Goal: Task Accomplishment & Management: Use online tool/utility

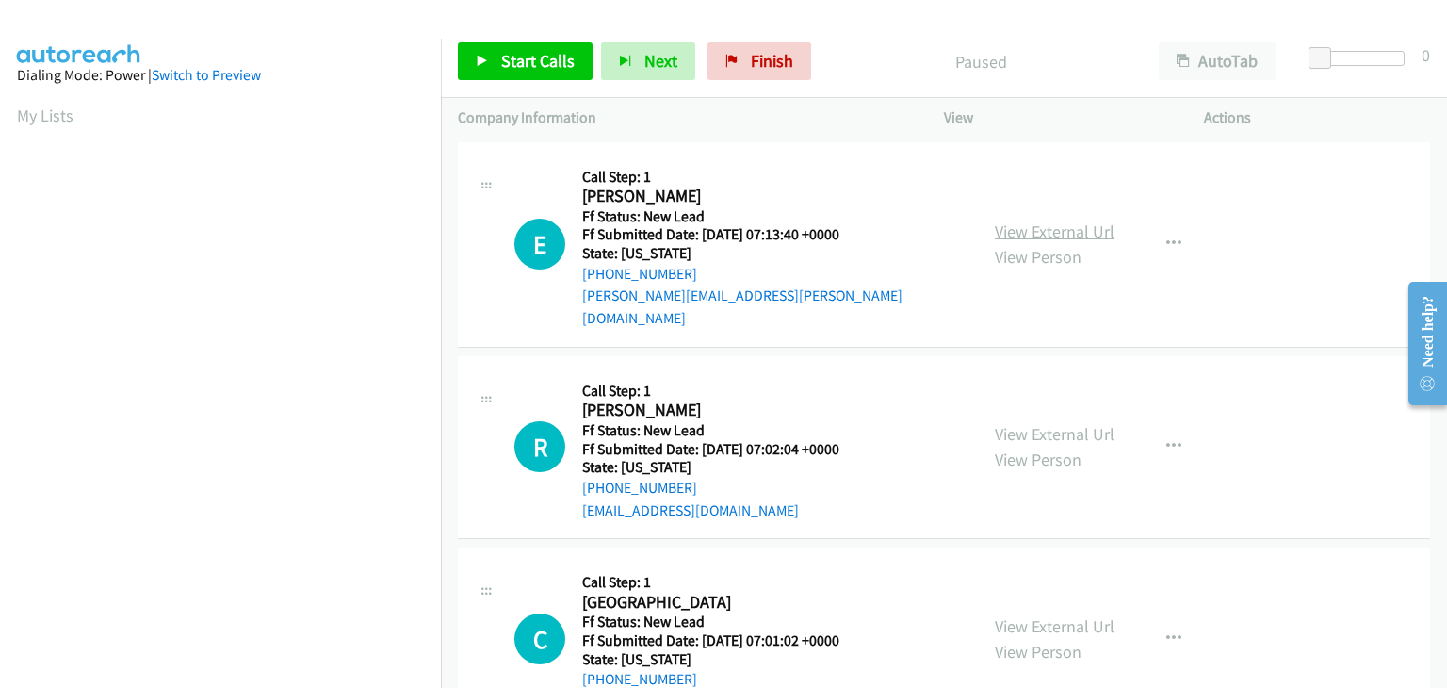
click at [1061, 220] on link "View External Url" at bounding box center [1055, 231] width 120 height 22
click at [511, 44] on link "Start Calls" at bounding box center [525, 61] width 135 height 38
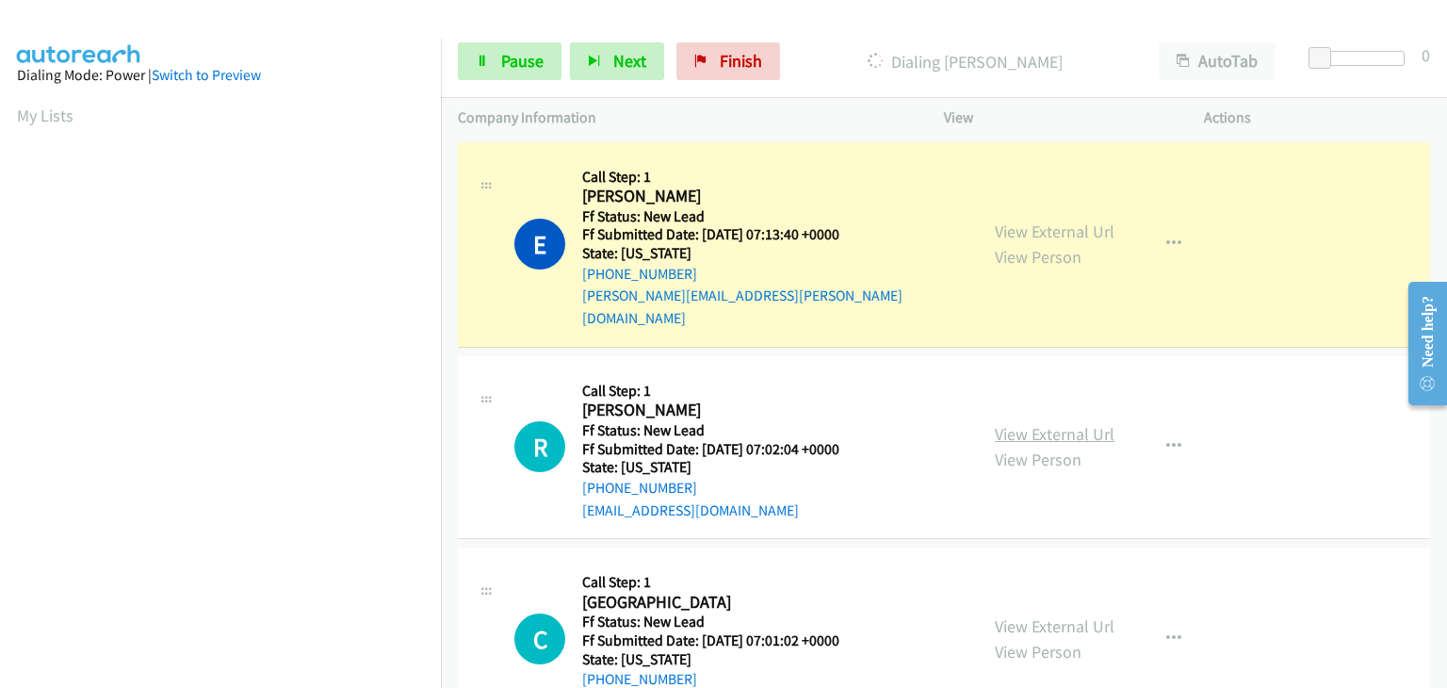
click at [1021, 423] on link "View External Url" at bounding box center [1055, 434] width 120 height 22
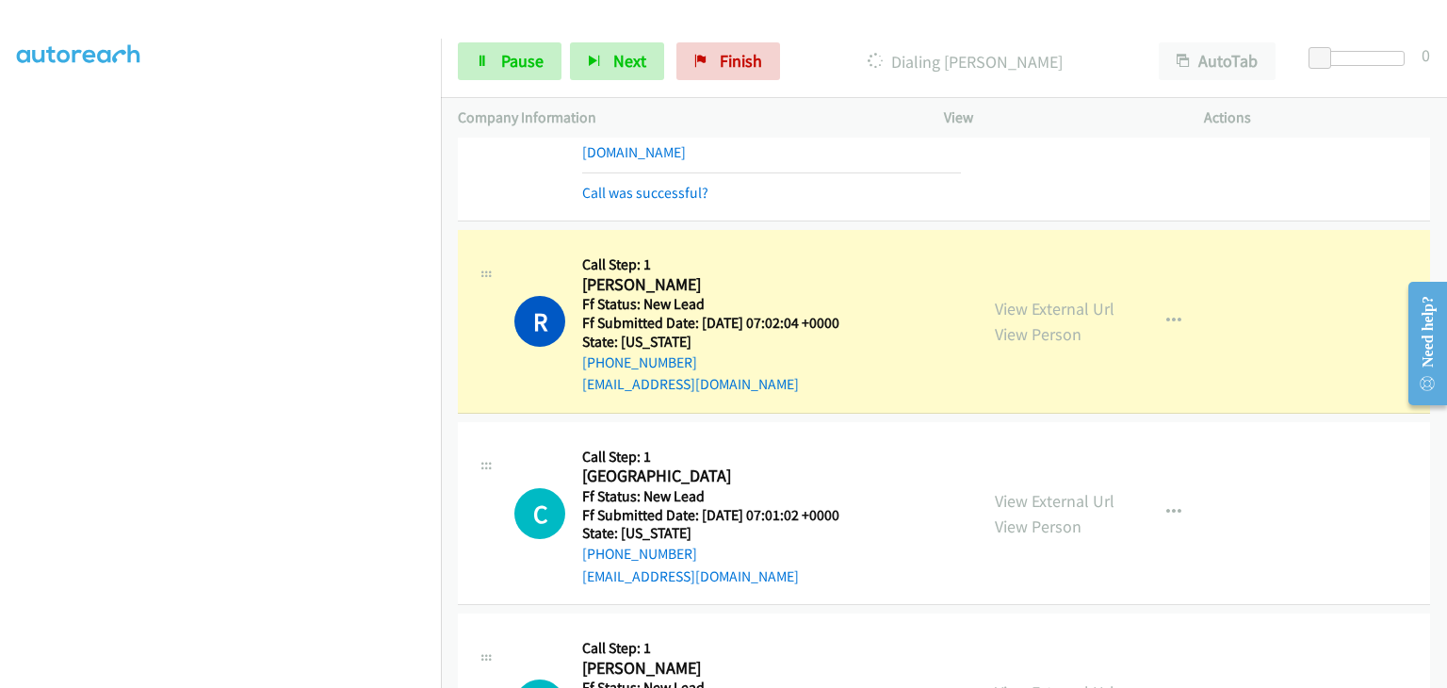
scroll to position [188, 0]
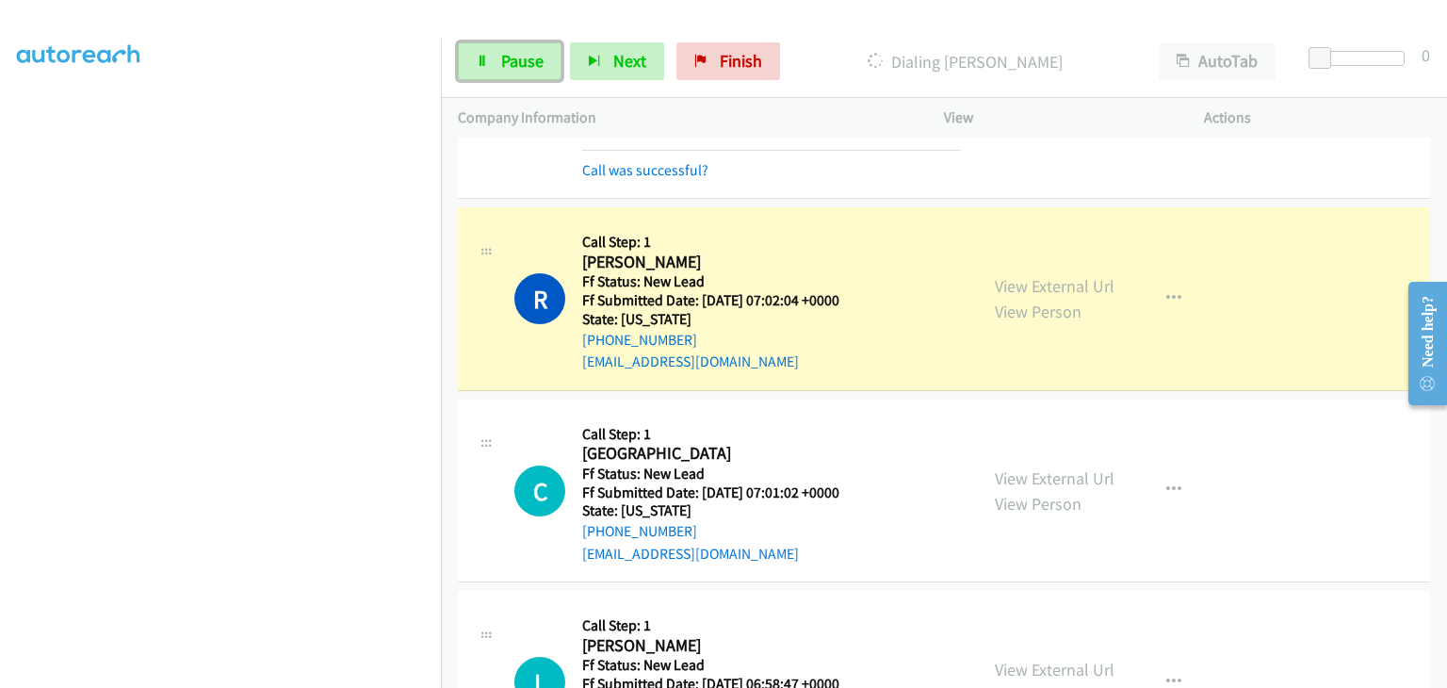
drag, startPoint x: 503, startPoint y: 76, endPoint x: 746, endPoint y: 113, distance: 245.8
click at [503, 76] on link "Pause" at bounding box center [510, 61] width 104 height 38
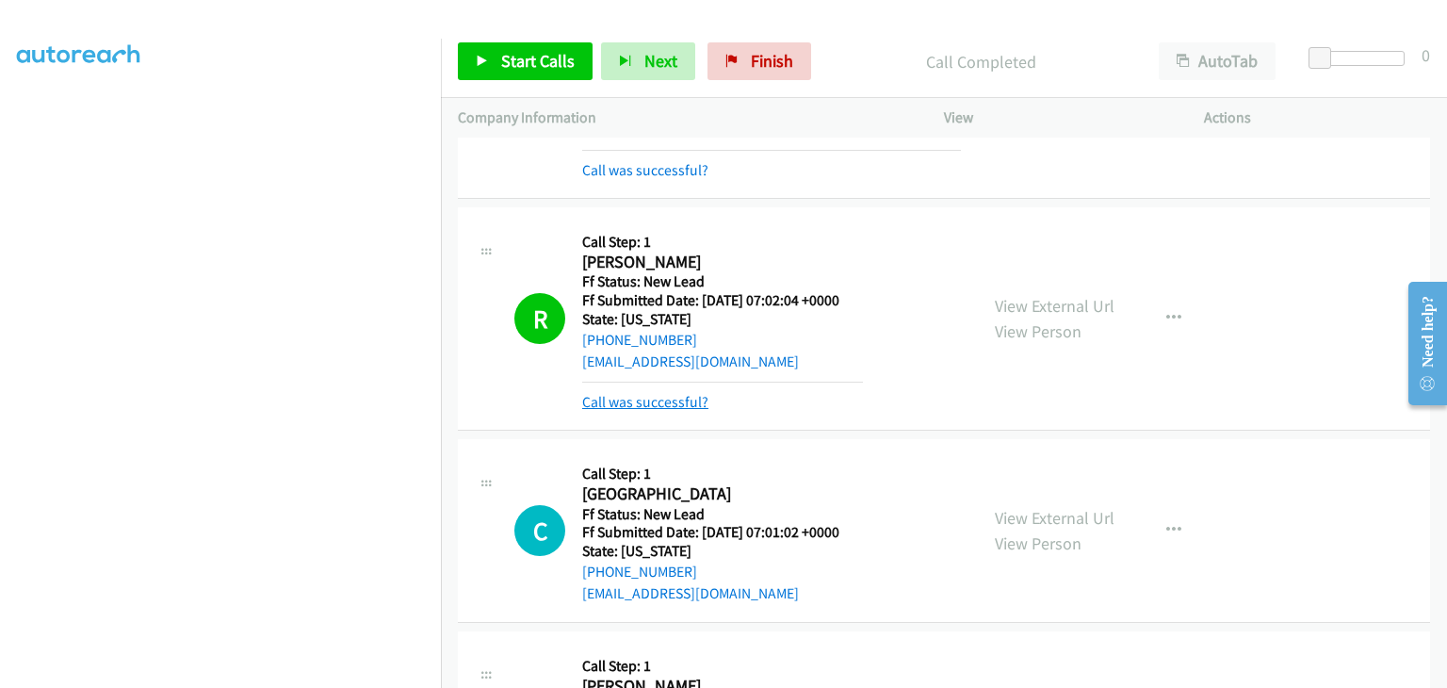
drag, startPoint x: 672, startPoint y: 380, endPoint x: 705, endPoint y: 380, distance: 33.0
click at [672, 393] on link "Call was successful?" at bounding box center [645, 402] width 126 height 18
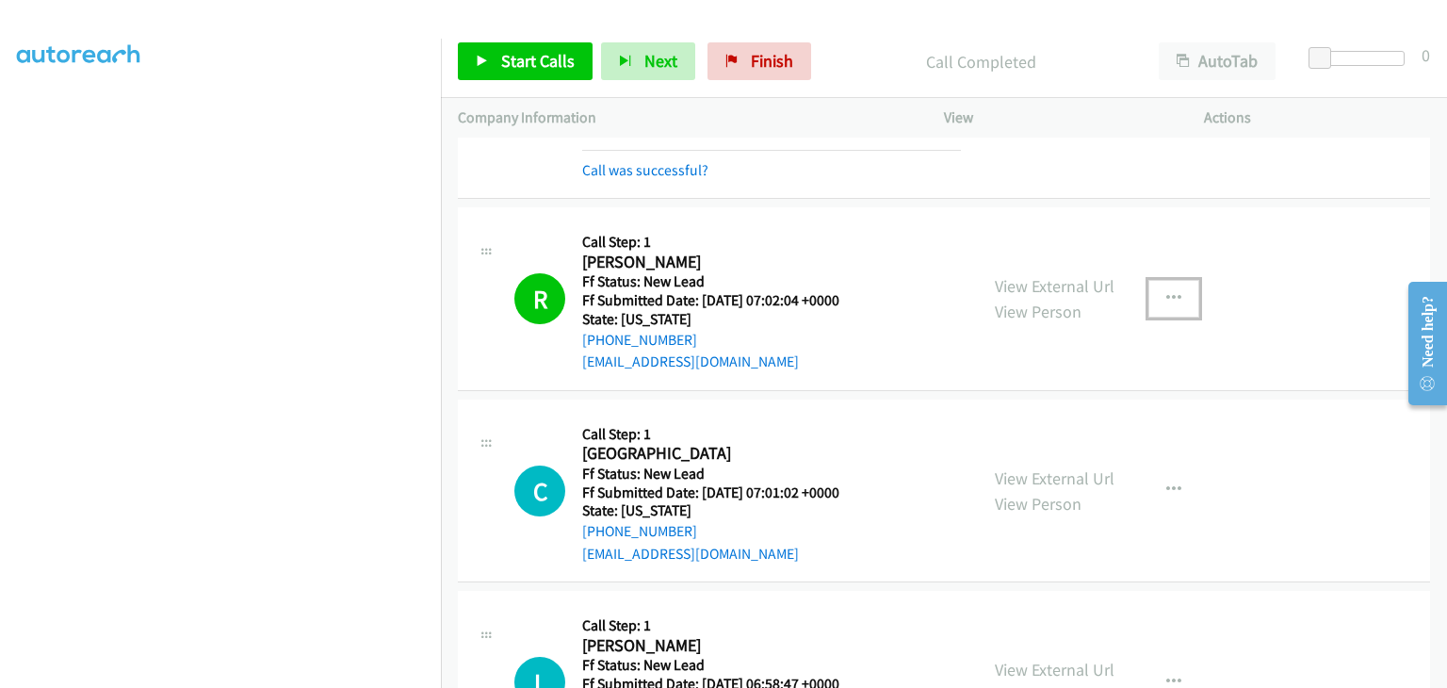
click at [1152, 286] on button "button" at bounding box center [1173, 299] width 51 height 38
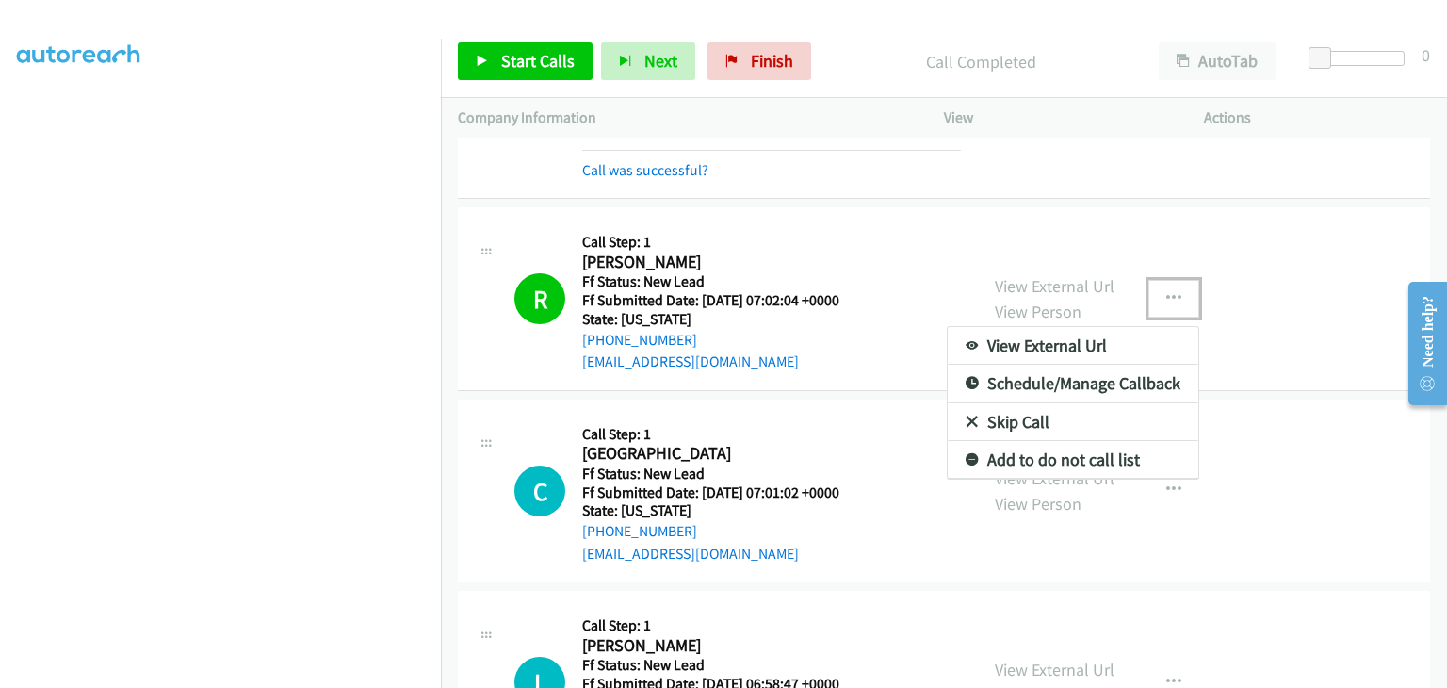
drag, startPoint x: 1074, startPoint y: 434, endPoint x: 599, endPoint y: 329, distance: 486.4
click at [1010, 441] on link "Add to do not call list" at bounding box center [1073, 460] width 251 height 38
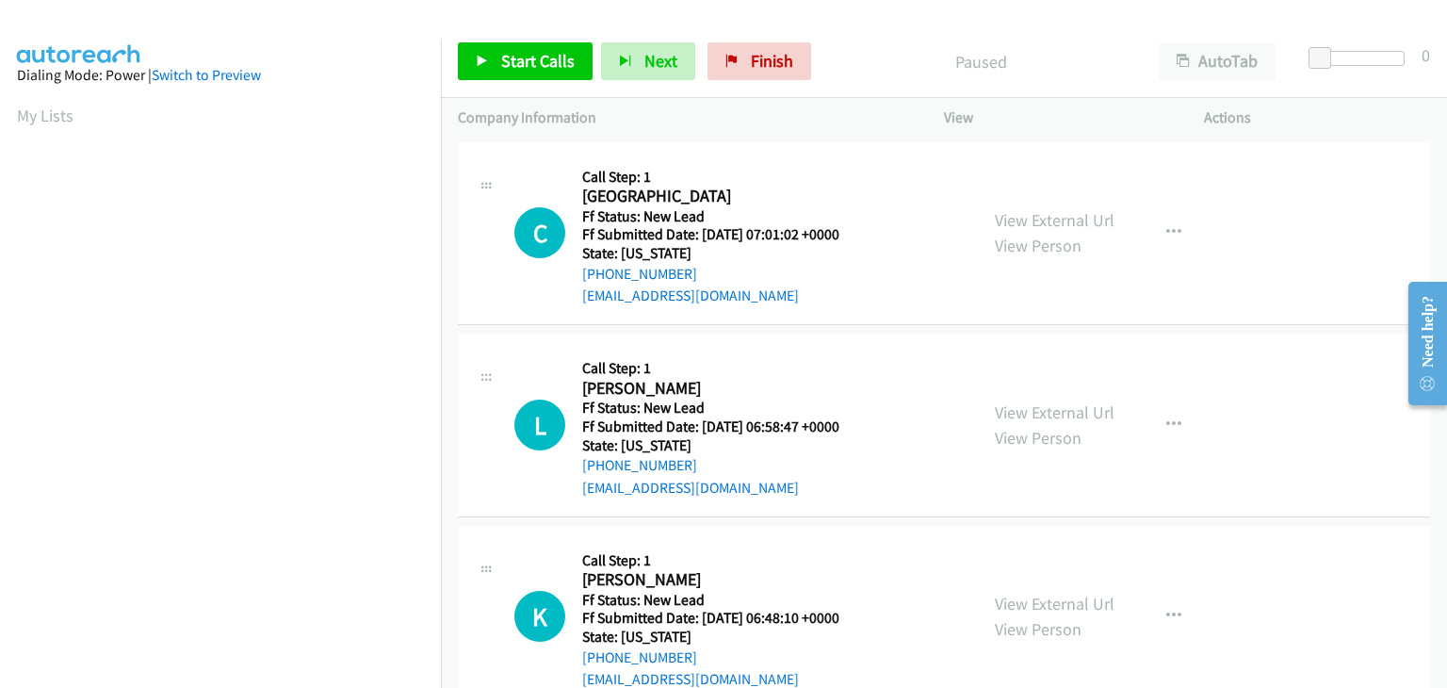
click at [1034, 232] on div "View External Url View Person" at bounding box center [1055, 232] width 120 height 51
drag, startPoint x: 1040, startPoint y: 213, endPoint x: 1032, endPoint y: 219, distance: 10.2
click at [1000, 218] on link "View External Url" at bounding box center [1055, 220] width 120 height 22
click at [501, 57] on span "Start Calls" at bounding box center [537, 61] width 73 height 22
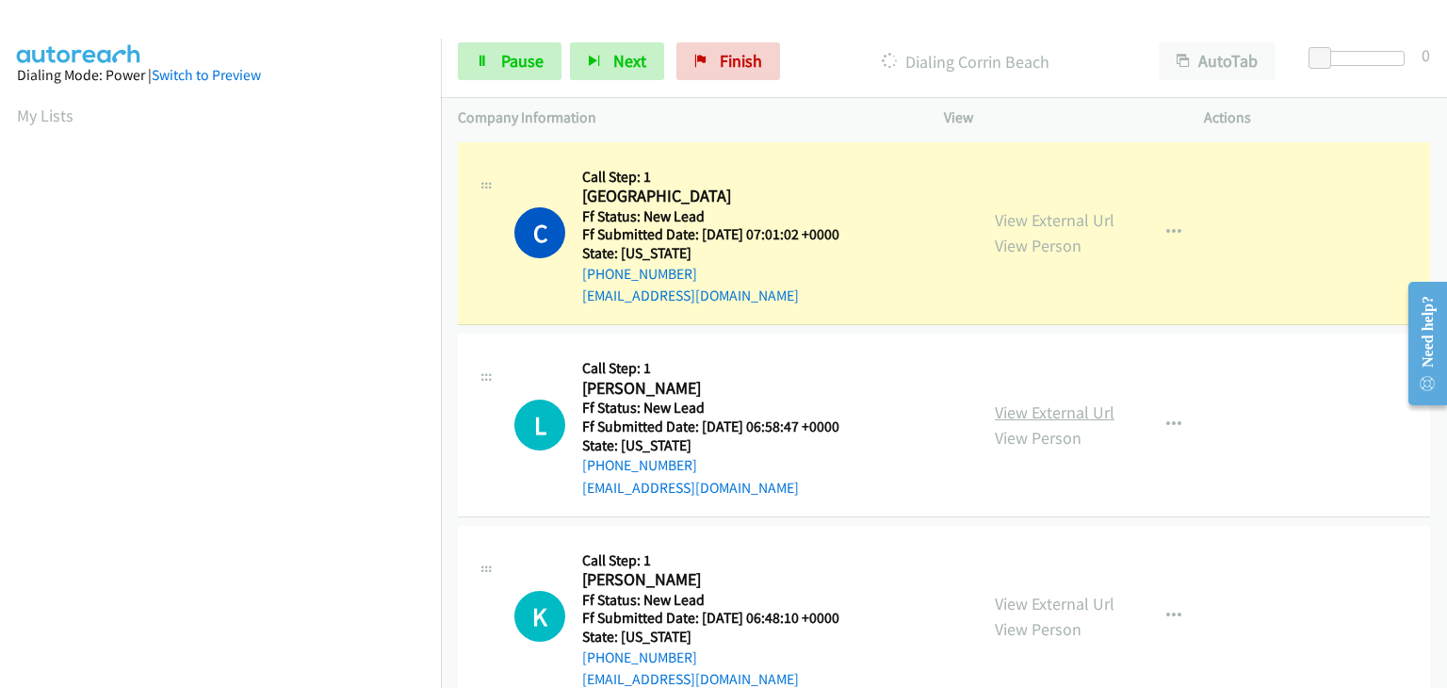
click at [1048, 401] on link "View External Url" at bounding box center [1055, 412] width 120 height 22
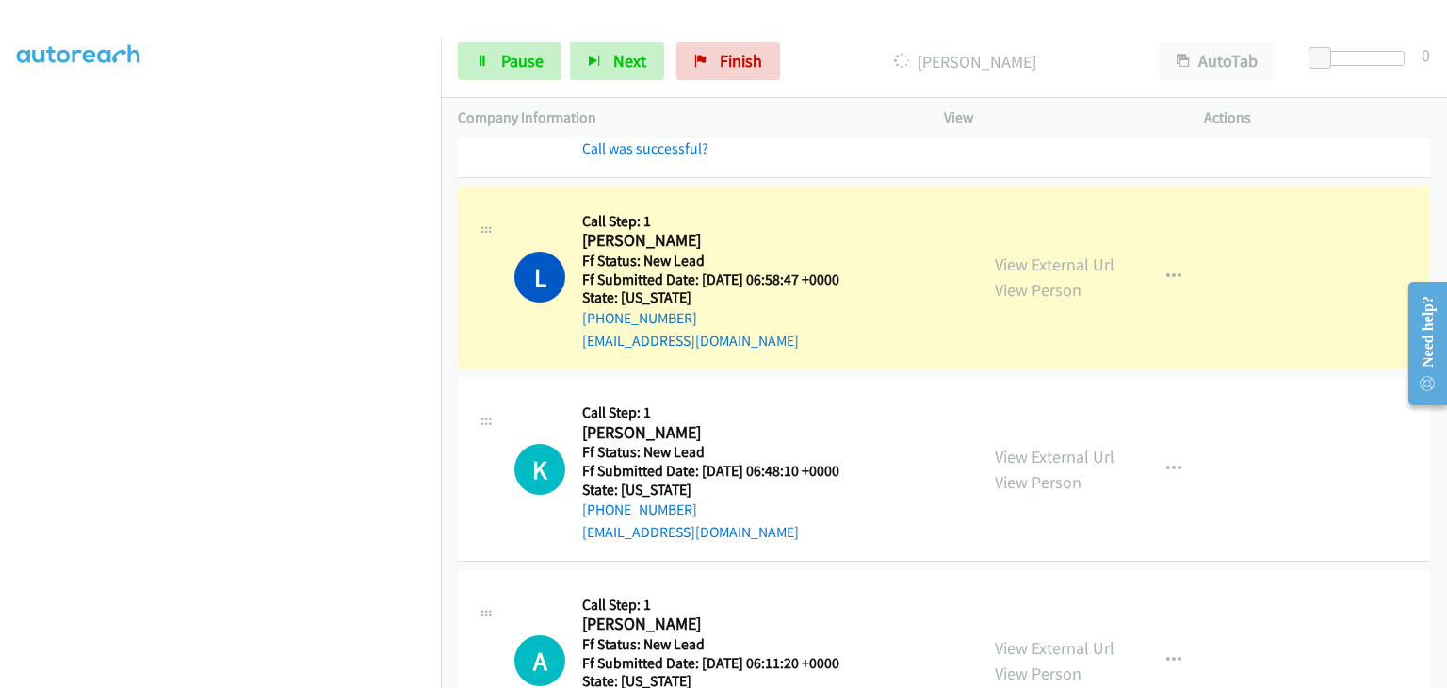
scroll to position [188, 0]
click at [1039, 449] on link "View External Url" at bounding box center [1055, 456] width 120 height 22
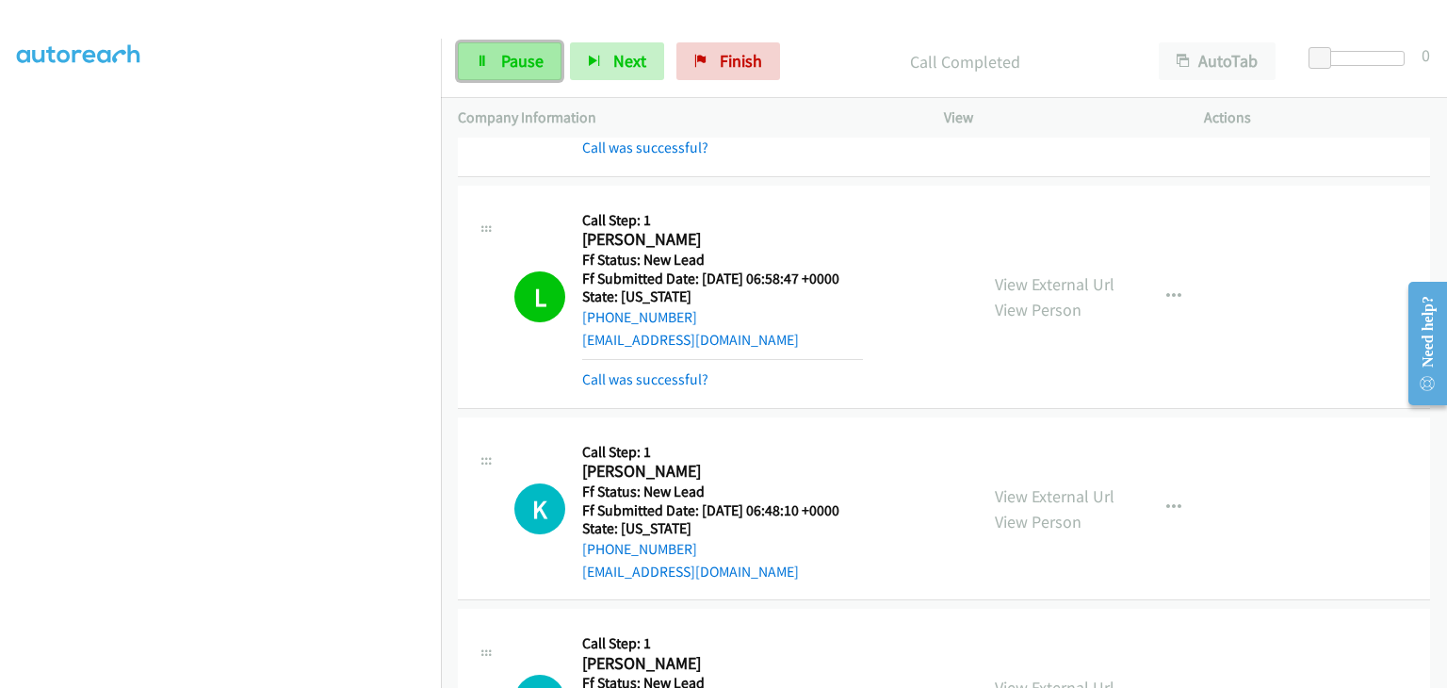
click at [543, 57] on link "Pause" at bounding box center [510, 61] width 104 height 38
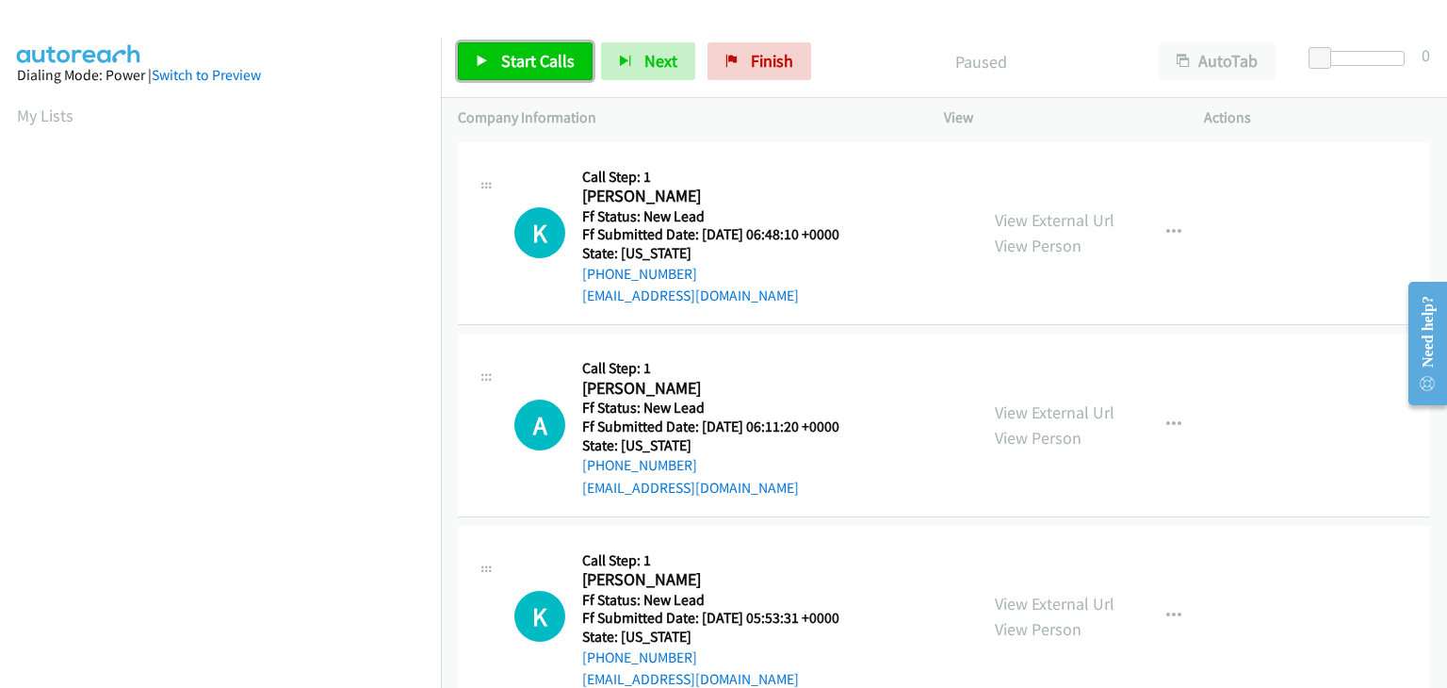
click at [516, 65] on span "Start Calls" at bounding box center [537, 61] width 73 height 22
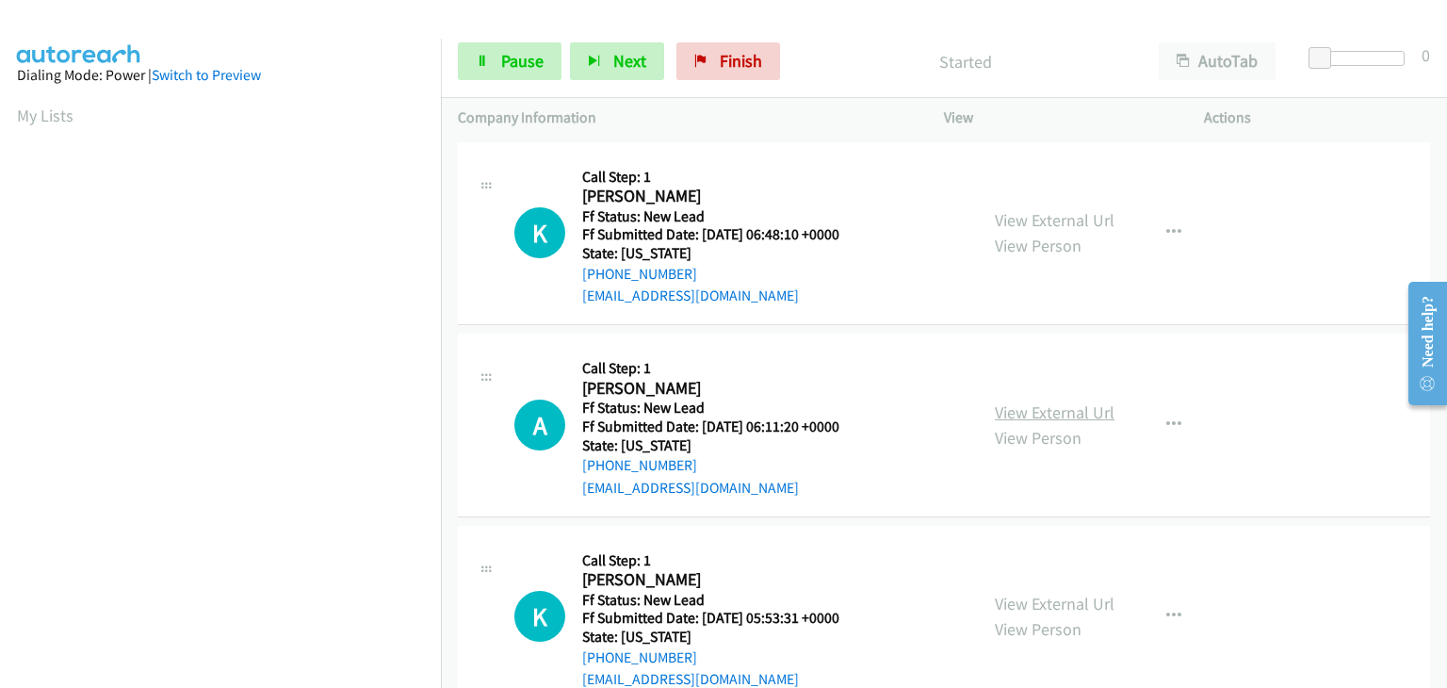
click at [1063, 406] on link "View External Url" at bounding box center [1055, 412] width 120 height 22
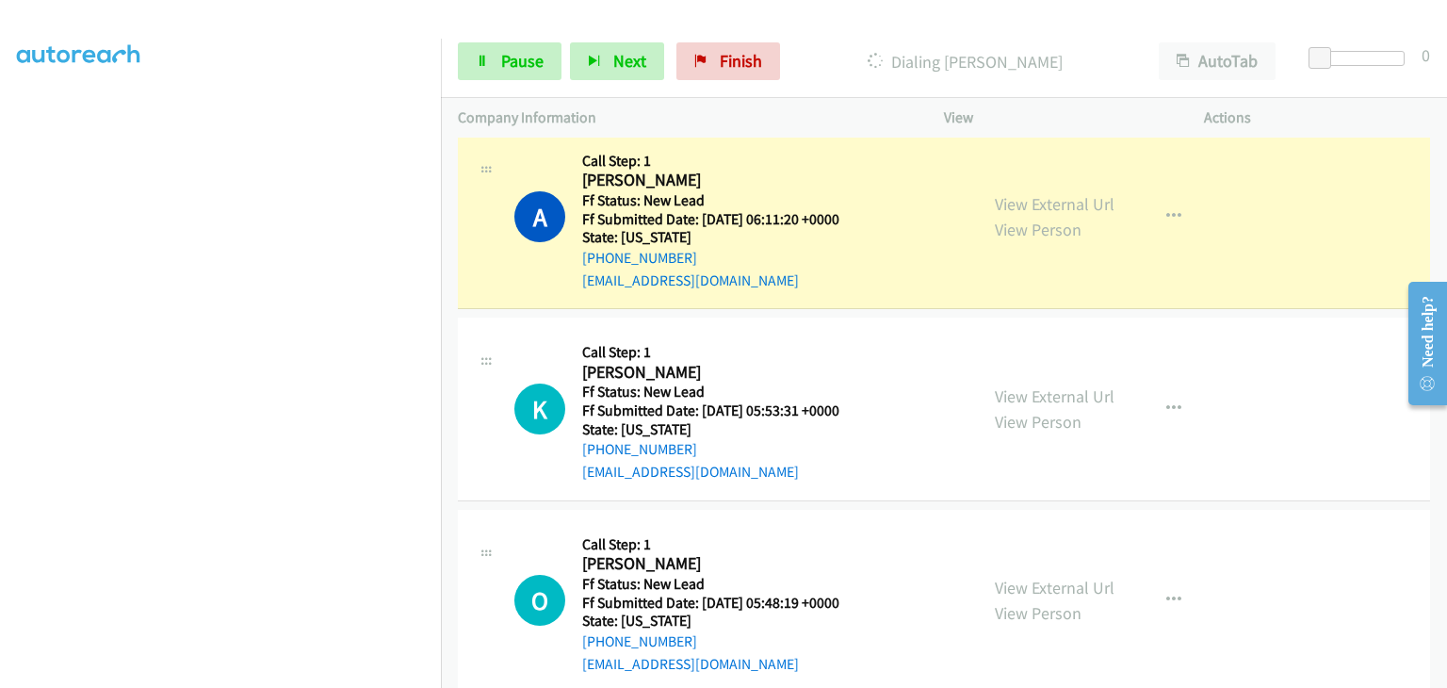
scroll to position [279, 0]
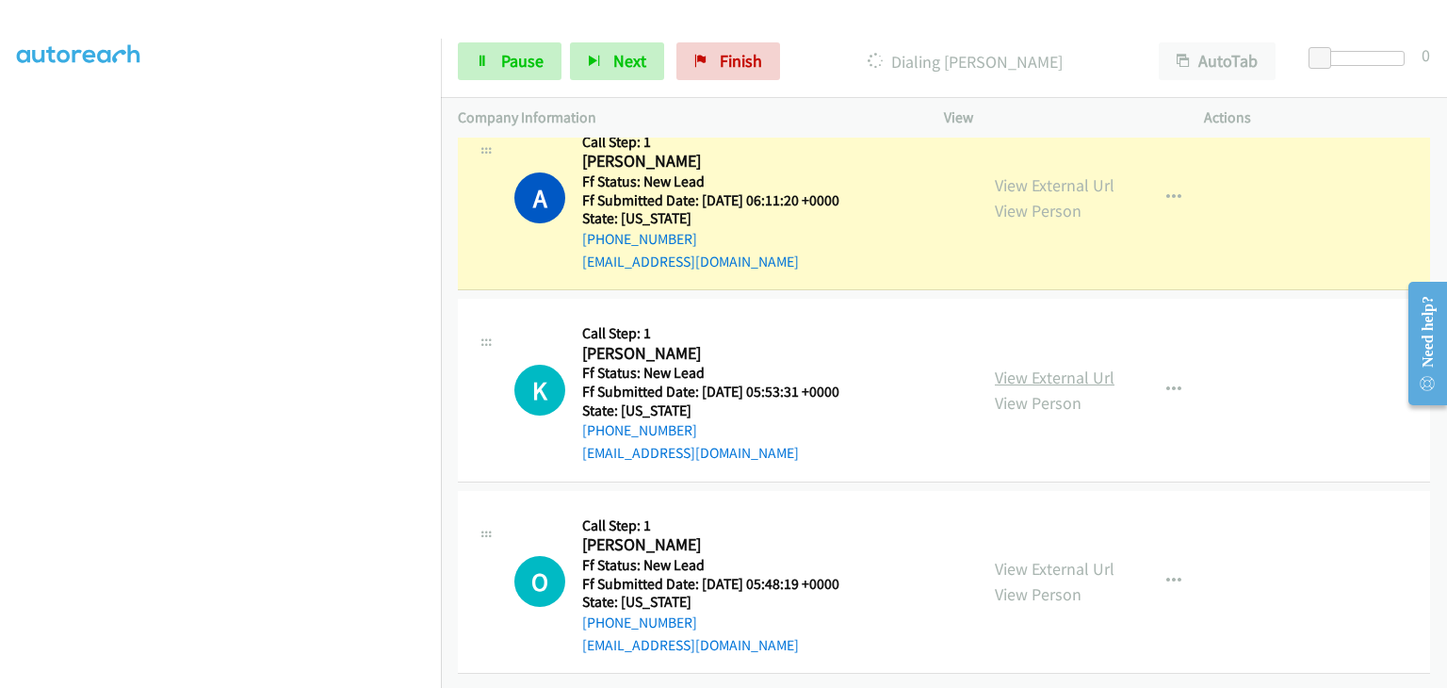
click at [1013, 366] on link "View External Url" at bounding box center [1055, 377] width 120 height 22
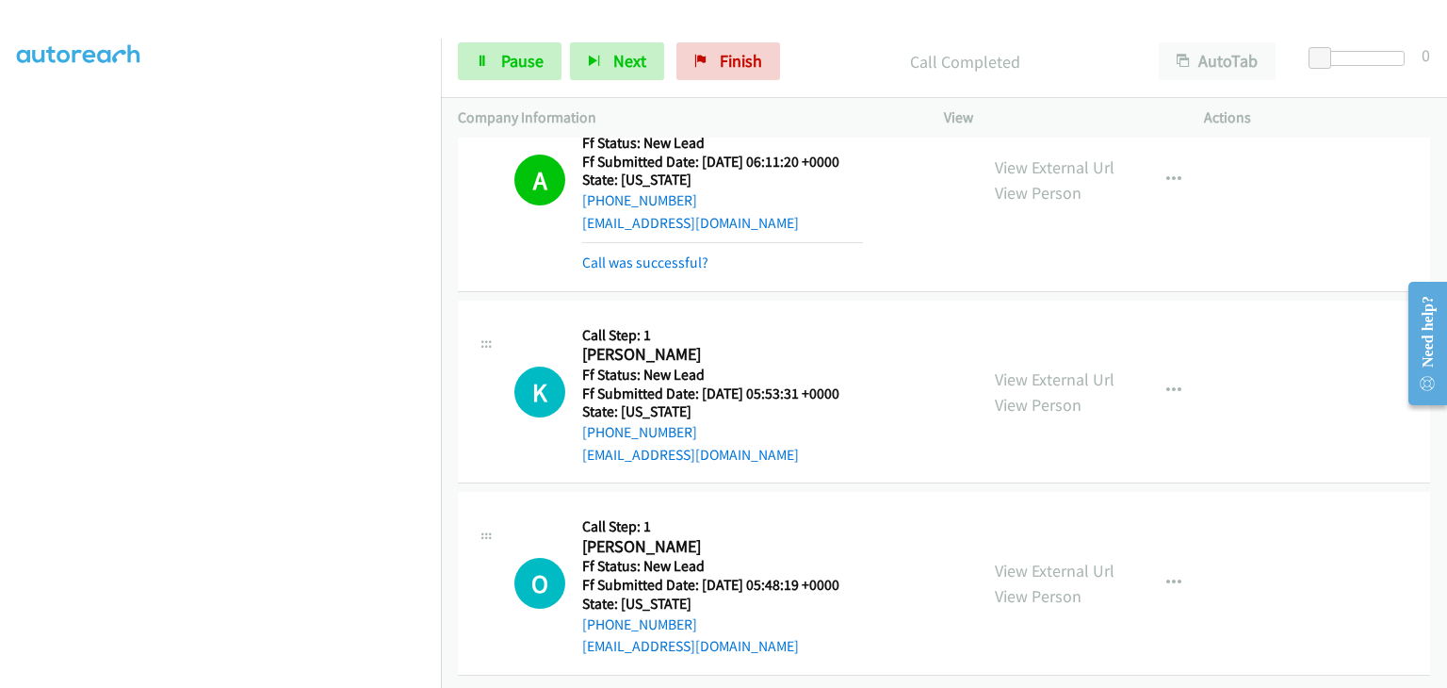
scroll to position [319, 0]
click at [1025, 559] on link "View External Url" at bounding box center [1055, 570] width 120 height 22
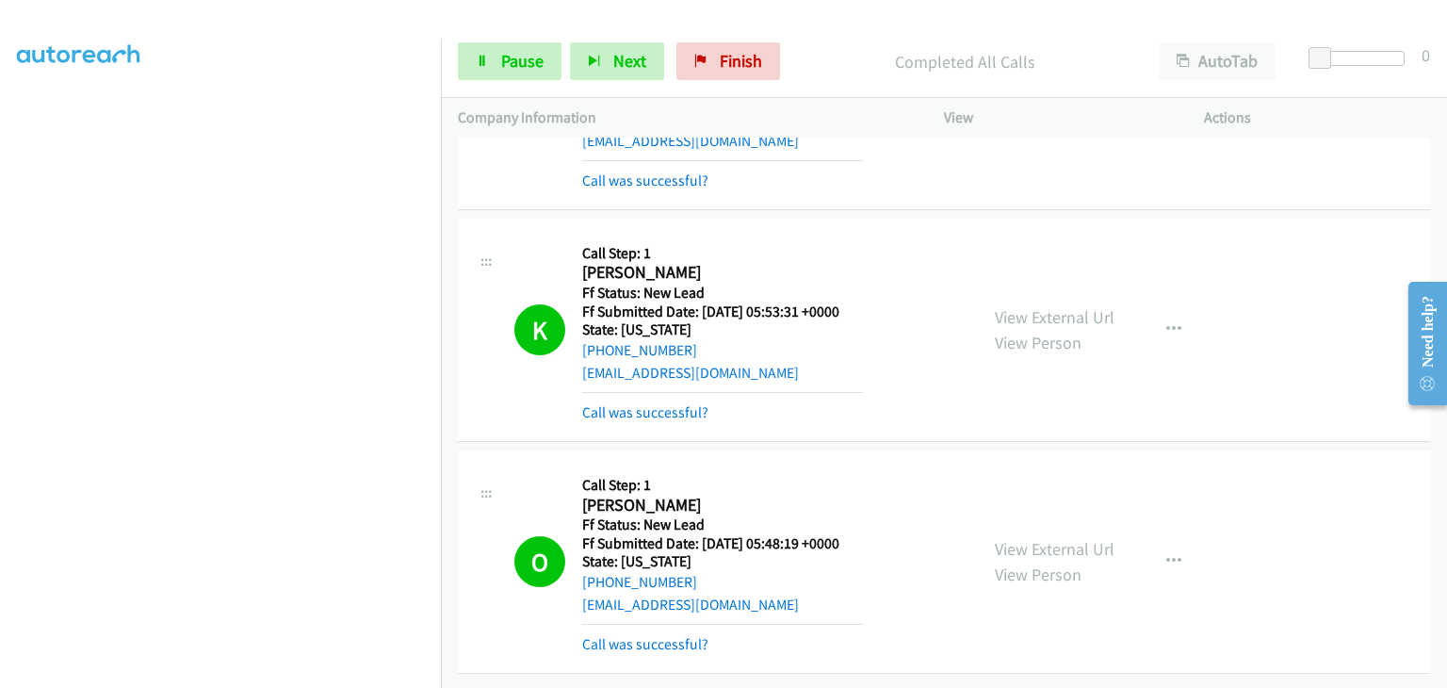
scroll to position [460, 0]
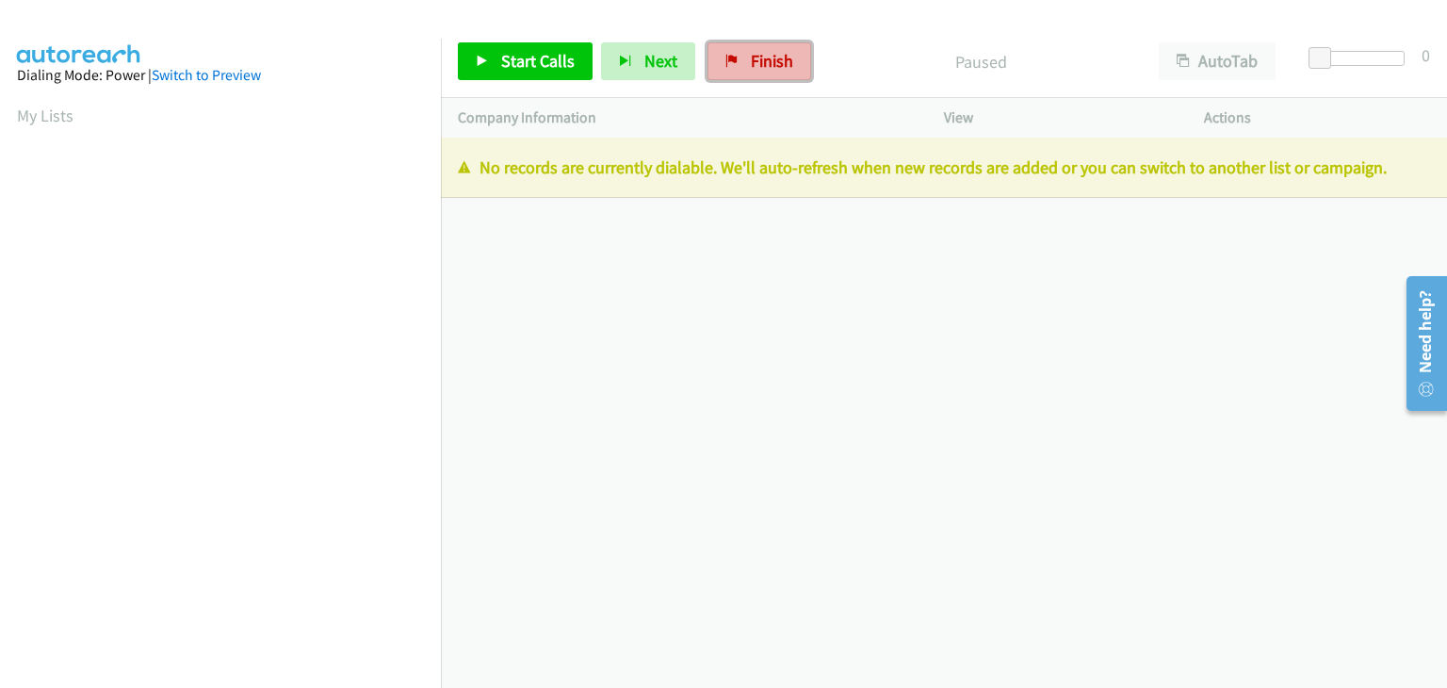
drag, startPoint x: 784, startPoint y: 55, endPoint x: 785, endPoint y: 96, distance: 41.5
click at [782, 55] on span "Finish" at bounding box center [772, 61] width 42 height 22
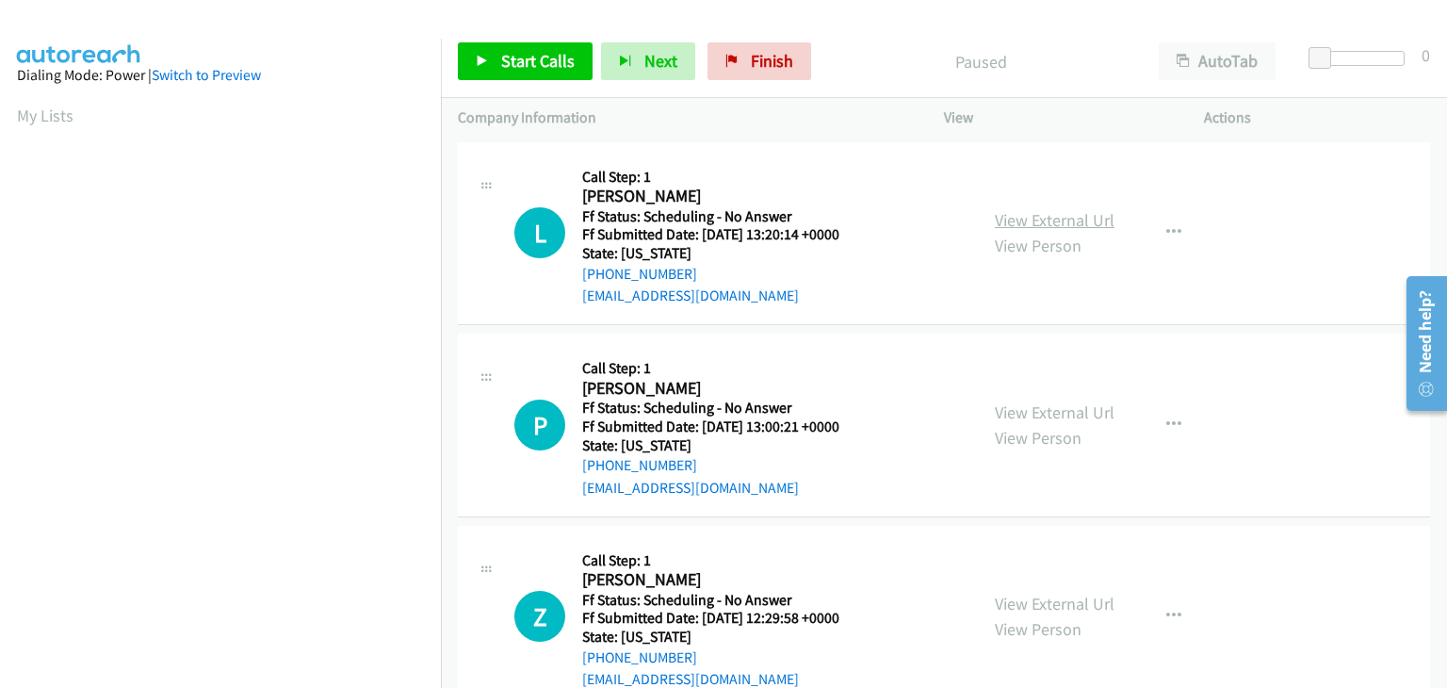
click at [1032, 223] on link "View External Url" at bounding box center [1055, 220] width 120 height 22
drag, startPoint x: 543, startPoint y: 70, endPoint x: 554, endPoint y: 74, distance: 12.2
click at [543, 70] on span "Start Calls" at bounding box center [537, 61] width 73 height 22
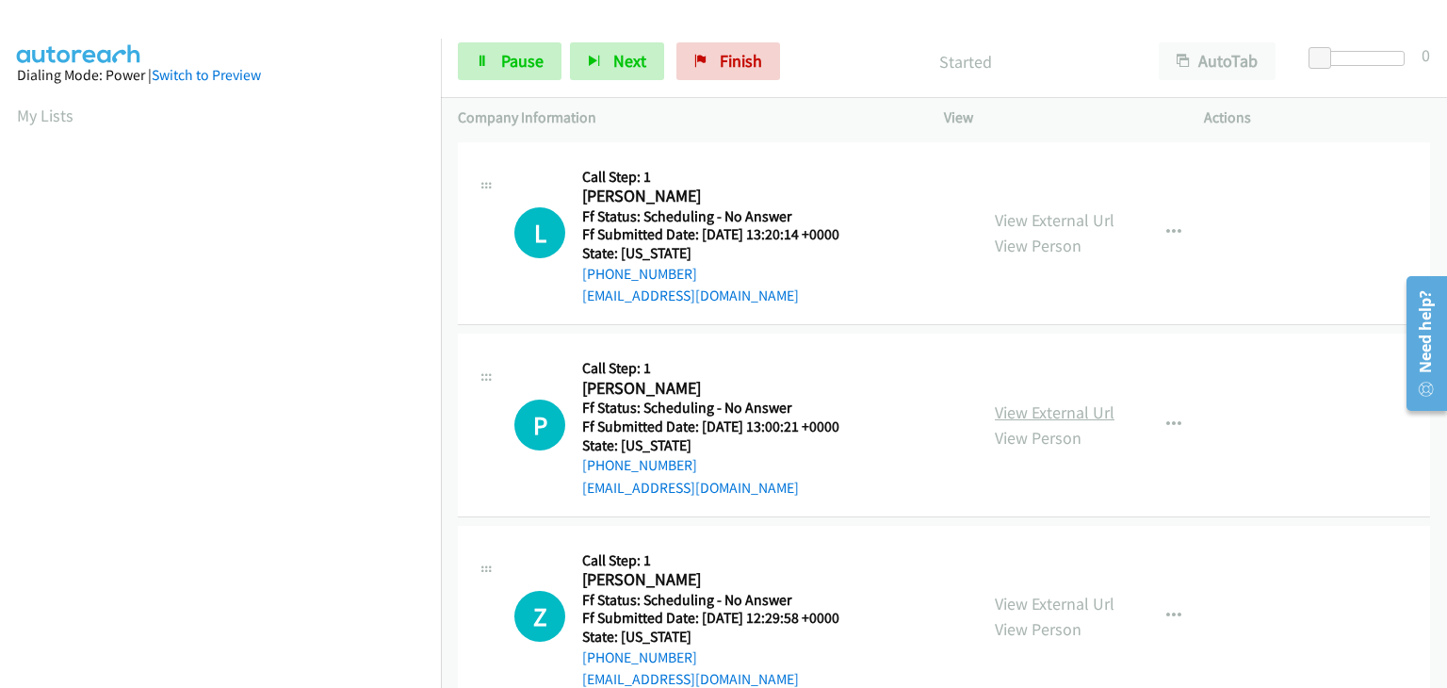
click at [1035, 409] on link "View External Url" at bounding box center [1055, 412] width 120 height 22
click at [1042, 595] on link "View External Url" at bounding box center [1055, 604] width 120 height 22
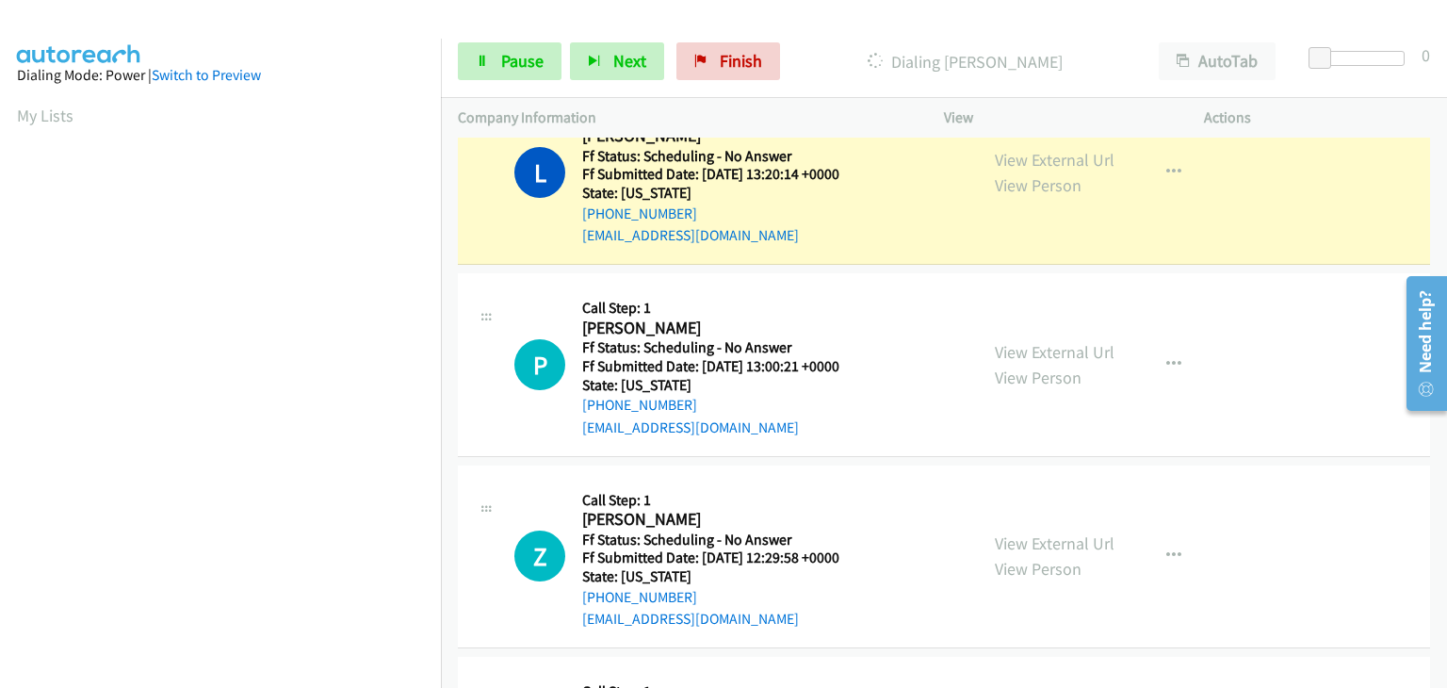
scroll to position [94, 0]
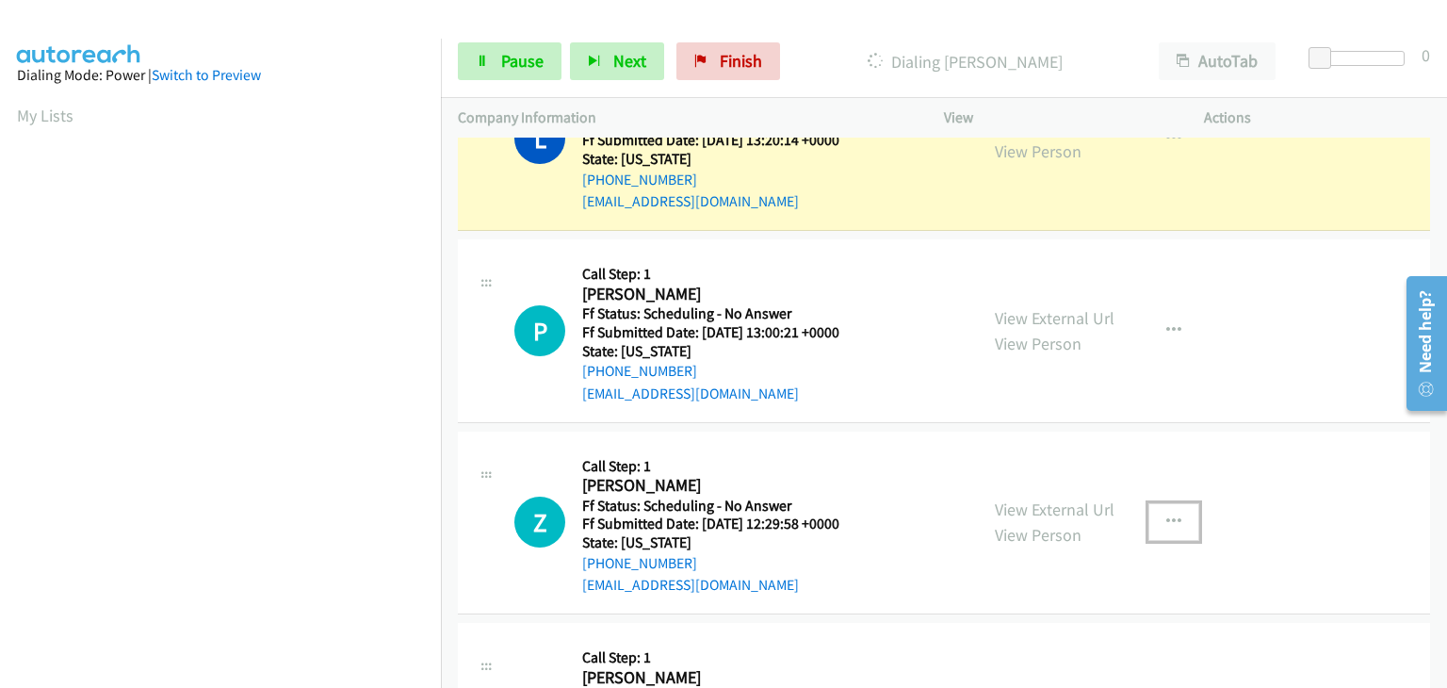
click at [1167, 521] on icon "button" at bounding box center [1173, 521] width 15 height 15
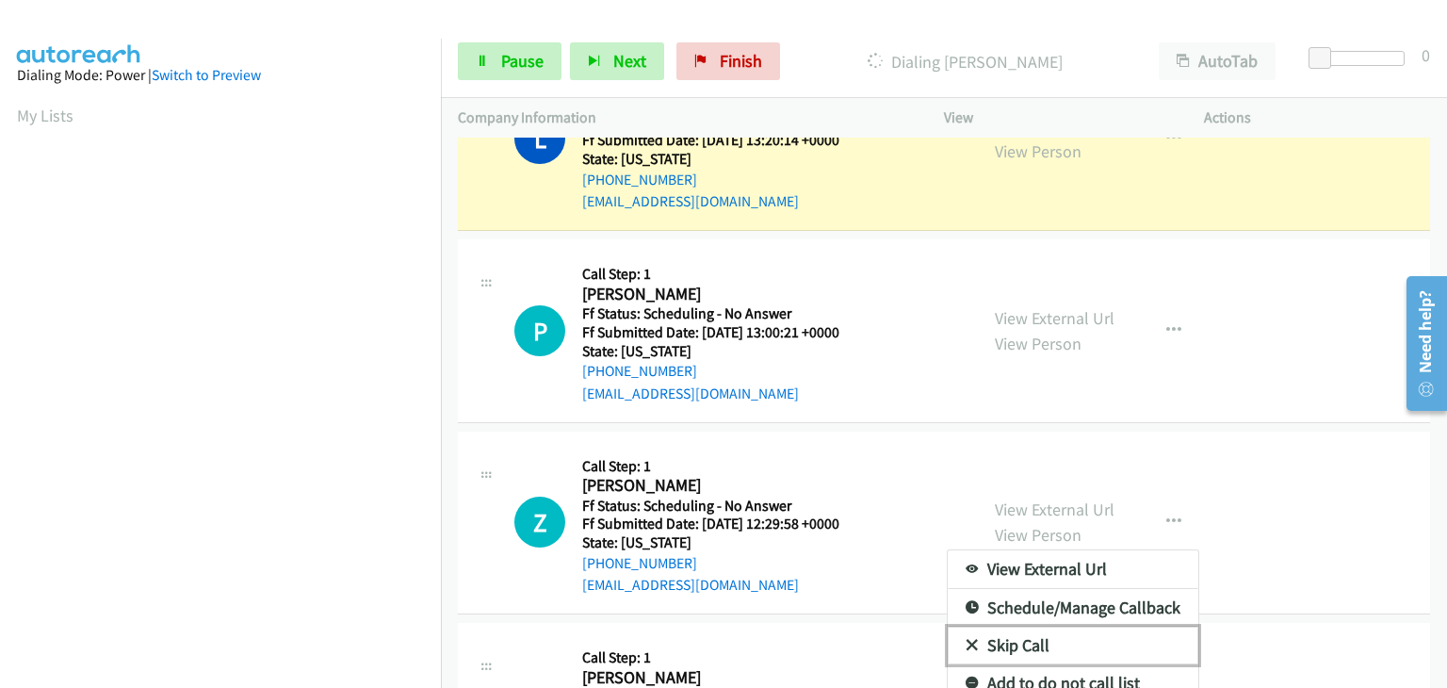
click at [1027, 637] on link "Skip Call" at bounding box center [1073, 645] width 251 height 38
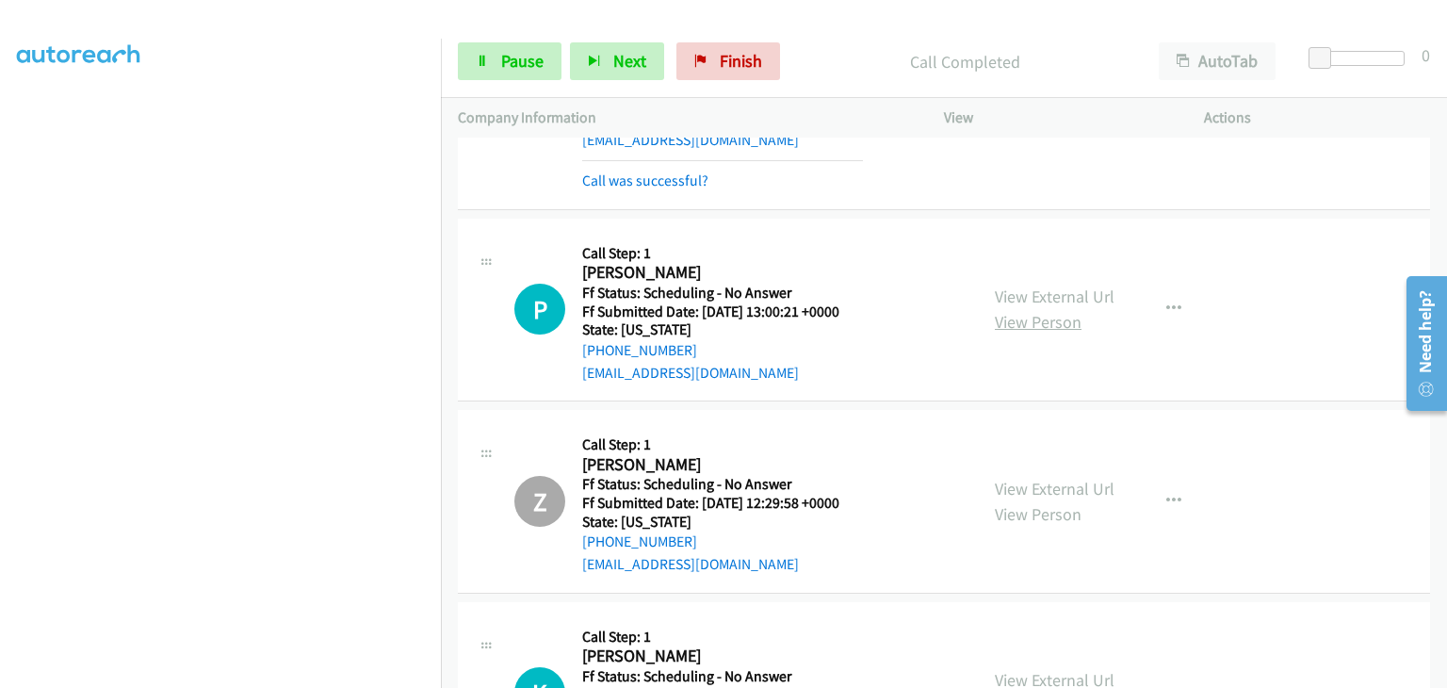
scroll to position [188, 0]
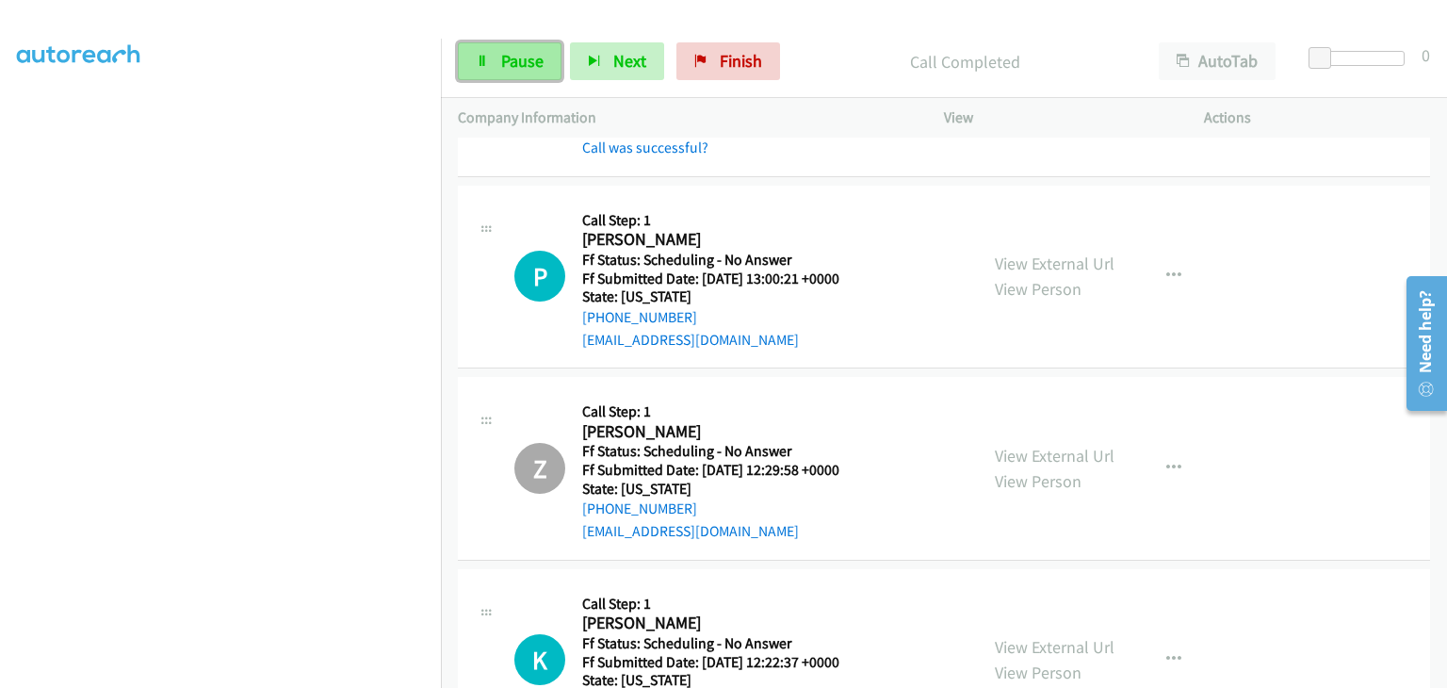
click at [508, 65] on span "Pause" at bounding box center [522, 61] width 42 height 22
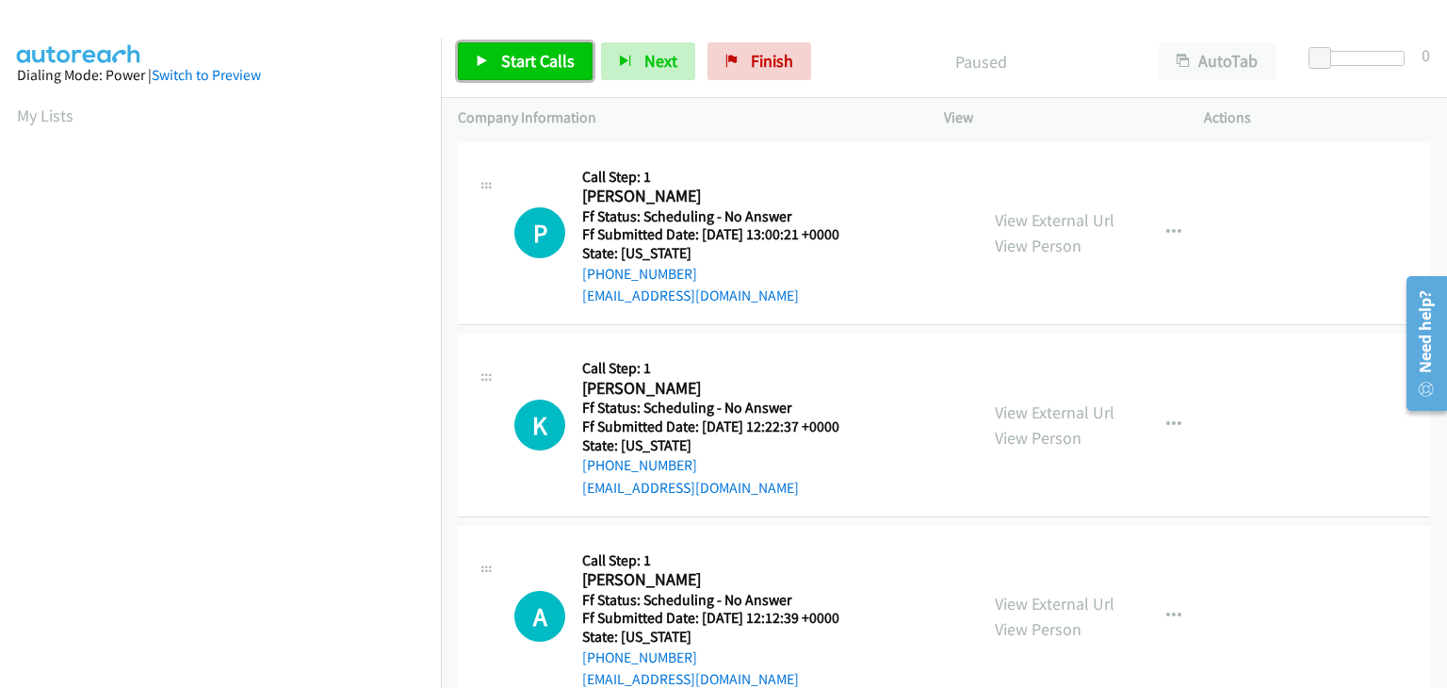
click at [561, 62] on span "Start Calls" at bounding box center [537, 61] width 73 height 22
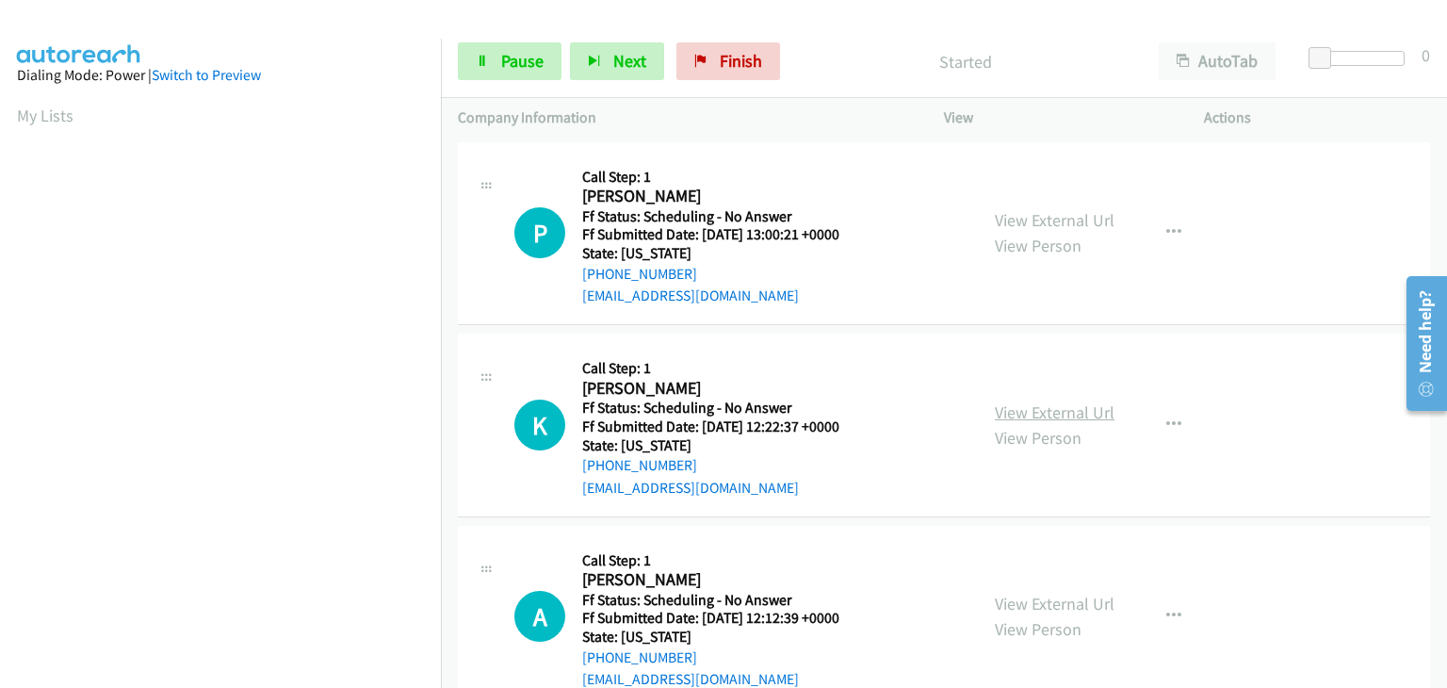
click at [1019, 412] on link "View External Url" at bounding box center [1055, 412] width 120 height 22
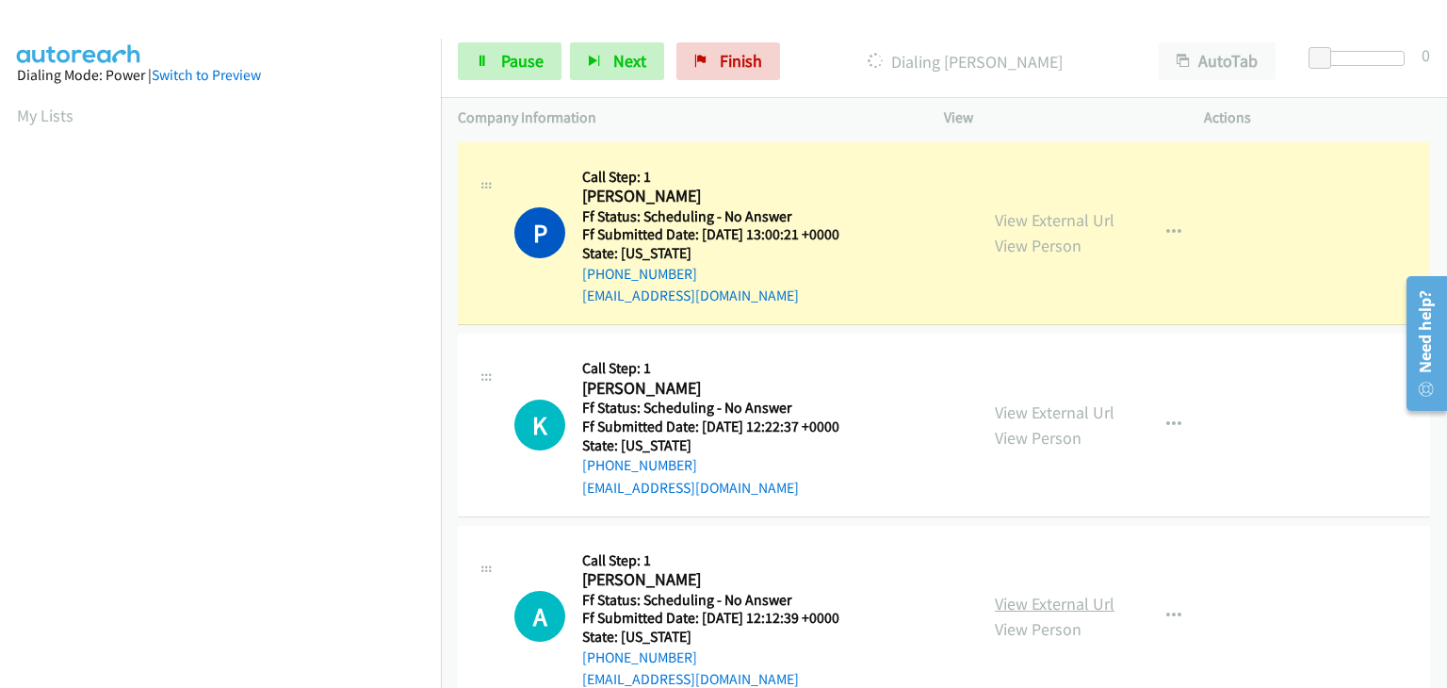
click at [1064, 608] on link "View External Url" at bounding box center [1055, 604] width 120 height 22
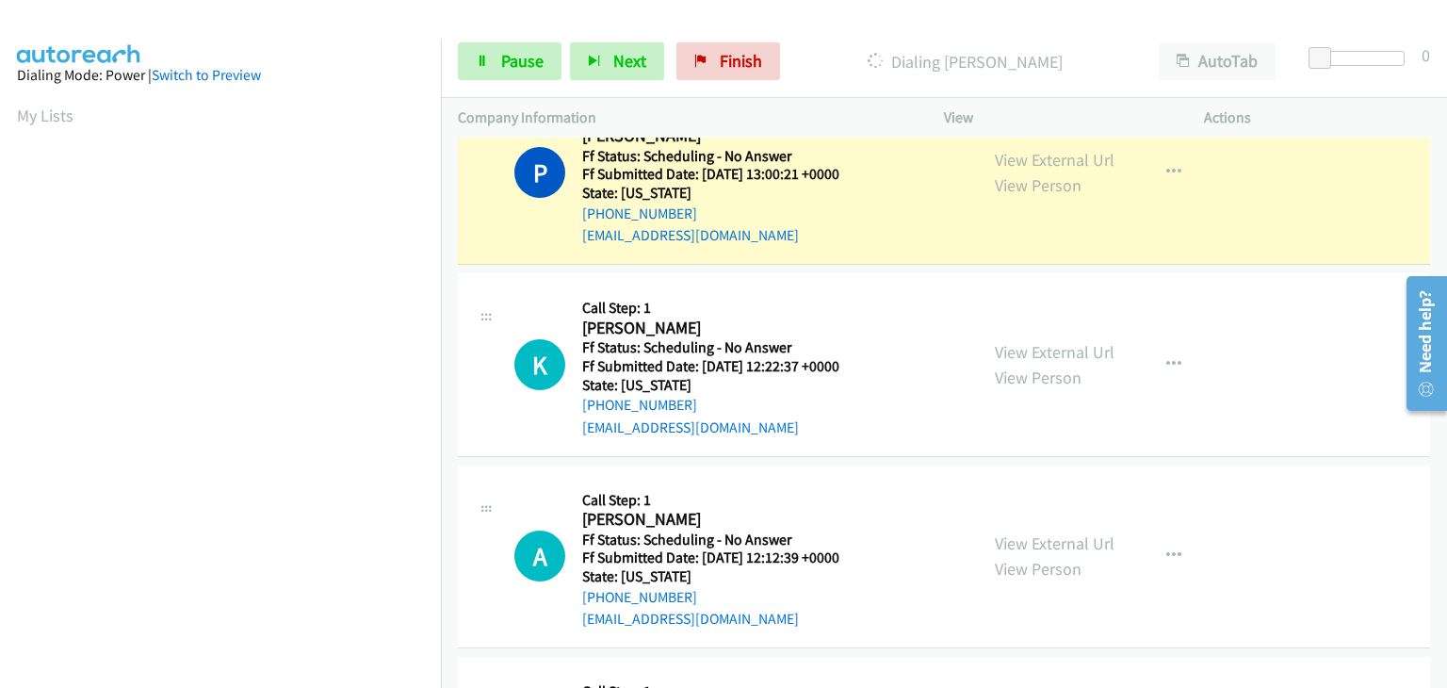
scroll to position [94, 0]
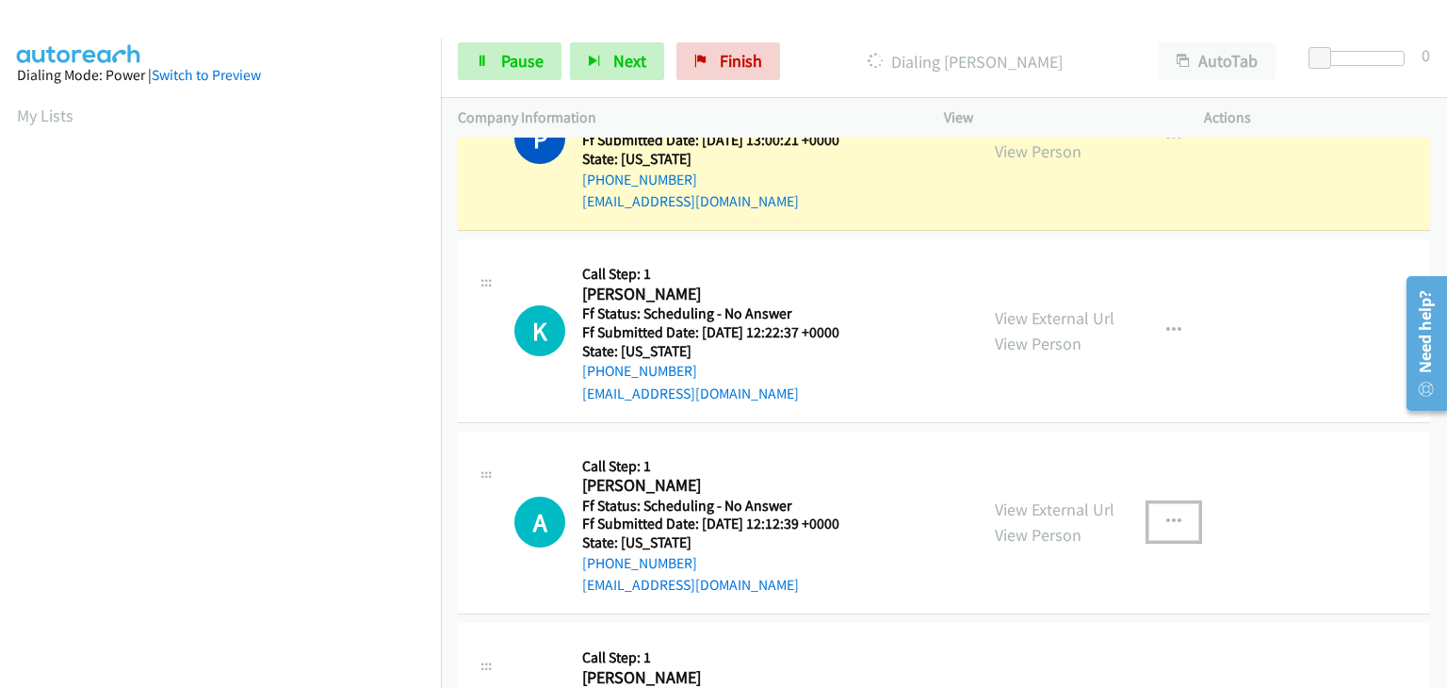
click at [1161, 528] on button "button" at bounding box center [1173, 522] width 51 height 38
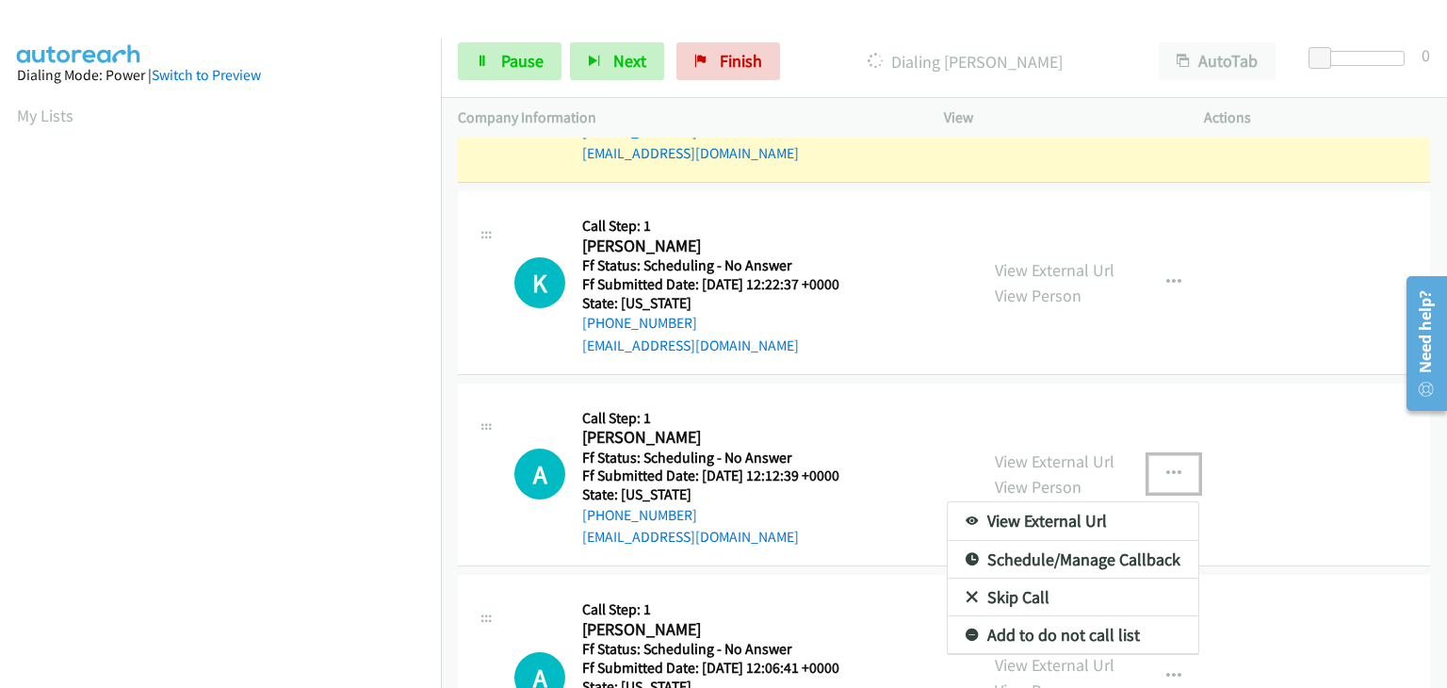
scroll to position [188, 0]
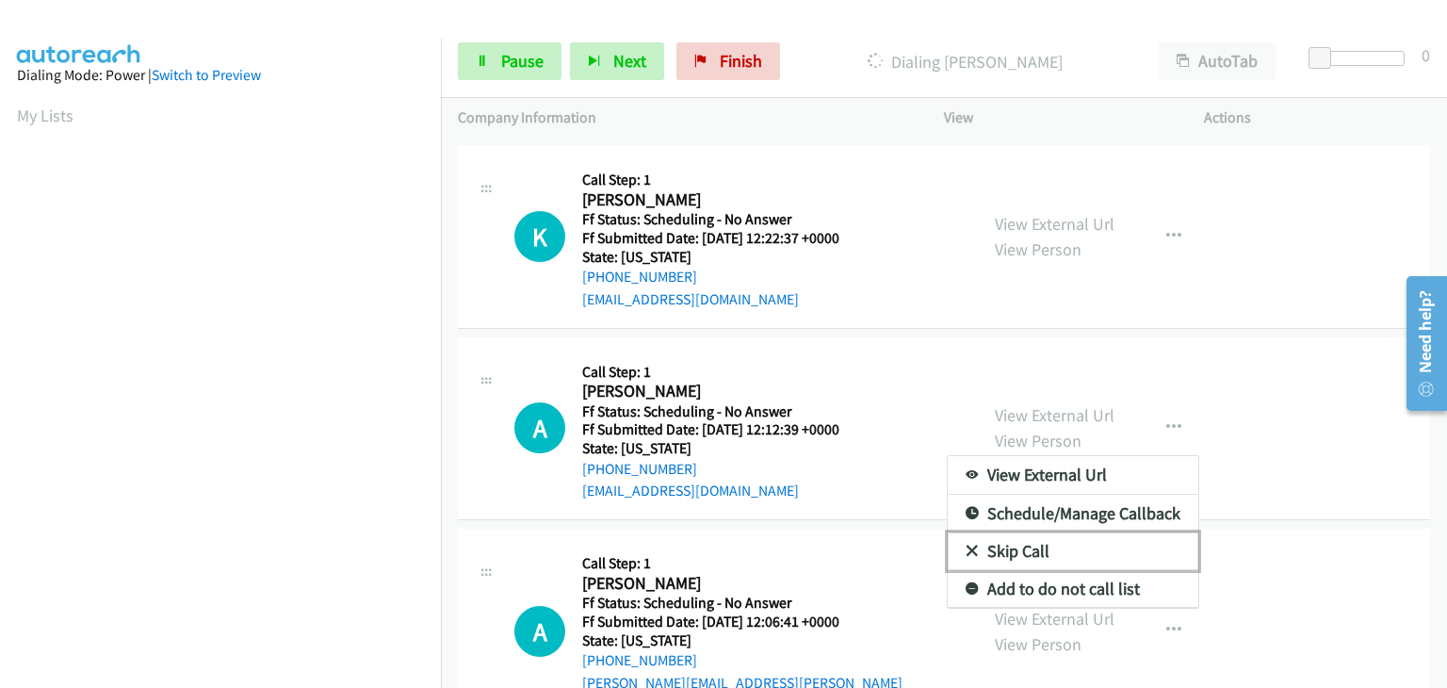
click at [1020, 559] on link "Skip Call" at bounding box center [1073, 551] width 251 height 38
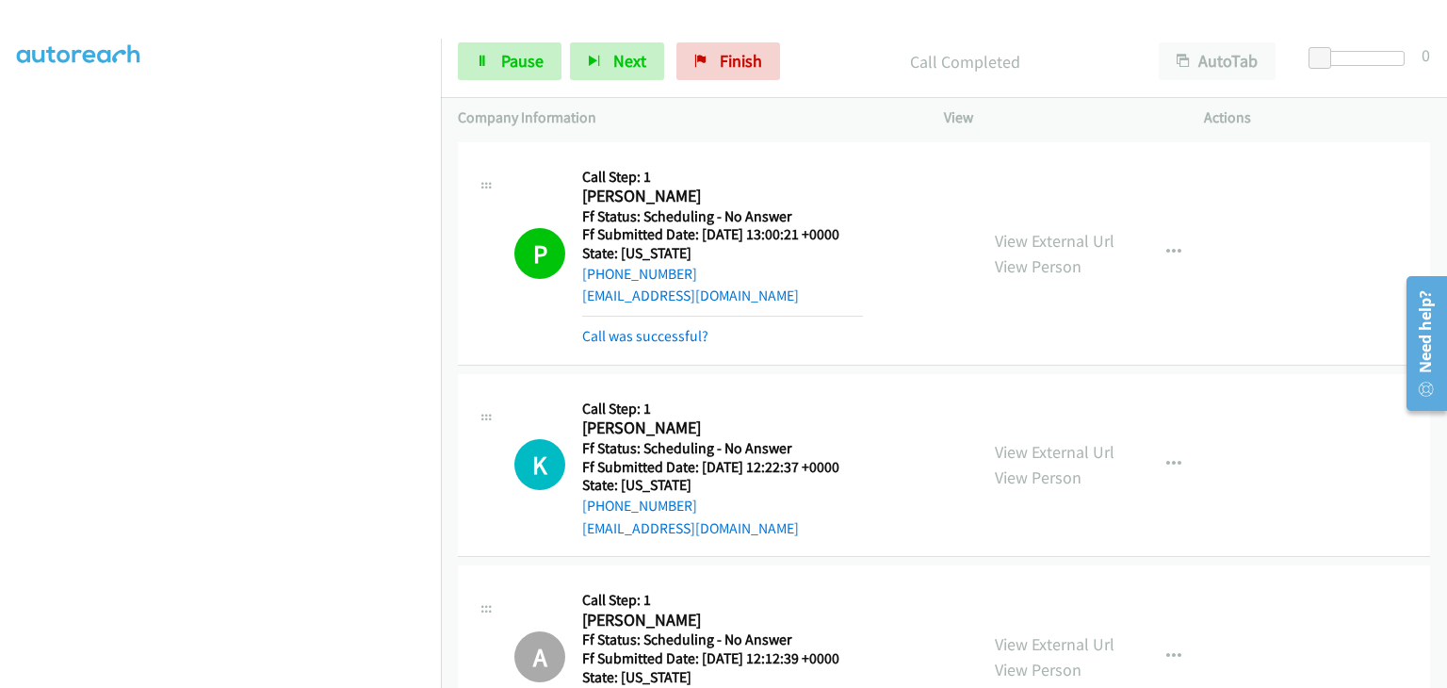
scroll to position [94, 0]
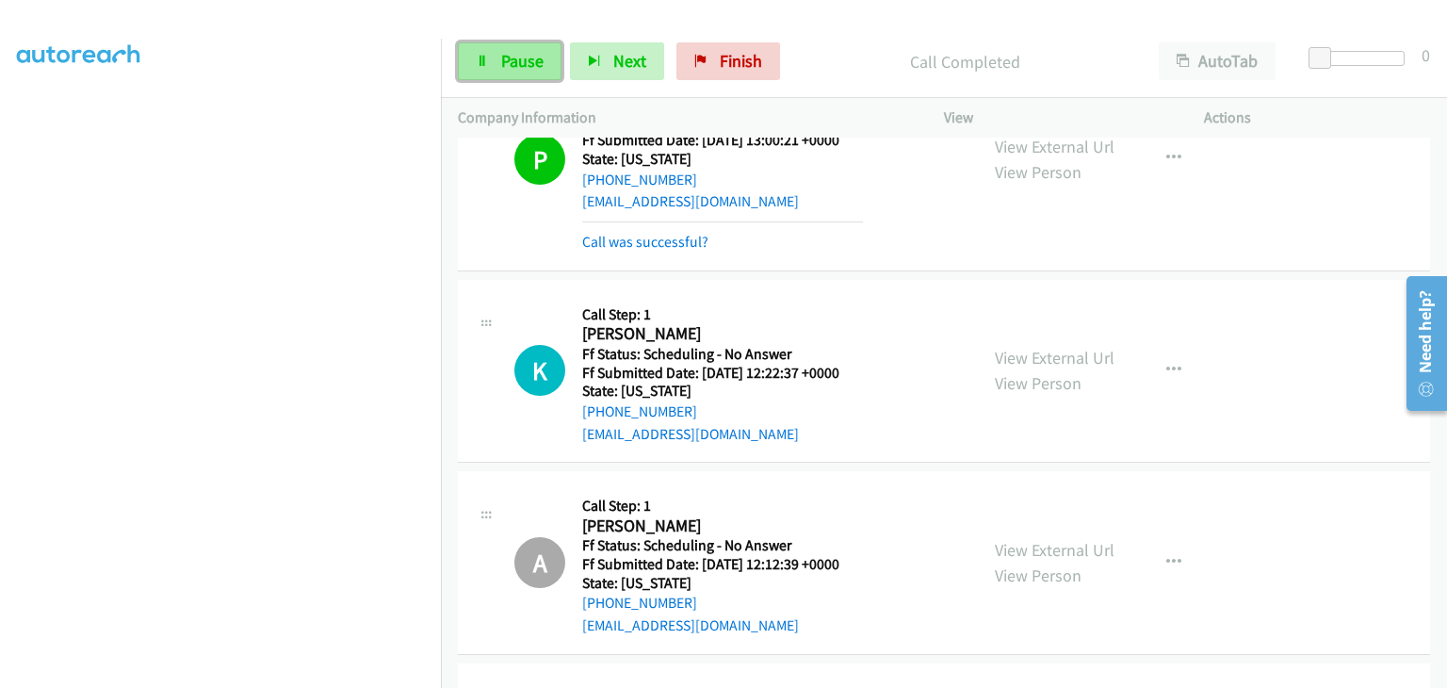
click at [514, 56] on span "Pause" at bounding box center [522, 61] width 42 height 22
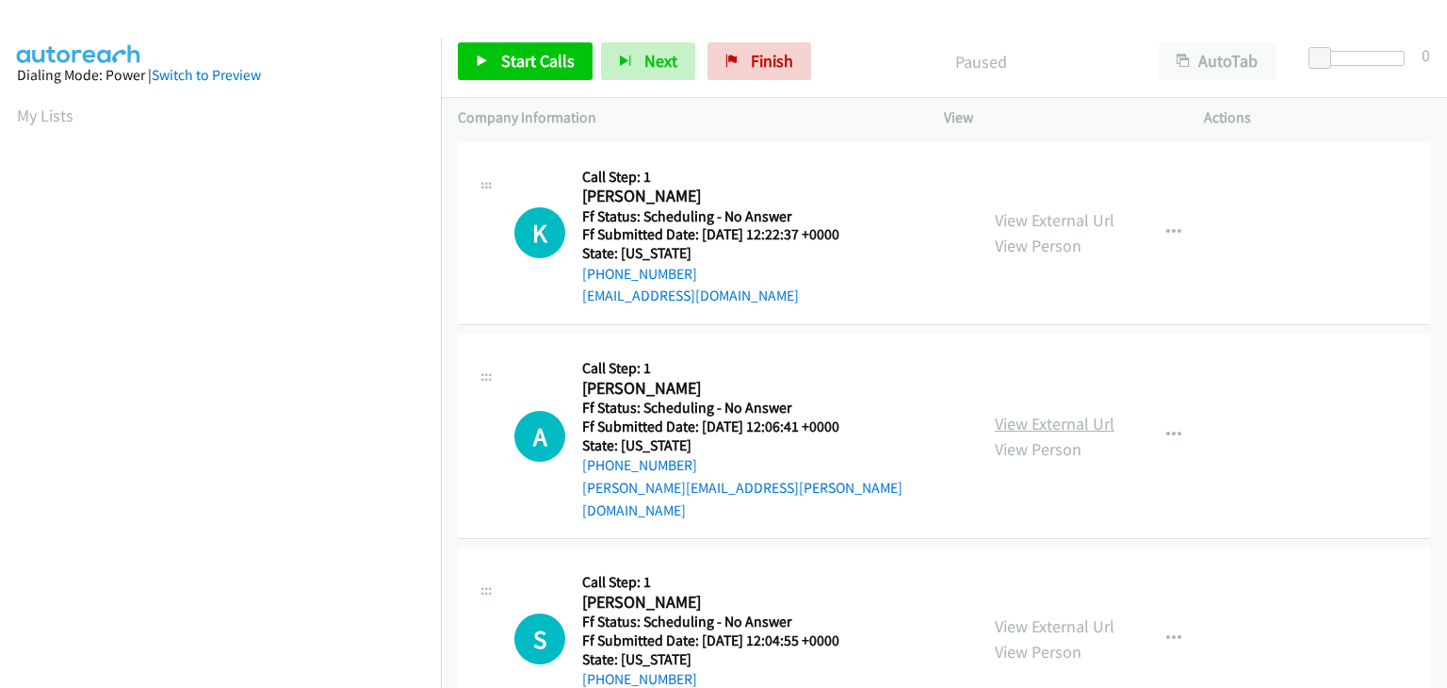
click at [1009, 413] on link "View External Url" at bounding box center [1055, 424] width 120 height 22
click at [531, 55] on span "Start Calls" at bounding box center [537, 61] width 73 height 22
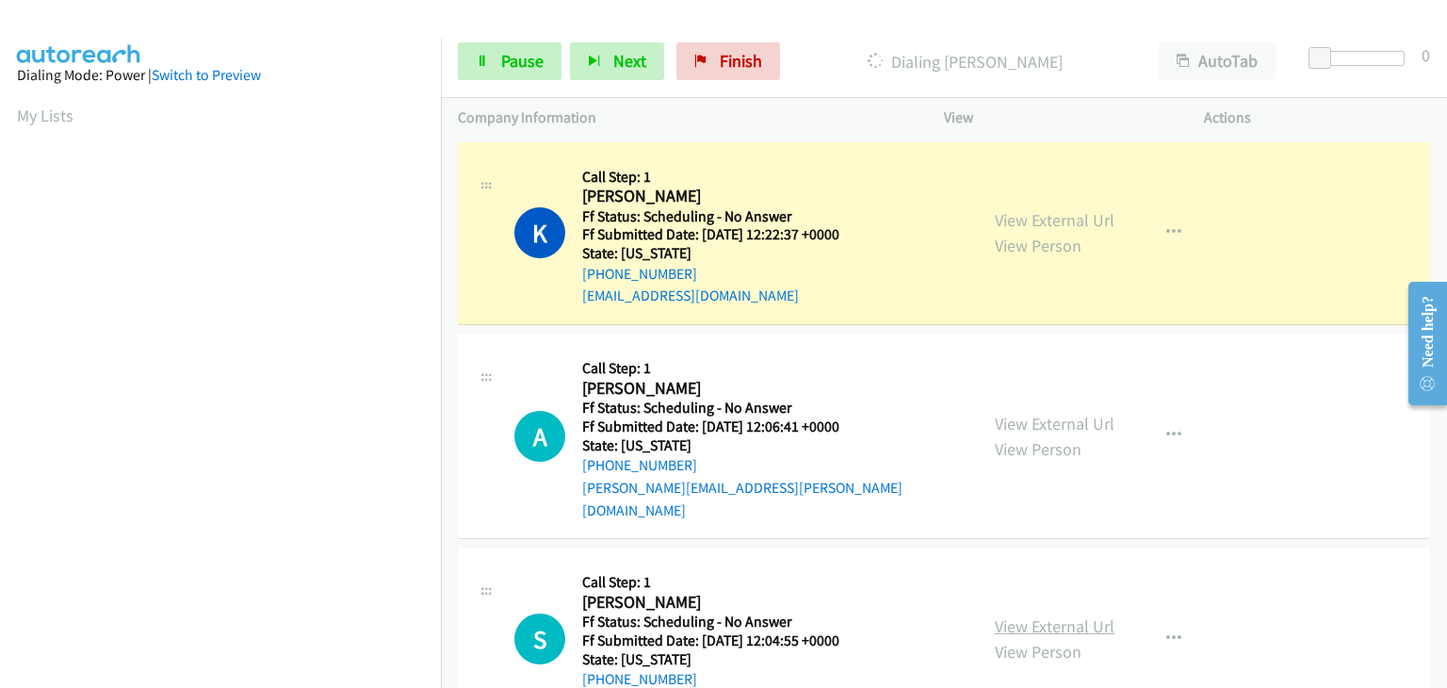
click at [1032, 615] on link "View External Url" at bounding box center [1055, 626] width 120 height 22
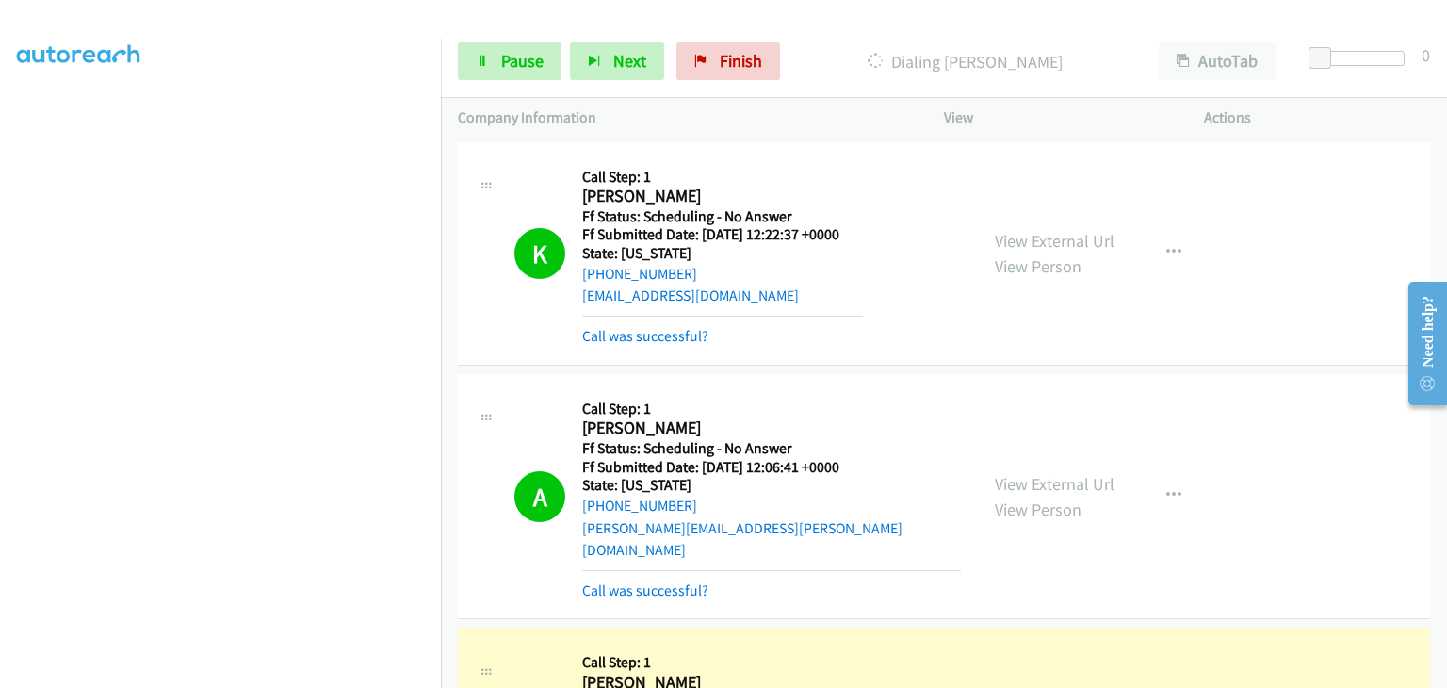
scroll to position [377, 0]
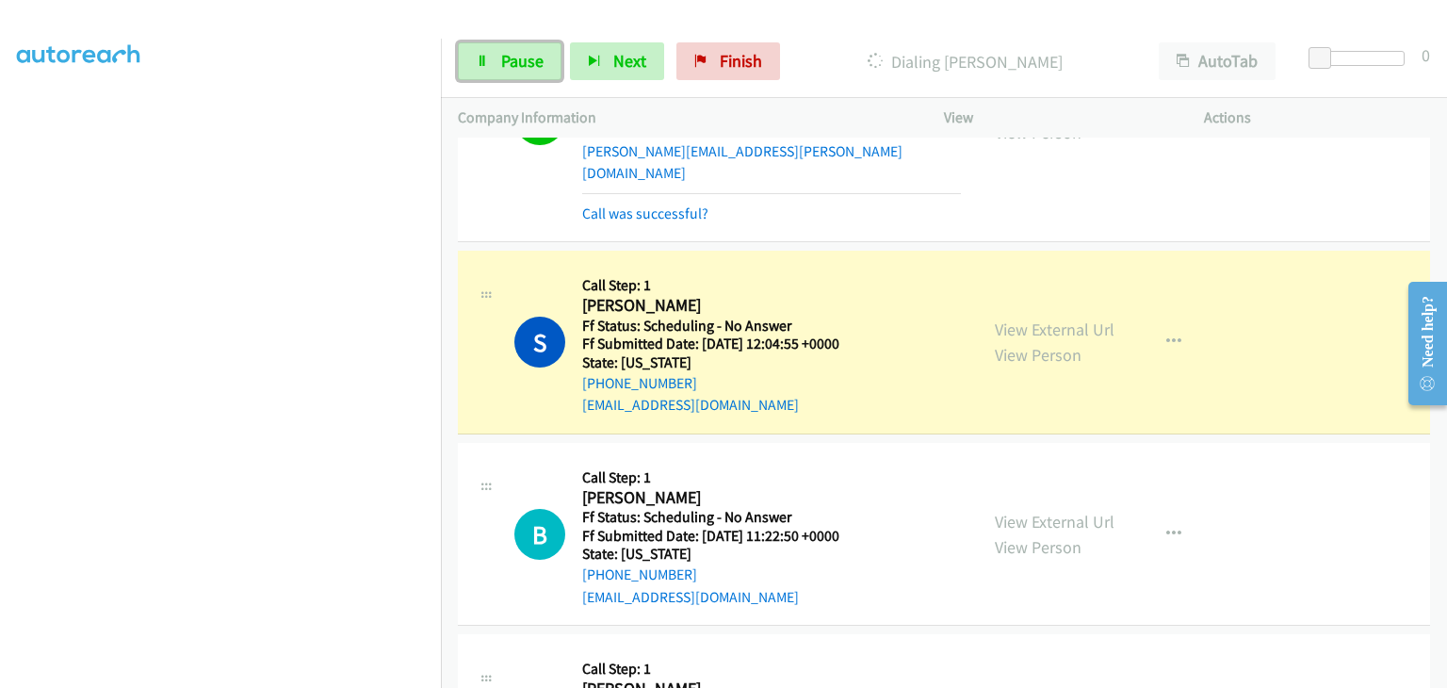
drag, startPoint x: 501, startPoint y: 60, endPoint x: 598, endPoint y: 109, distance: 108.7
click at [501, 60] on span "Pause" at bounding box center [522, 61] width 42 height 22
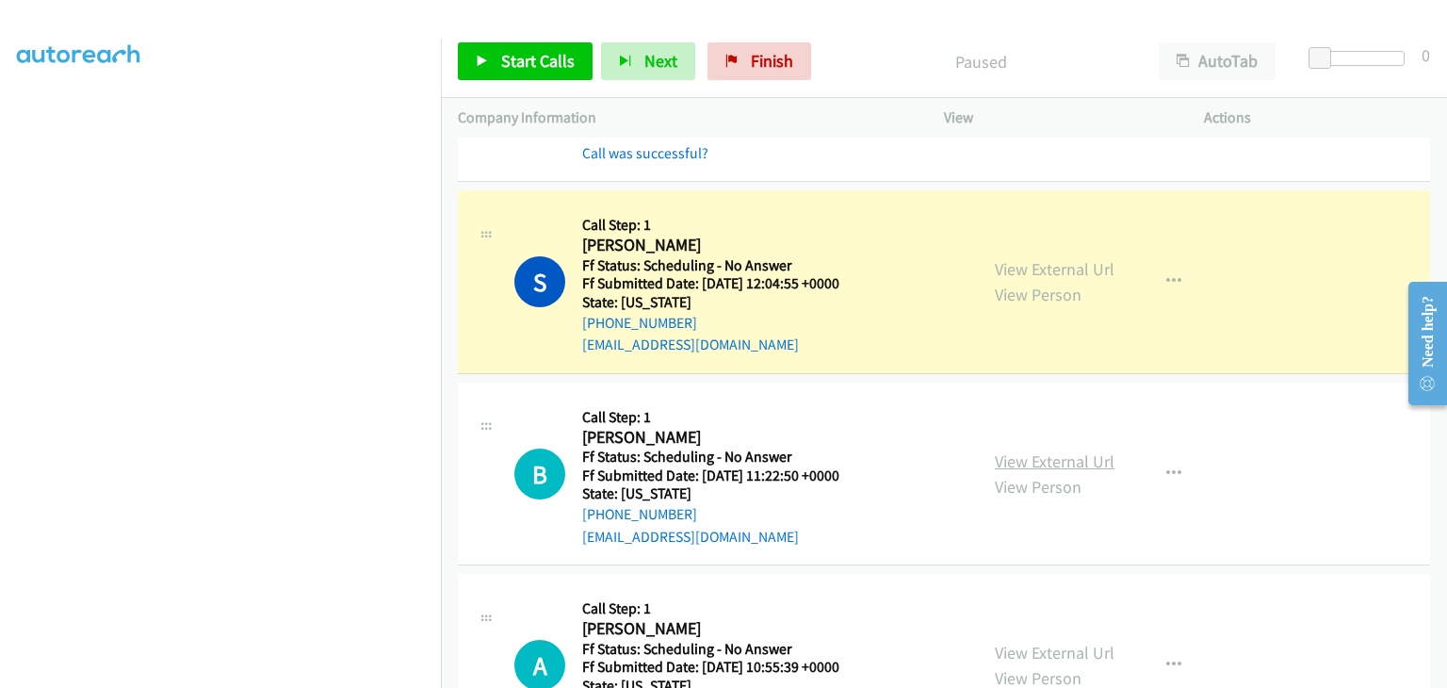
scroll to position [471, 0]
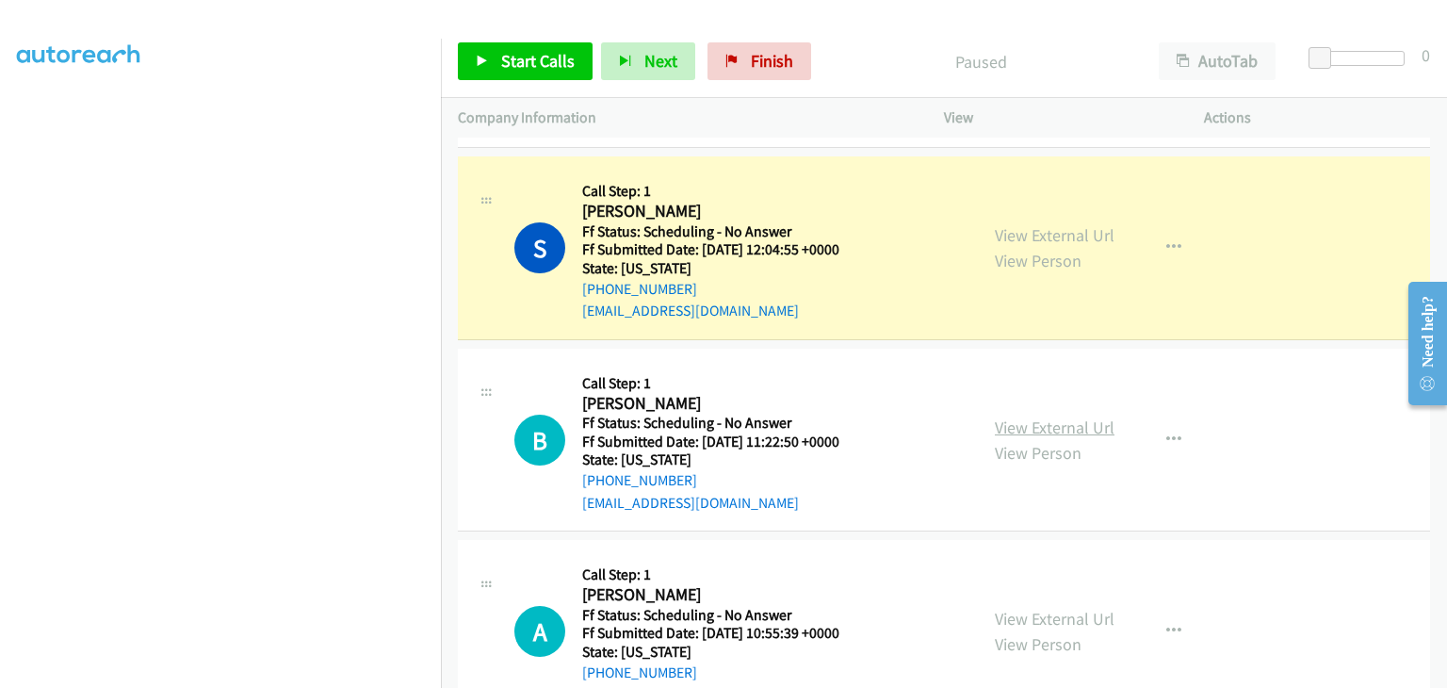
click at [1048, 416] on link "View External Url" at bounding box center [1055, 427] width 120 height 22
click at [1045, 608] on link "View External Url" at bounding box center [1055, 619] width 120 height 22
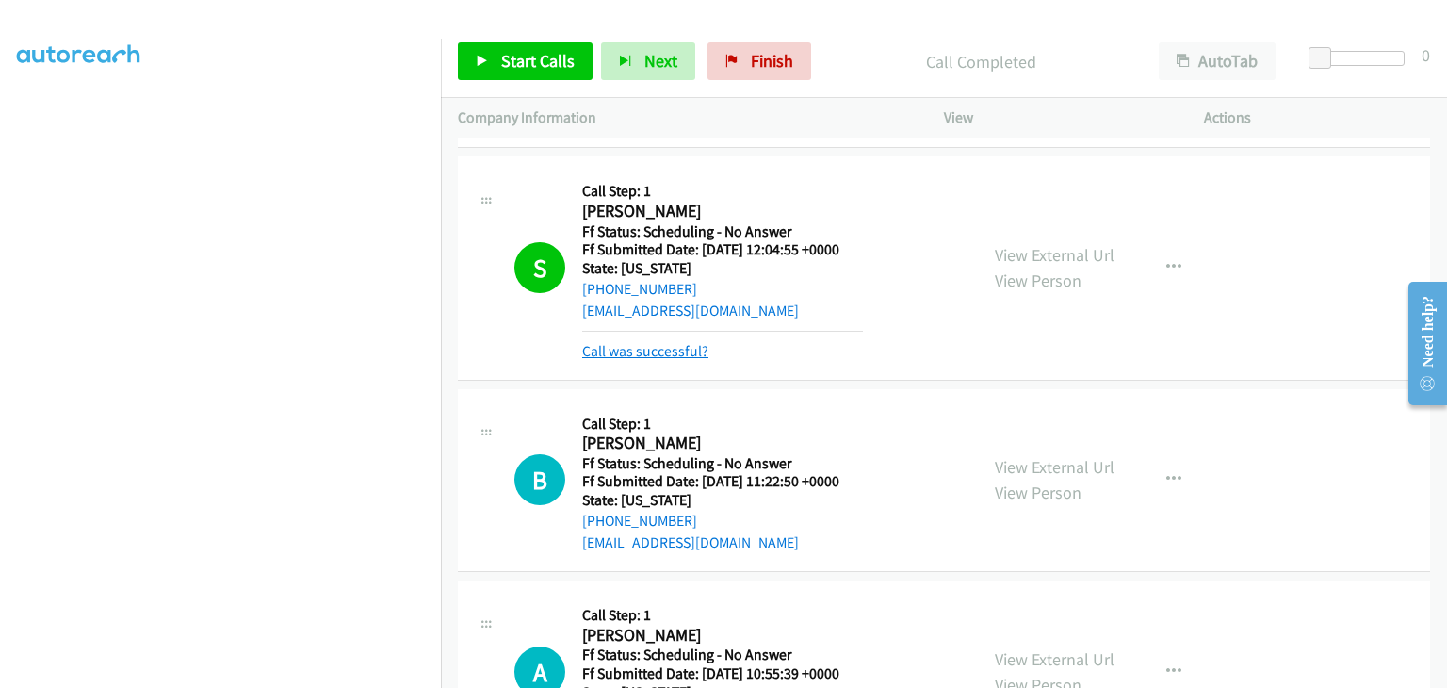
click at [682, 342] on link "Call was successful?" at bounding box center [645, 351] width 126 height 18
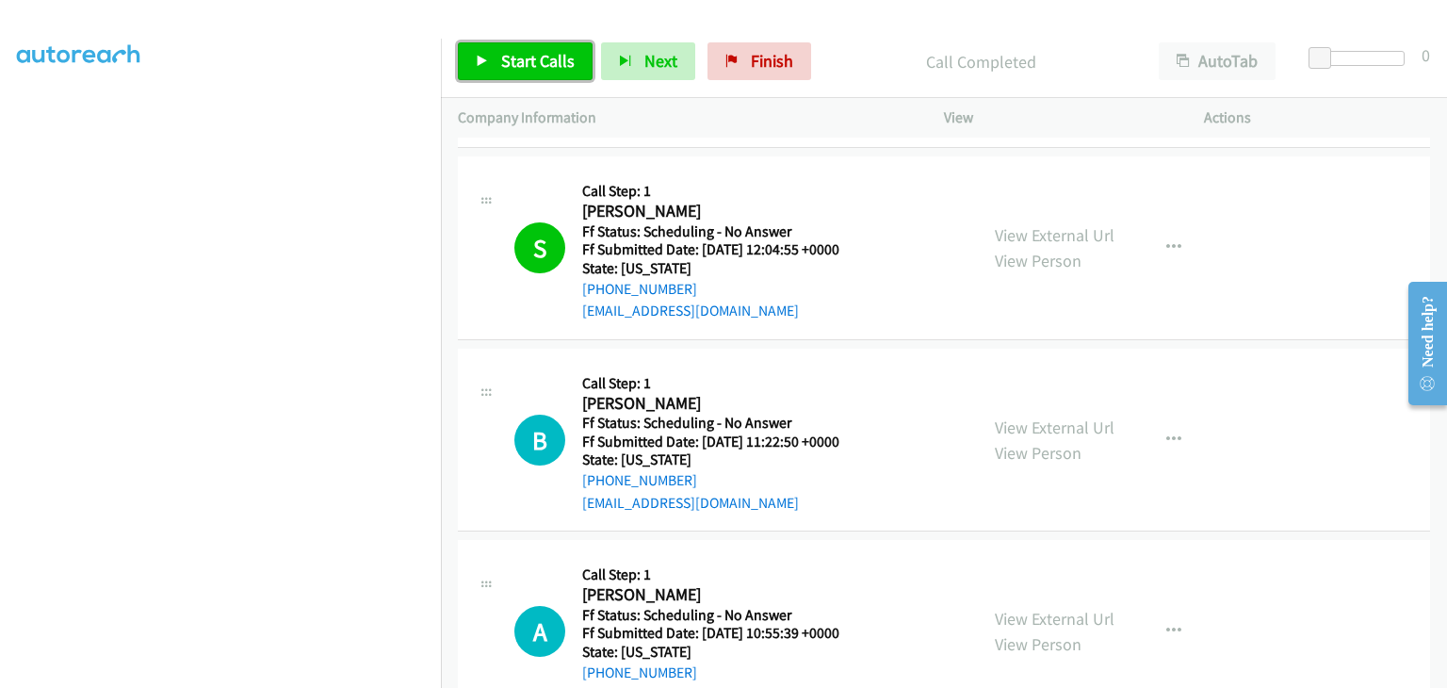
click at [510, 60] on span "Start Calls" at bounding box center [537, 61] width 73 height 22
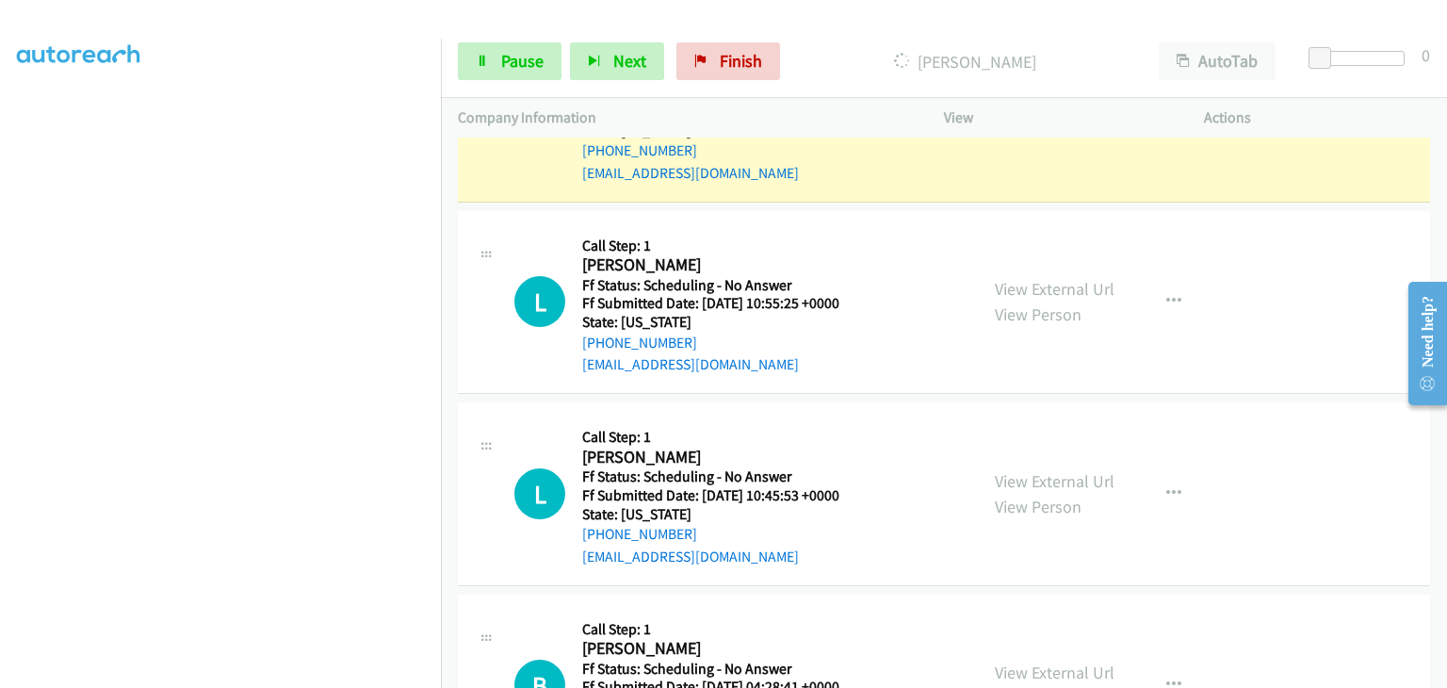
scroll to position [1036, 0]
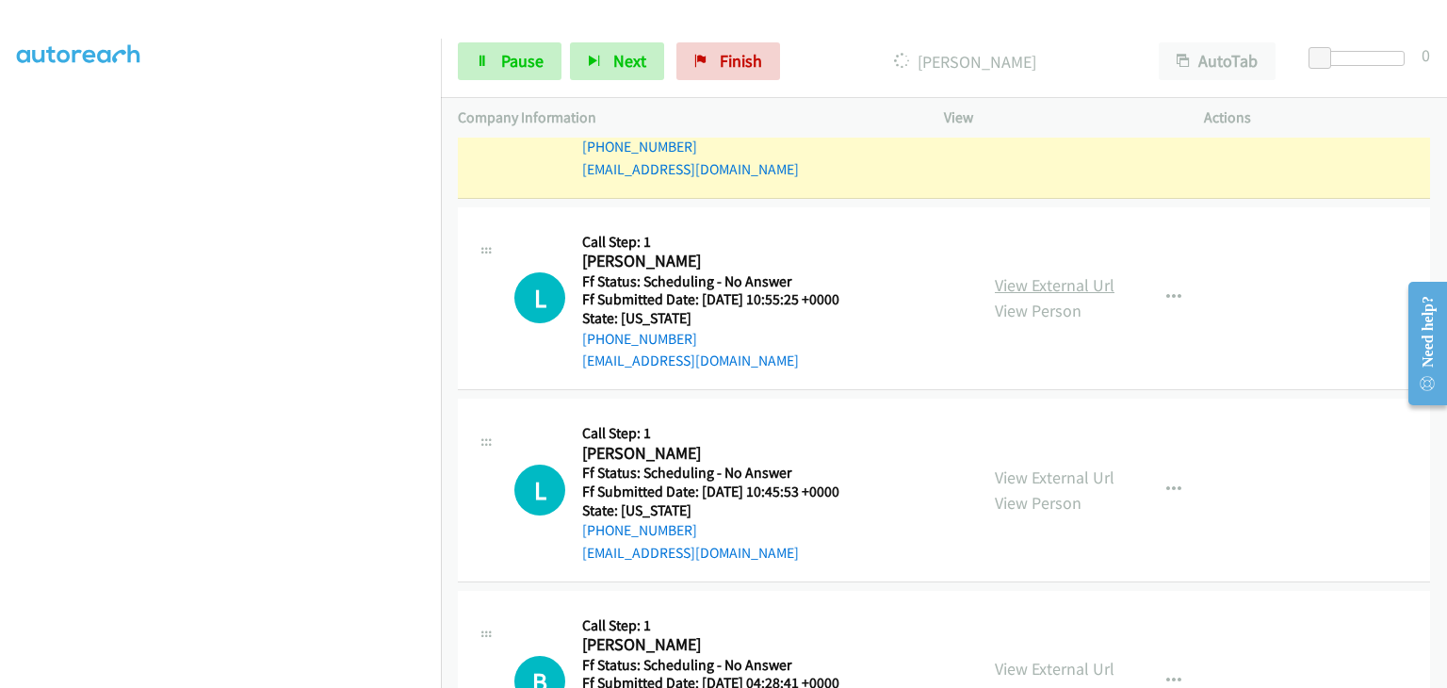
click at [1022, 274] on link "View External Url" at bounding box center [1055, 285] width 120 height 22
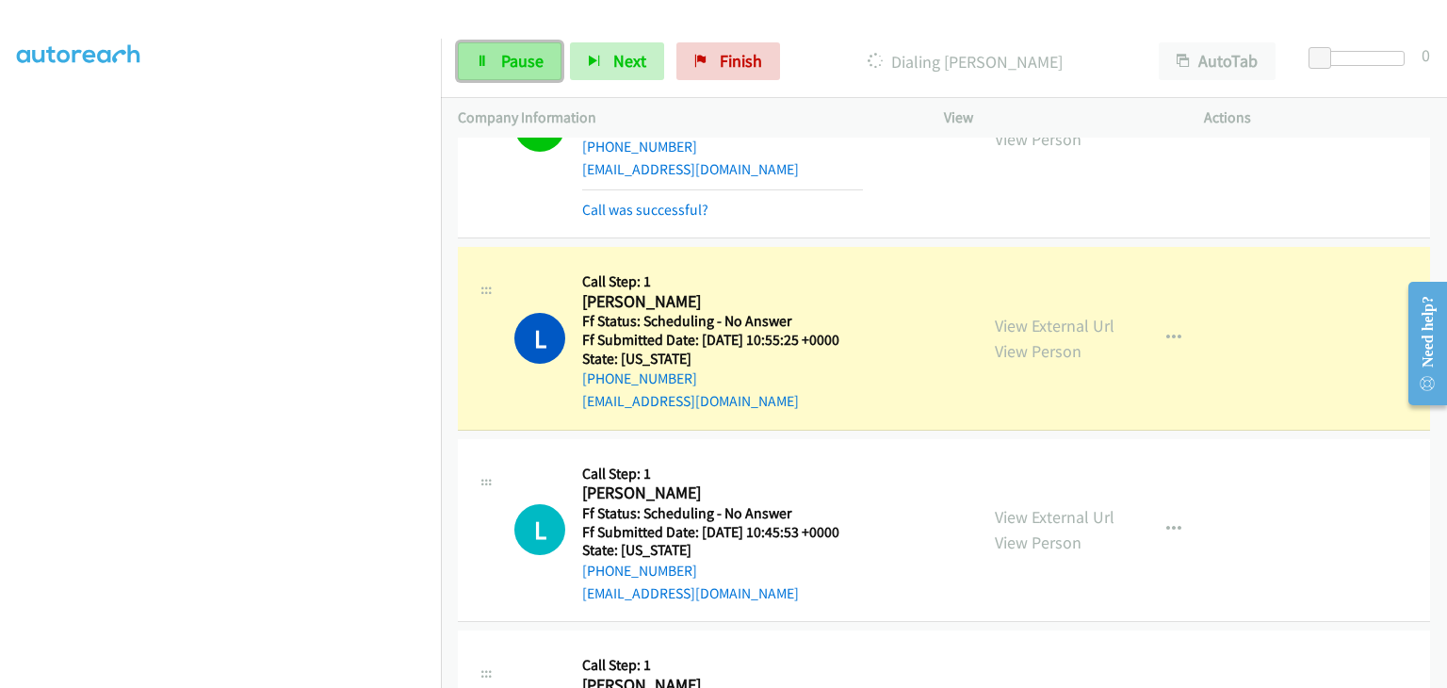
click at [524, 65] on span "Pause" at bounding box center [522, 61] width 42 height 22
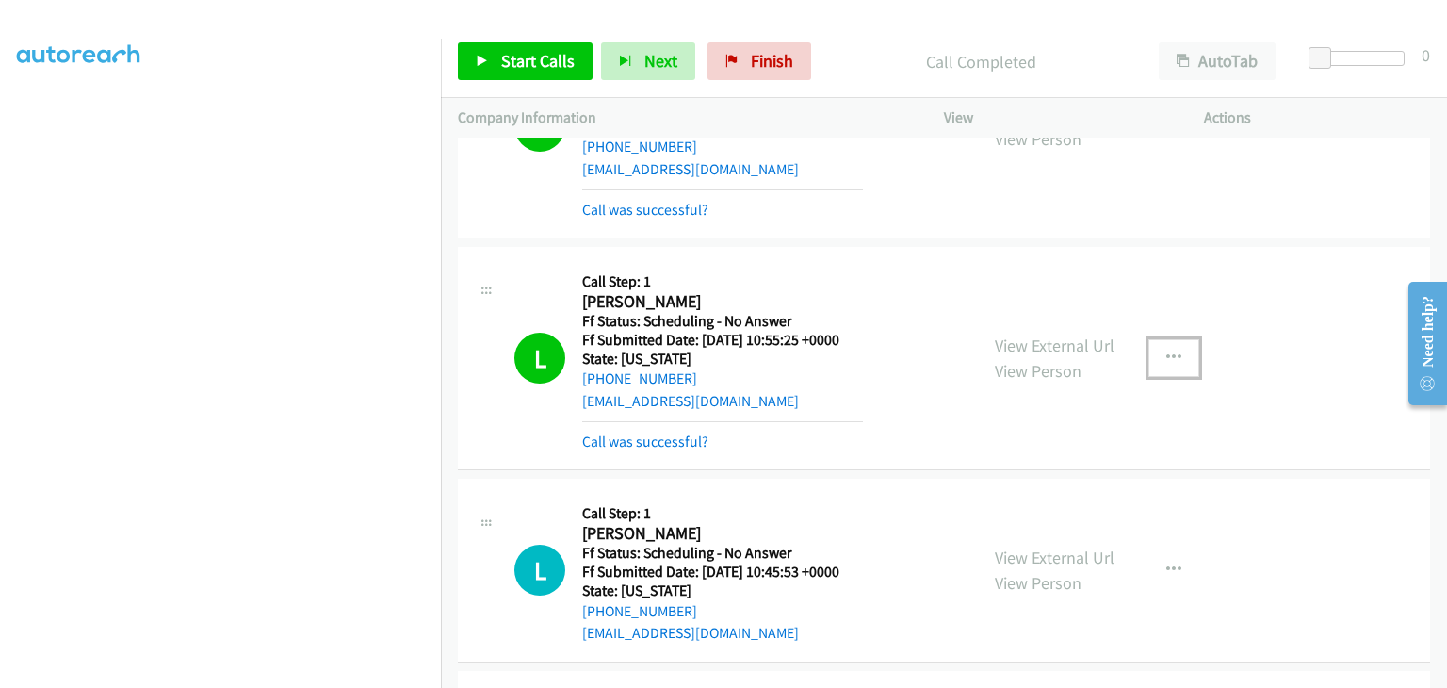
click at [1168, 350] on icon "button" at bounding box center [1173, 357] width 15 height 15
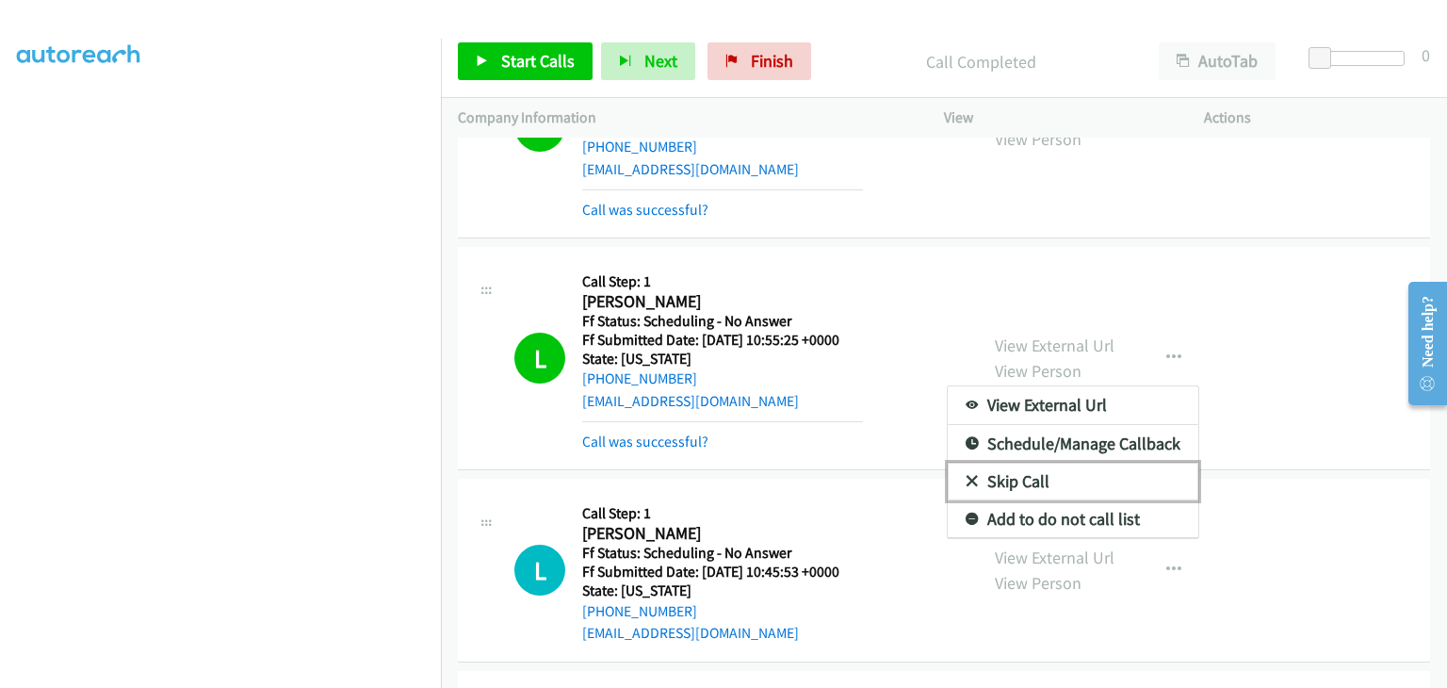
click at [1057, 464] on link "Skip Call" at bounding box center [1073, 482] width 251 height 38
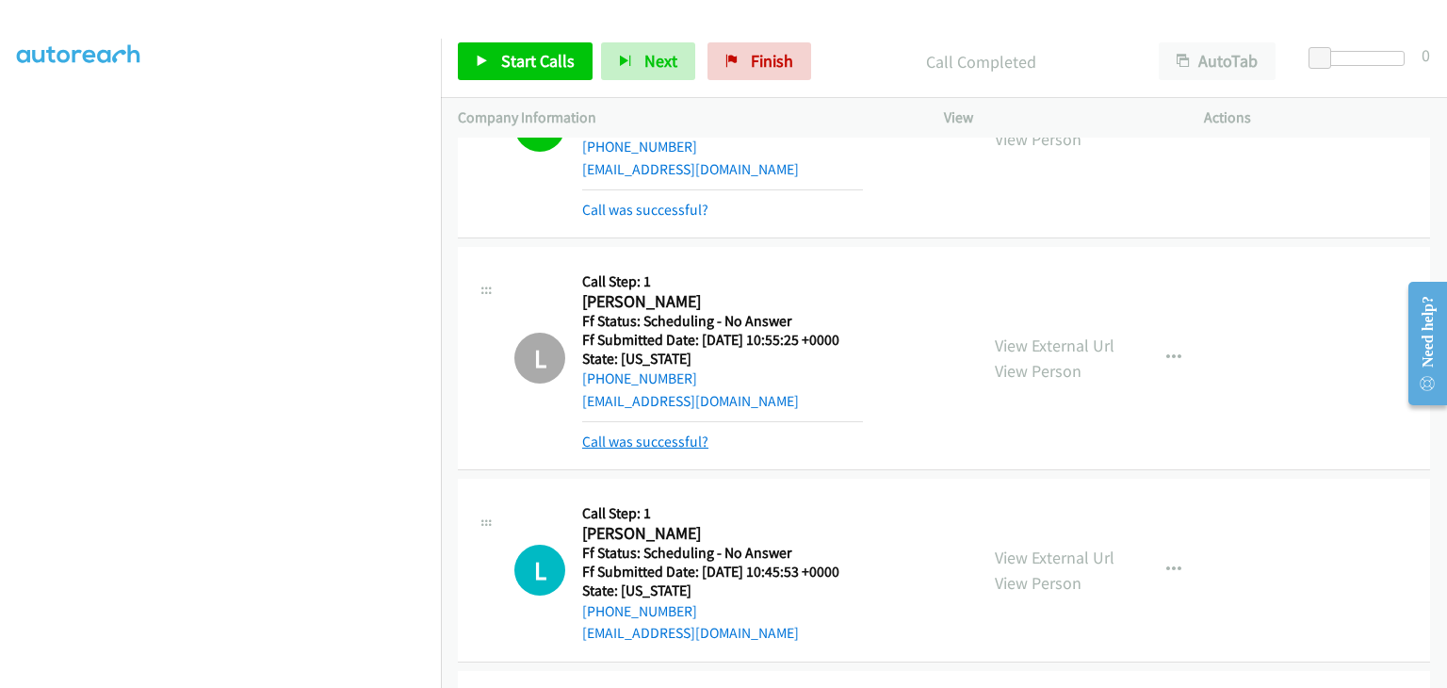
click at [611, 432] on link "Call was successful?" at bounding box center [645, 441] width 126 height 18
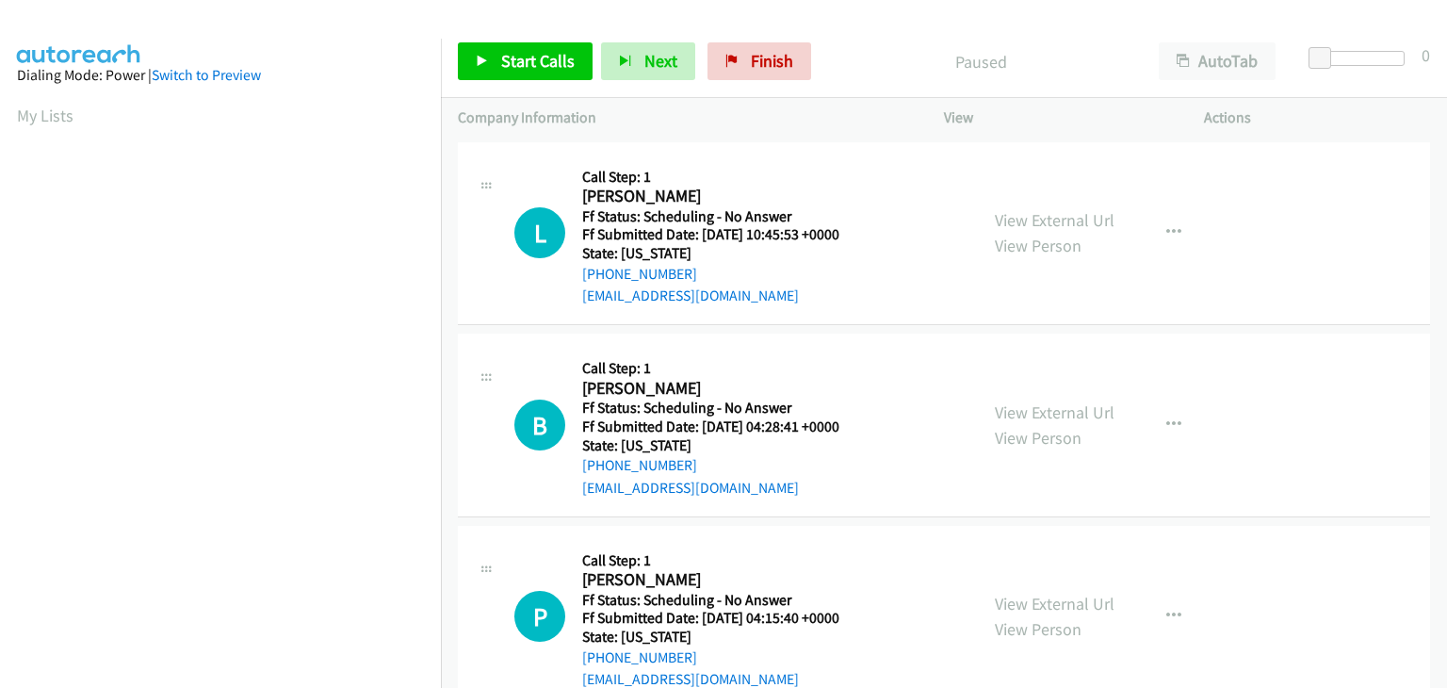
click at [778, 57] on span "Finish" at bounding box center [772, 61] width 42 height 22
click at [1046, 218] on link "View External Url" at bounding box center [1055, 220] width 120 height 22
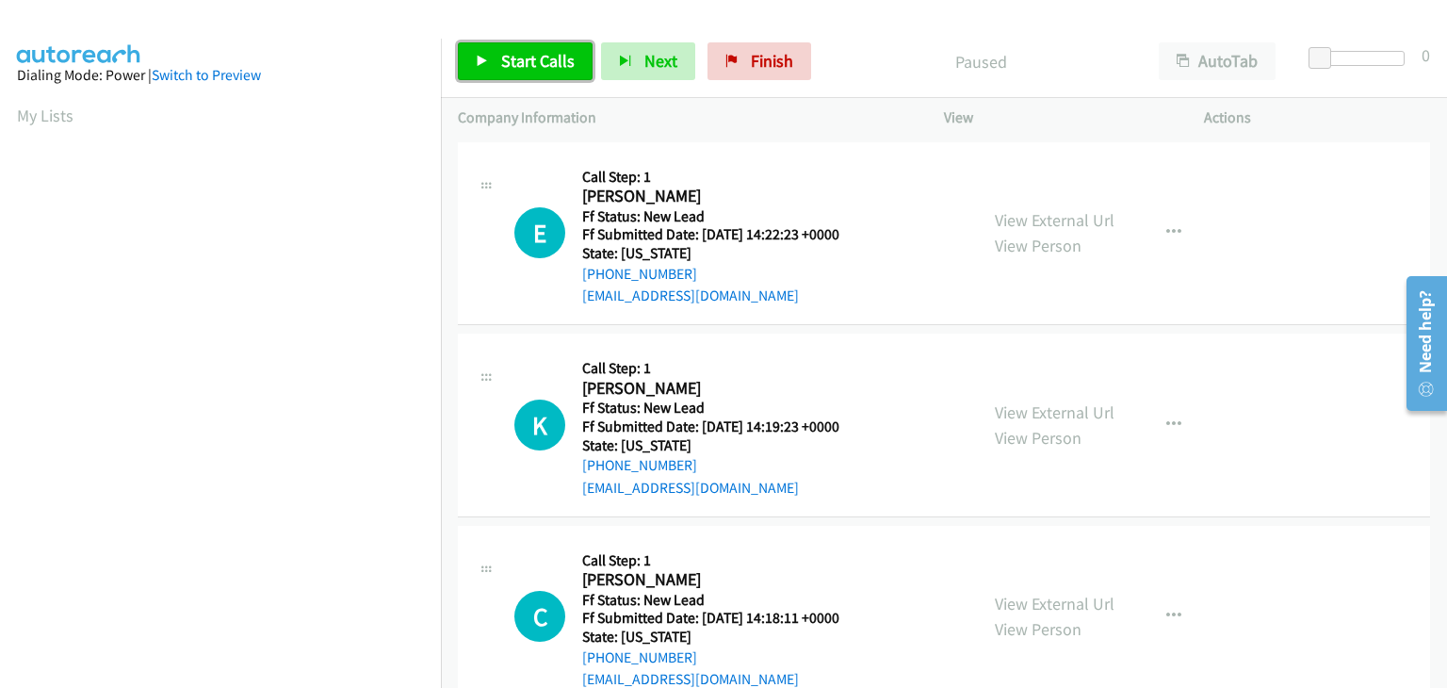
click at [526, 61] on span "Start Calls" at bounding box center [537, 61] width 73 height 22
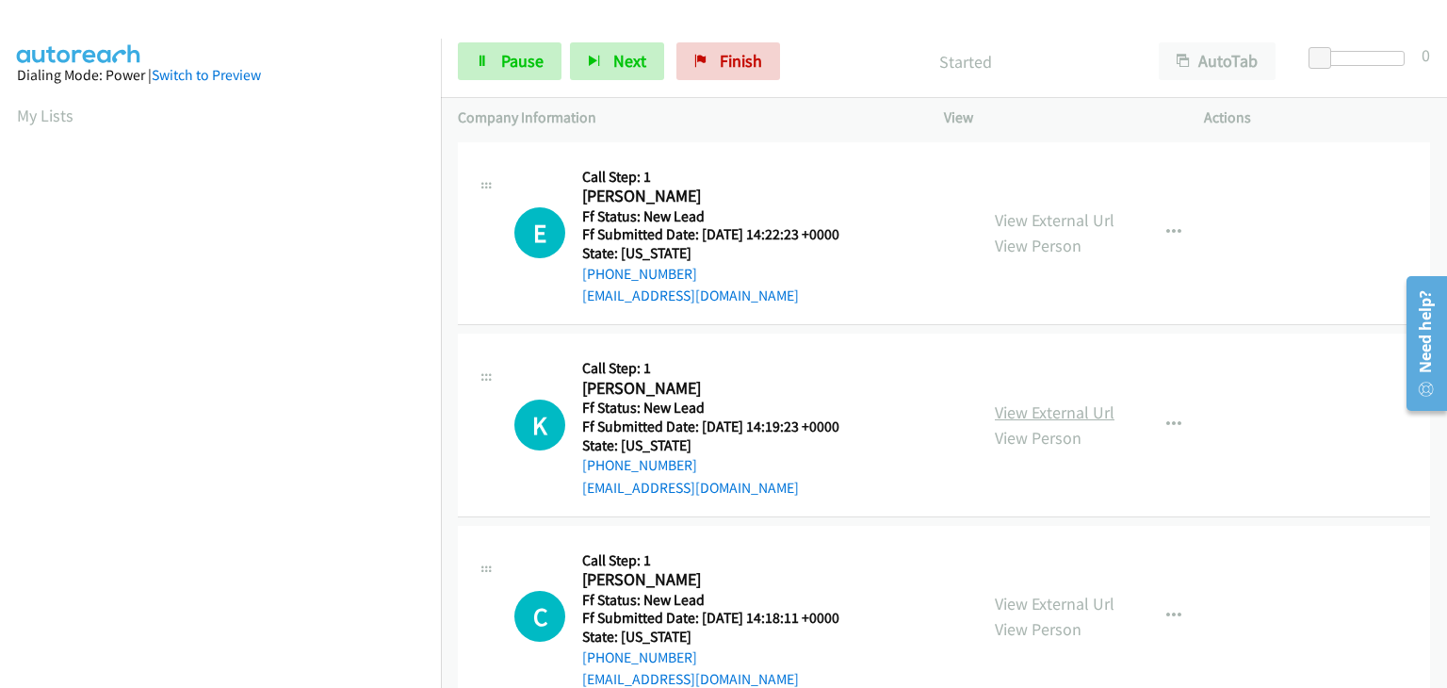
click at [1017, 412] on link "View External Url" at bounding box center [1055, 412] width 120 height 22
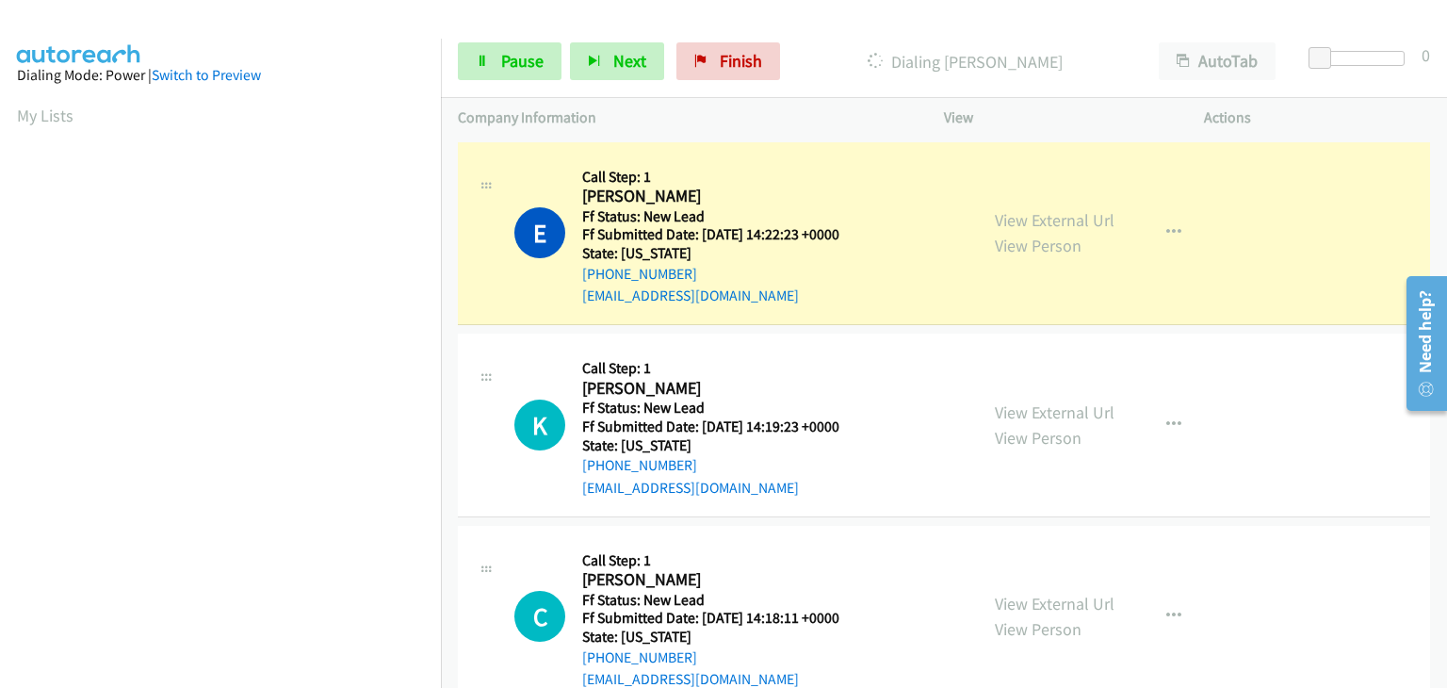
click at [536, 84] on div "Start Calls Pause Next Finish Dialing [PERSON_NAME] AutoTab AutoTab 0" at bounding box center [944, 61] width 1006 height 73
click at [528, 74] on link "Pause" at bounding box center [510, 61] width 104 height 38
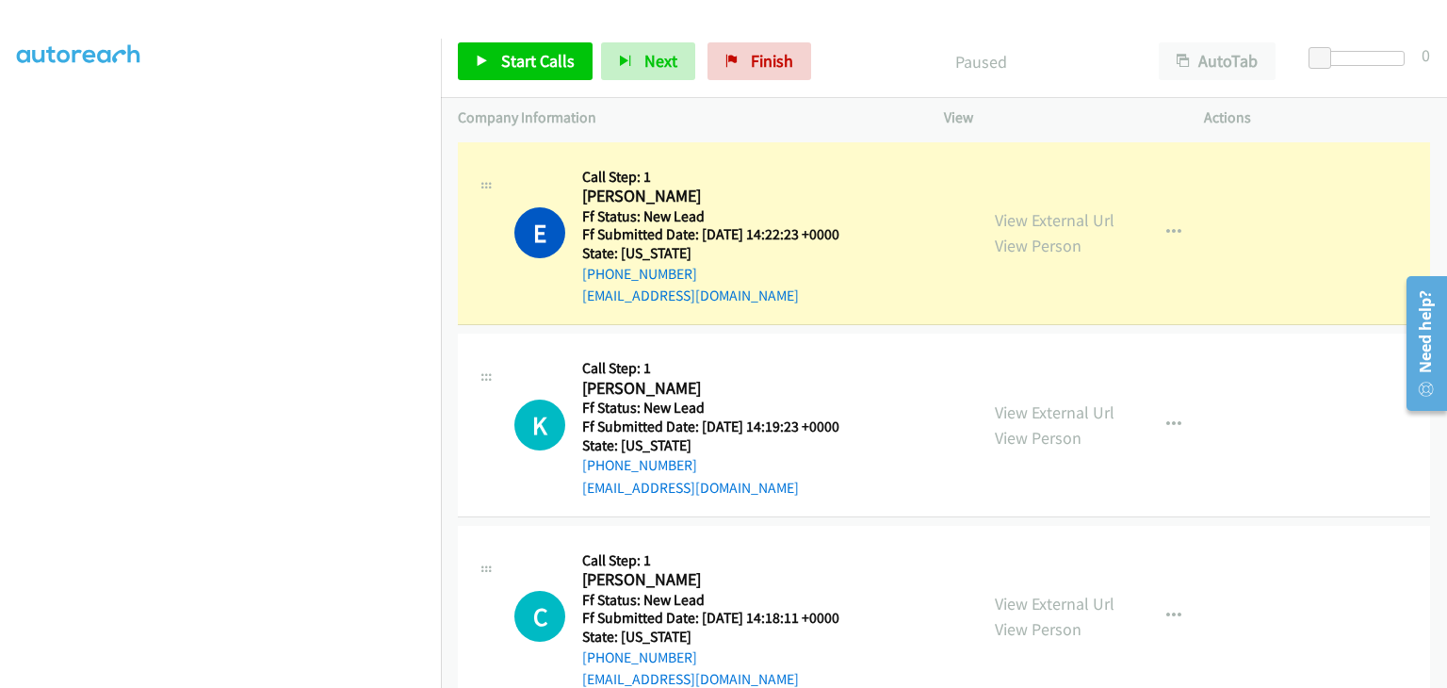
scroll to position [369, 0]
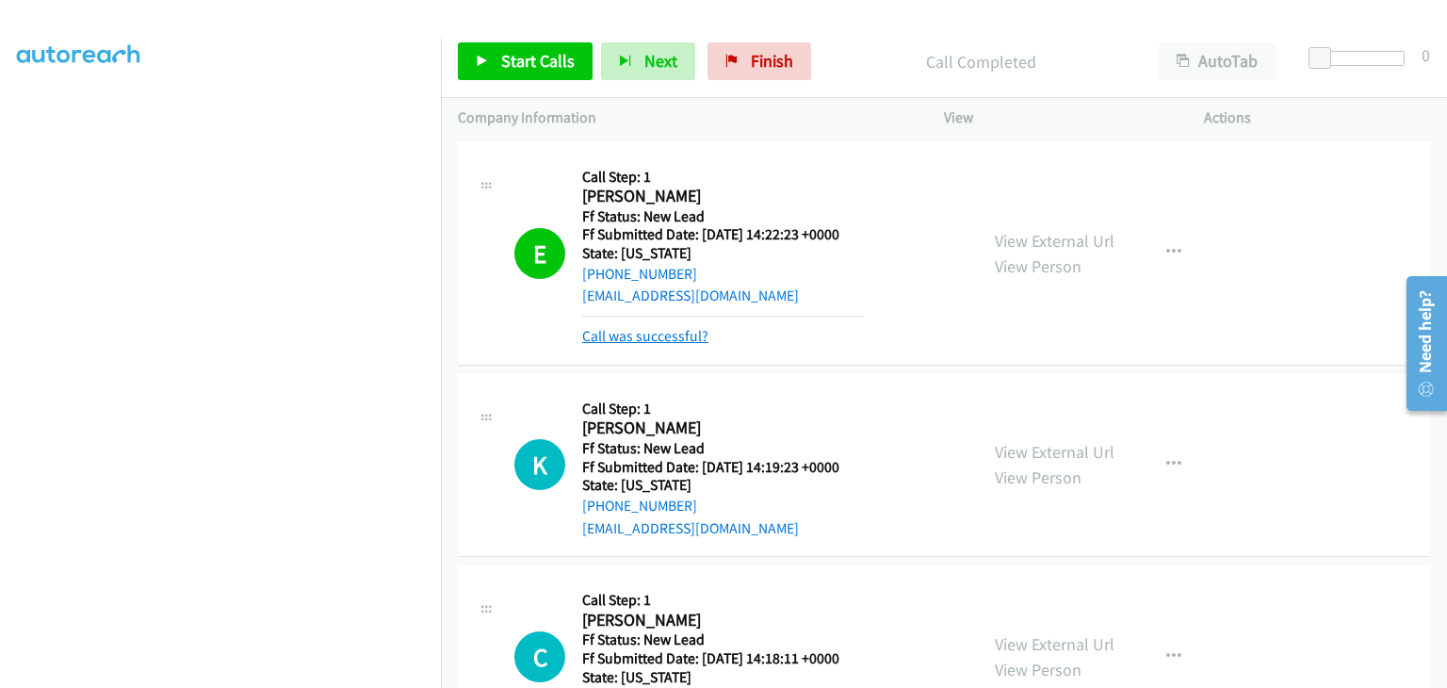
click at [651, 336] on link "Call was successful?" at bounding box center [645, 336] width 126 height 18
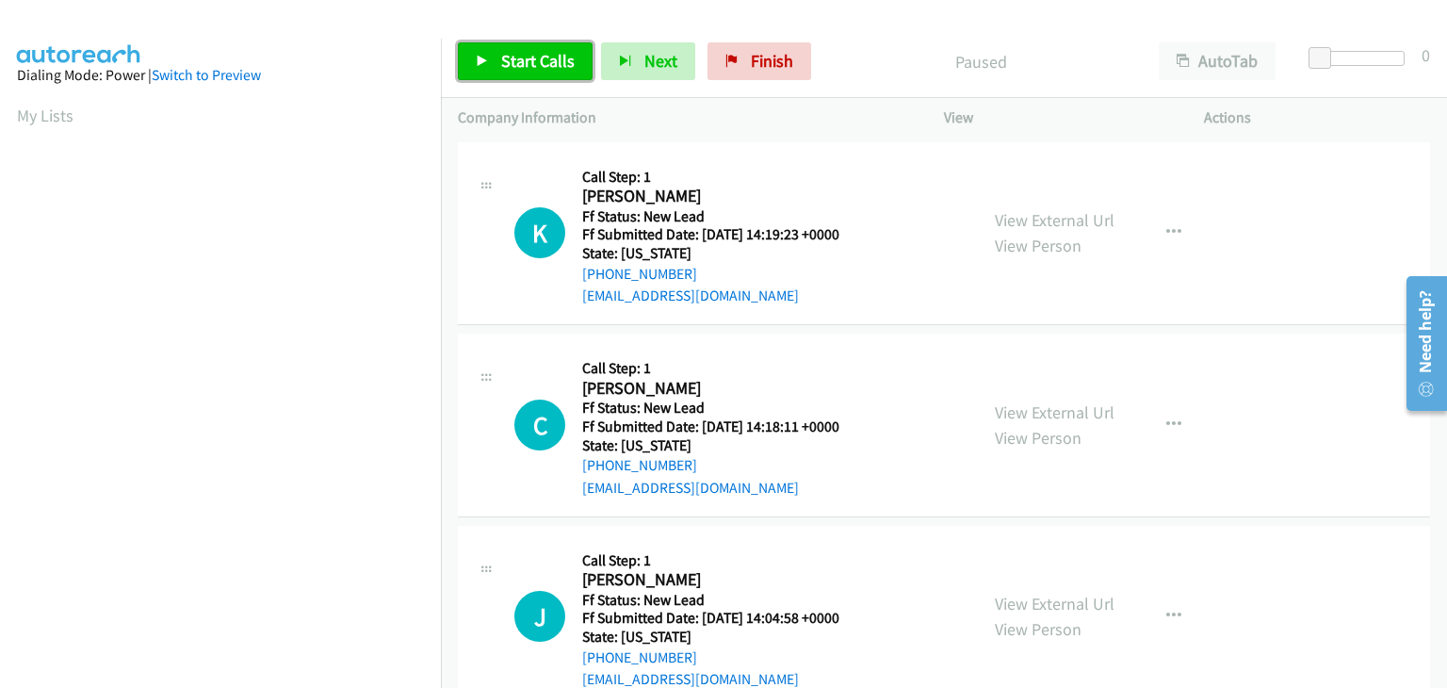
click at [517, 68] on span "Start Calls" at bounding box center [537, 61] width 73 height 22
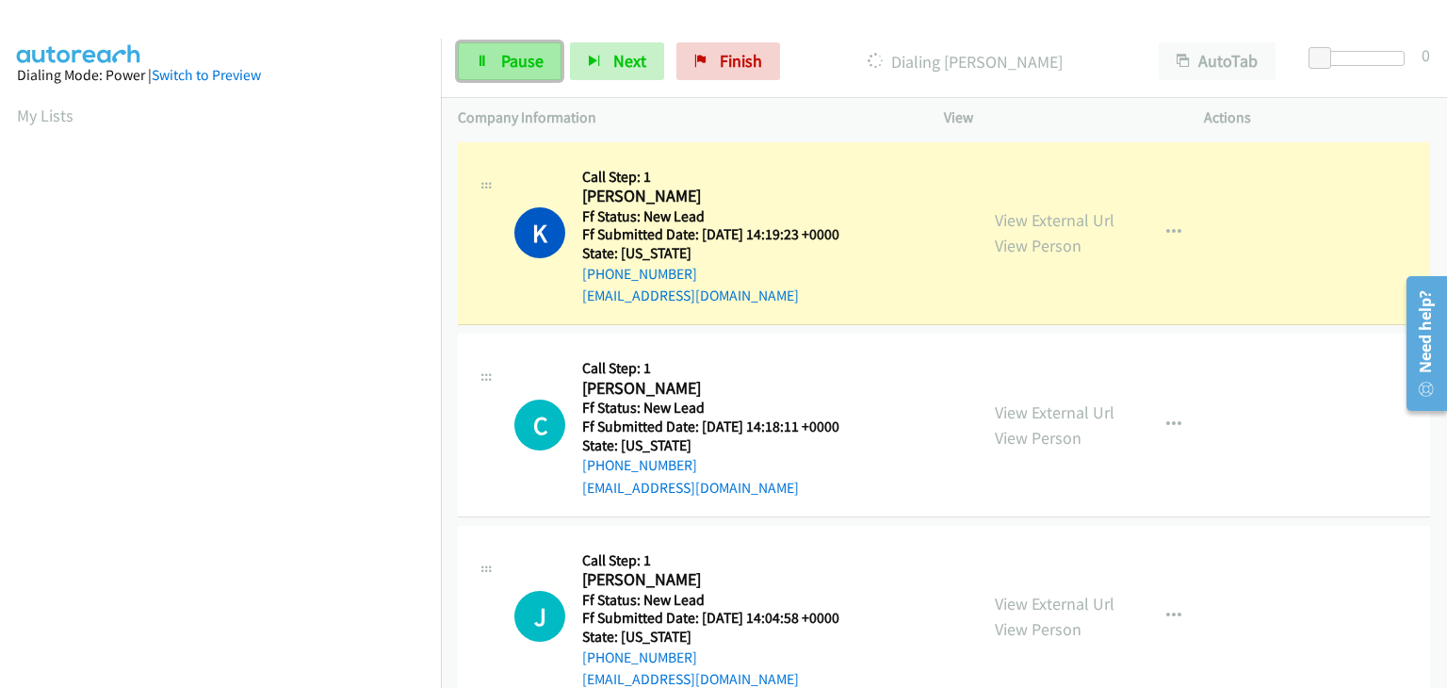
click at [512, 60] on span "Pause" at bounding box center [522, 61] width 42 height 22
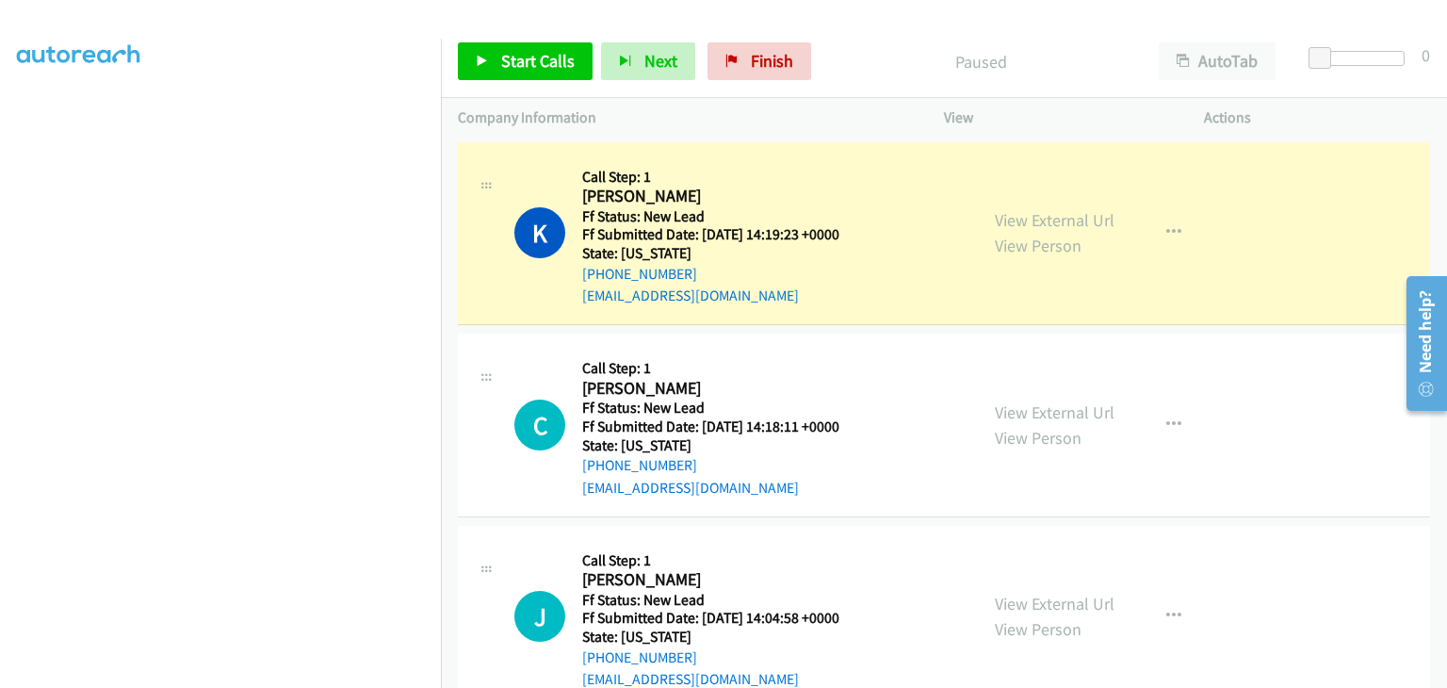
scroll to position [369, 0]
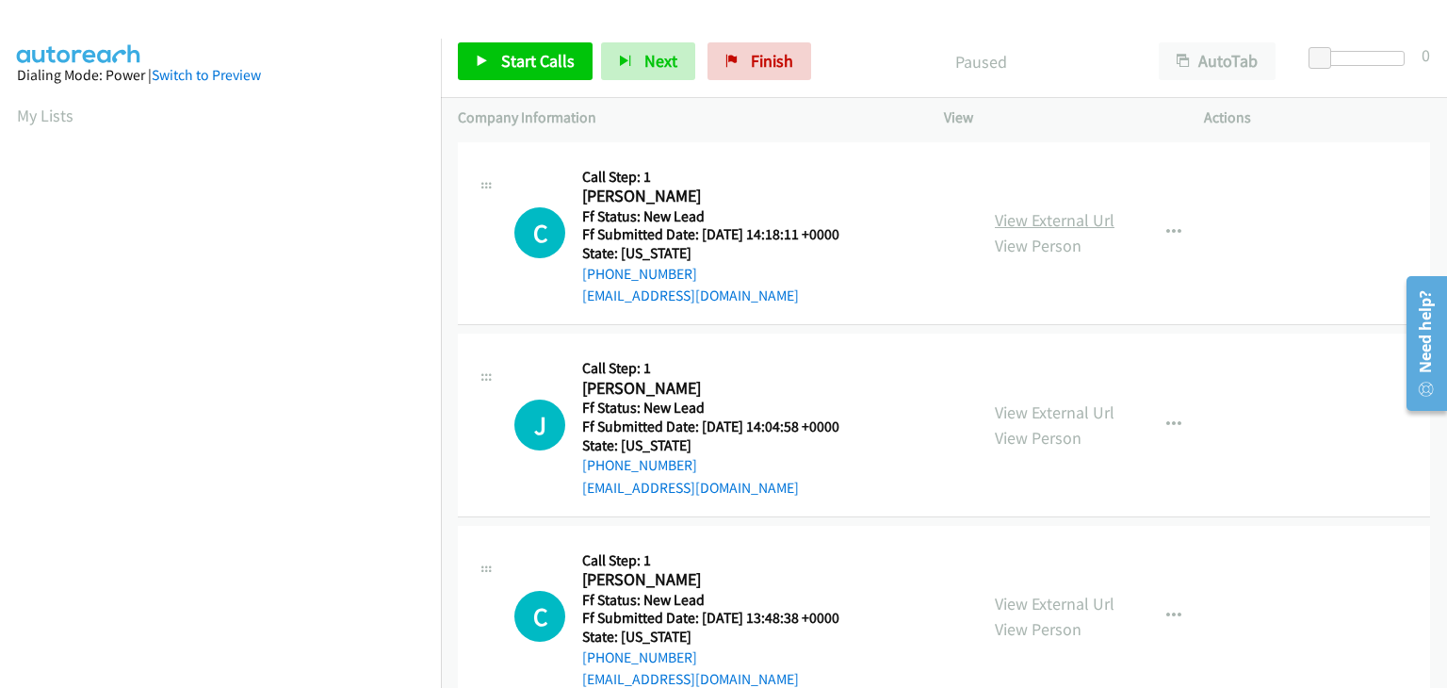
click at [1002, 227] on link "View External Url" at bounding box center [1055, 220] width 120 height 22
click at [506, 51] on span "Start Calls" at bounding box center [537, 61] width 73 height 22
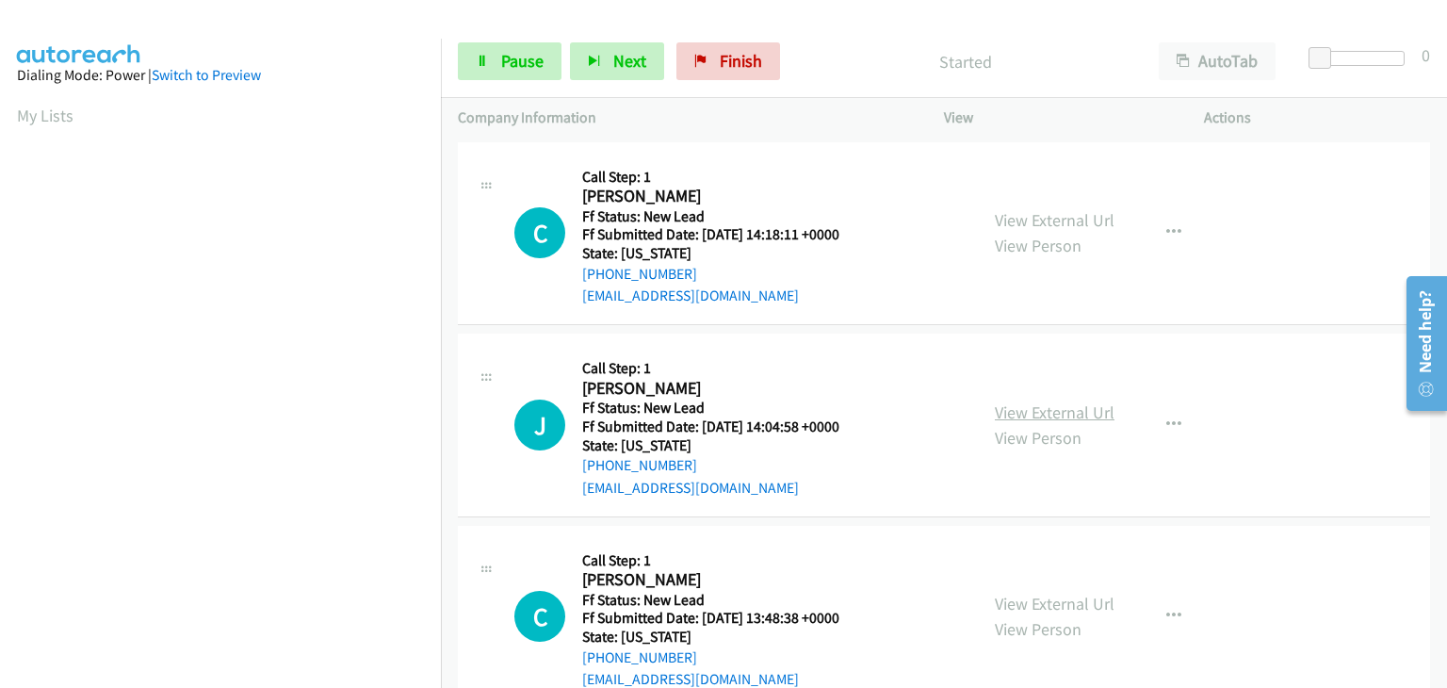
click at [1030, 413] on link "View External Url" at bounding box center [1055, 412] width 120 height 22
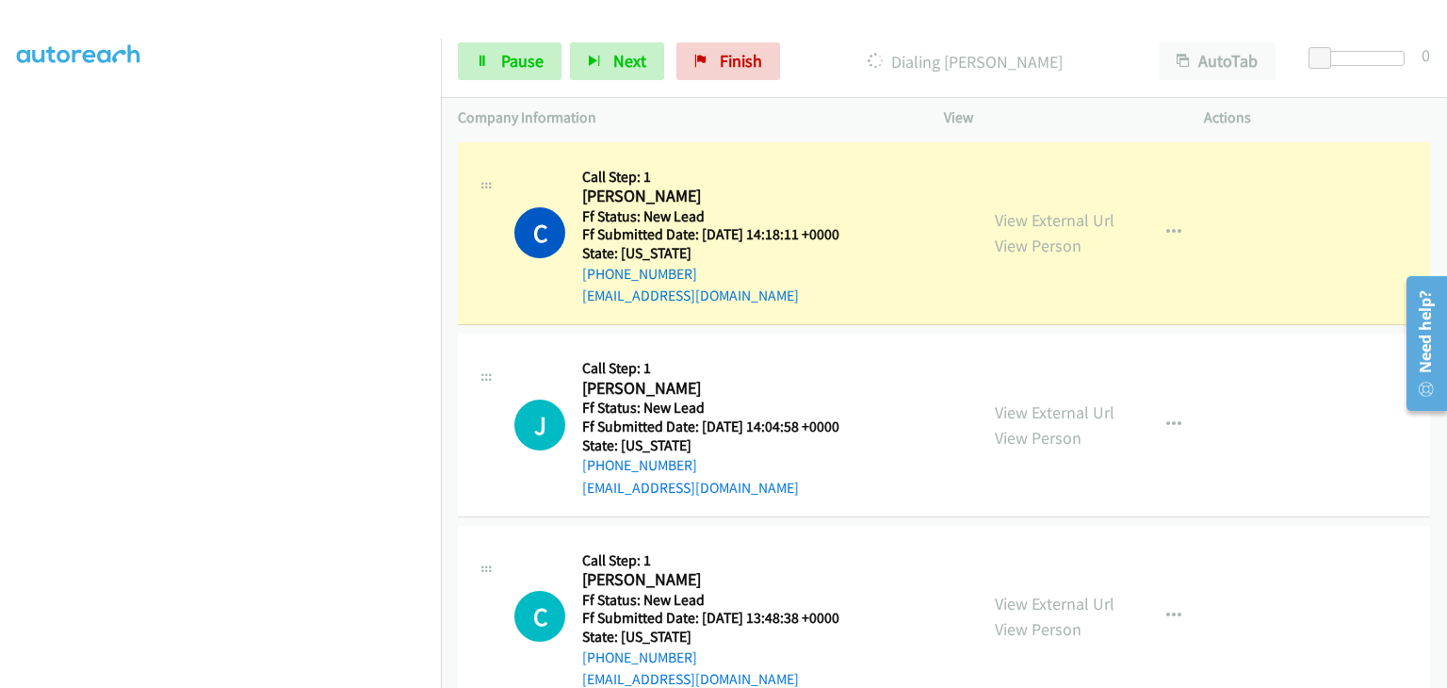
scroll to position [369, 0]
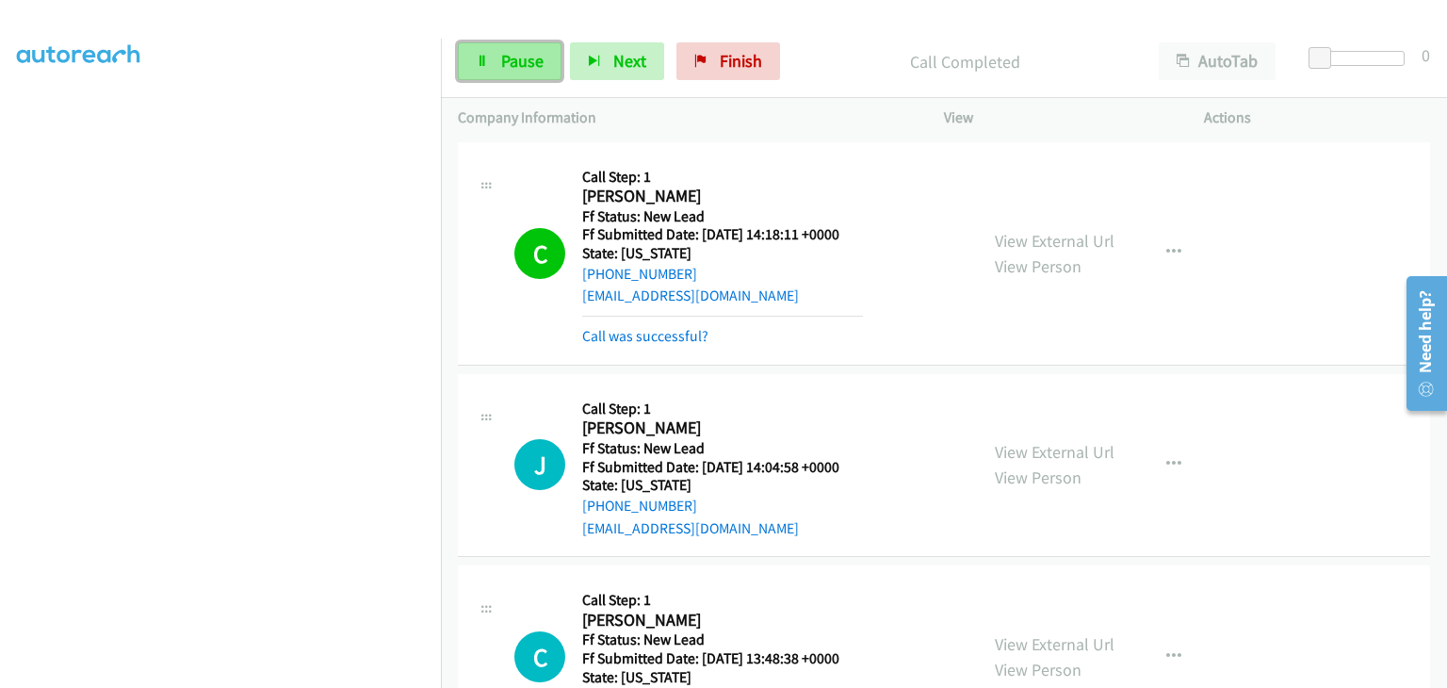
click at [511, 67] on span "Pause" at bounding box center [522, 61] width 42 height 22
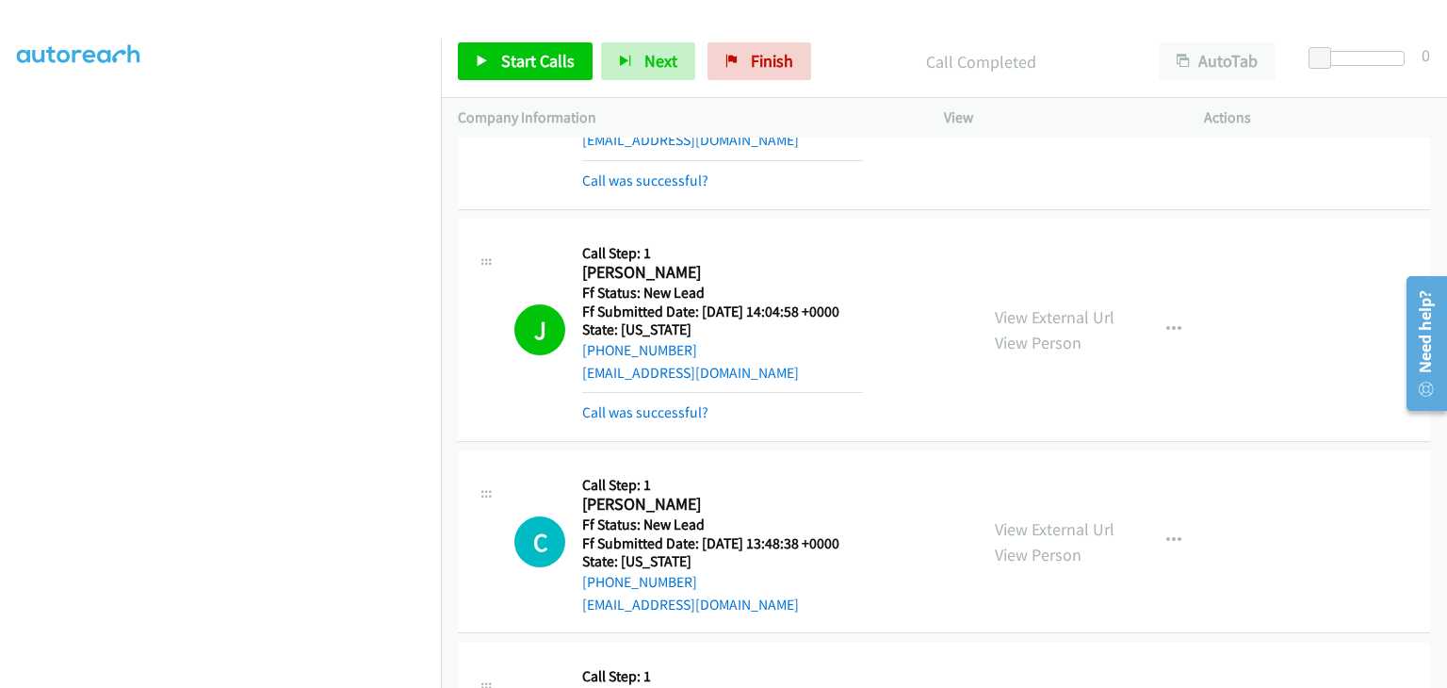
scroll to position [188, 0]
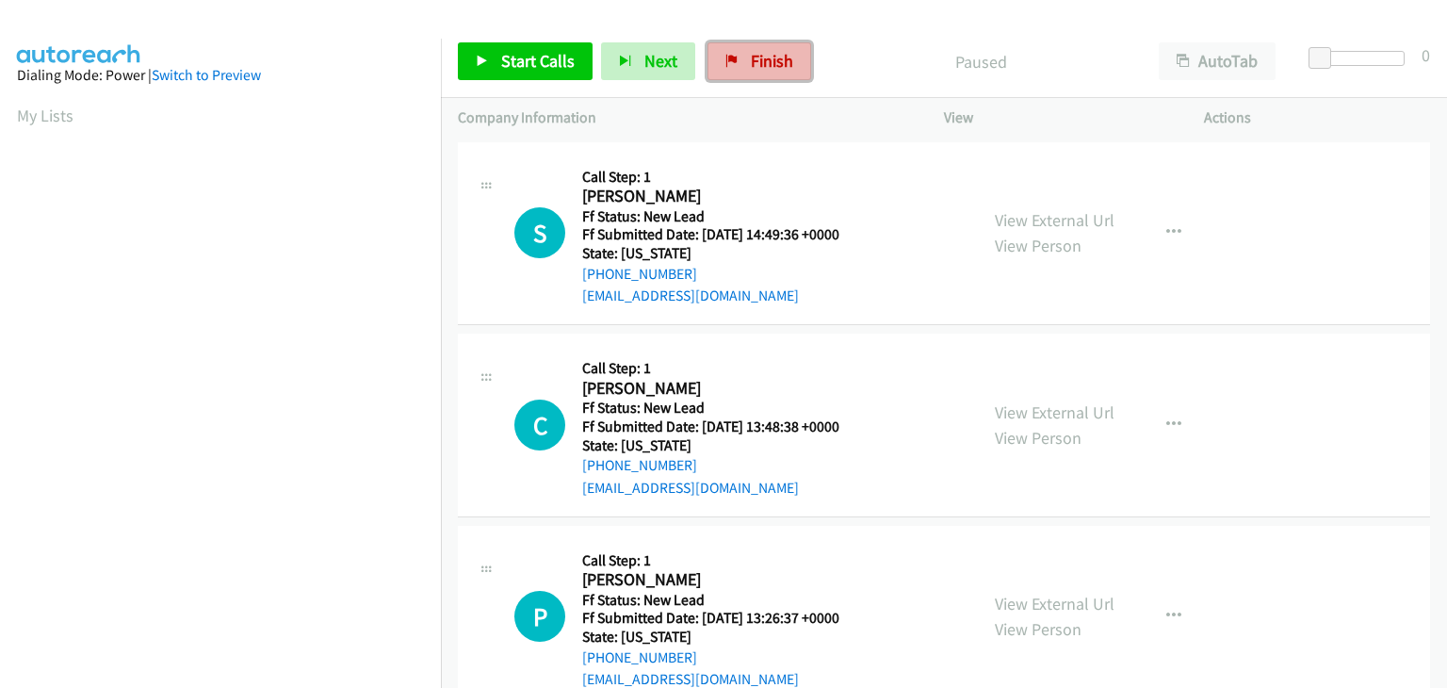
click at [753, 69] on span "Finish" at bounding box center [772, 61] width 42 height 22
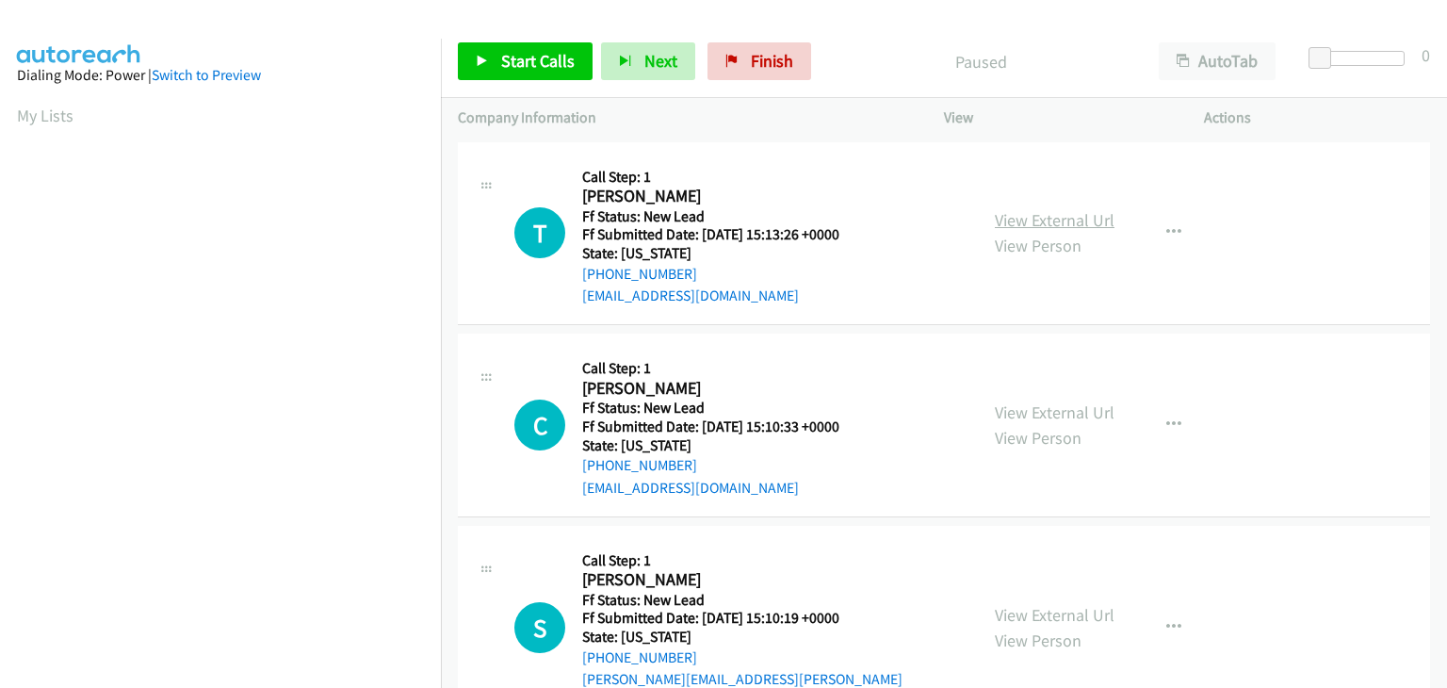
click at [1074, 216] on link "View External Url" at bounding box center [1055, 220] width 120 height 22
click at [503, 66] on span "Start Calls" at bounding box center [537, 61] width 73 height 22
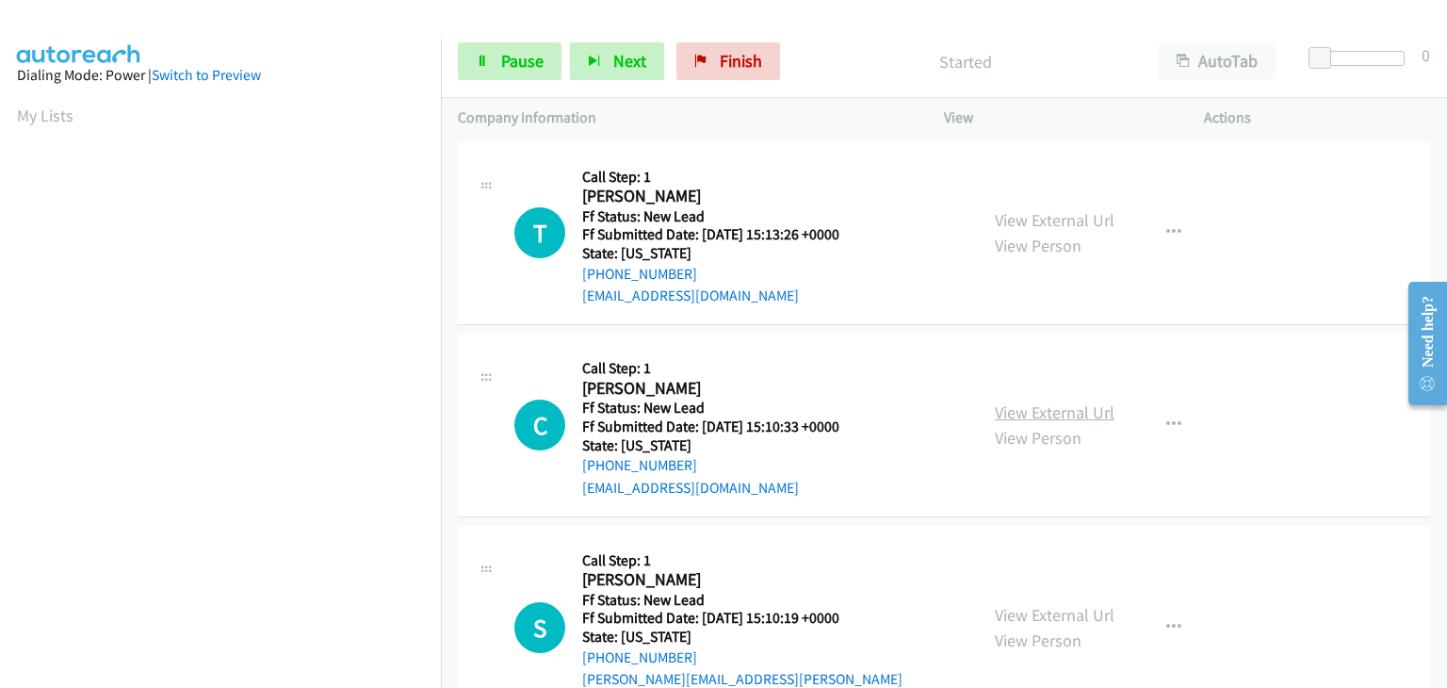
click at [1028, 409] on link "View External Url" at bounding box center [1055, 412] width 120 height 22
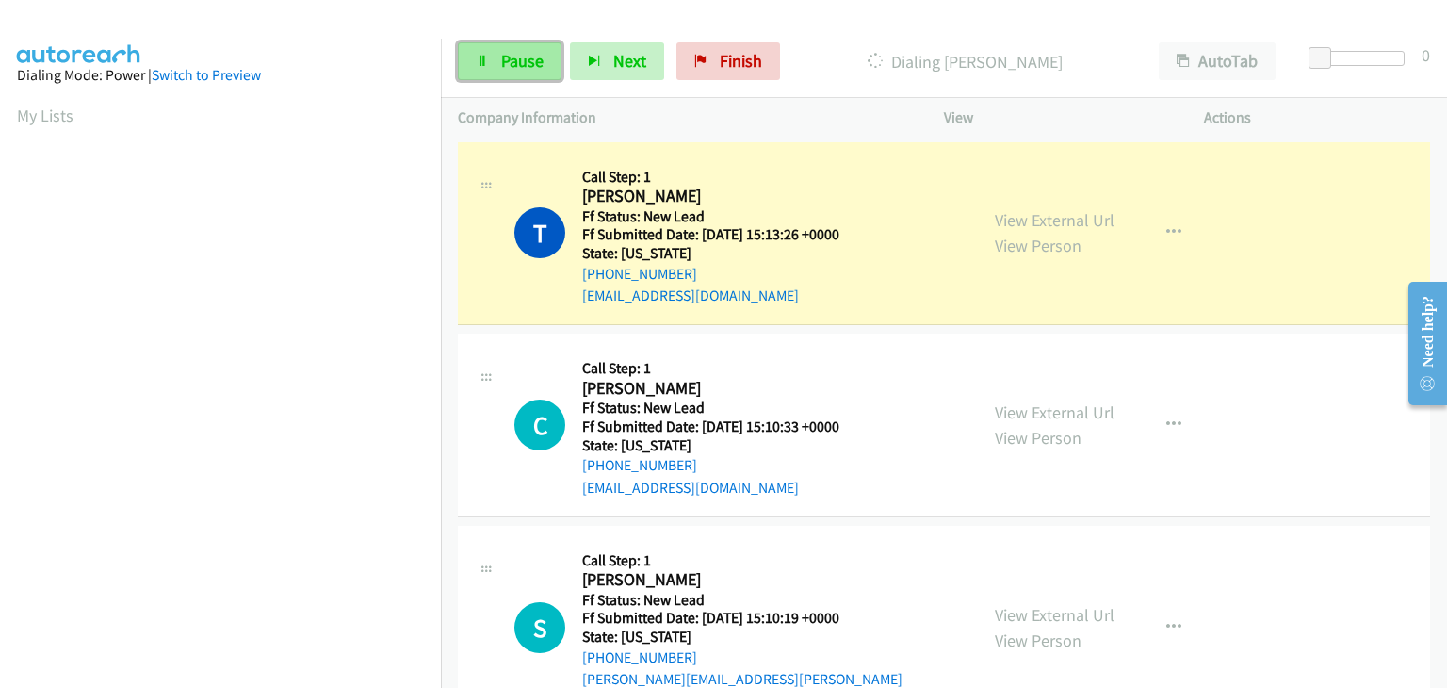
click at [498, 53] on link "Pause" at bounding box center [510, 61] width 104 height 38
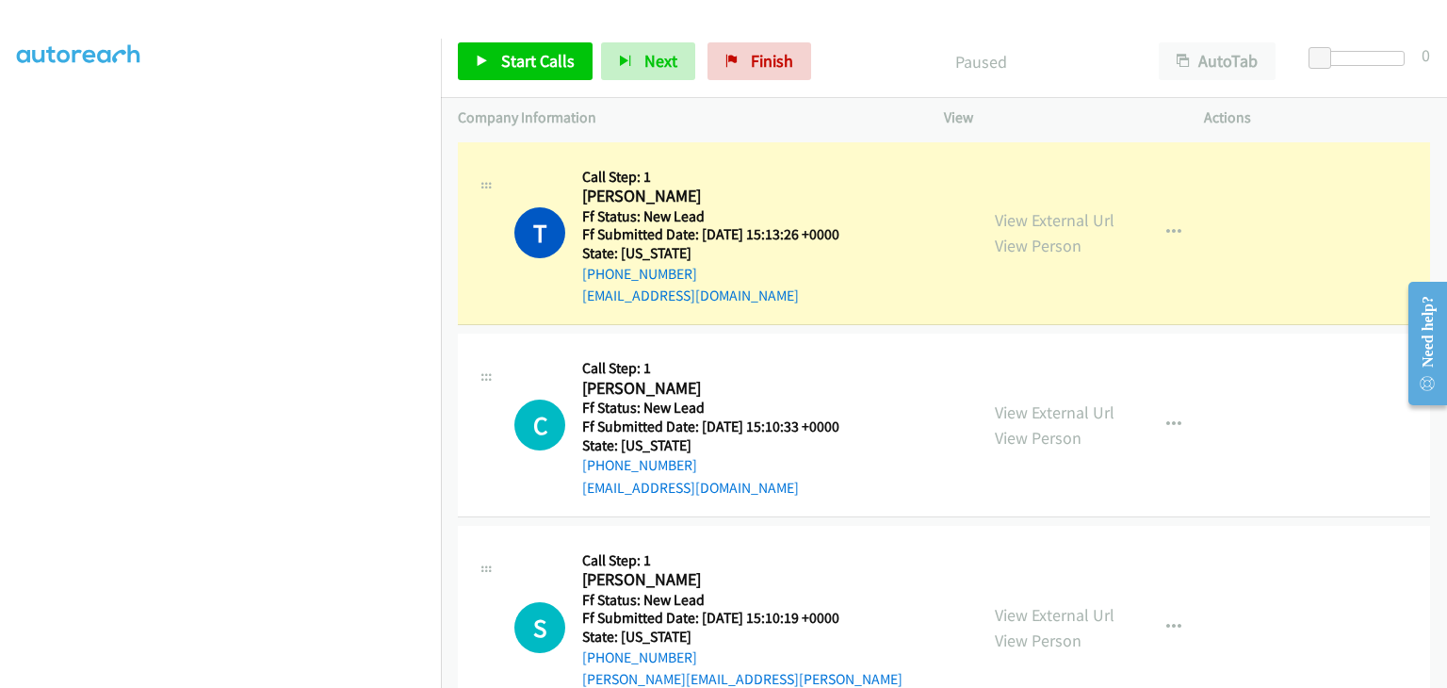
scroll to position [369, 0]
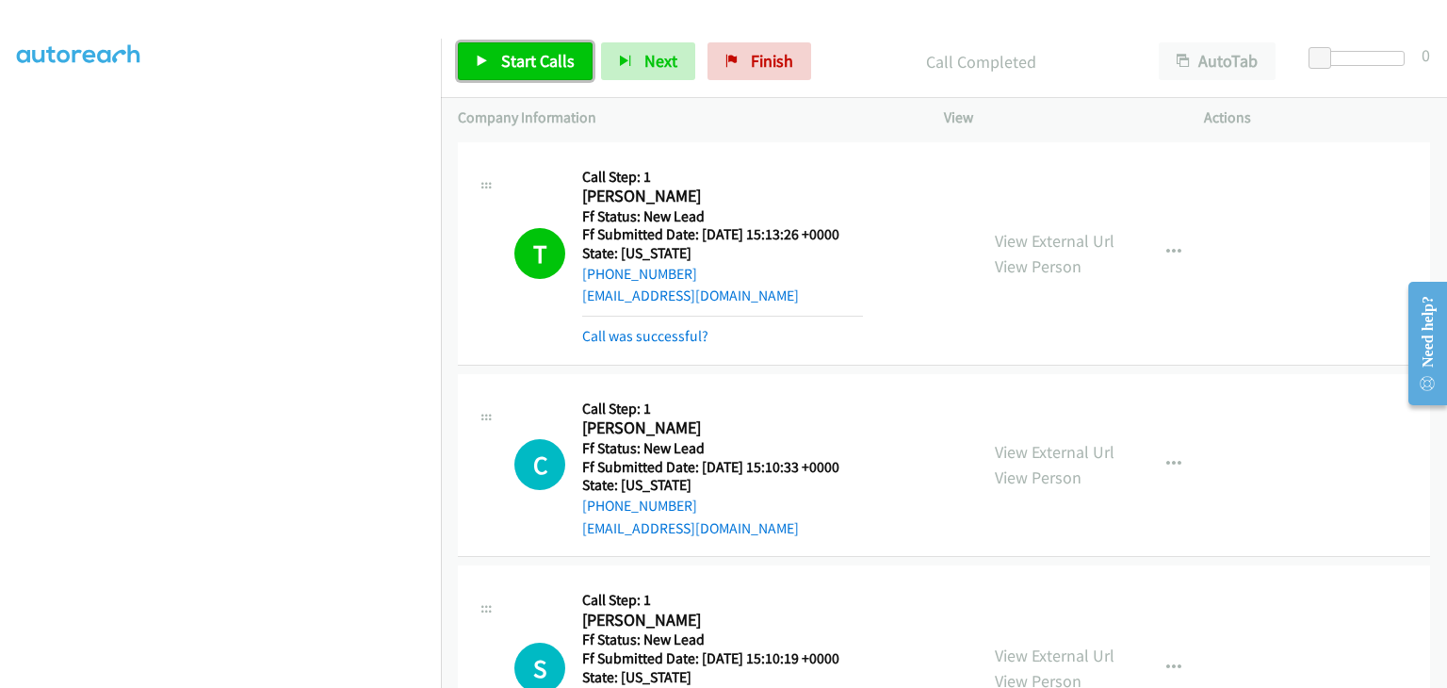
drag, startPoint x: 536, startPoint y: 71, endPoint x: 618, endPoint y: 97, distance: 86.1
click at [536, 71] on span "Start Calls" at bounding box center [537, 61] width 73 height 22
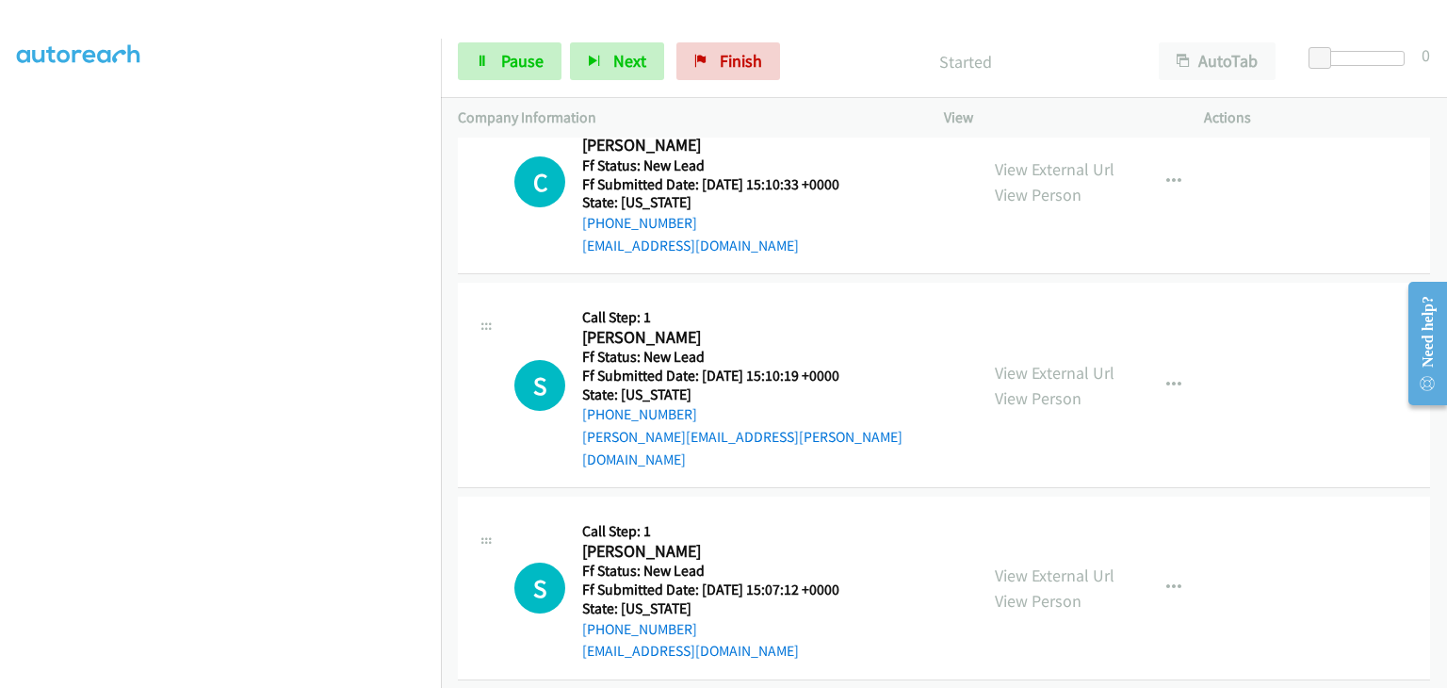
scroll to position [188, 0]
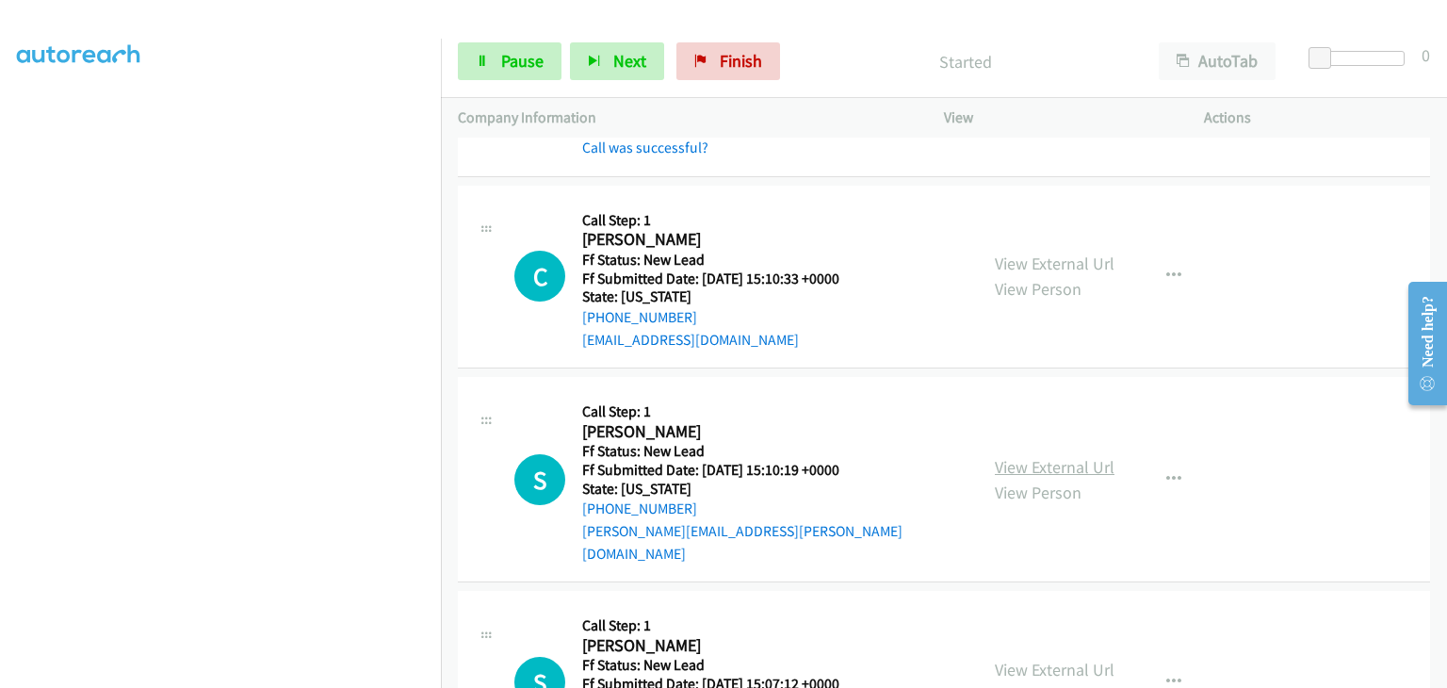
click at [1027, 456] on link "View External Url" at bounding box center [1055, 467] width 120 height 22
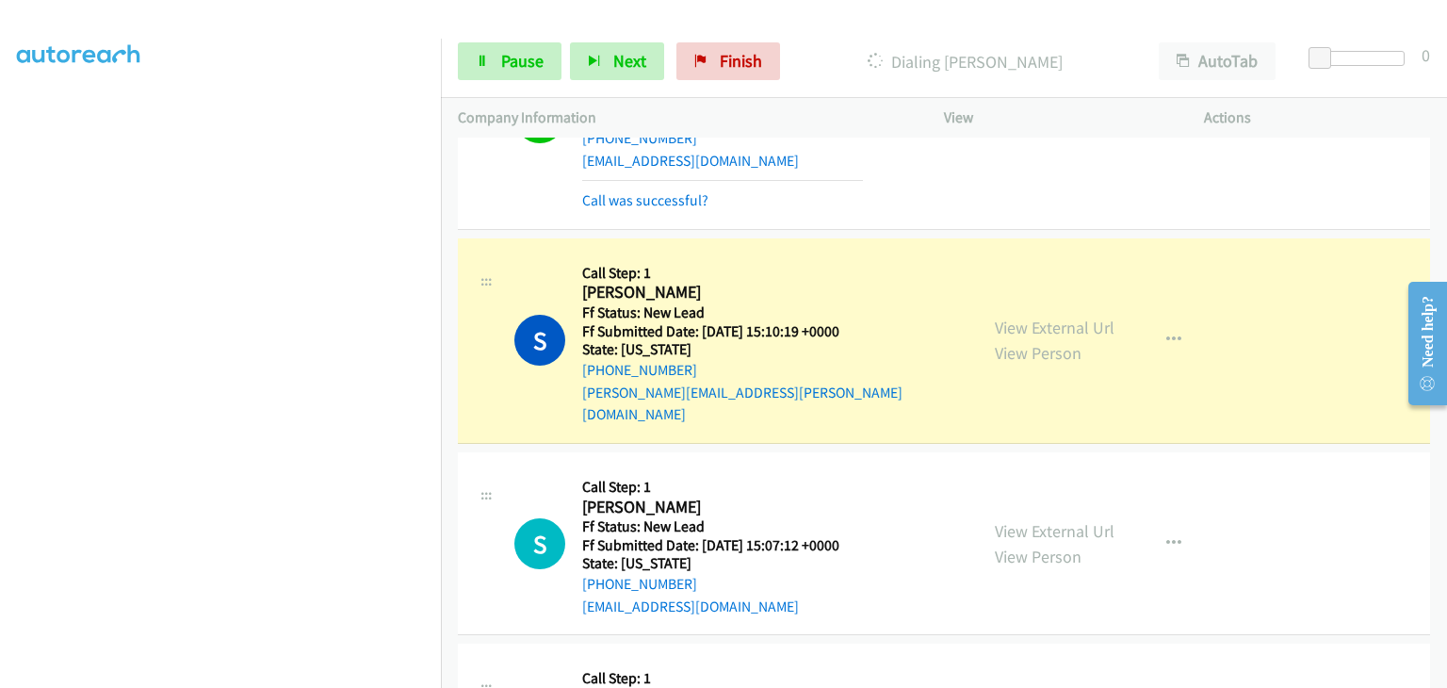
scroll to position [377, 0]
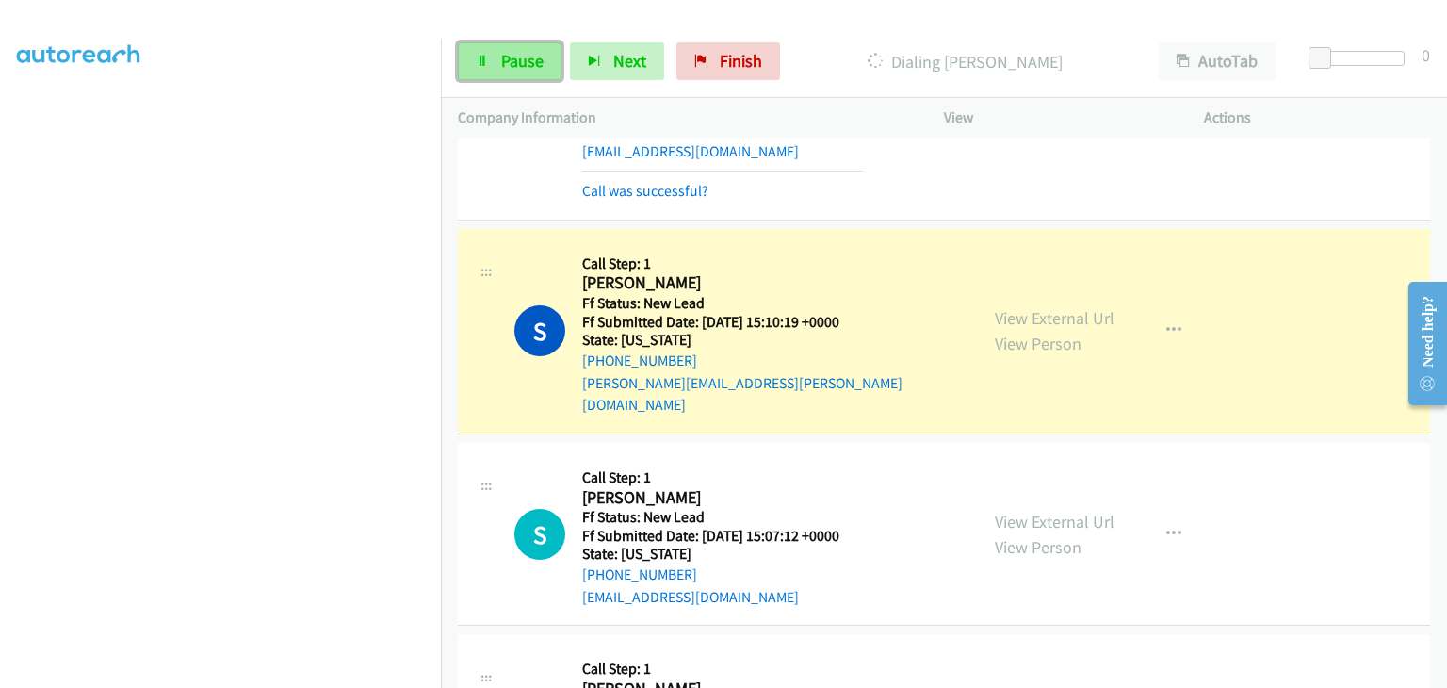
click at [546, 50] on link "Pause" at bounding box center [510, 61] width 104 height 38
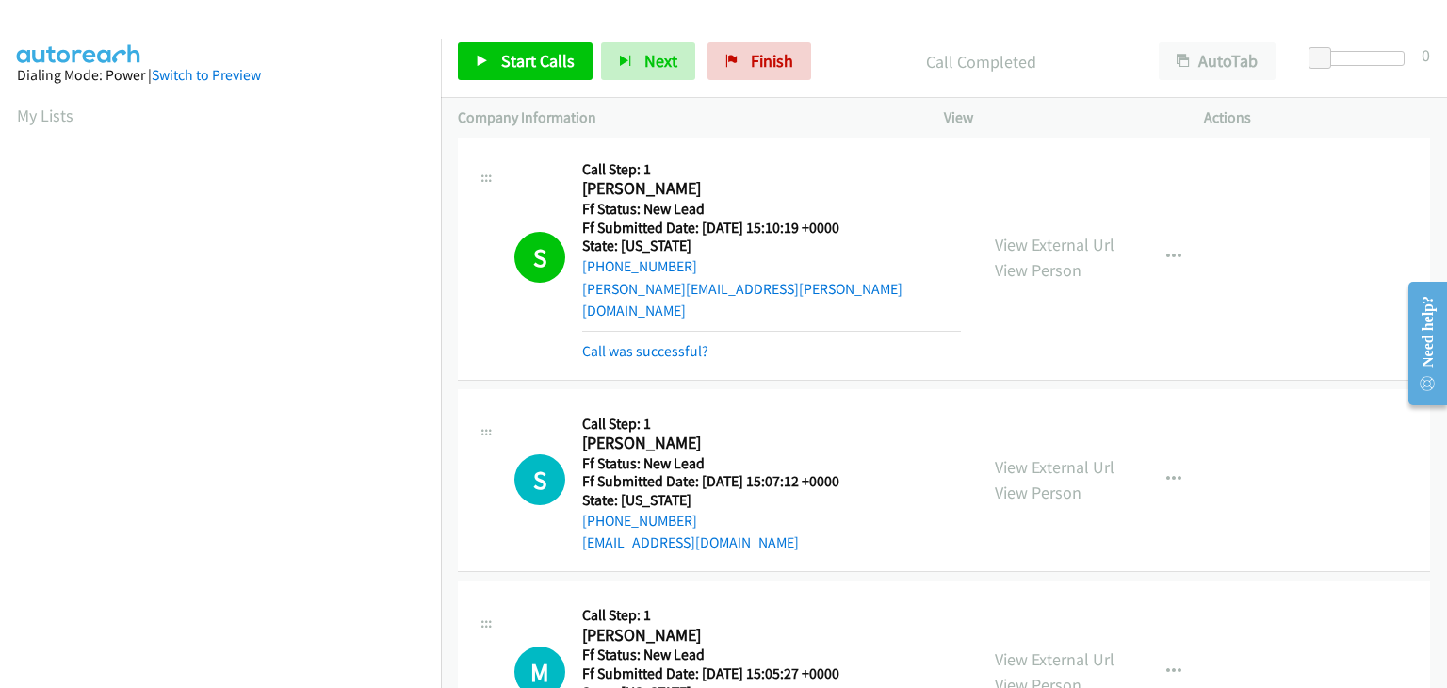
scroll to position [369, 0]
click at [644, 342] on link "Call was successful?" at bounding box center [645, 351] width 126 height 18
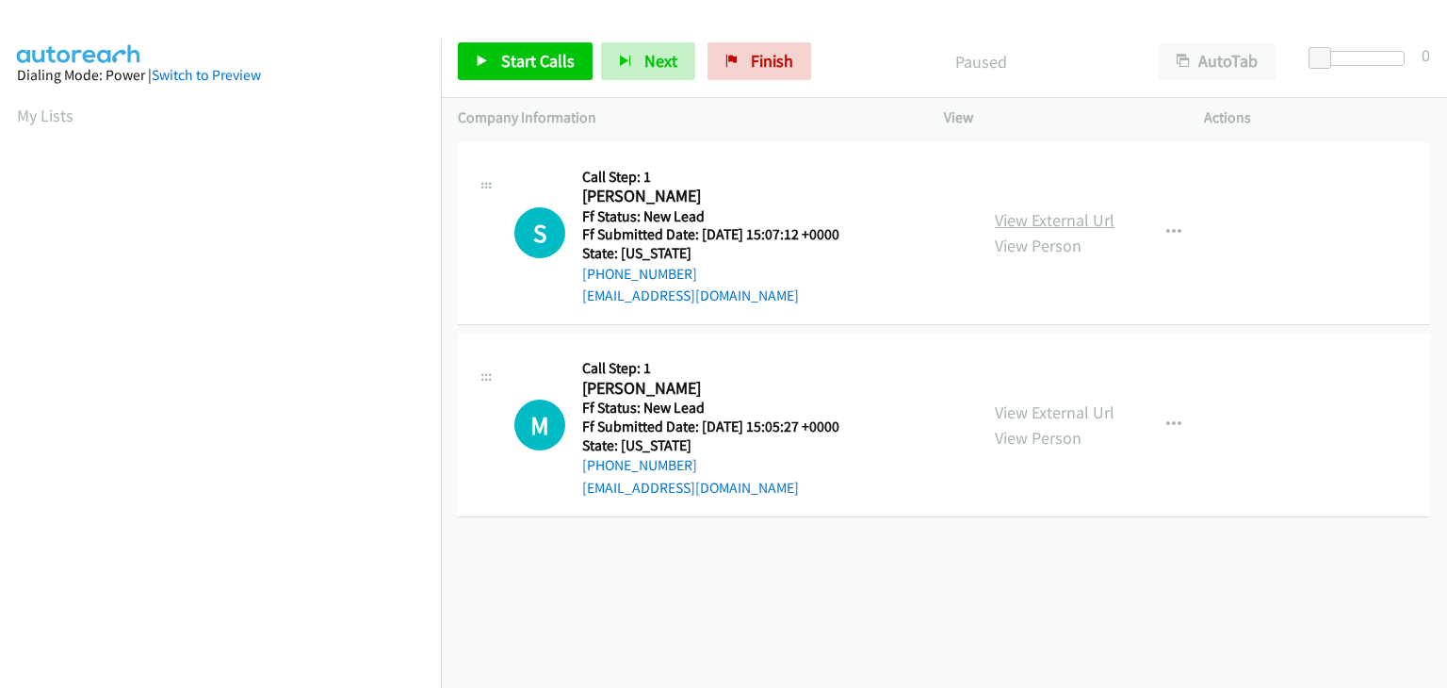
click at [1025, 217] on link "View External Url" at bounding box center [1055, 220] width 120 height 22
click at [555, 69] on span "Start Calls" at bounding box center [537, 61] width 73 height 22
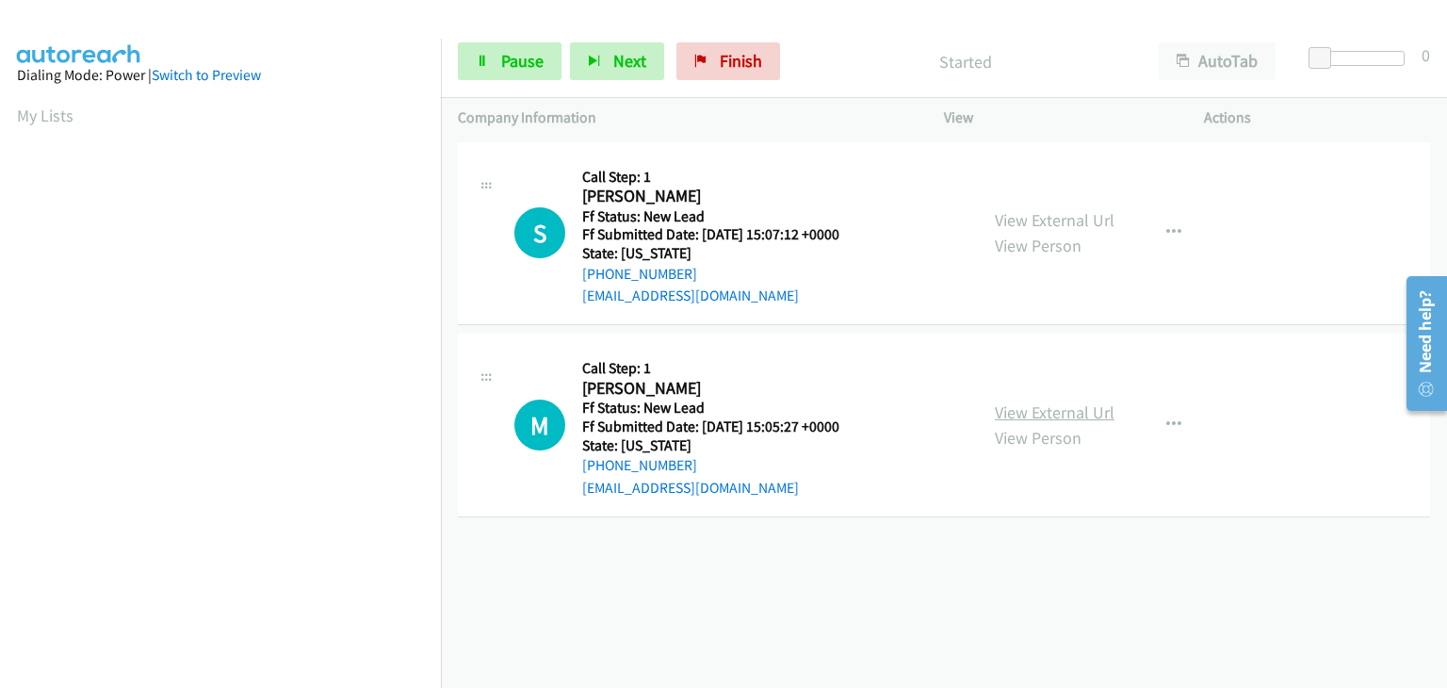
click at [1046, 403] on link "View External Url" at bounding box center [1055, 412] width 120 height 22
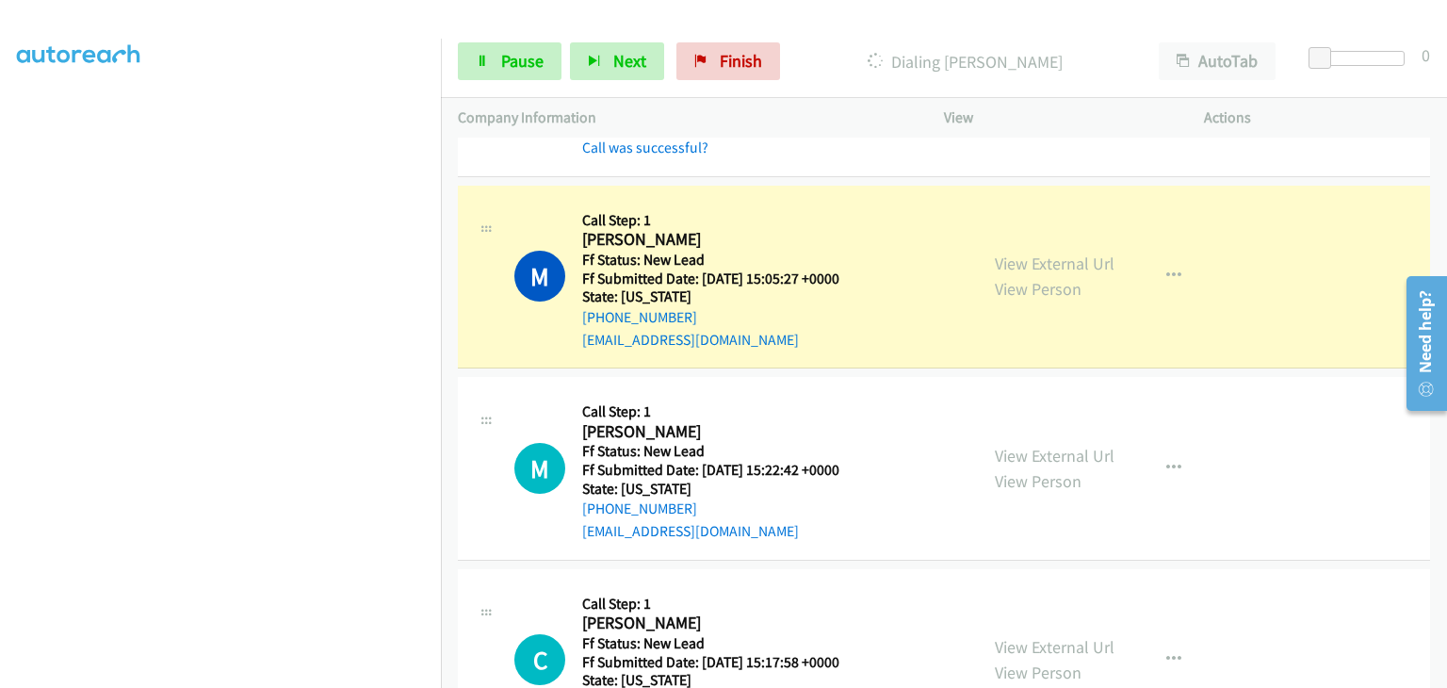
scroll to position [188, 0]
click at [511, 58] on span "Pause" at bounding box center [522, 61] width 42 height 22
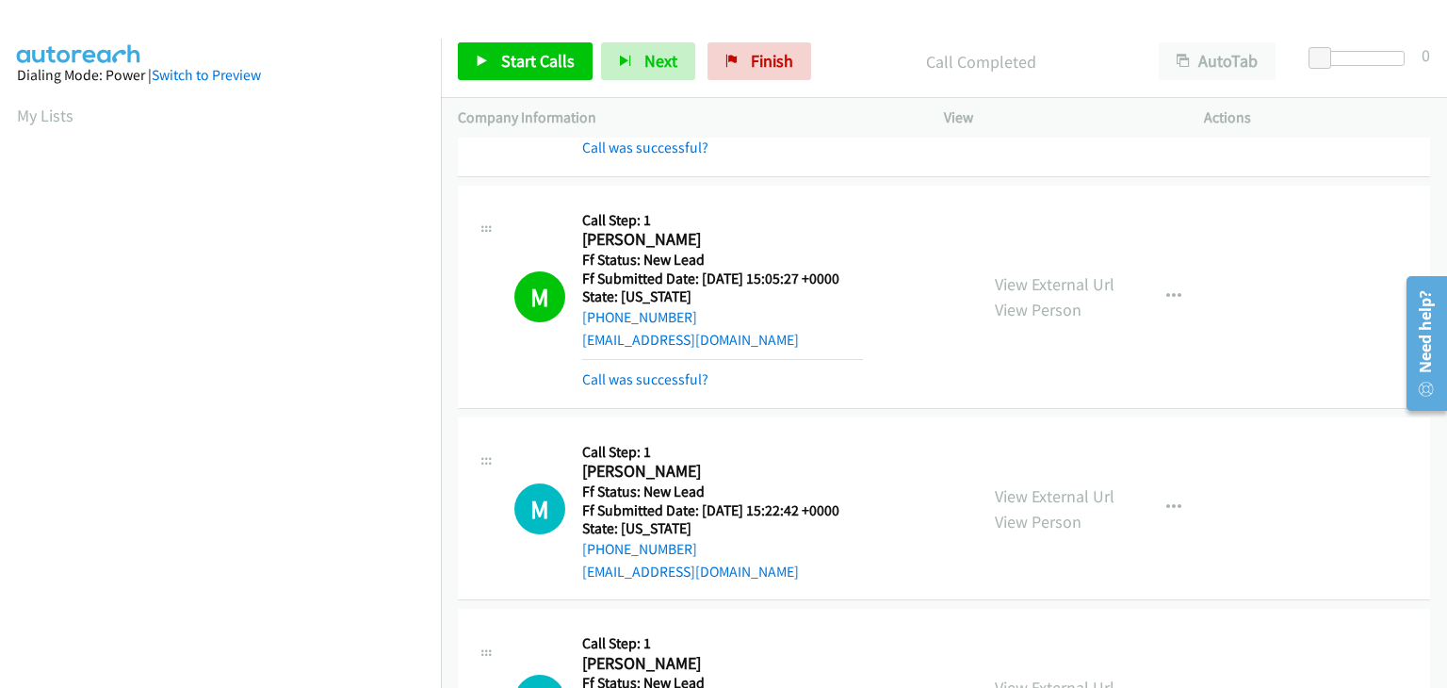
scroll to position [369, 0]
click at [668, 380] on link "Call was successful?" at bounding box center [645, 379] width 126 height 18
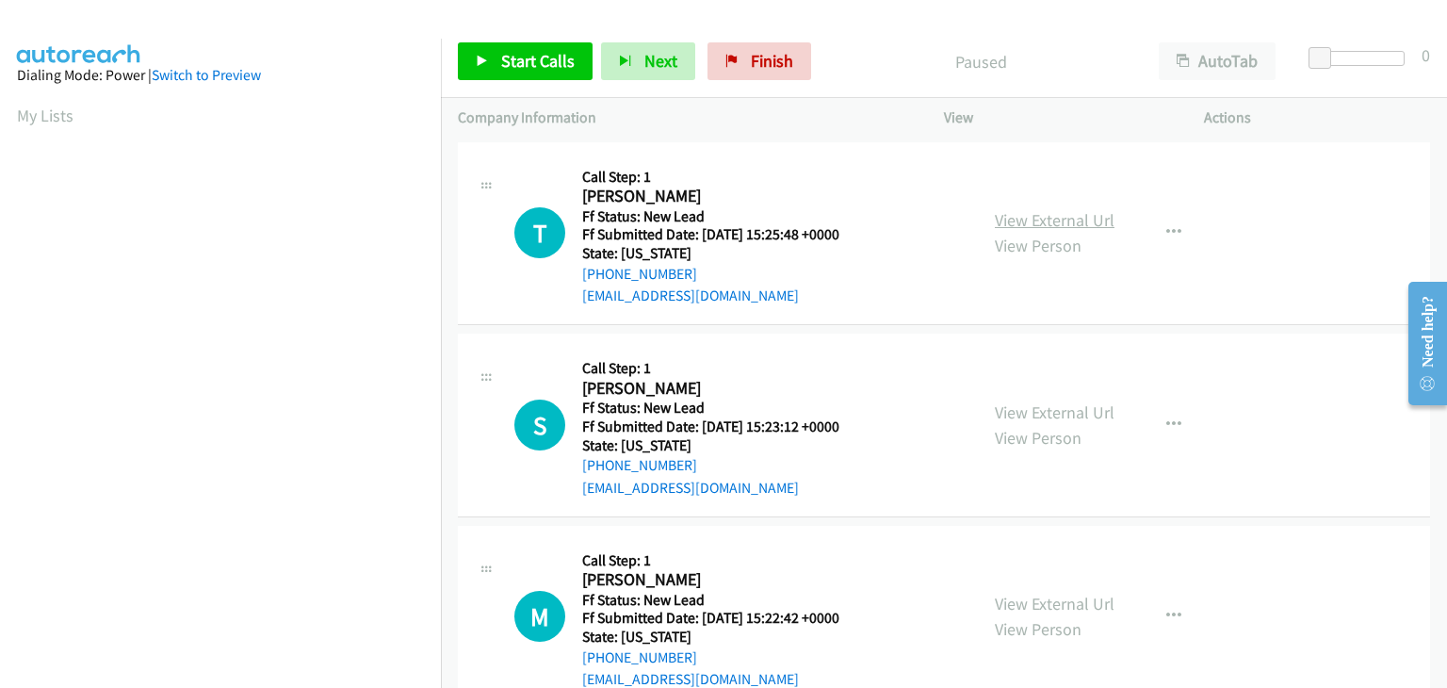
click at [1017, 211] on link "View External Url" at bounding box center [1055, 220] width 120 height 22
click at [545, 54] on span "Start Calls" at bounding box center [537, 61] width 73 height 22
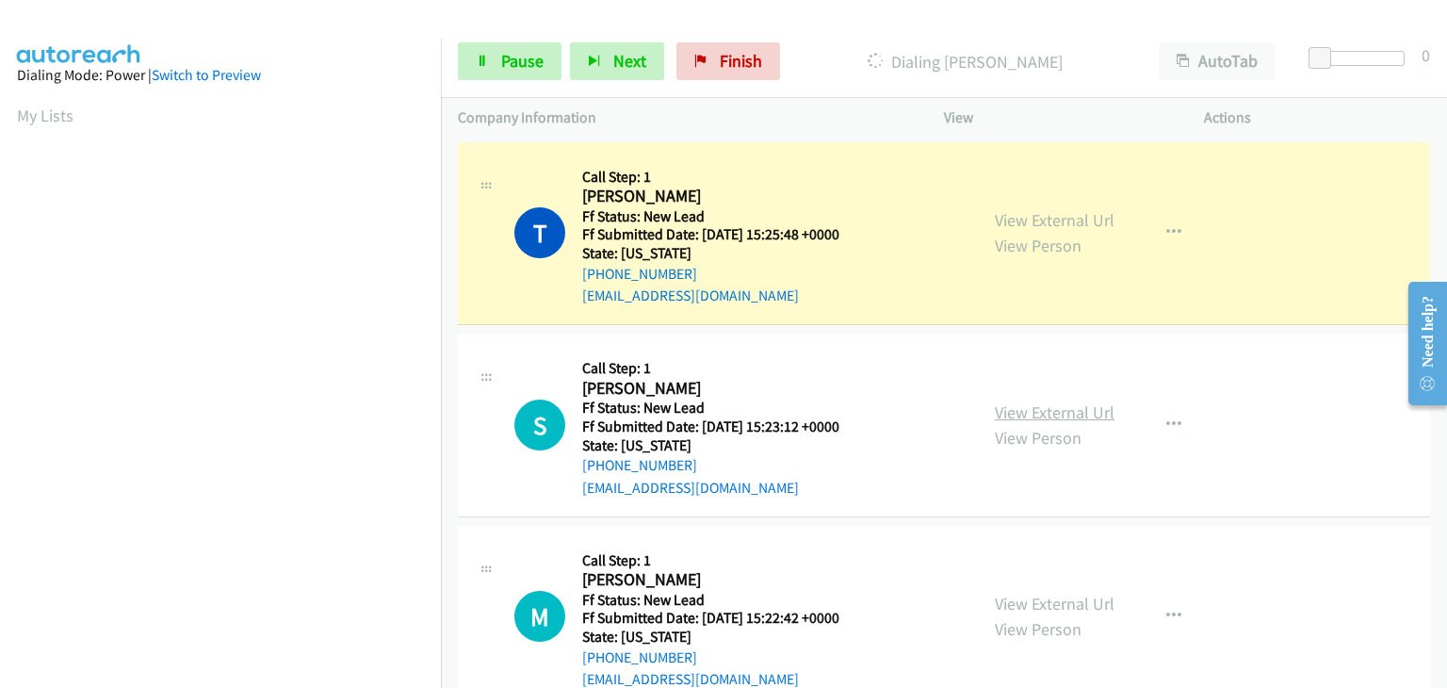
click at [1047, 417] on link "View External Url" at bounding box center [1055, 412] width 120 height 22
drag, startPoint x: 531, startPoint y: 64, endPoint x: 904, endPoint y: 62, distance: 373.0
click at [531, 64] on span "Pause" at bounding box center [522, 61] width 42 height 22
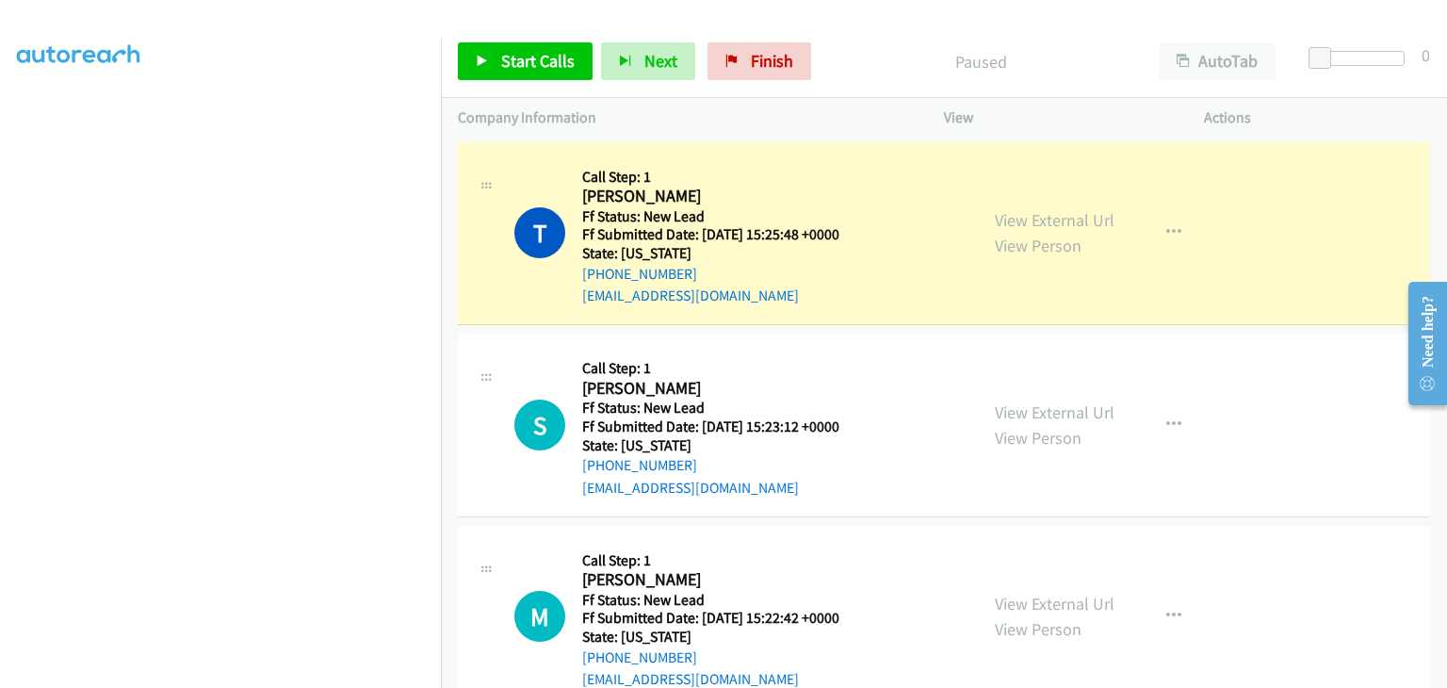
scroll to position [369, 0]
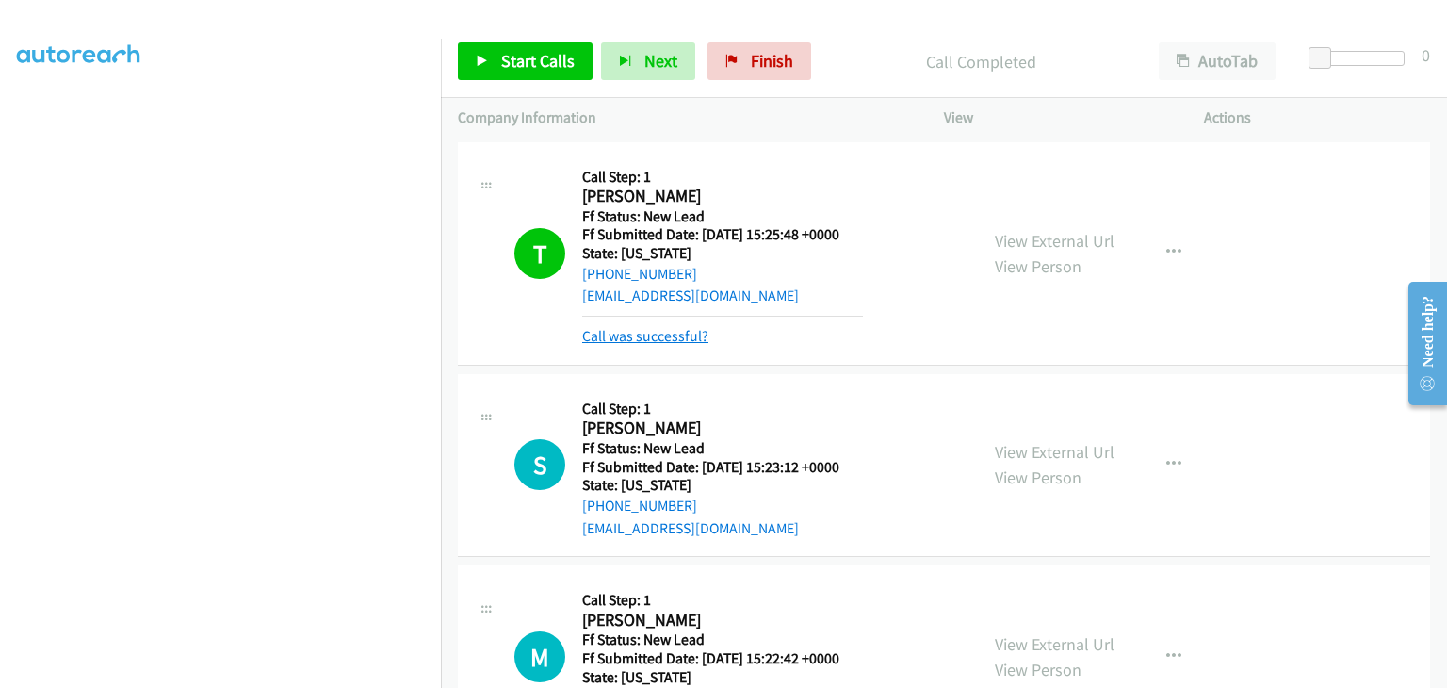
click at [658, 333] on link "Call was successful?" at bounding box center [645, 336] width 126 height 18
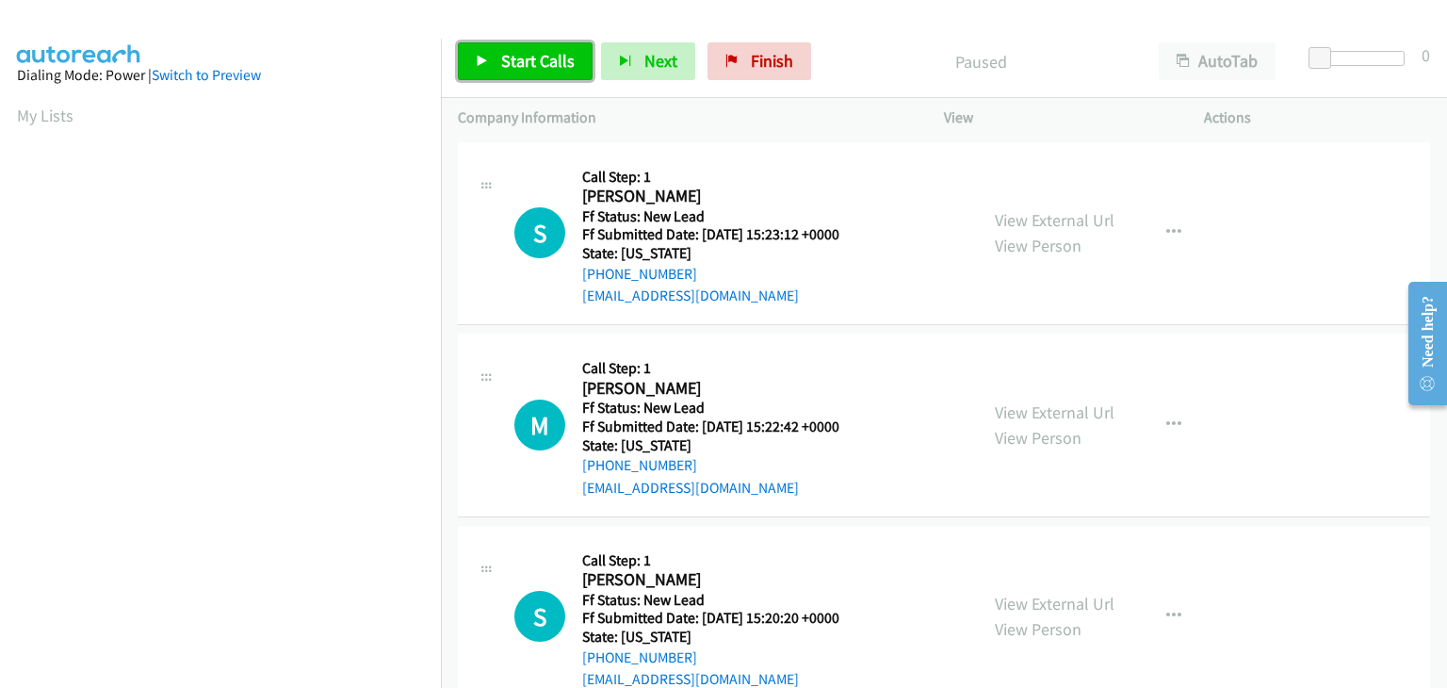
click at [553, 69] on span "Start Calls" at bounding box center [537, 61] width 73 height 22
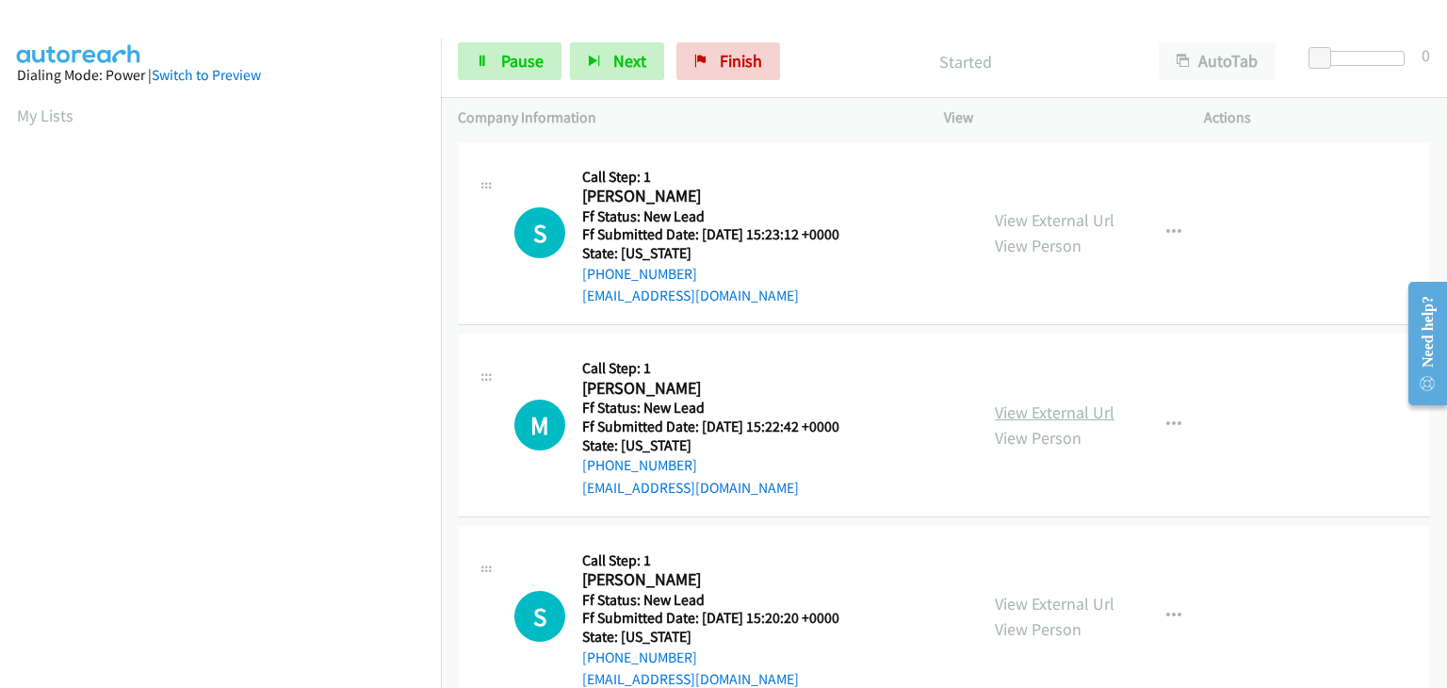
click at [1049, 406] on link "View External Url" at bounding box center [1055, 412] width 120 height 22
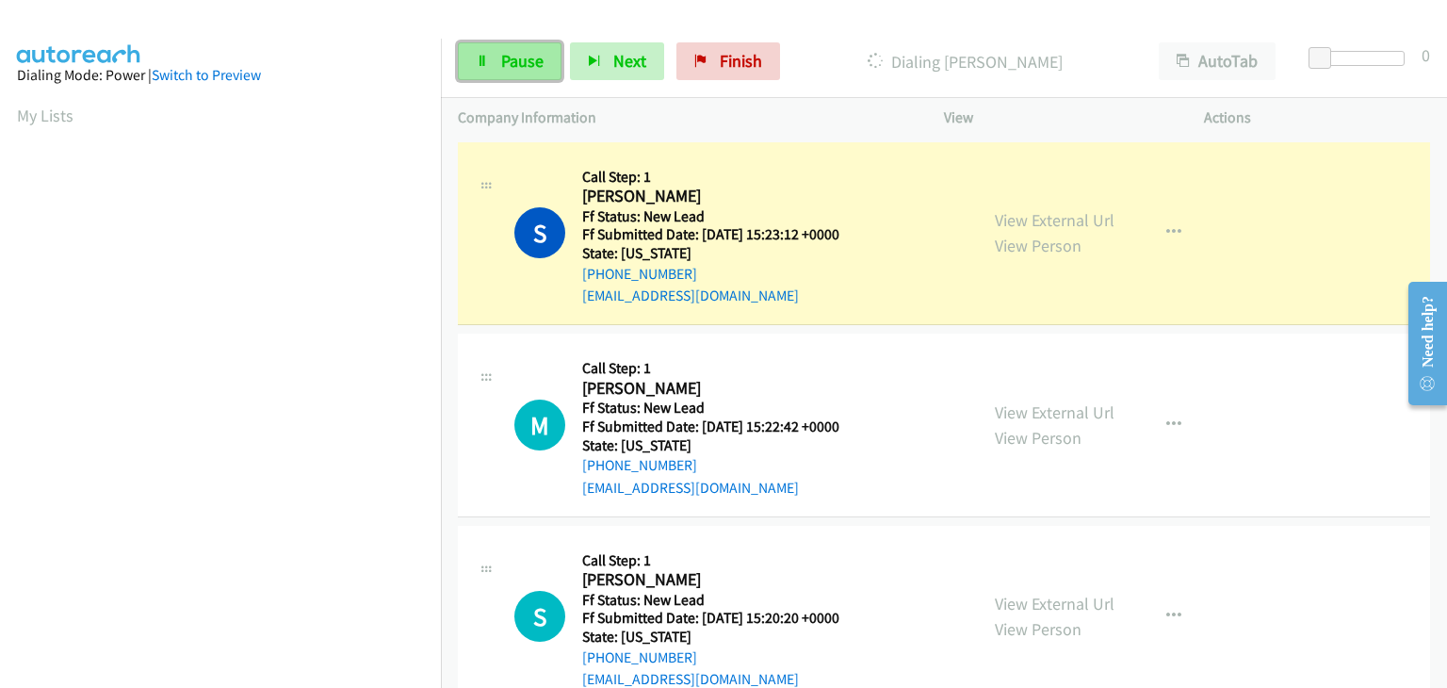
click at [549, 52] on link "Pause" at bounding box center [510, 61] width 104 height 38
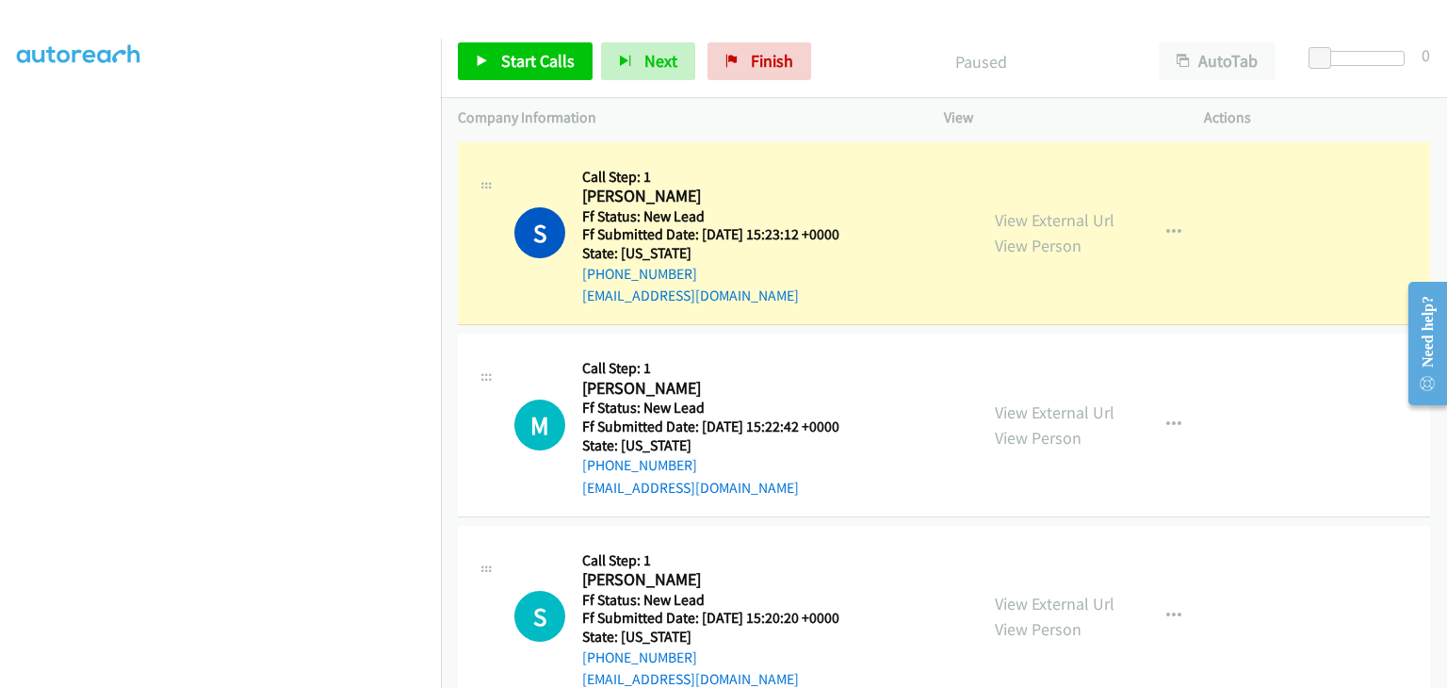
scroll to position [369, 0]
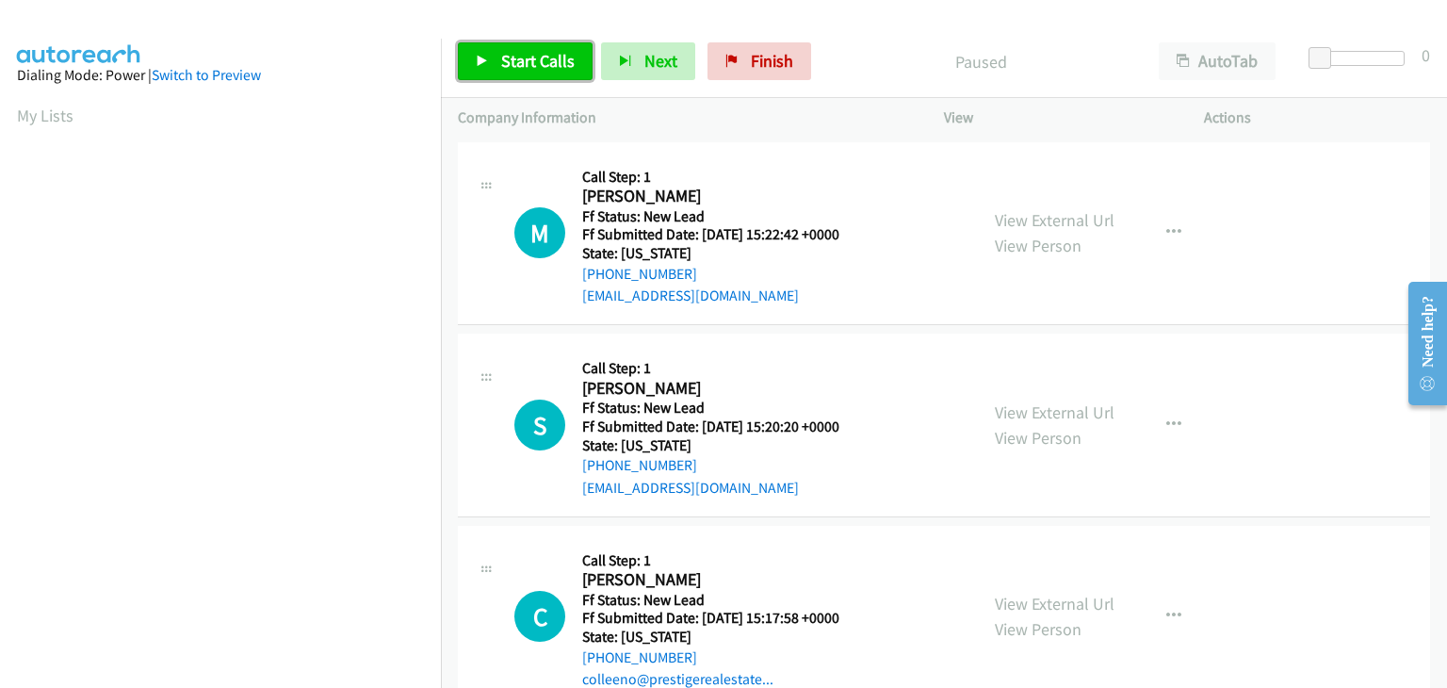
click at [550, 74] on link "Start Calls" at bounding box center [525, 61] width 135 height 38
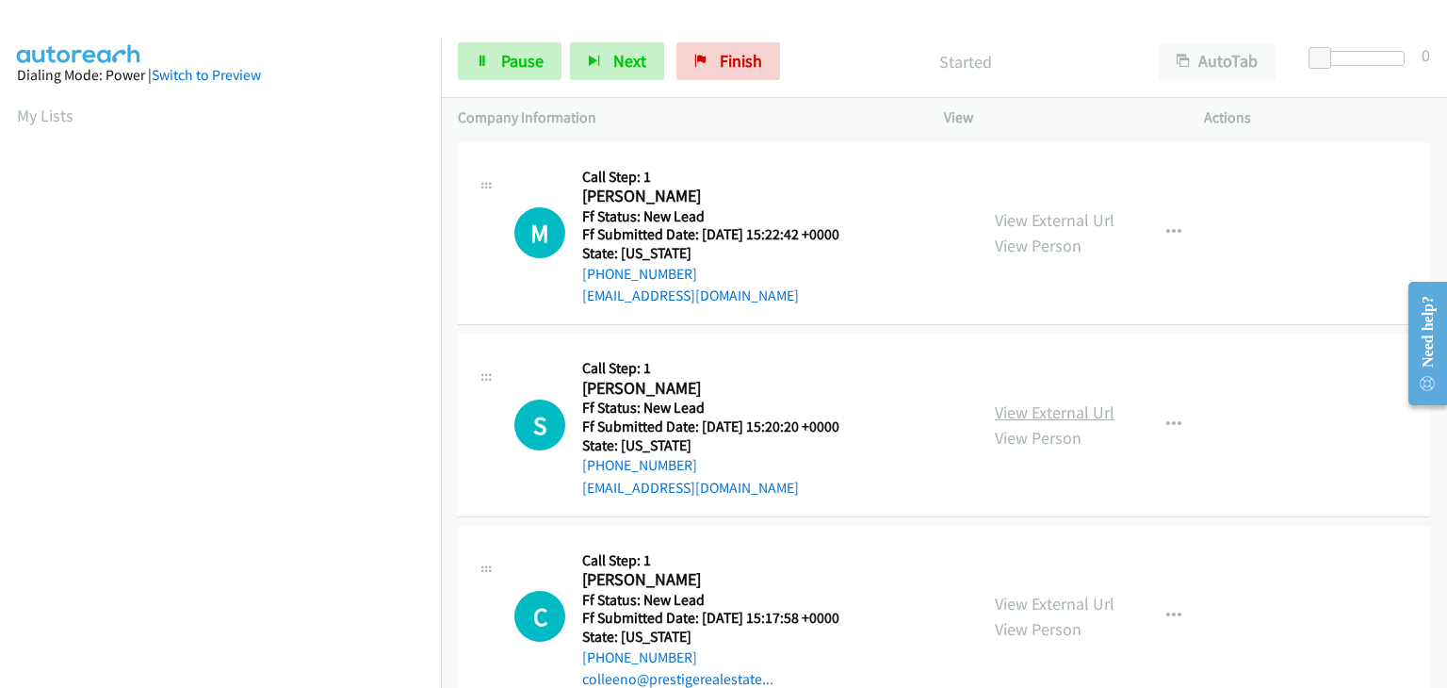
click at [1048, 408] on link "View External Url" at bounding box center [1055, 412] width 120 height 22
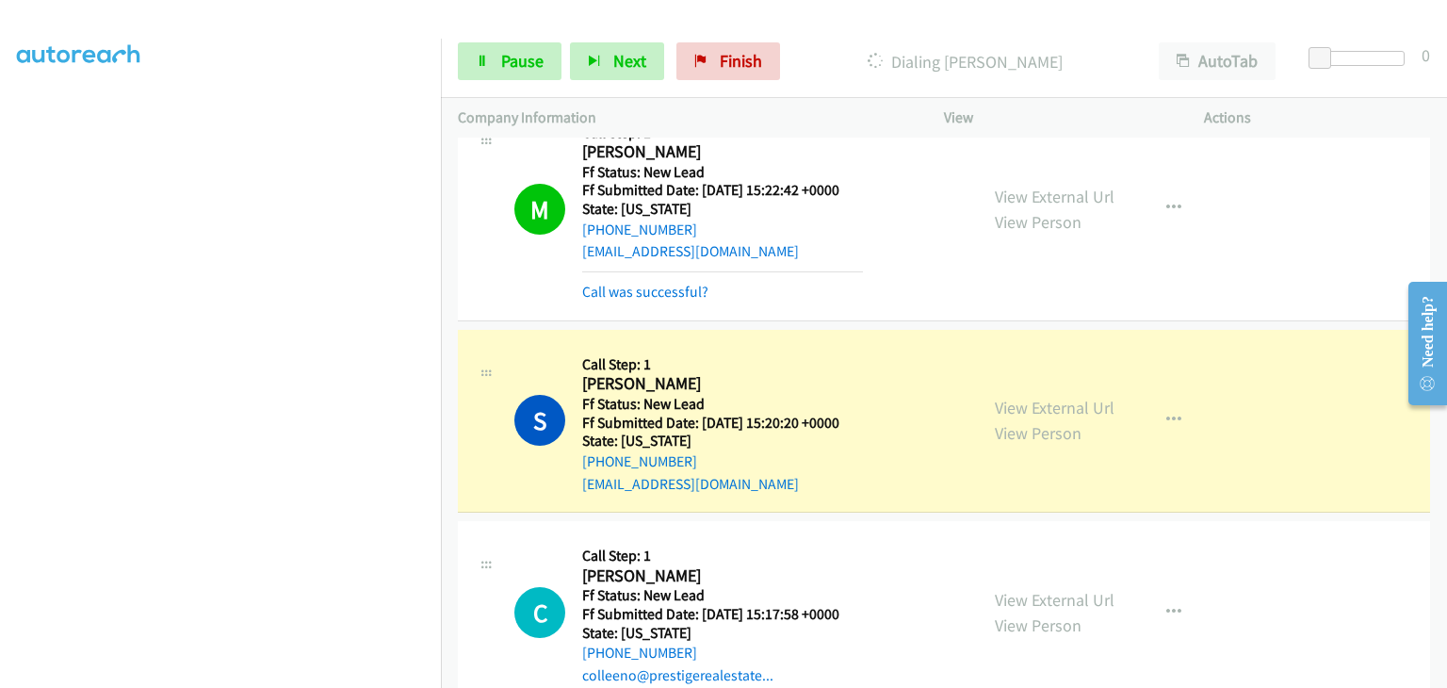
scroll to position [88, 0]
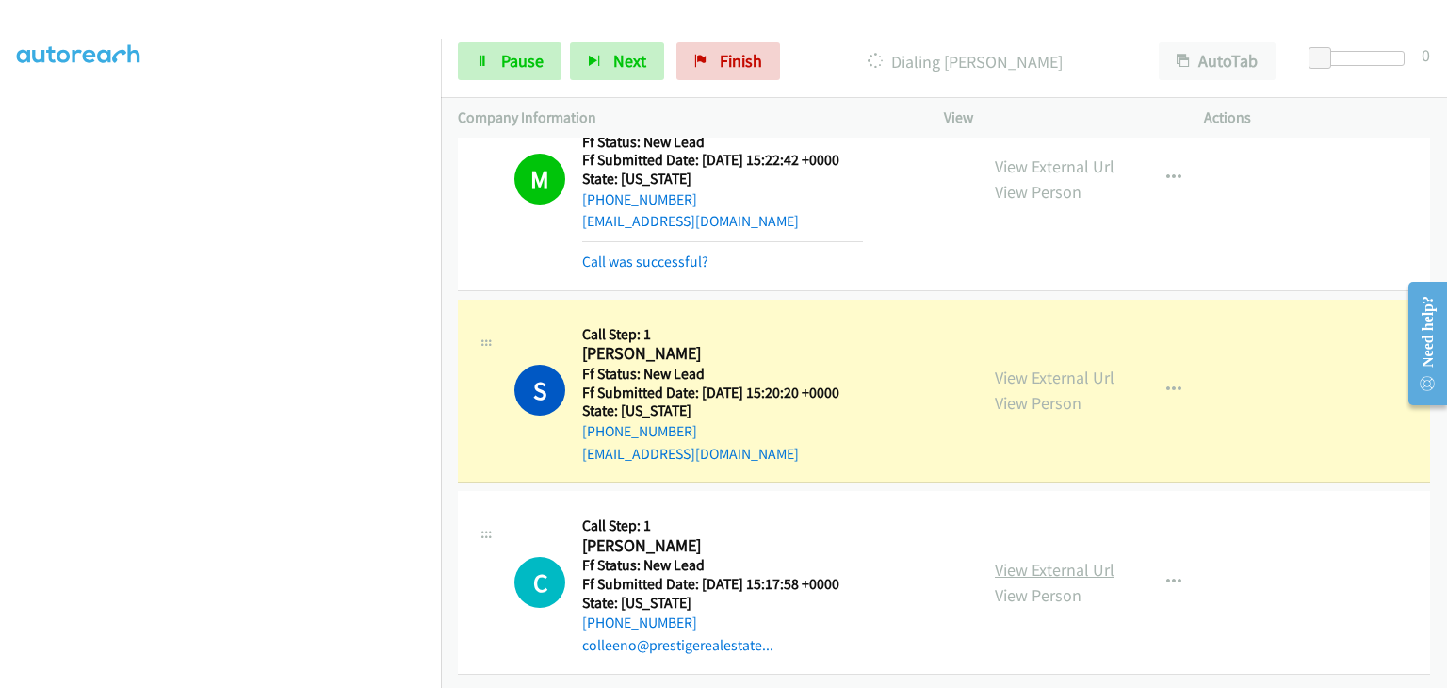
click at [1036, 560] on link "View External Url" at bounding box center [1055, 570] width 120 height 22
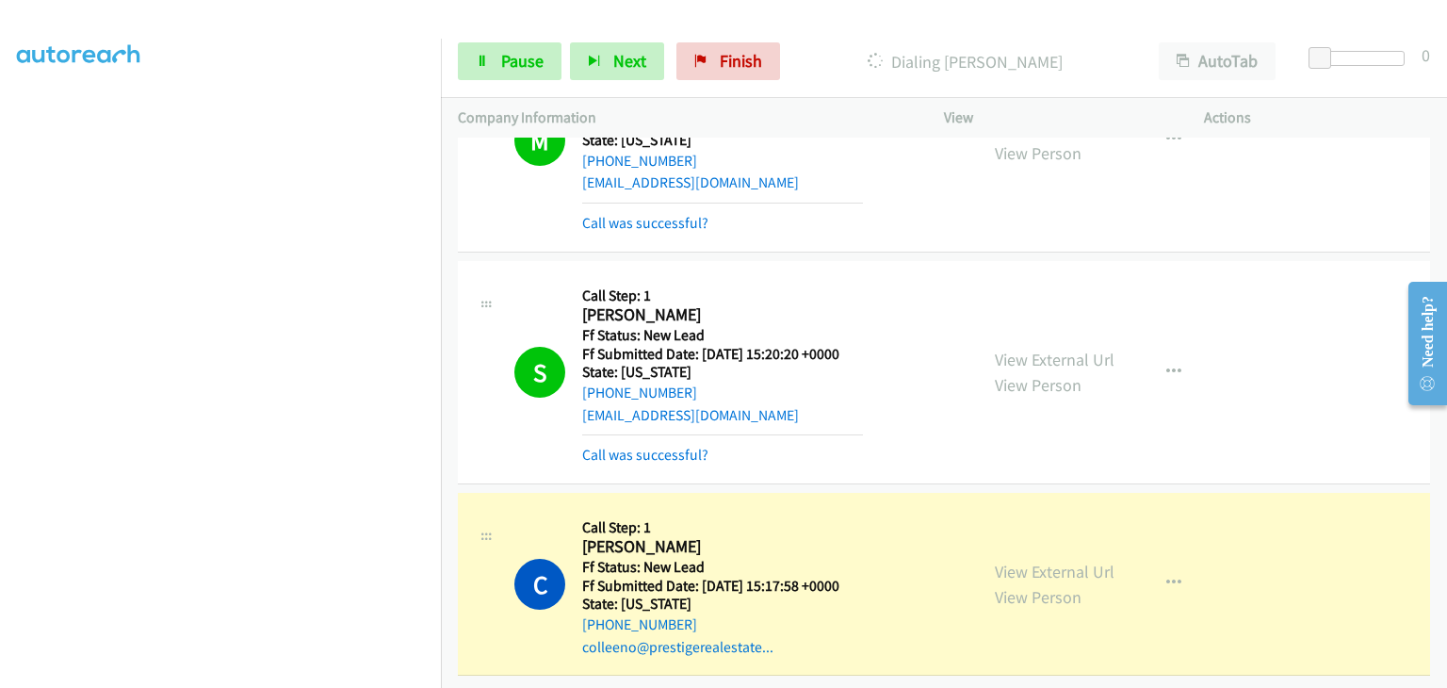
scroll to position [128, 0]
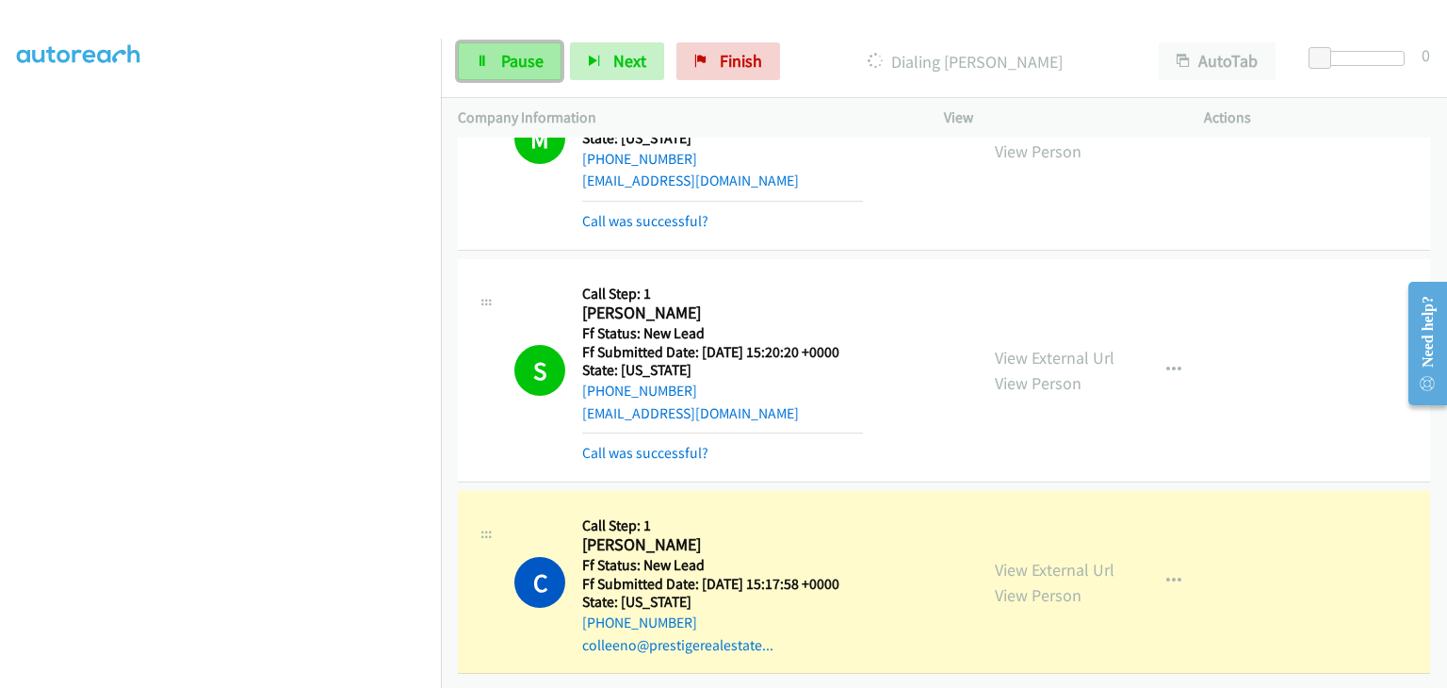
click at [535, 73] on link "Pause" at bounding box center [510, 61] width 104 height 38
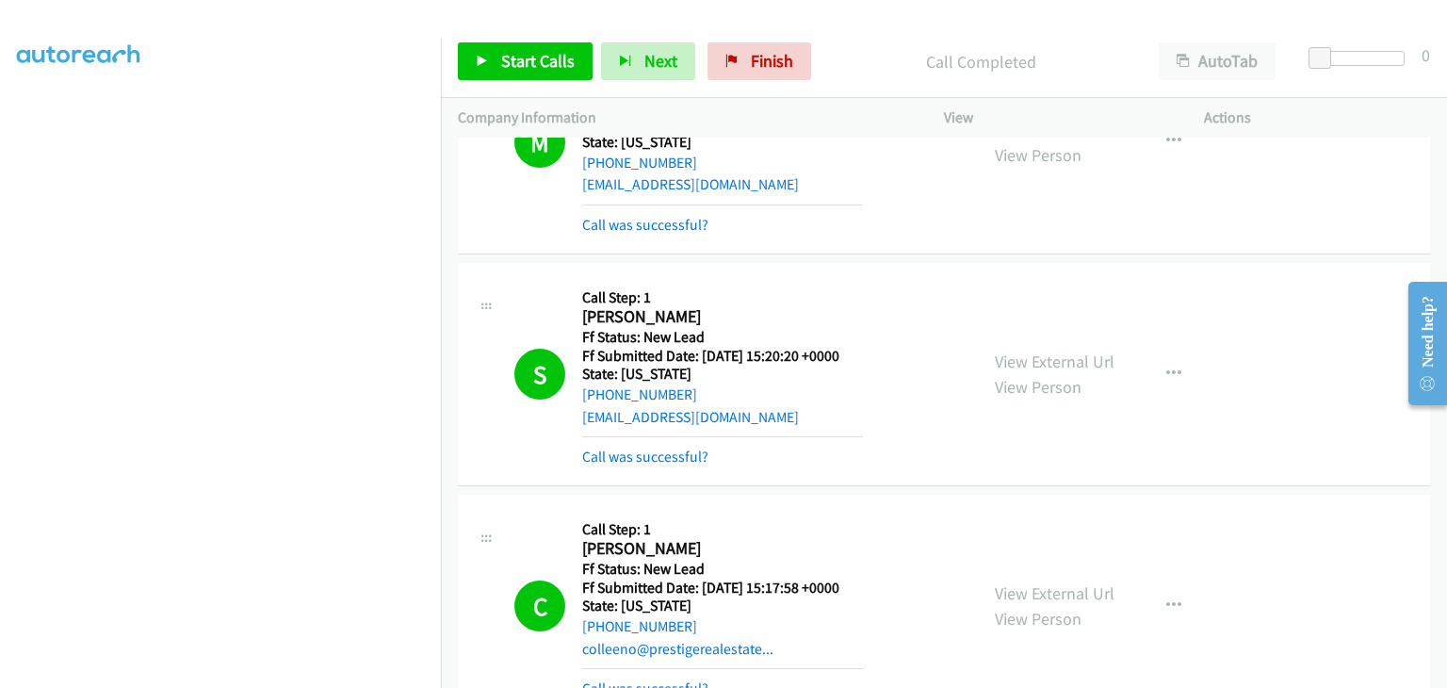
scroll to position [228, 0]
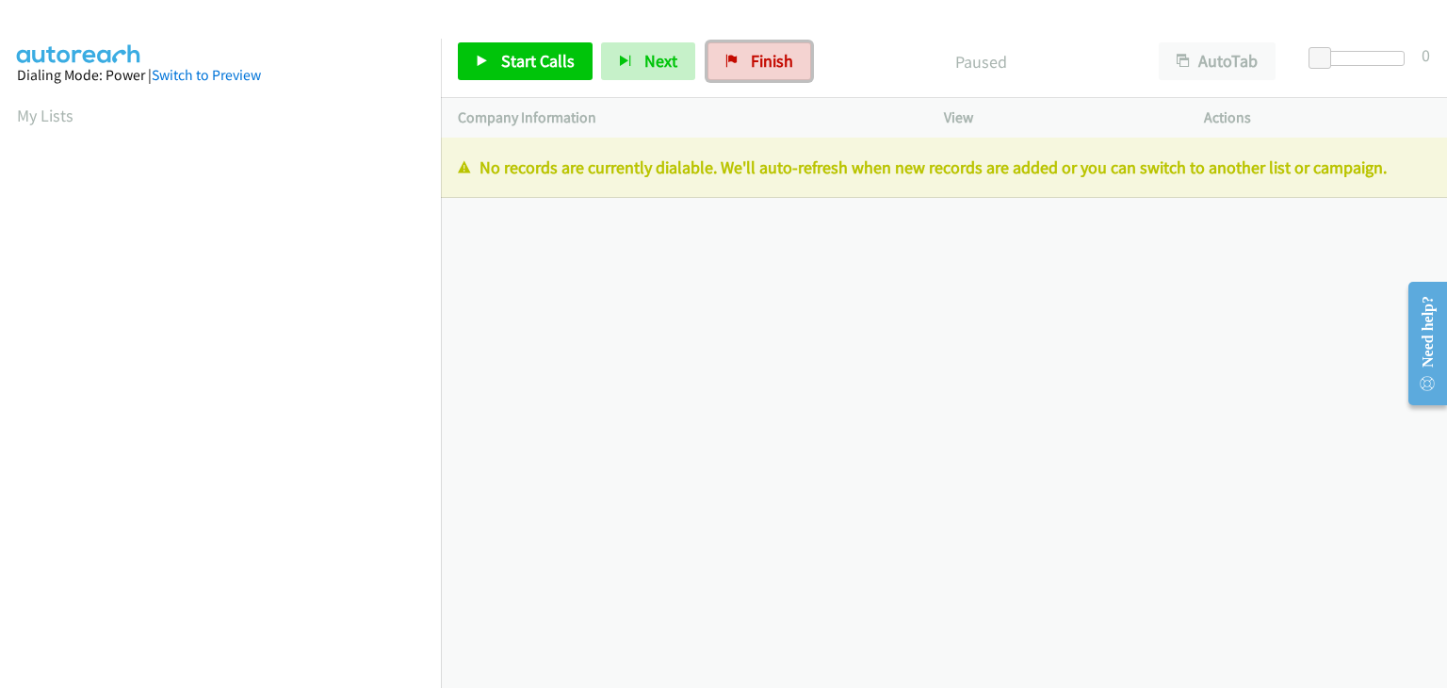
click at [725, 62] on icon at bounding box center [731, 62] width 13 height 13
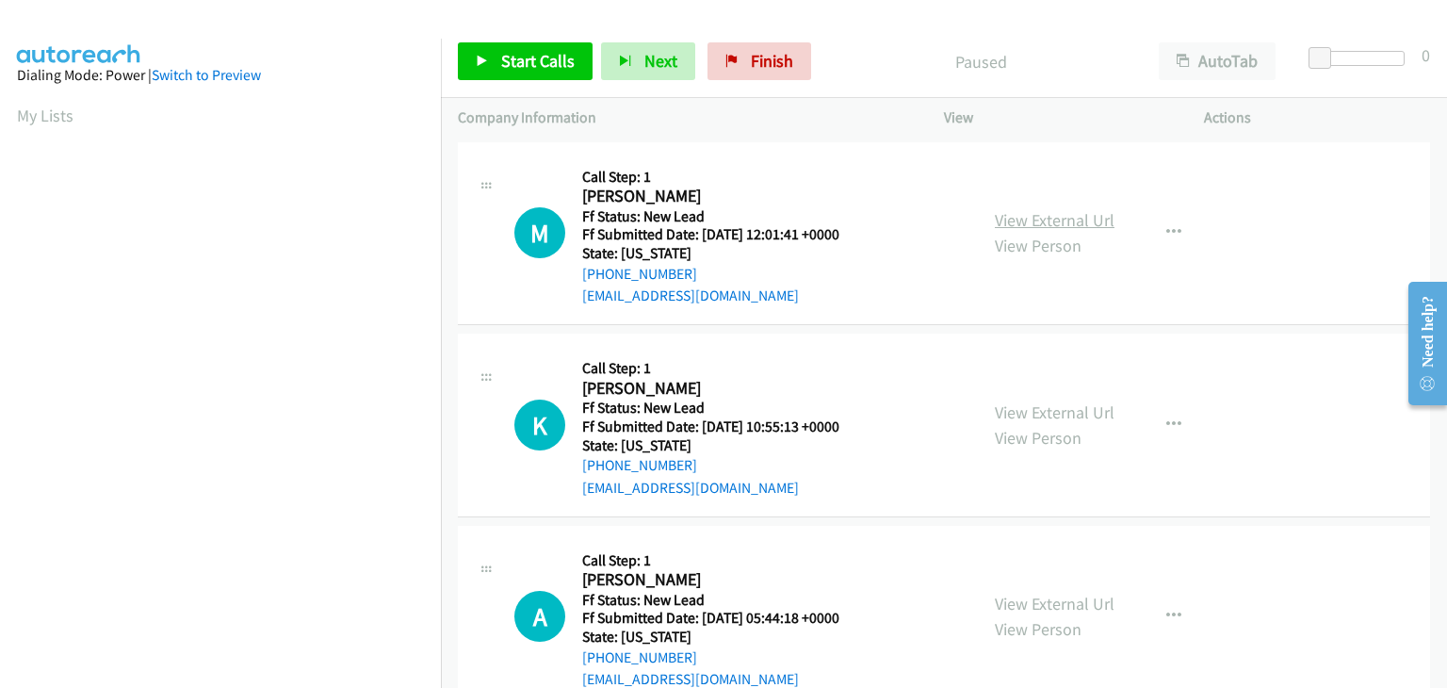
click at [1059, 212] on link "View External Url" at bounding box center [1055, 220] width 120 height 22
click at [546, 66] on span "Start Calls" at bounding box center [537, 61] width 73 height 22
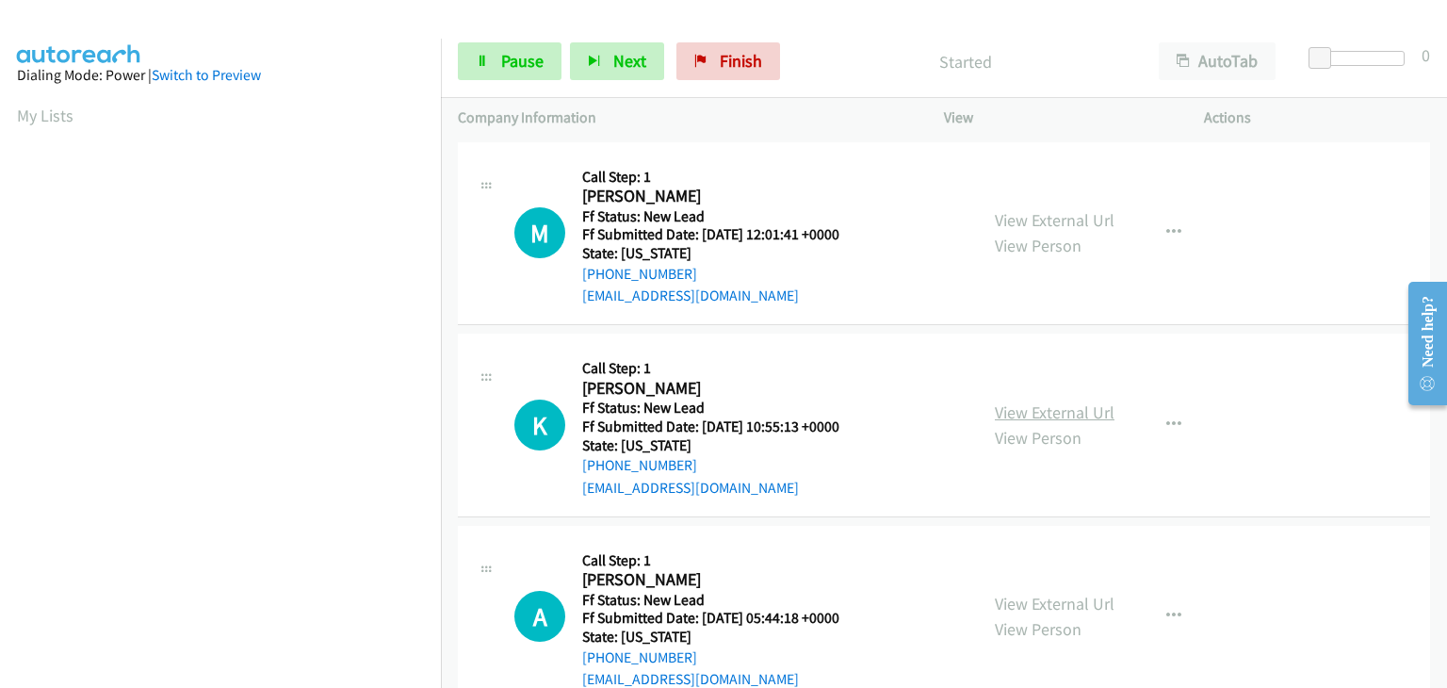
click at [1052, 412] on link "View External Url" at bounding box center [1055, 412] width 120 height 22
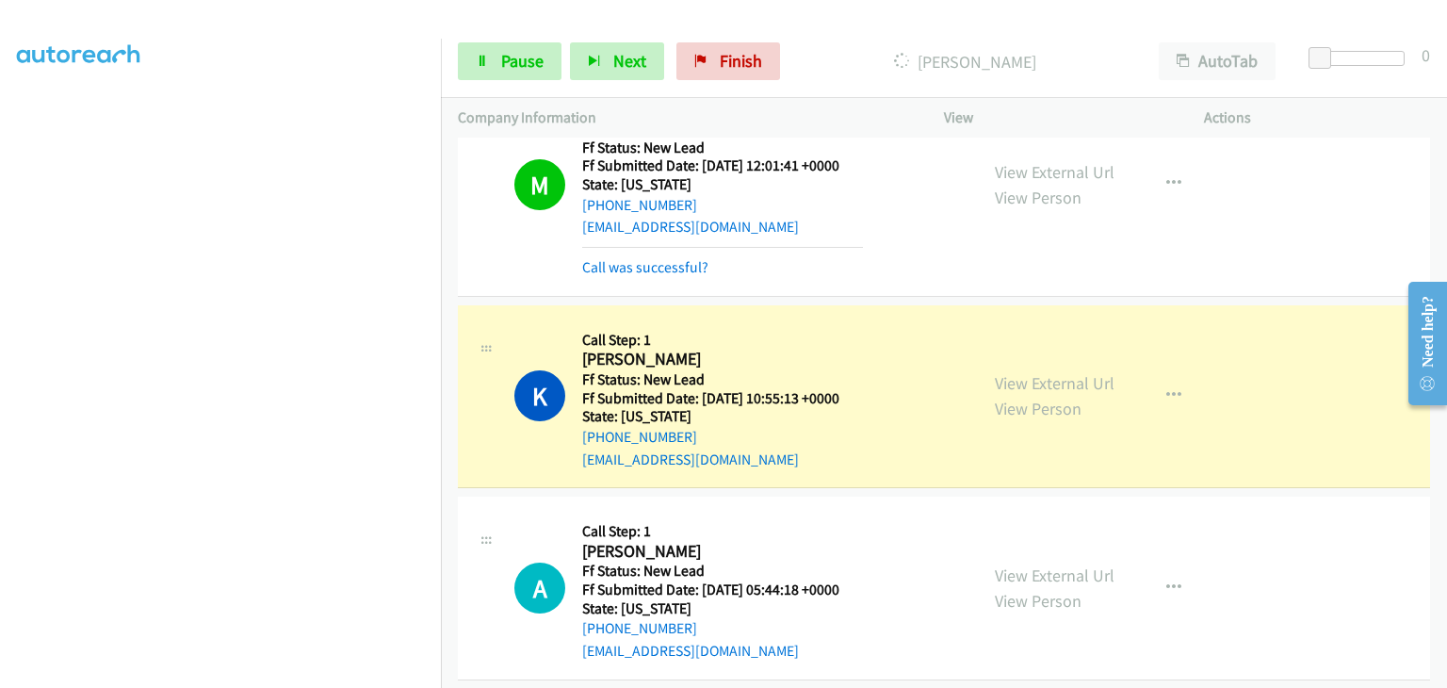
scroll to position [88, 0]
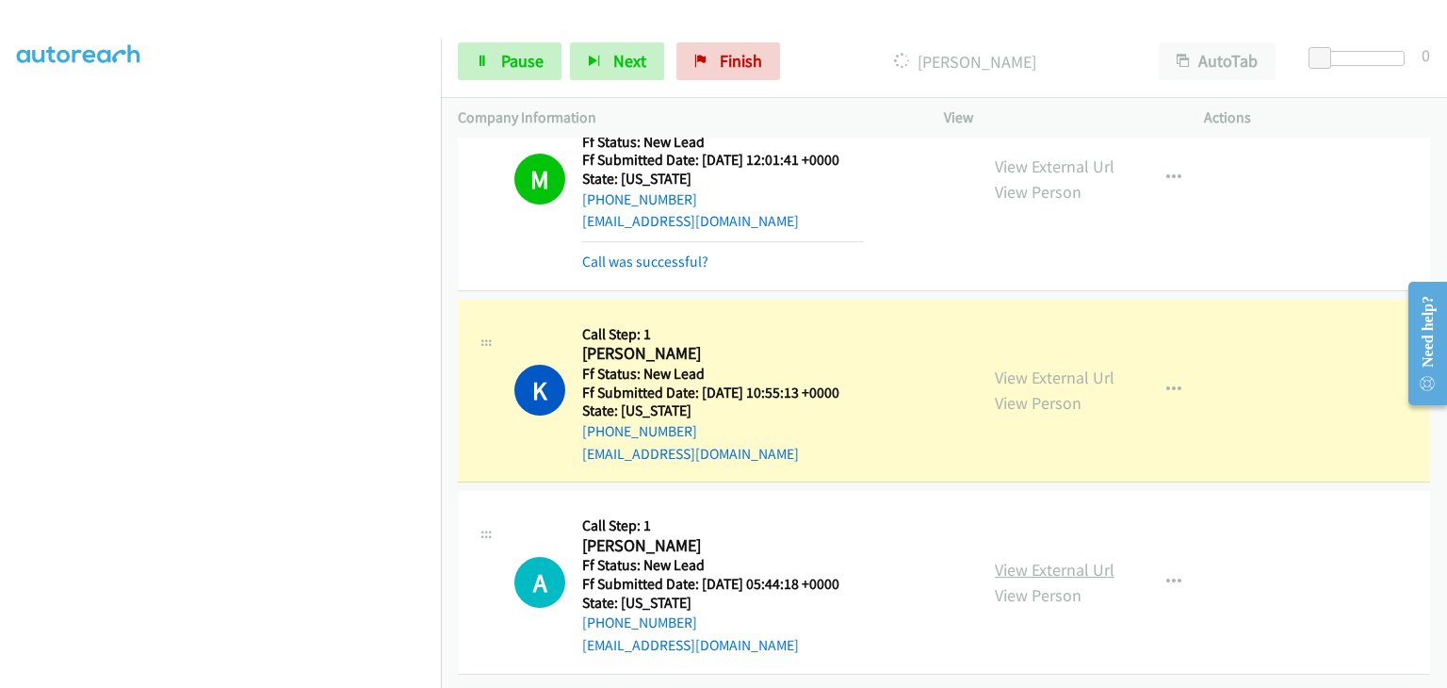
click at [1064, 559] on link "View External Url" at bounding box center [1055, 570] width 120 height 22
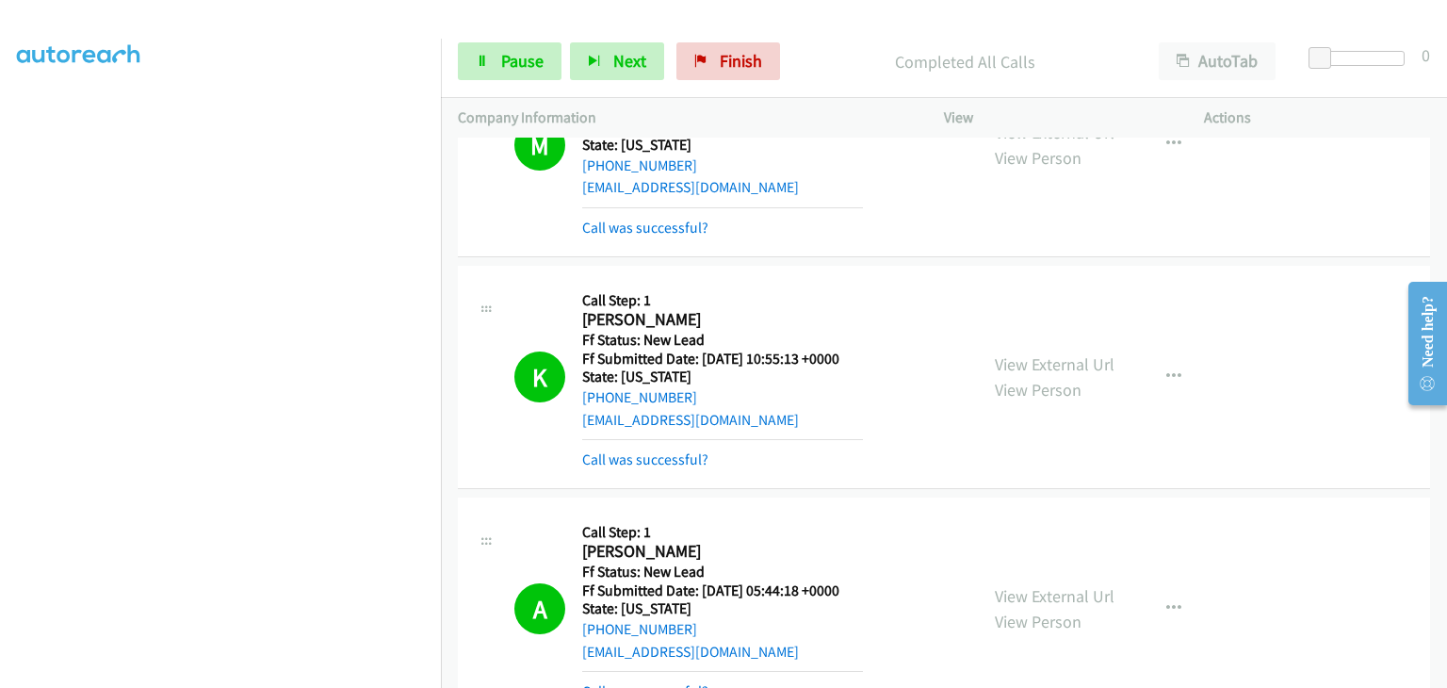
scroll to position [228, 0]
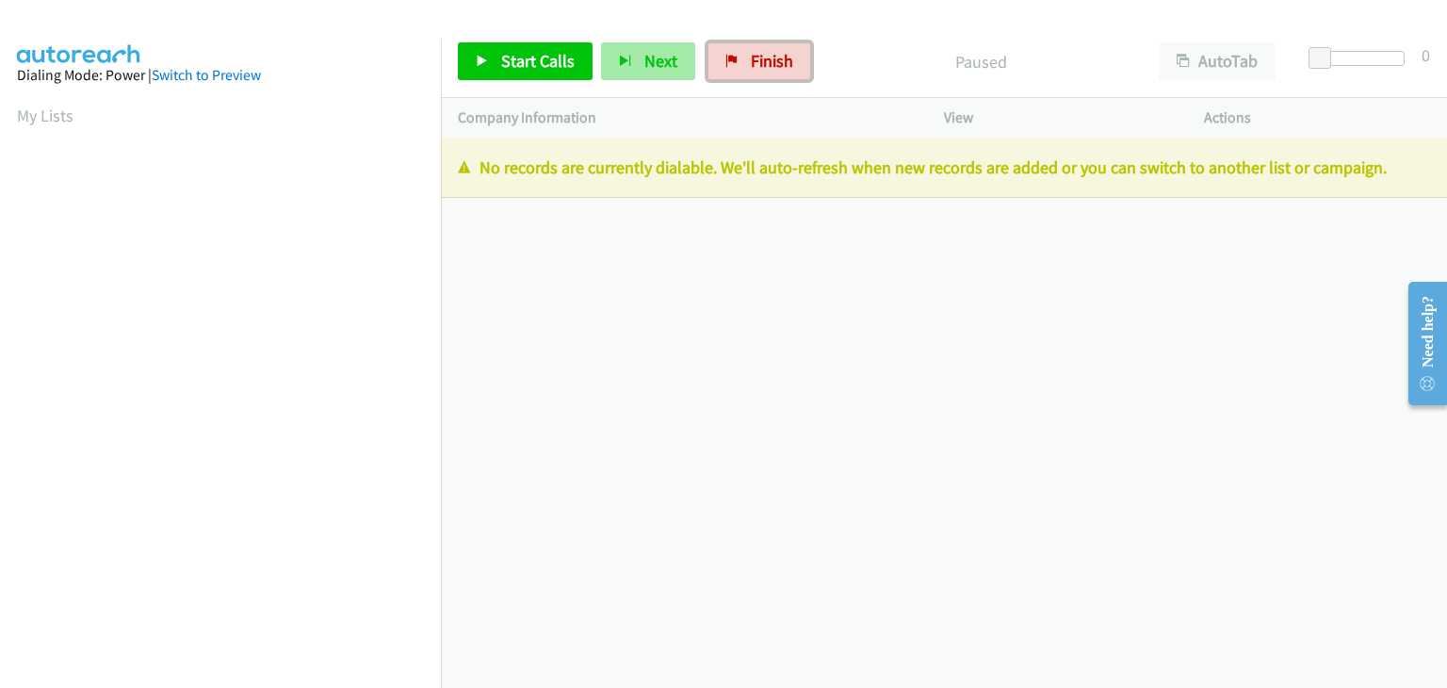
drag, startPoint x: 750, startPoint y: 58, endPoint x: 653, endPoint y: 73, distance: 98.2
click at [751, 58] on span "Finish" at bounding box center [772, 61] width 42 height 22
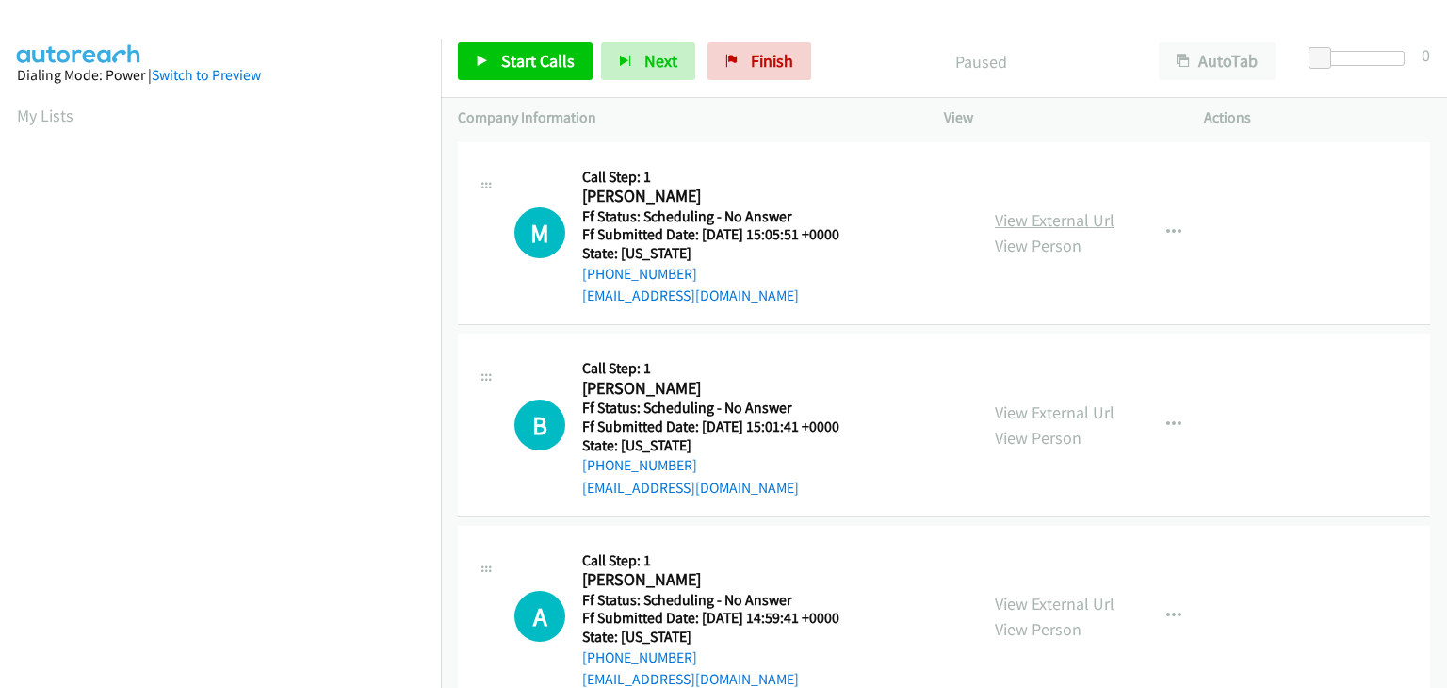
click at [1058, 219] on link "View External Url" at bounding box center [1055, 220] width 120 height 22
click at [1070, 421] on link "View External Url" at bounding box center [1055, 412] width 120 height 22
click at [1029, 606] on link "View External Url" at bounding box center [1055, 604] width 120 height 22
click at [518, 70] on span "Start Calls" at bounding box center [537, 61] width 73 height 22
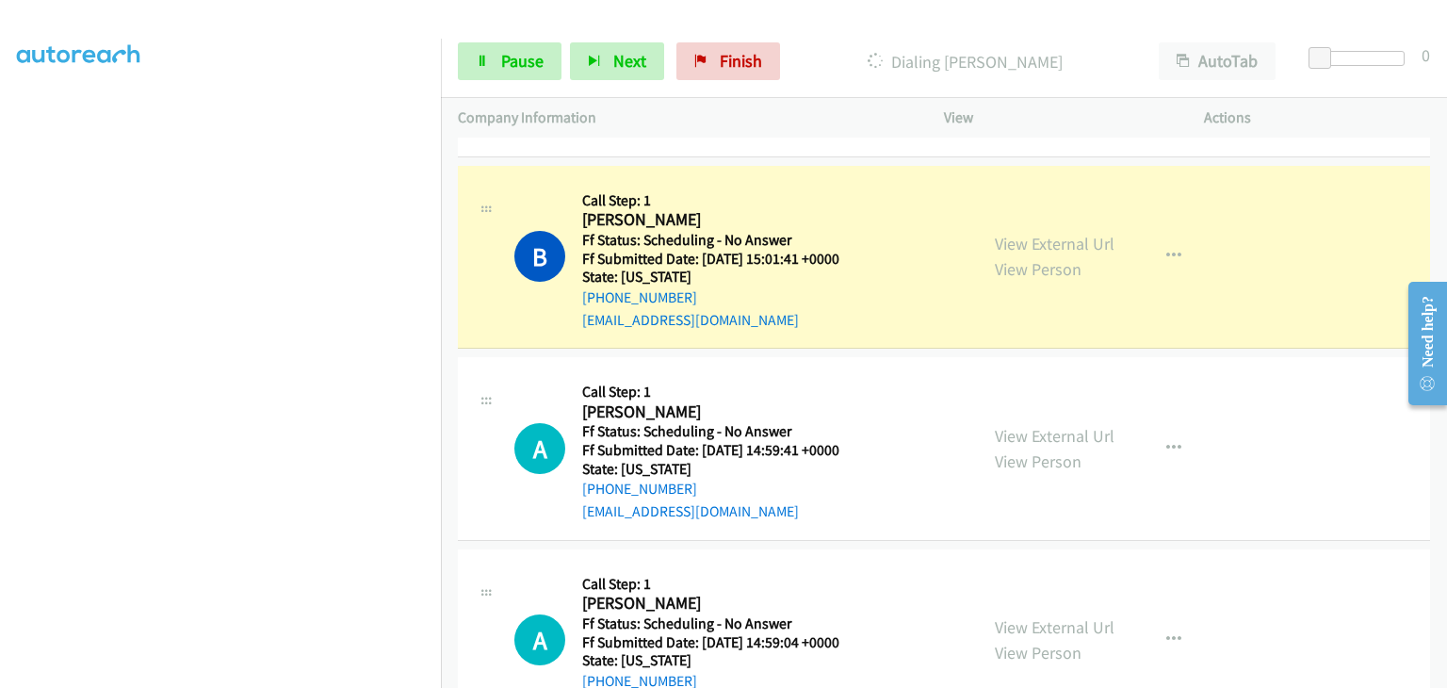
scroll to position [283, 0]
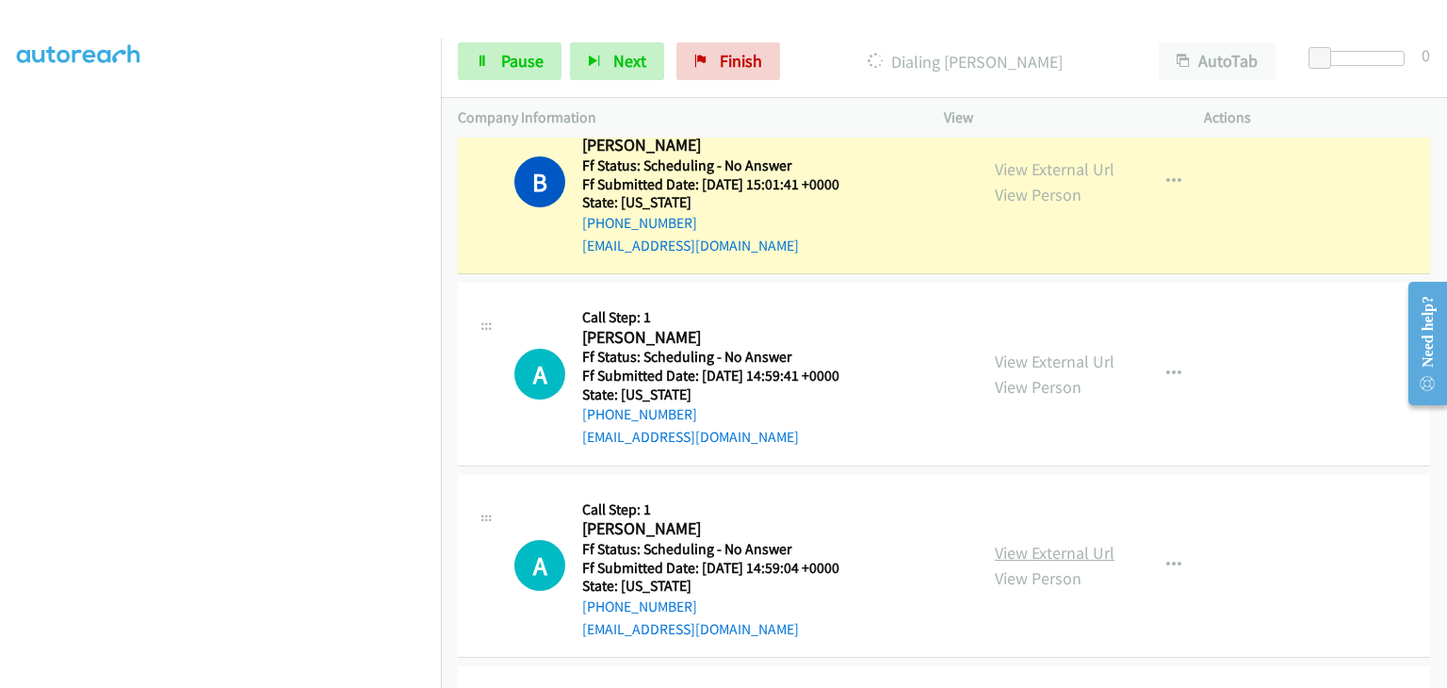
click at [1052, 558] on link "View External Url" at bounding box center [1055, 553] width 120 height 22
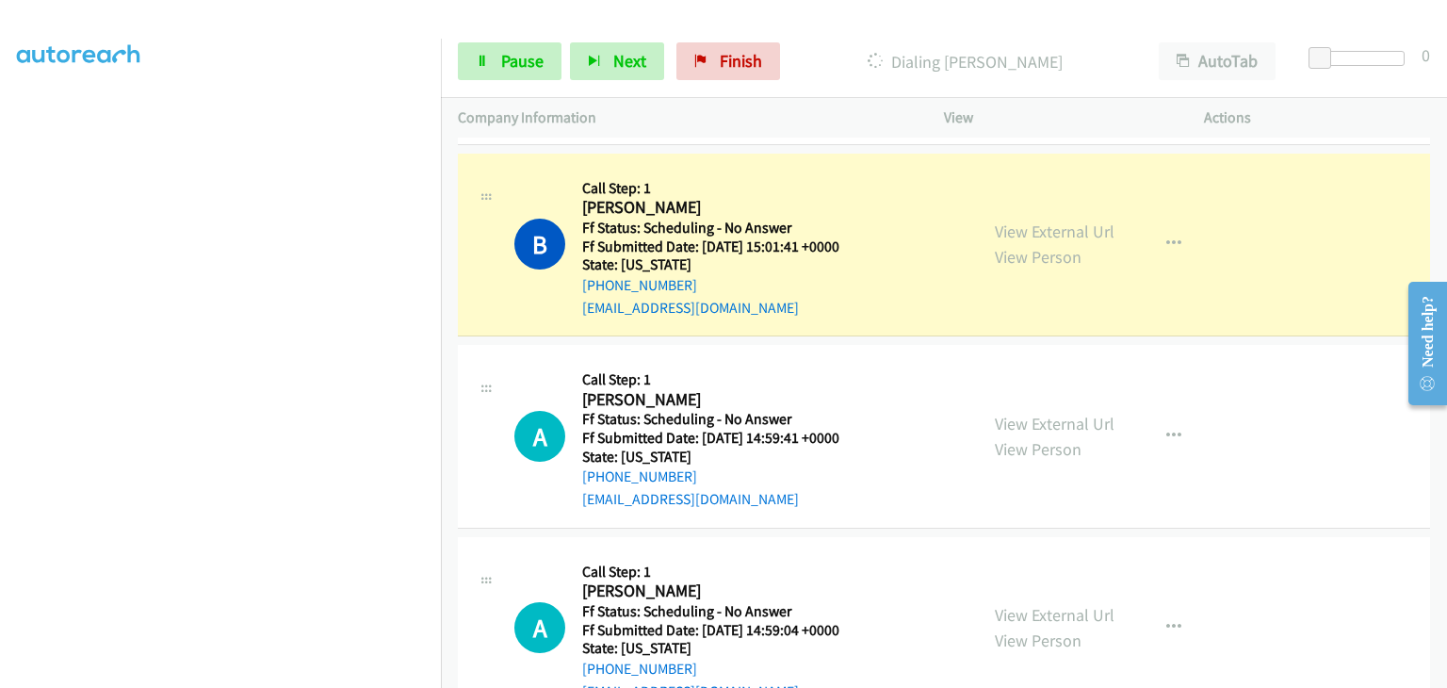
scroll to position [188, 0]
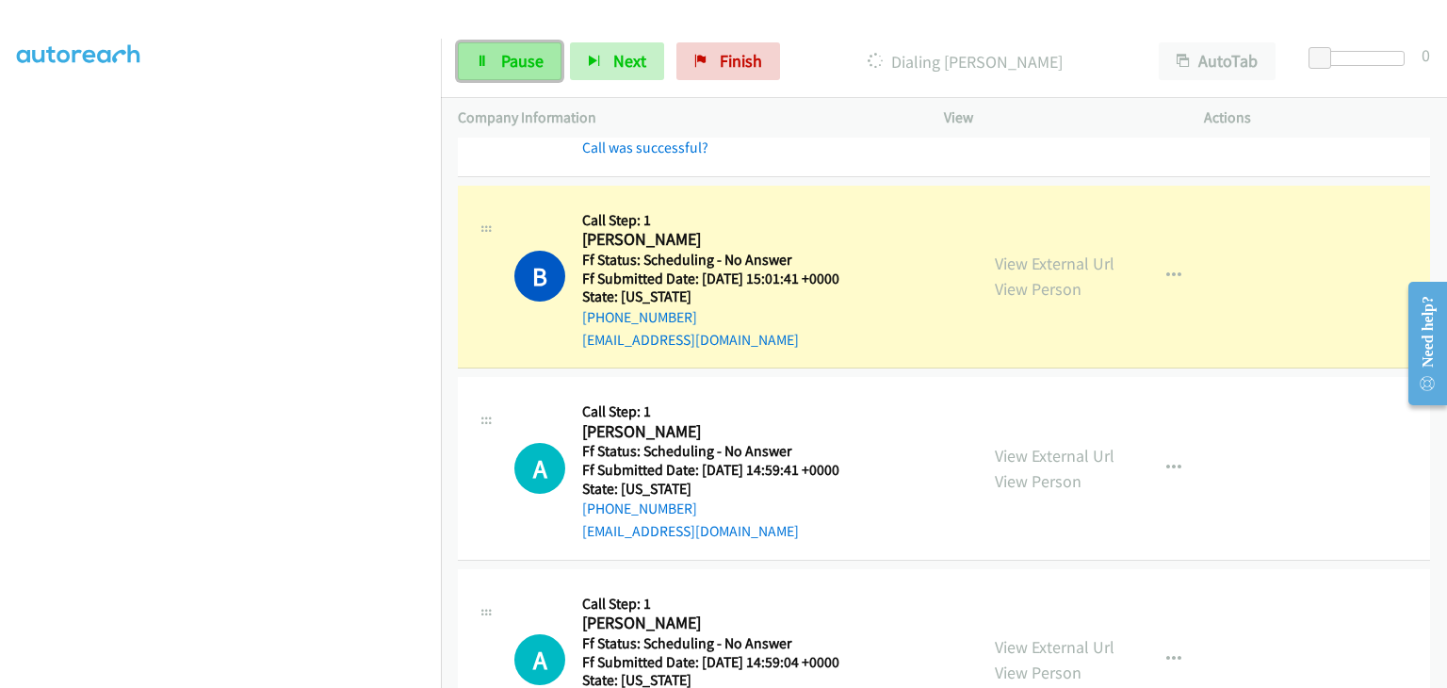
click at [500, 74] on link "Pause" at bounding box center [510, 61] width 104 height 38
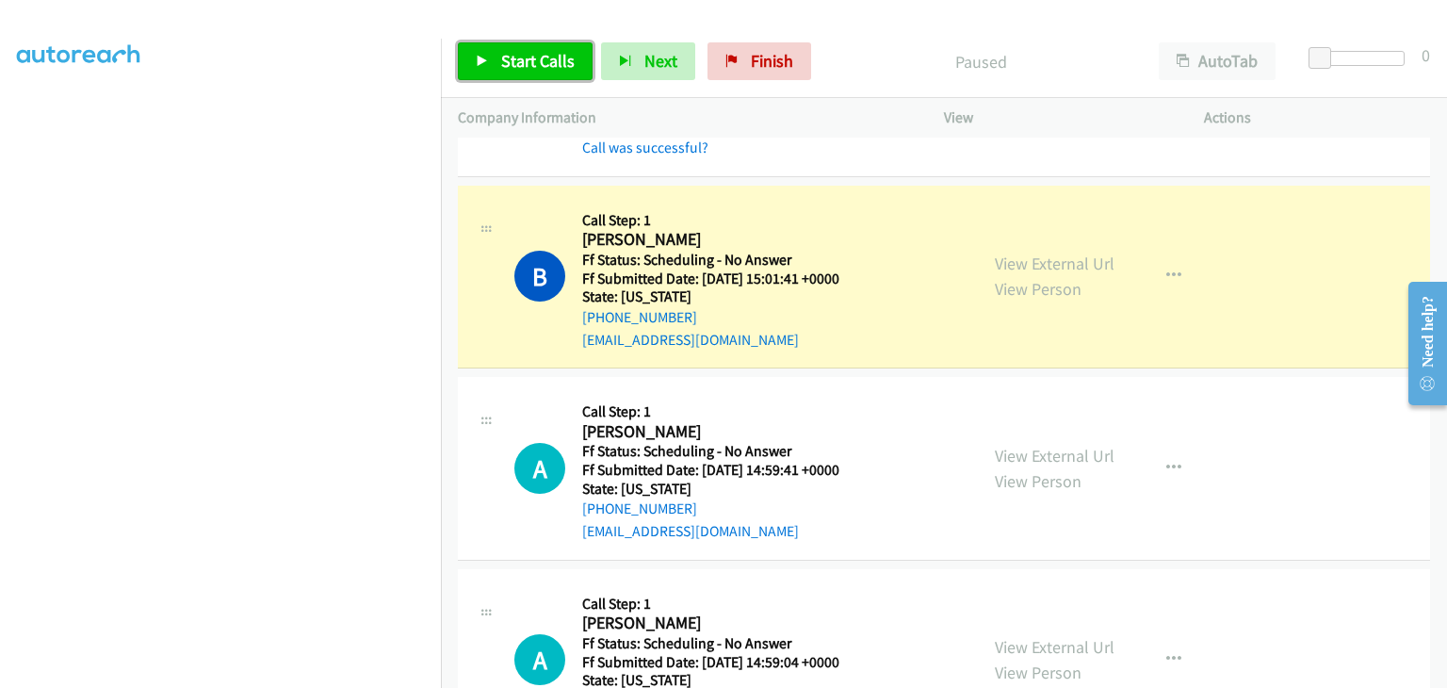
click at [516, 49] on link "Start Calls" at bounding box center [525, 61] width 135 height 38
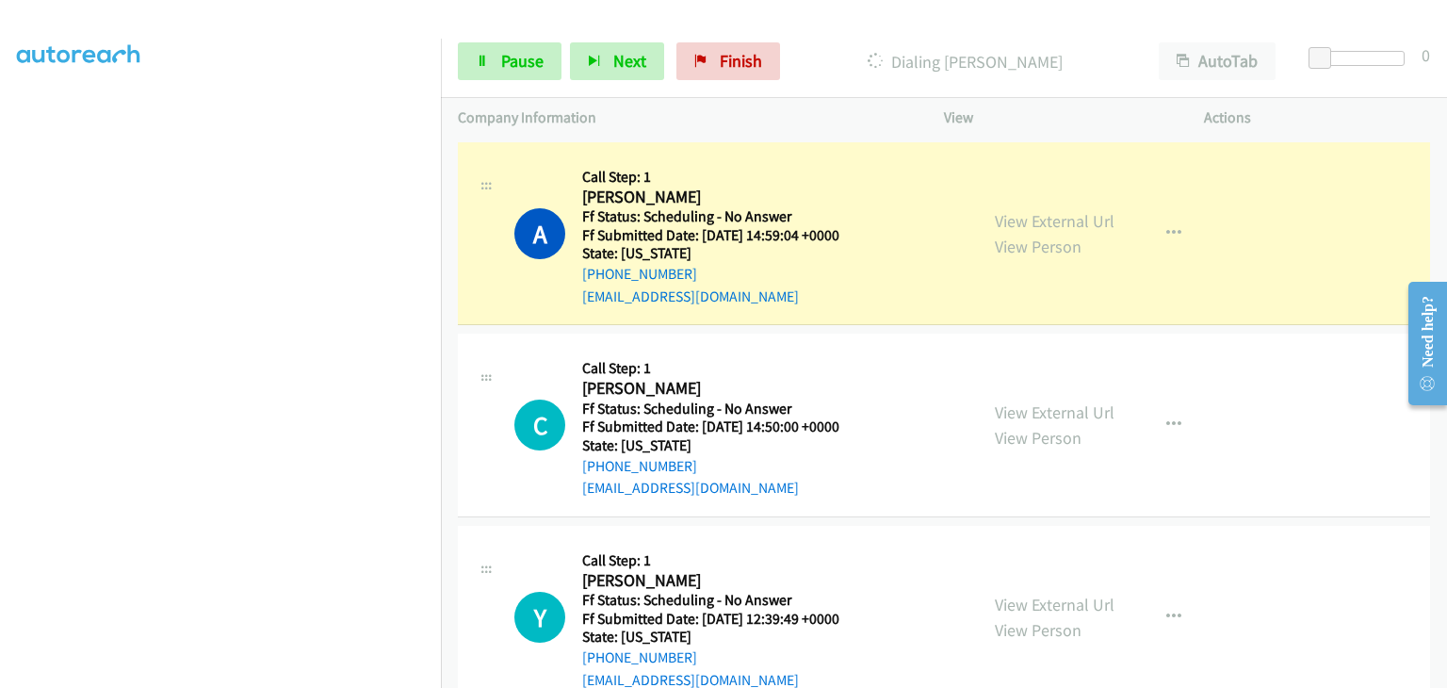
scroll to position [754, 0]
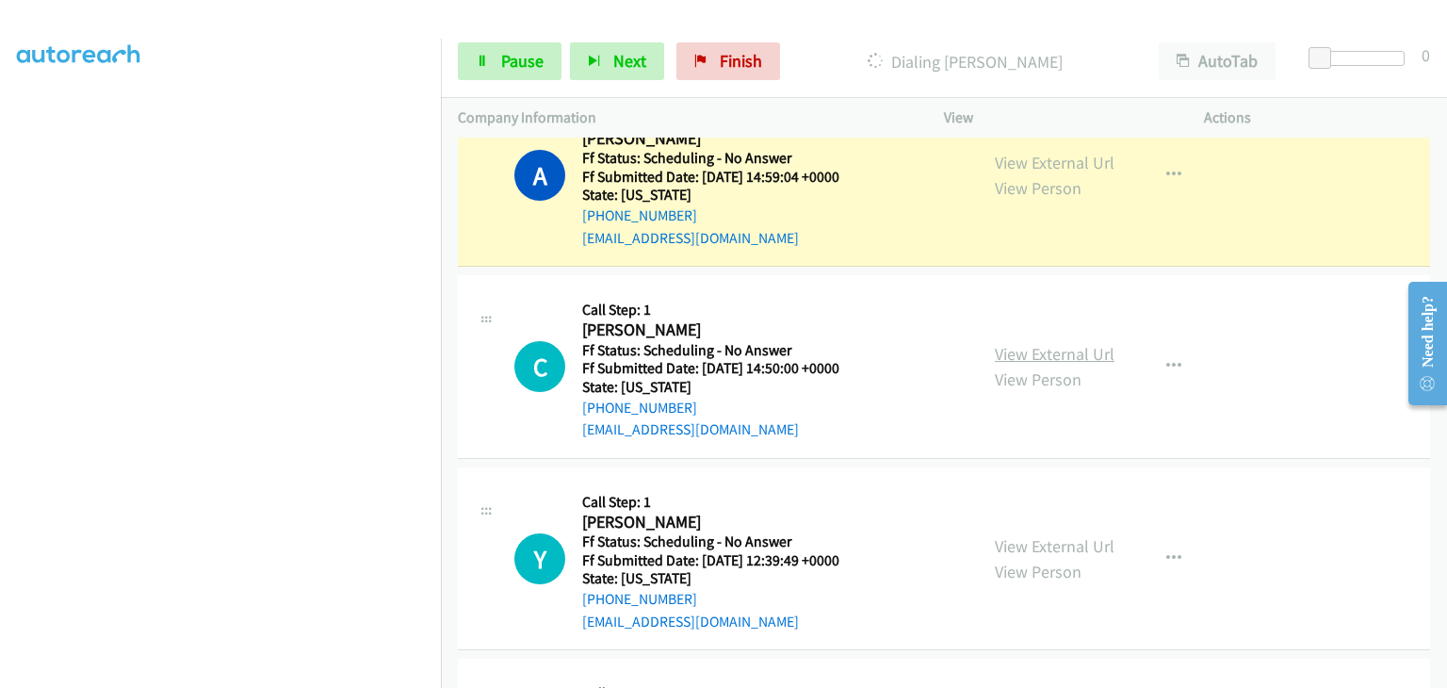
click at [1017, 344] on link "View External Url" at bounding box center [1055, 354] width 120 height 22
click at [1037, 536] on link "View External Url" at bounding box center [1055, 546] width 120 height 22
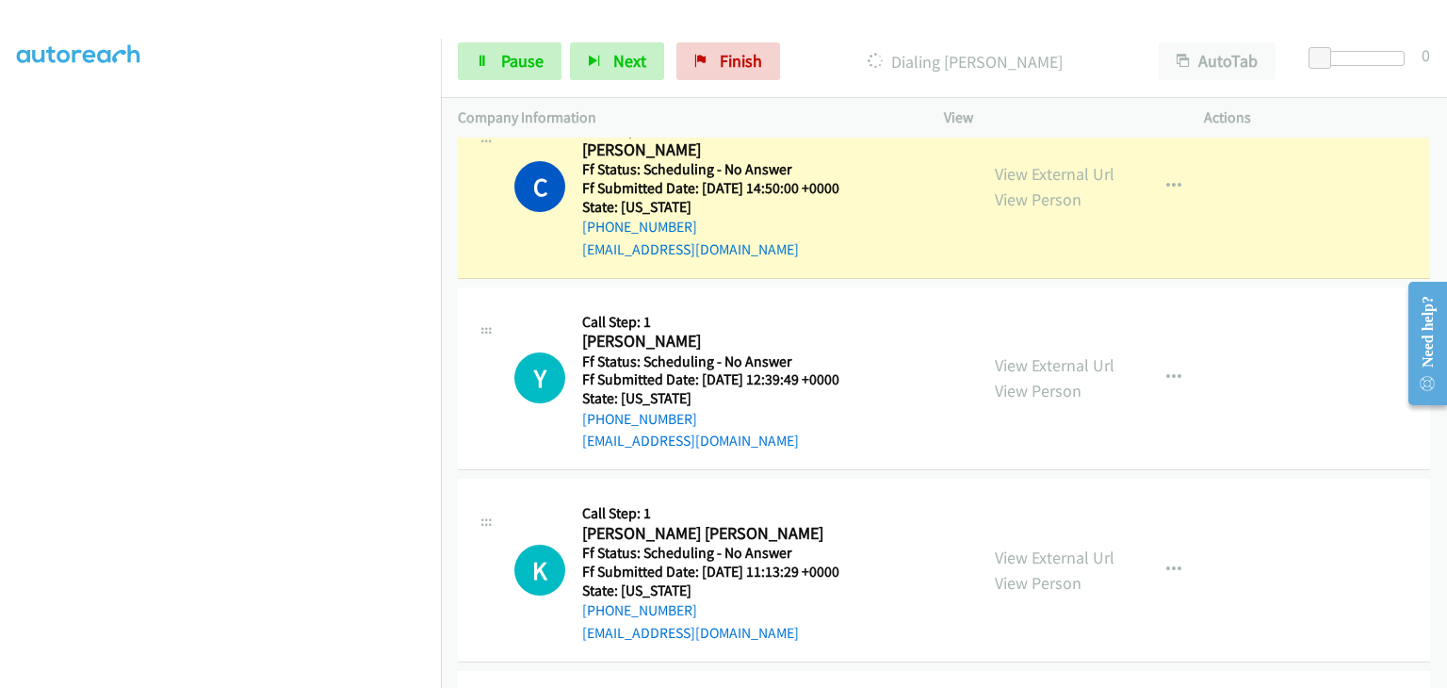
scroll to position [942, 0]
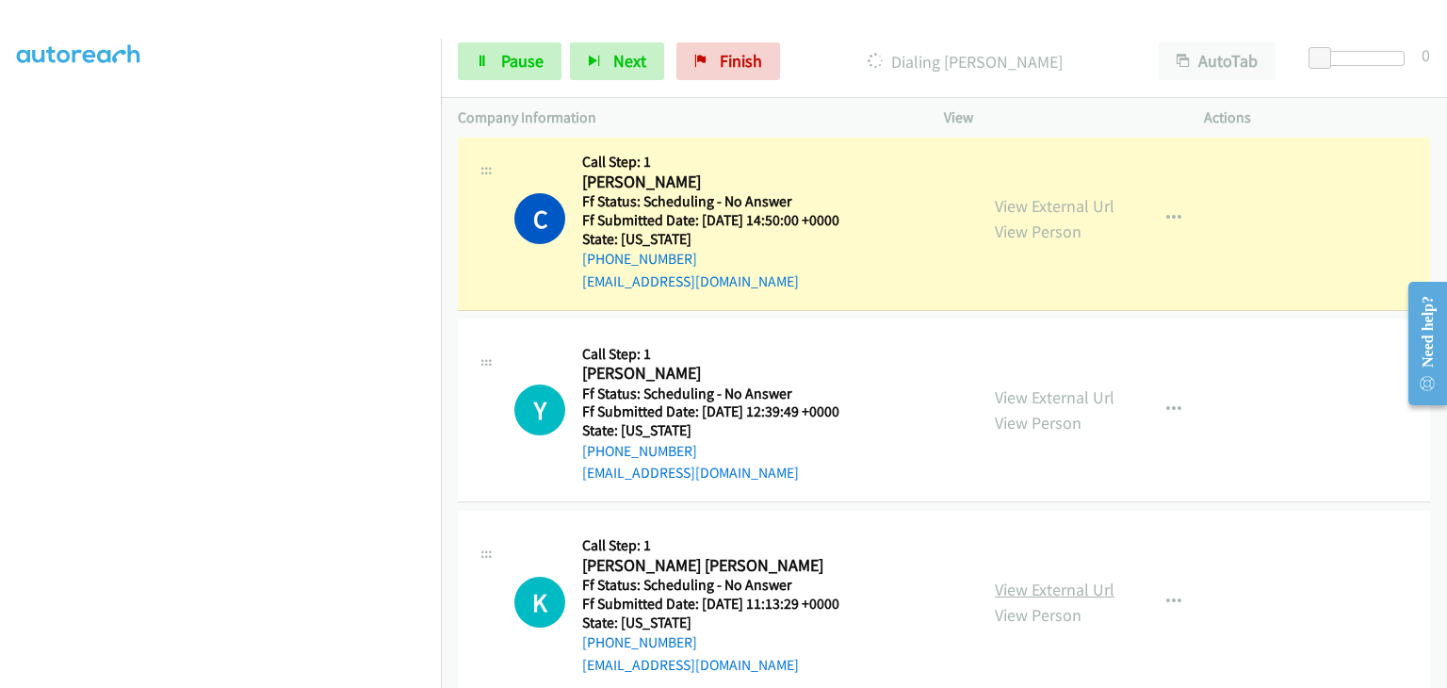
click at [1034, 582] on link "View External Url" at bounding box center [1055, 589] width 120 height 22
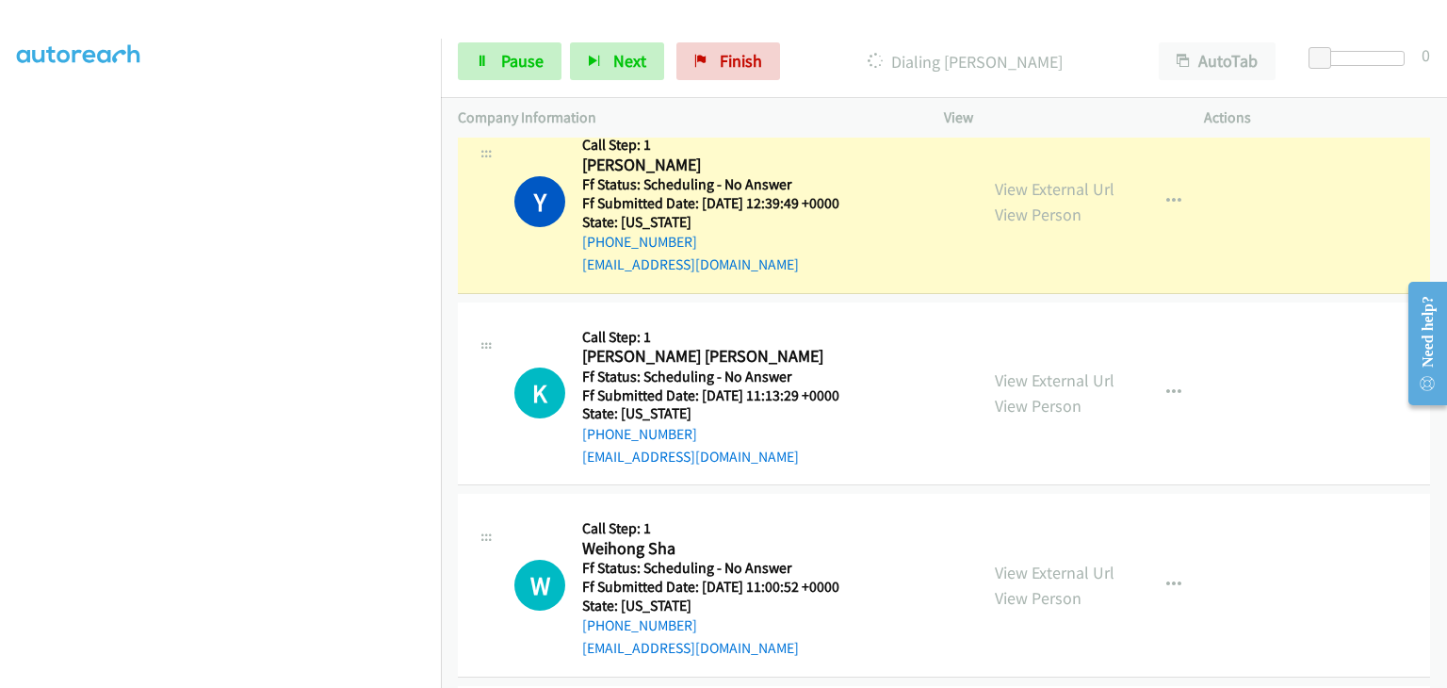
scroll to position [1225, 0]
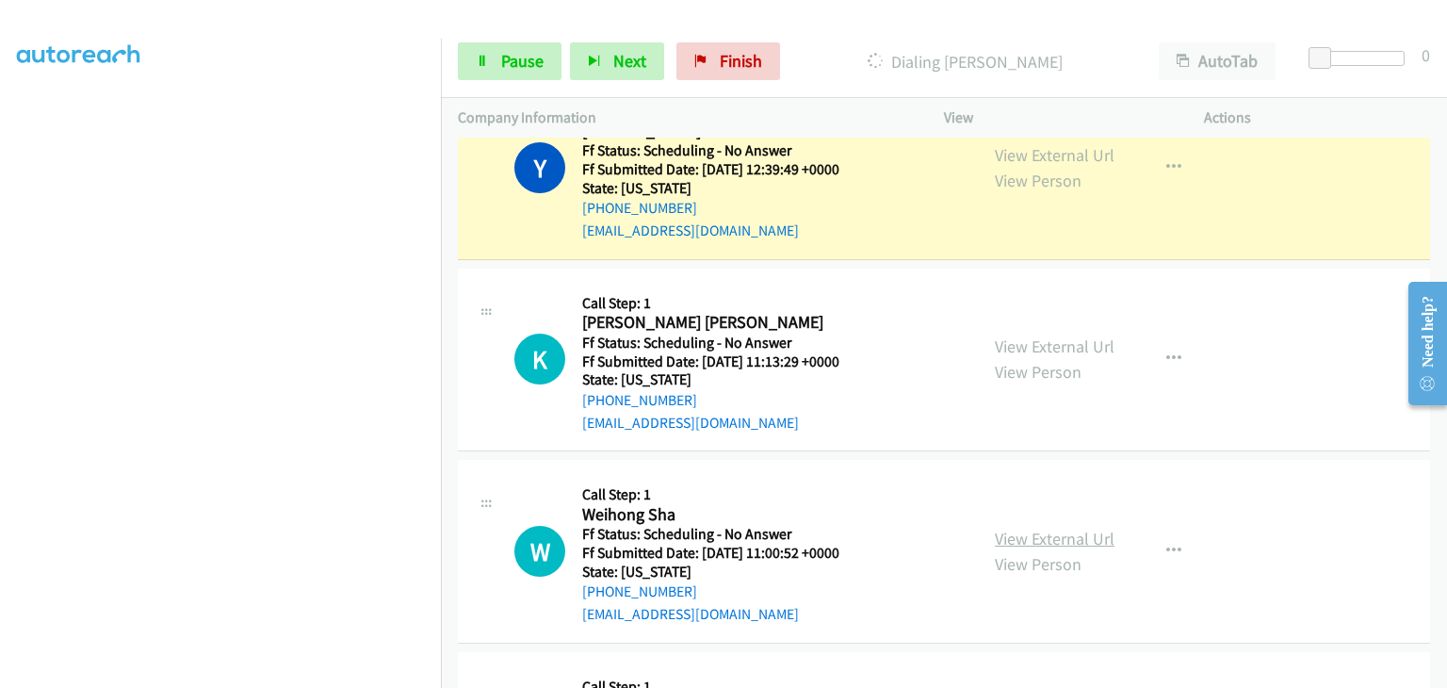
click at [1044, 540] on link "View External Url" at bounding box center [1055, 539] width 120 height 22
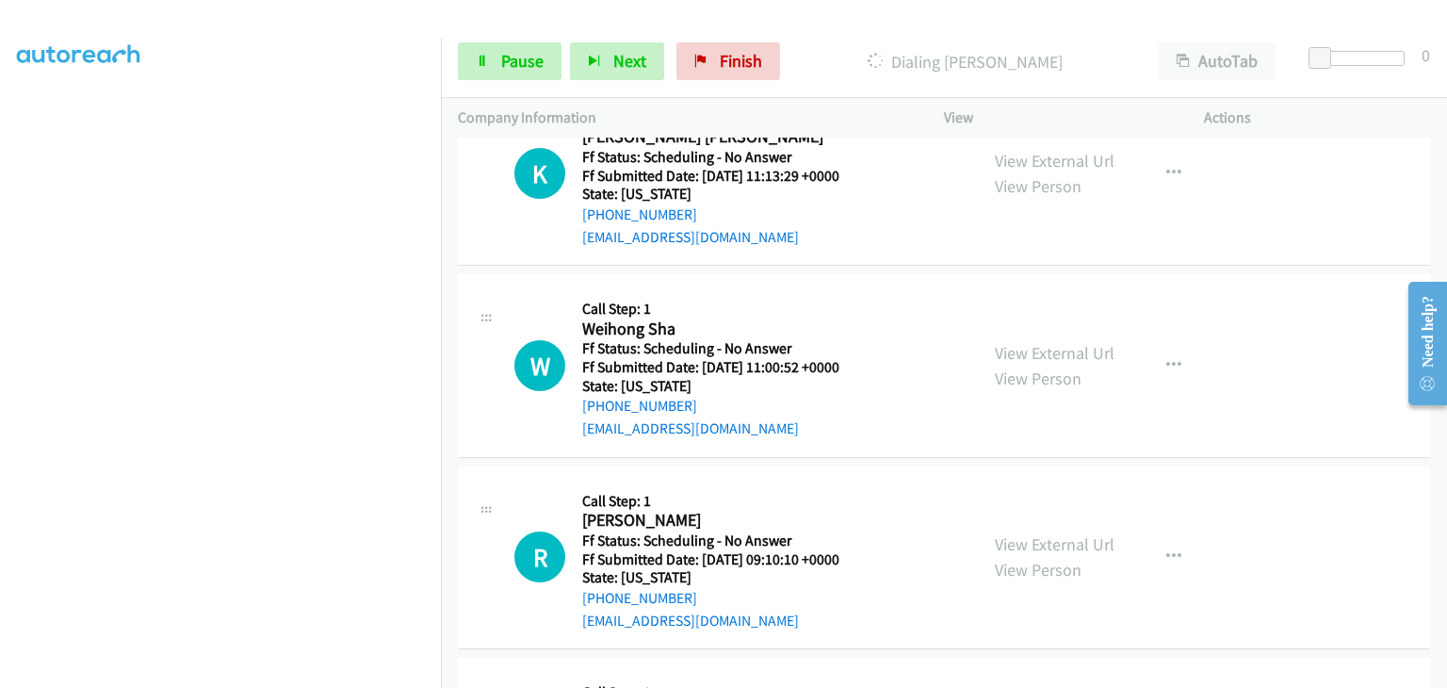
scroll to position [1413, 0]
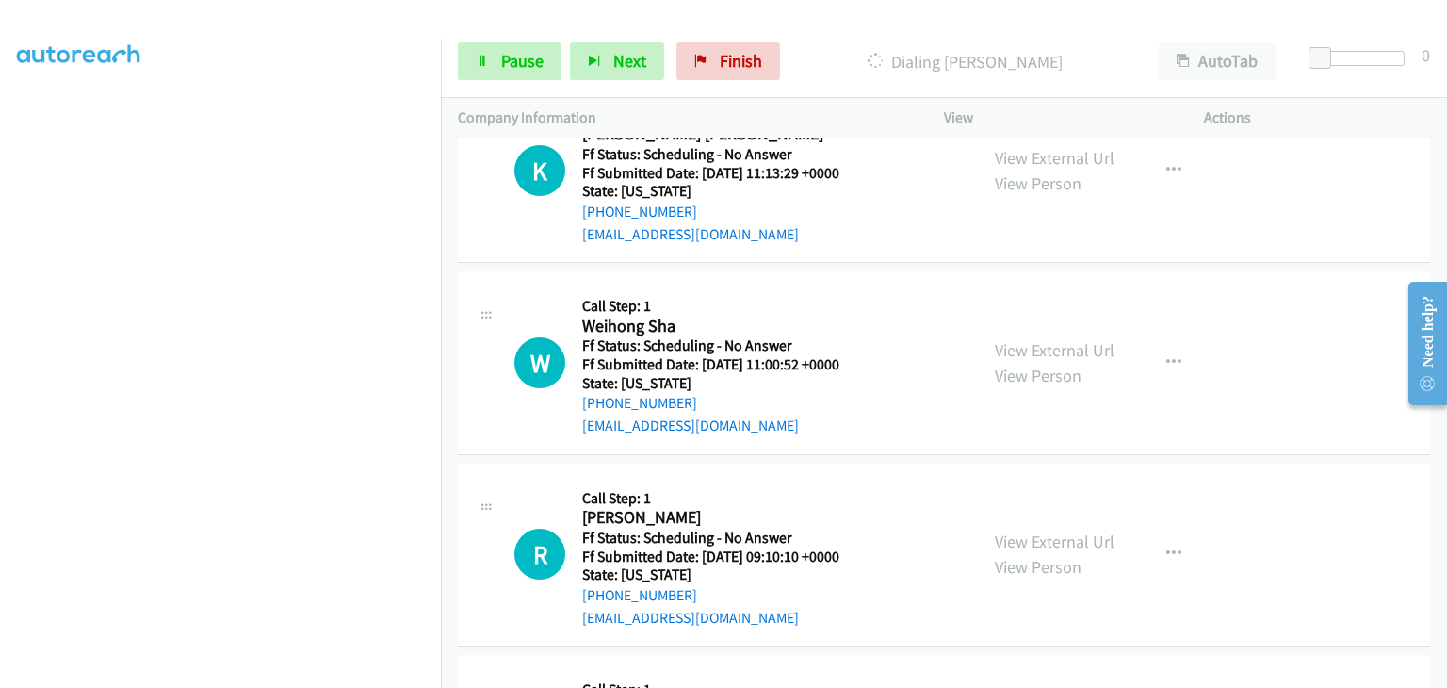
click at [1059, 543] on link "View External Url" at bounding box center [1055, 541] width 120 height 22
drag, startPoint x: 524, startPoint y: 65, endPoint x: 419, endPoint y: 215, distance: 182.7
click at [524, 65] on span "Pause" at bounding box center [522, 61] width 42 height 22
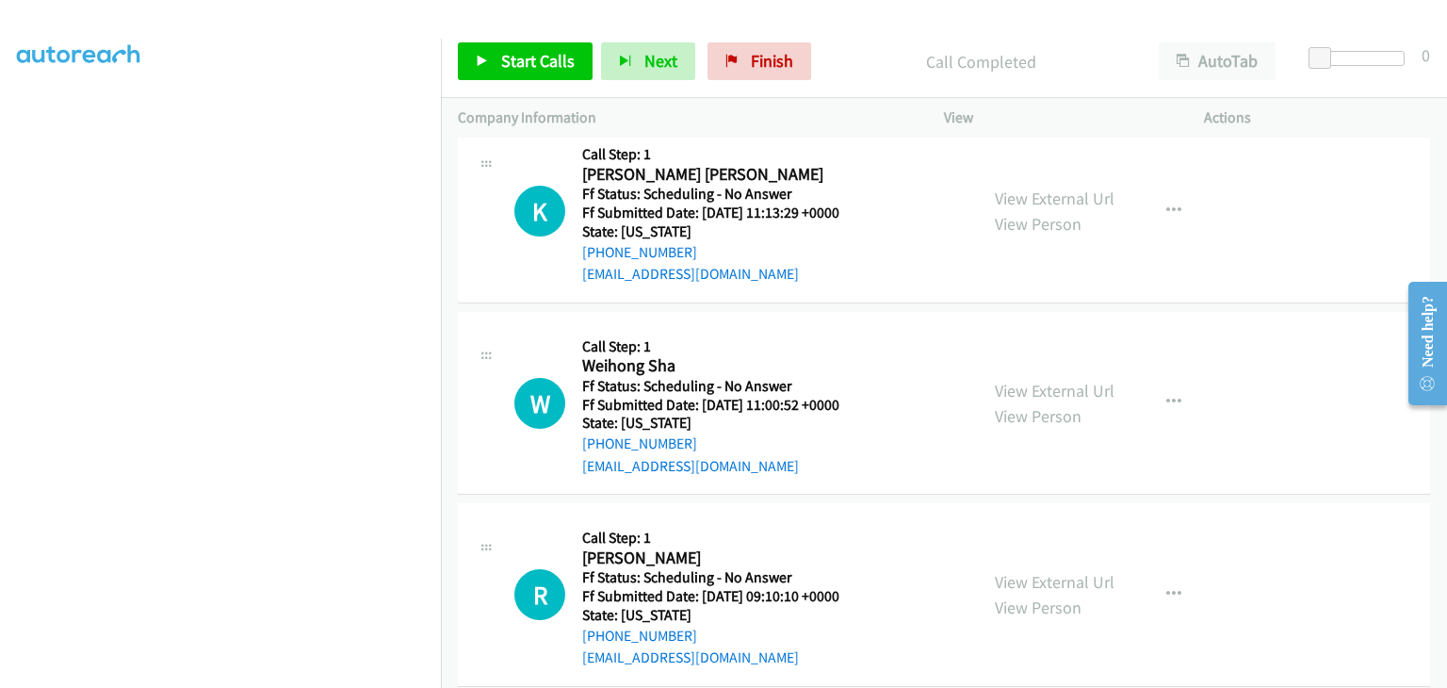
scroll to position [1453, 0]
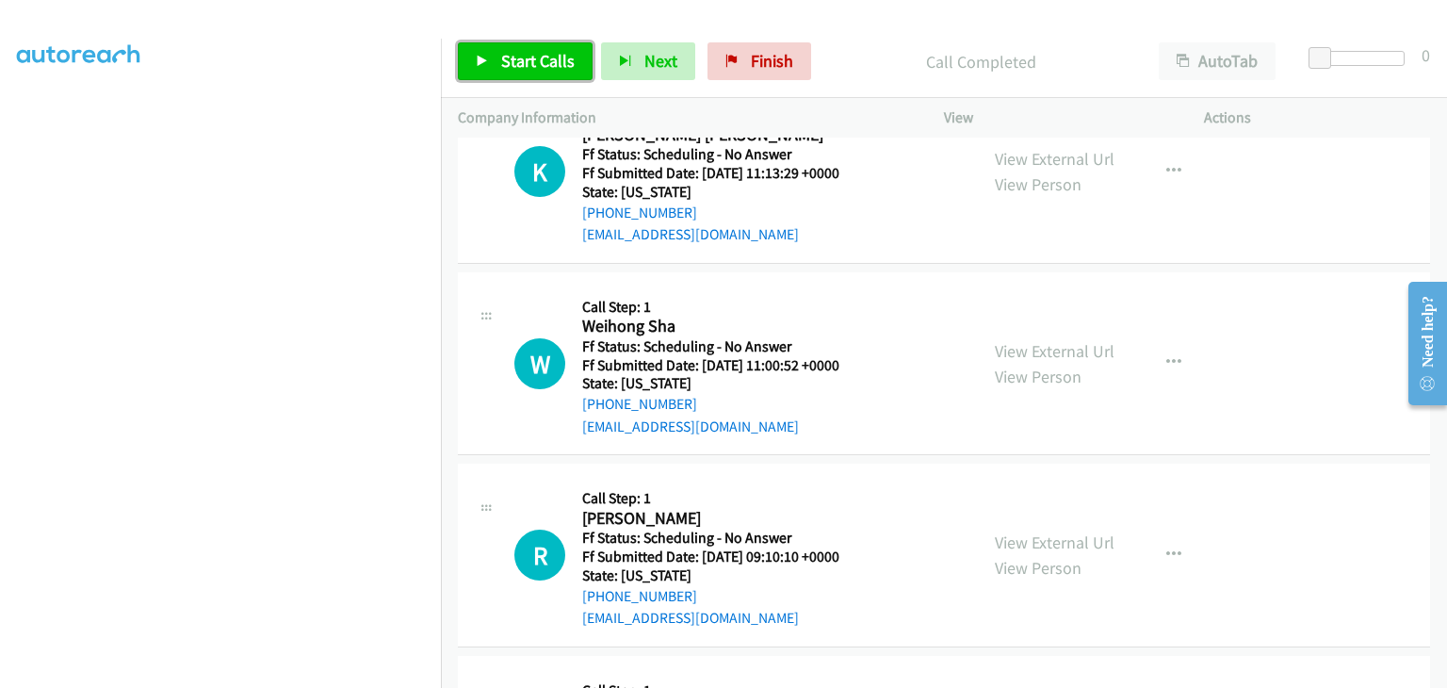
click at [523, 72] on link "Start Calls" at bounding box center [525, 61] width 135 height 38
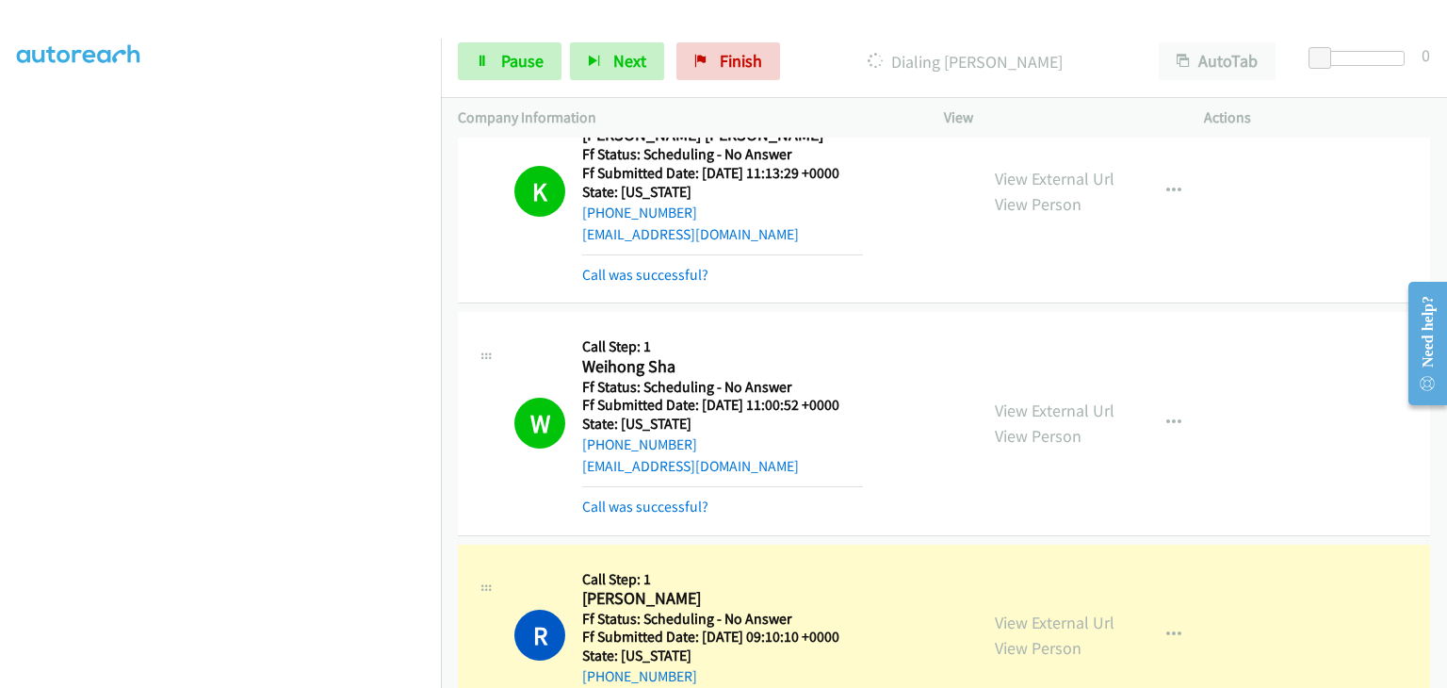
scroll to position [1547, 0]
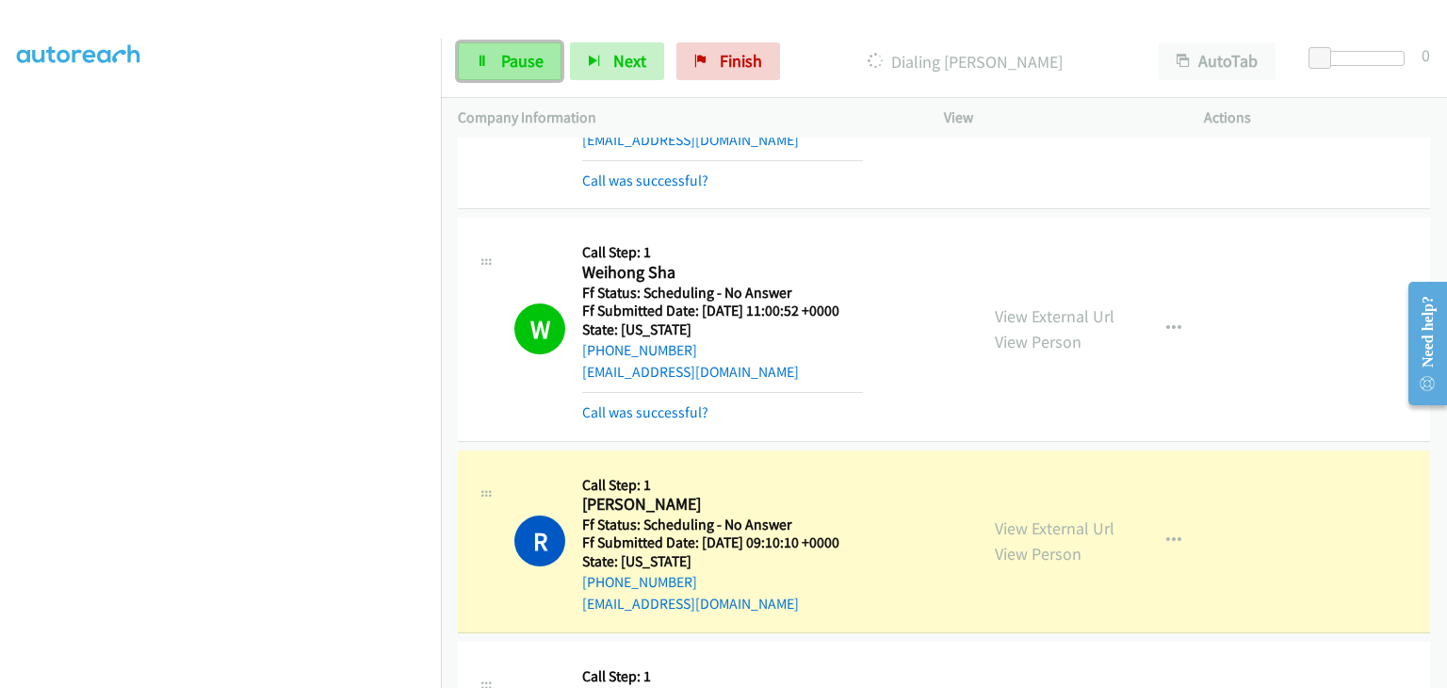
click at [539, 76] on link "Pause" at bounding box center [510, 61] width 104 height 38
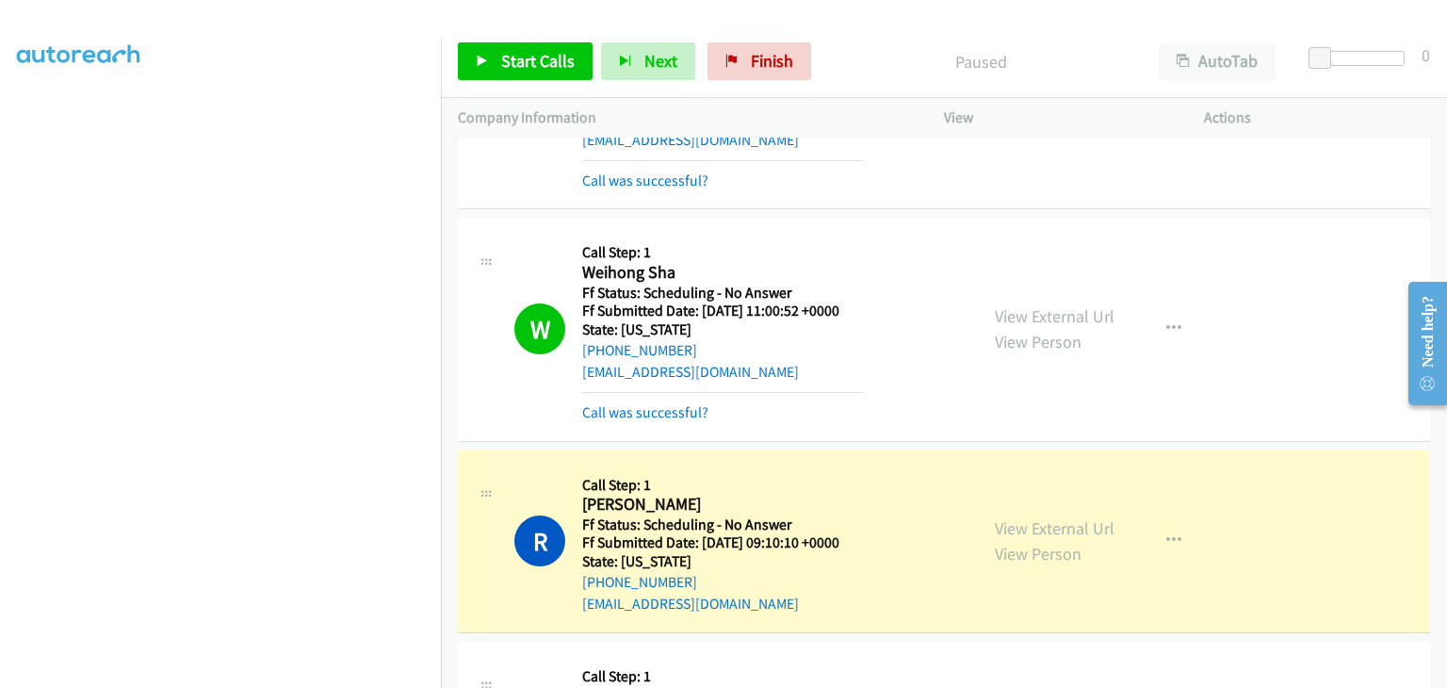
scroll to position [369, 0]
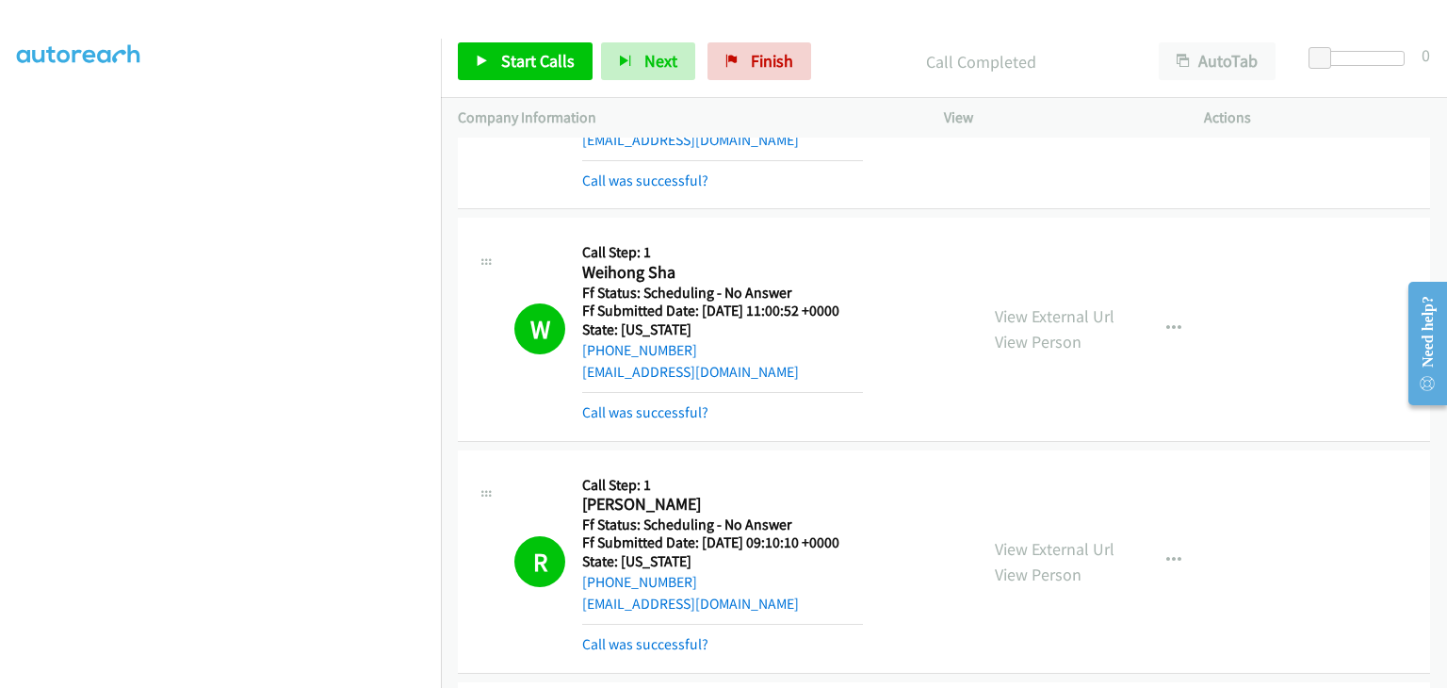
click at [787, 88] on div "Start Calls Pause Next Finish Call Completed AutoTab AutoTab 0" at bounding box center [944, 61] width 1006 height 73
click at [785, 57] on span "Finish" at bounding box center [772, 61] width 42 height 22
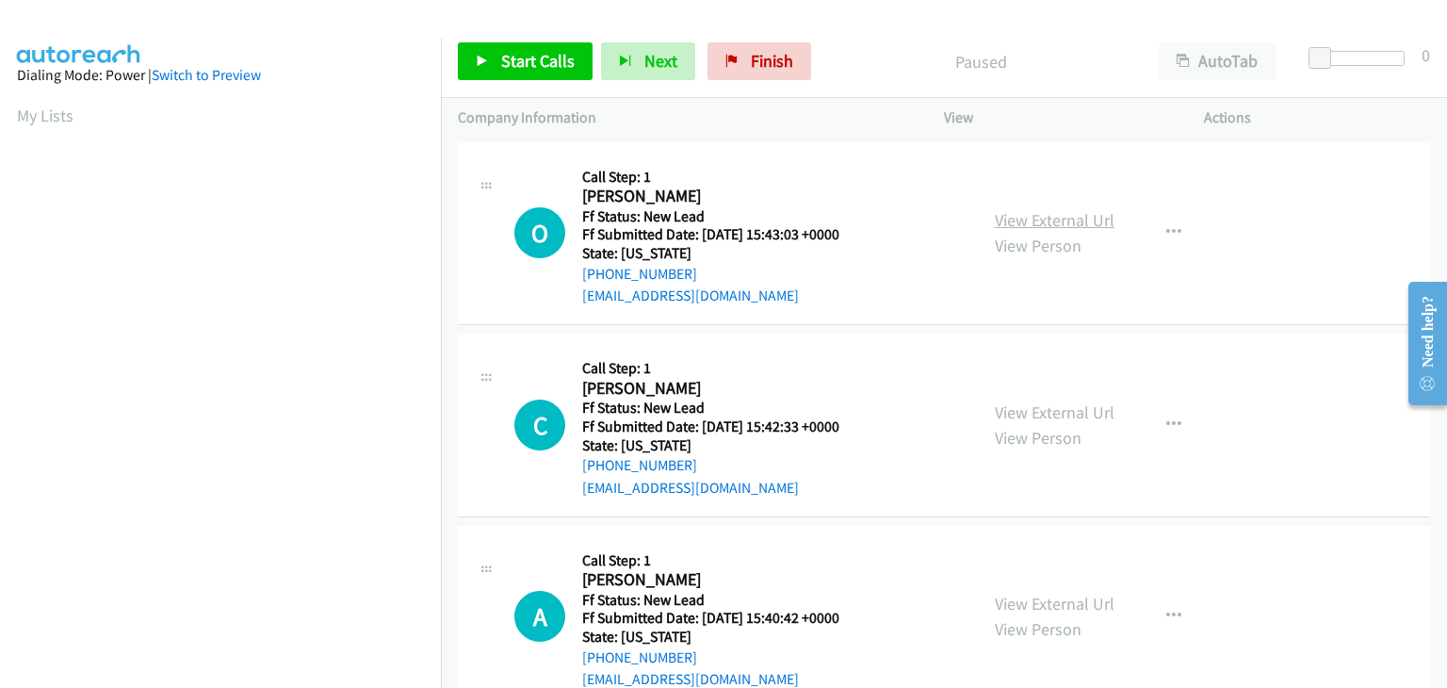
click at [1043, 225] on link "View External Url" at bounding box center [1055, 220] width 120 height 22
drag, startPoint x: 483, startPoint y: 48, endPoint x: 528, endPoint y: 57, distance: 45.1
click at [483, 48] on link "Start Calls" at bounding box center [525, 61] width 135 height 38
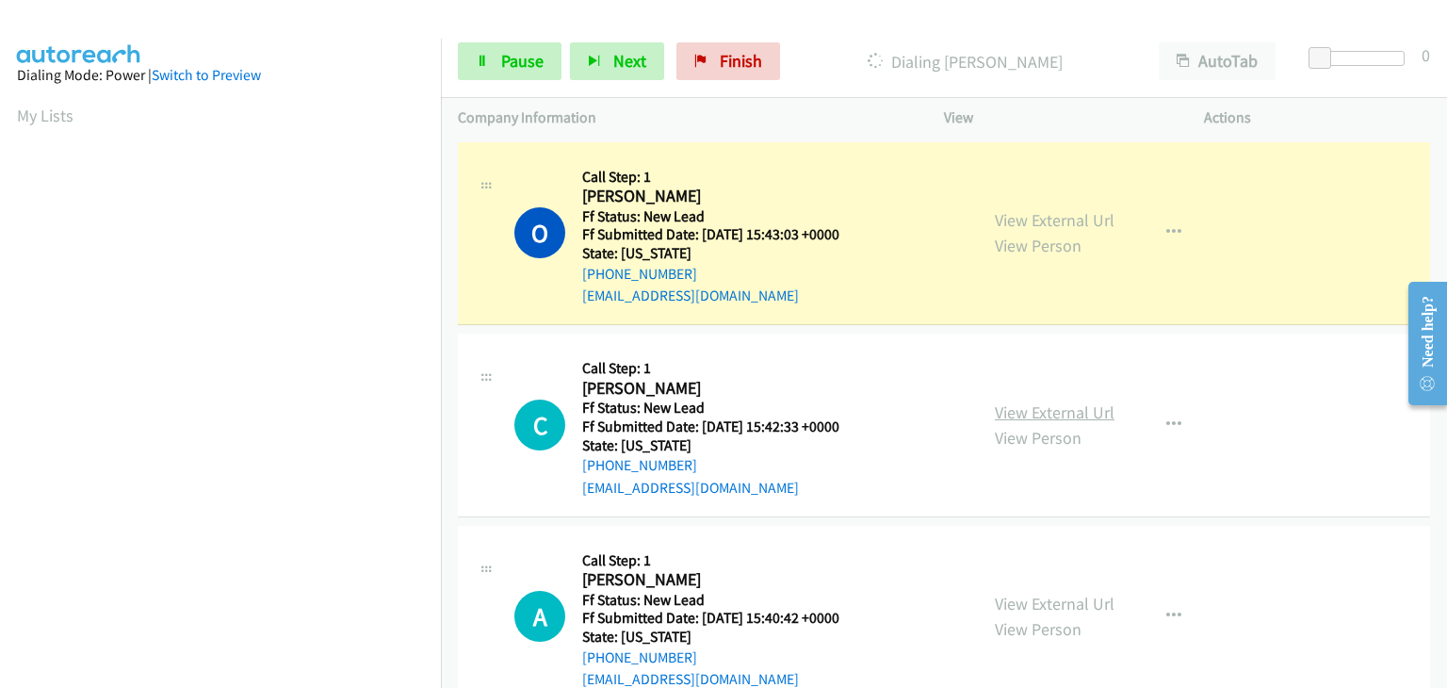
click at [1010, 401] on link "View External Url" at bounding box center [1055, 412] width 120 height 22
click at [527, 57] on span "Pause" at bounding box center [522, 61] width 42 height 22
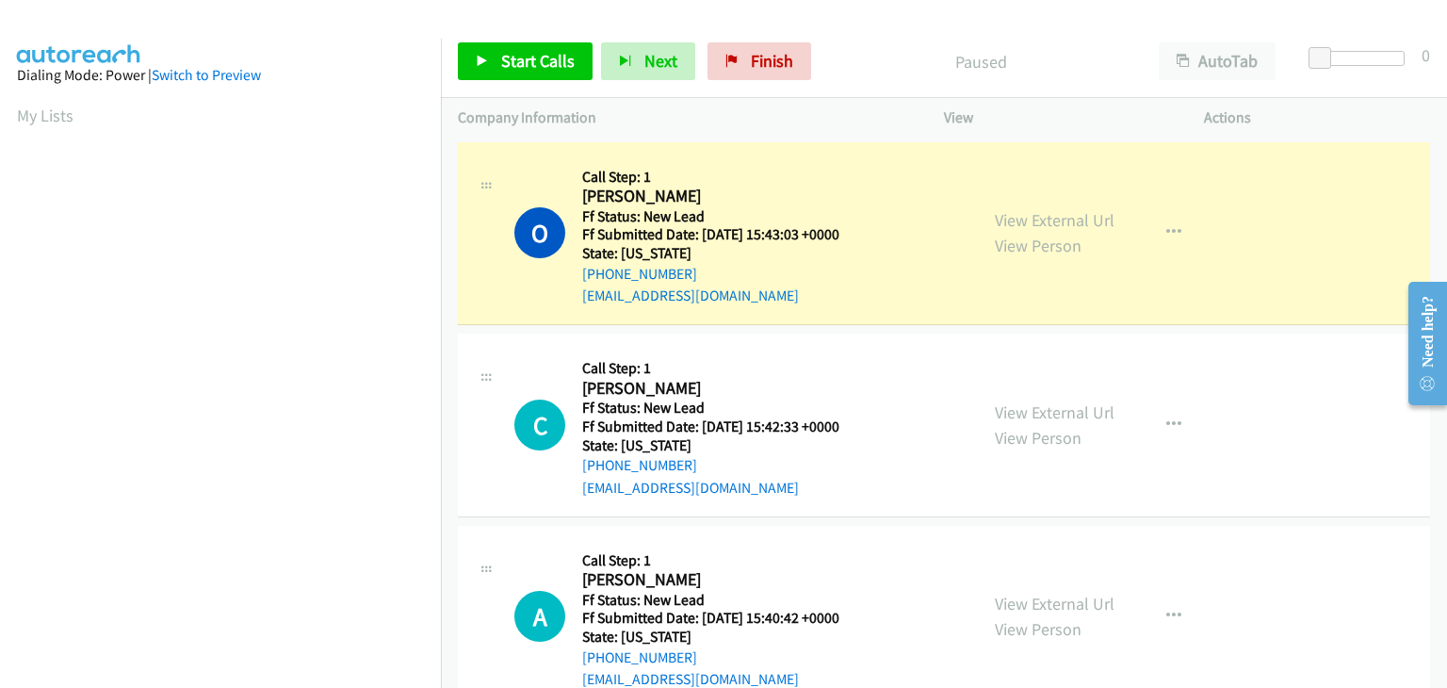
scroll to position [369, 0]
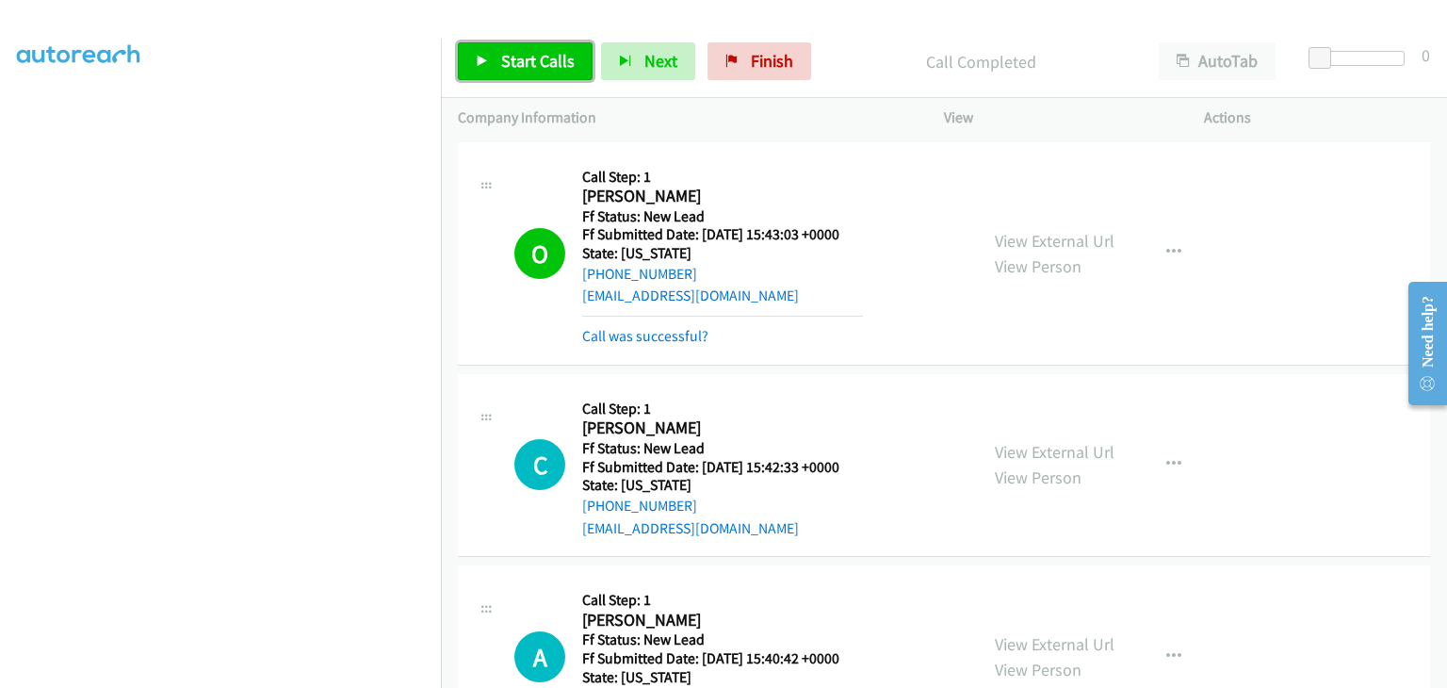
drag, startPoint x: 546, startPoint y: 58, endPoint x: 550, endPoint y: 46, distance: 12.8
click at [546, 57] on span "Start Calls" at bounding box center [537, 61] width 73 height 22
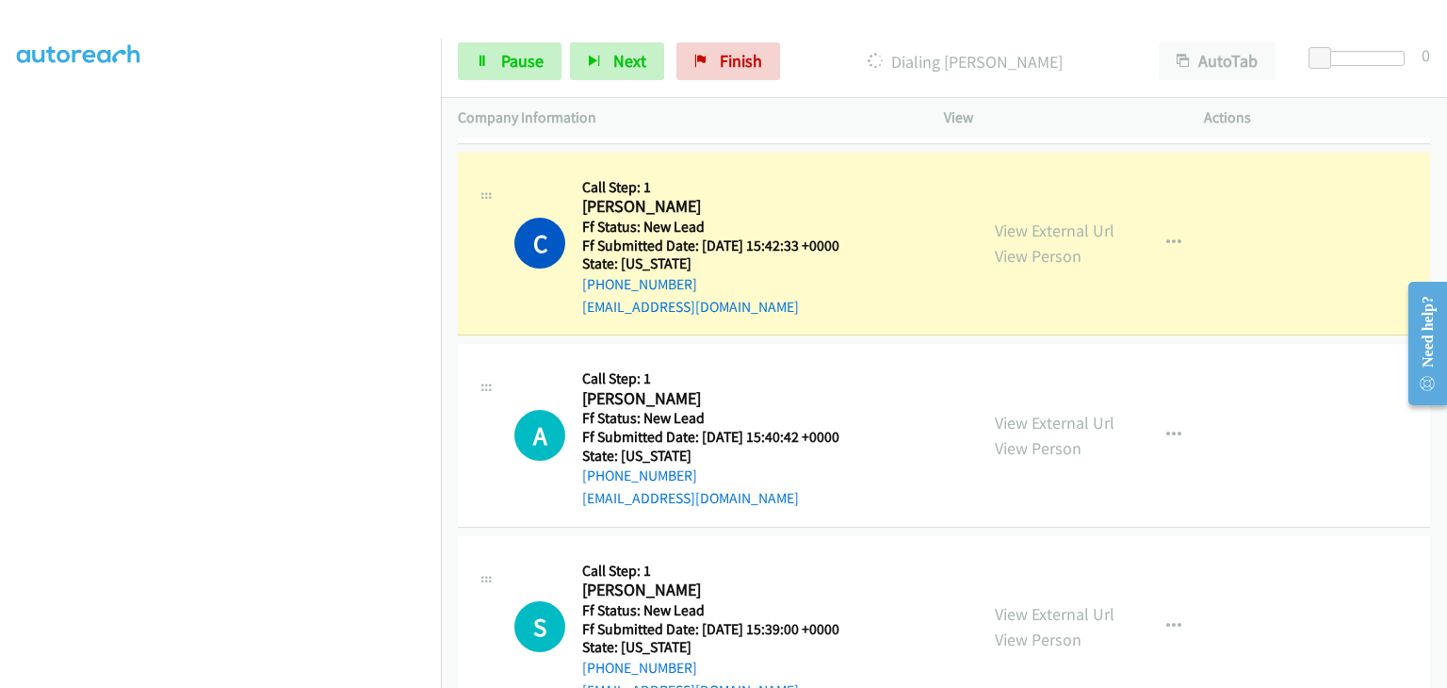
scroll to position [188, 0]
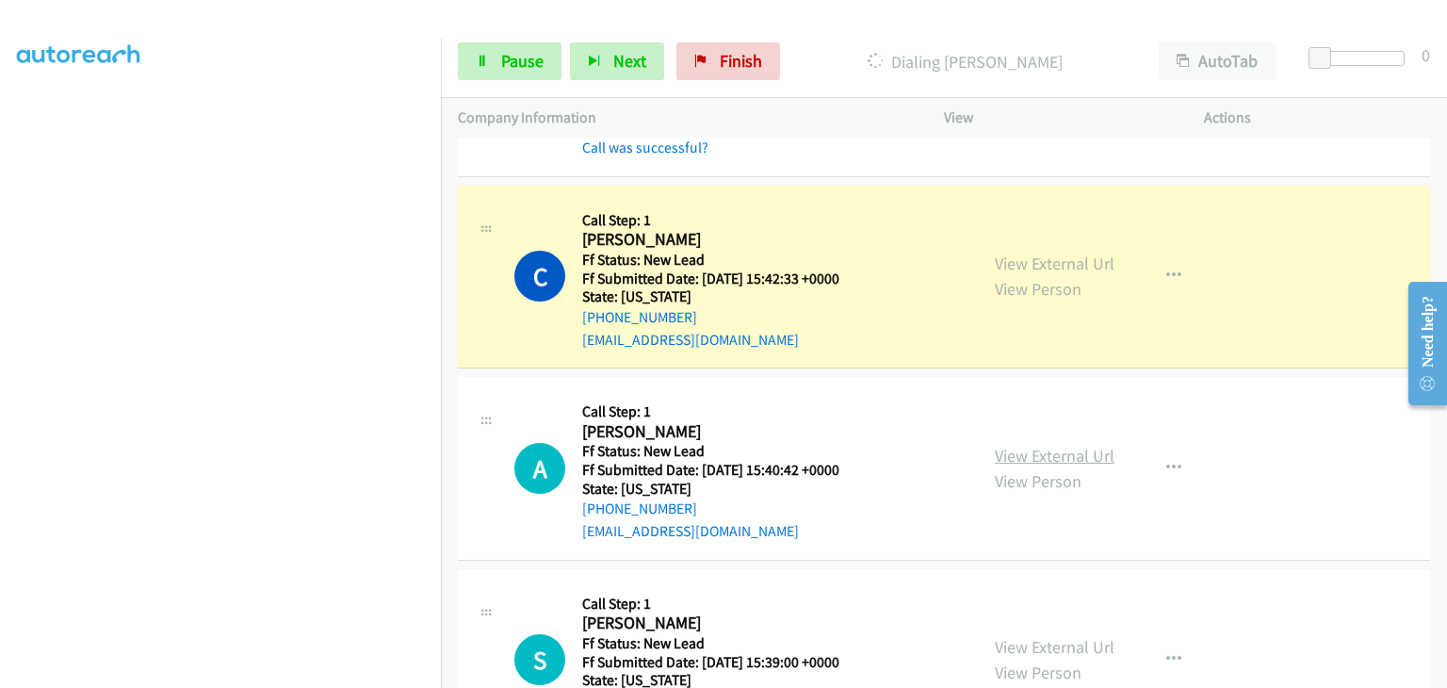
click at [1064, 457] on link "View External Url" at bounding box center [1055, 456] width 120 height 22
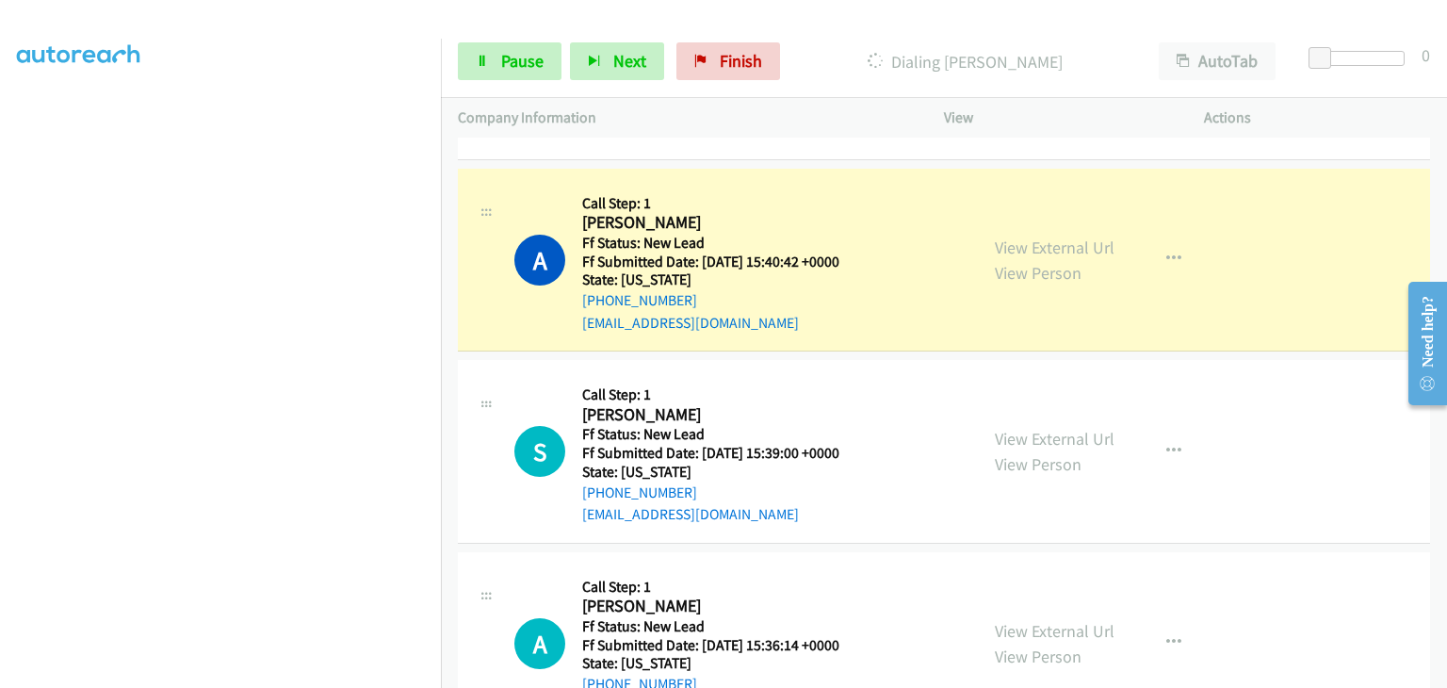
scroll to position [471, 0]
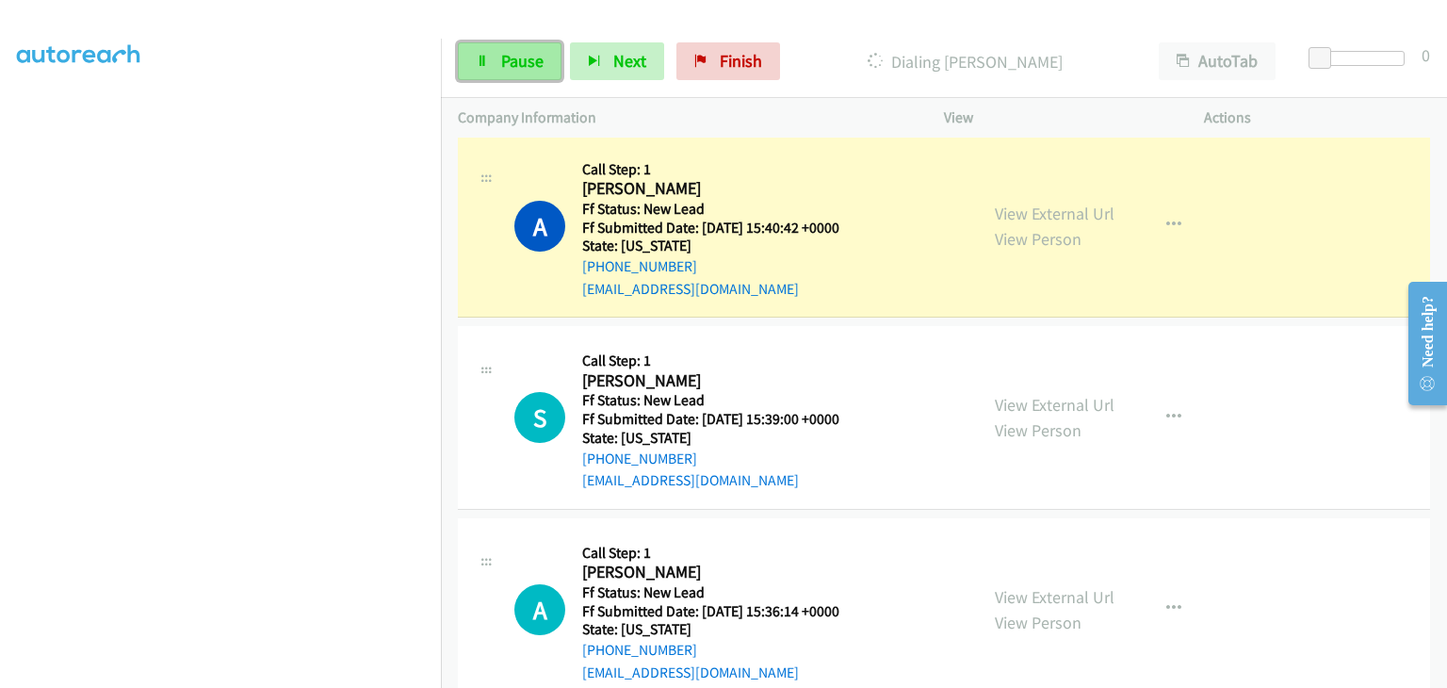
click at [496, 54] on link "Pause" at bounding box center [510, 61] width 104 height 38
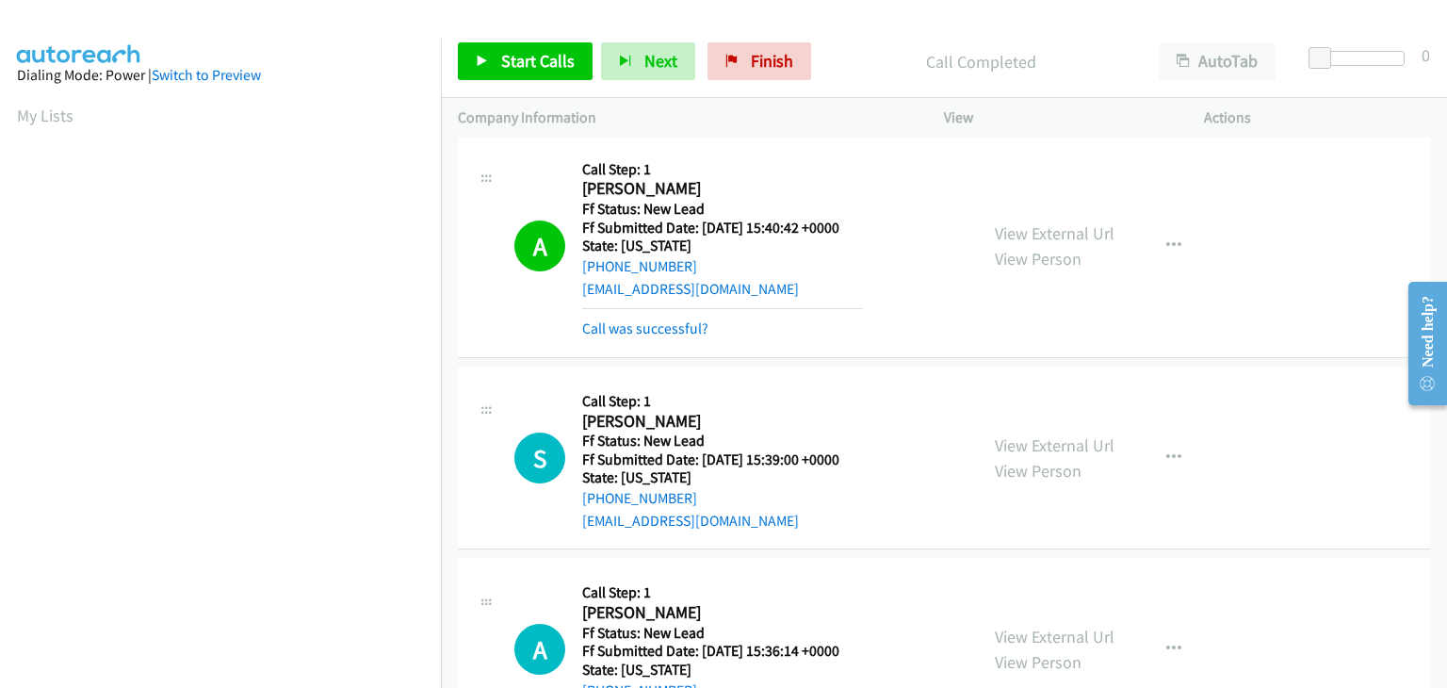
scroll to position [369, 0]
click at [644, 329] on link "Call was successful?" at bounding box center [645, 328] width 126 height 18
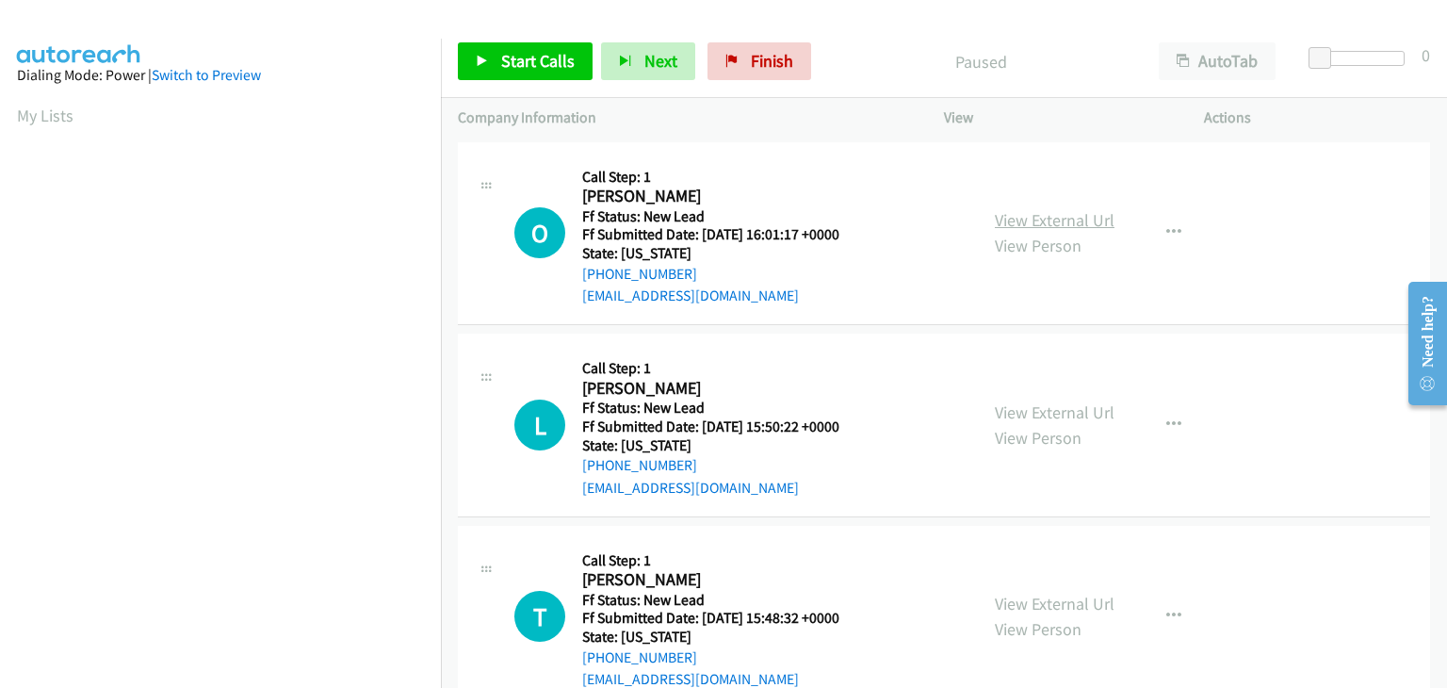
click at [1017, 215] on link "View External Url" at bounding box center [1055, 220] width 120 height 22
click at [503, 62] on span "Start Calls" at bounding box center [537, 61] width 73 height 22
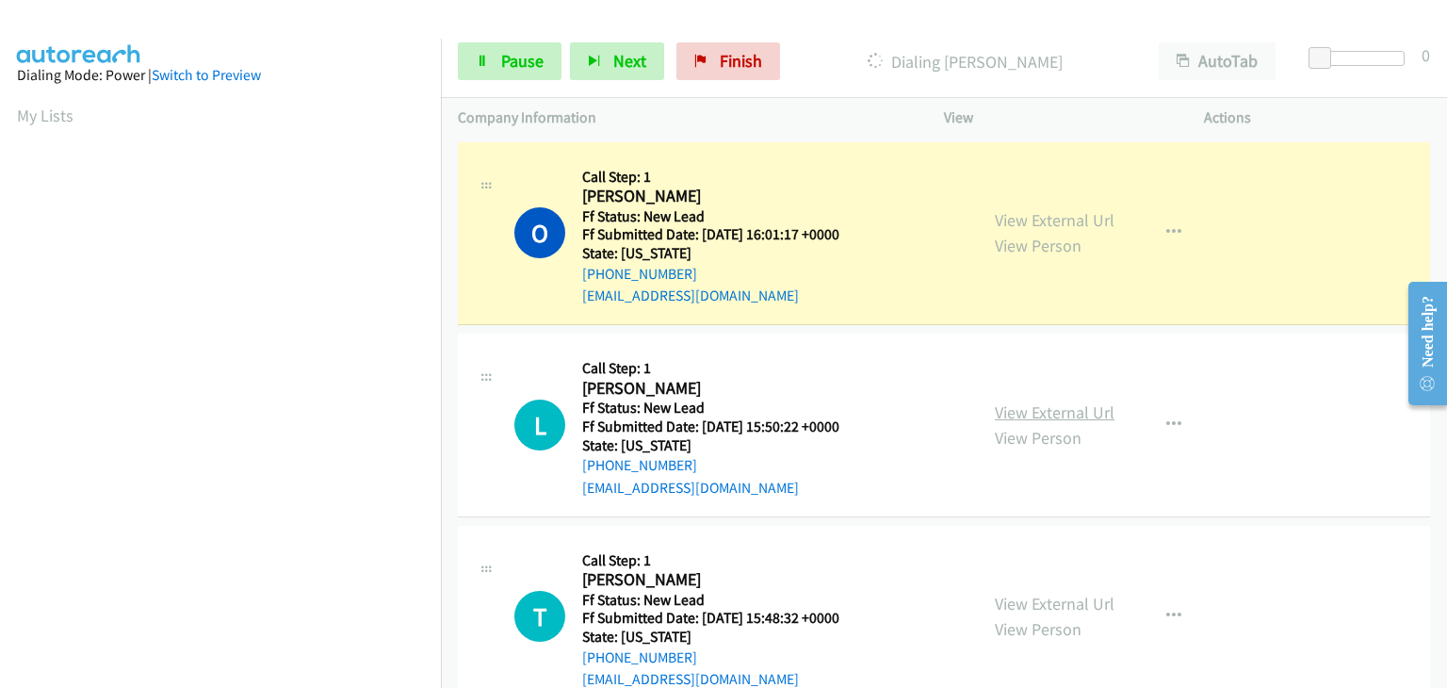
click at [1018, 405] on link "View External Url" at bounding box center [1055, 412] width 120 height 22
click at [514, 55] on span "Pause" at bounding box center [522, 61] width 42 height 22
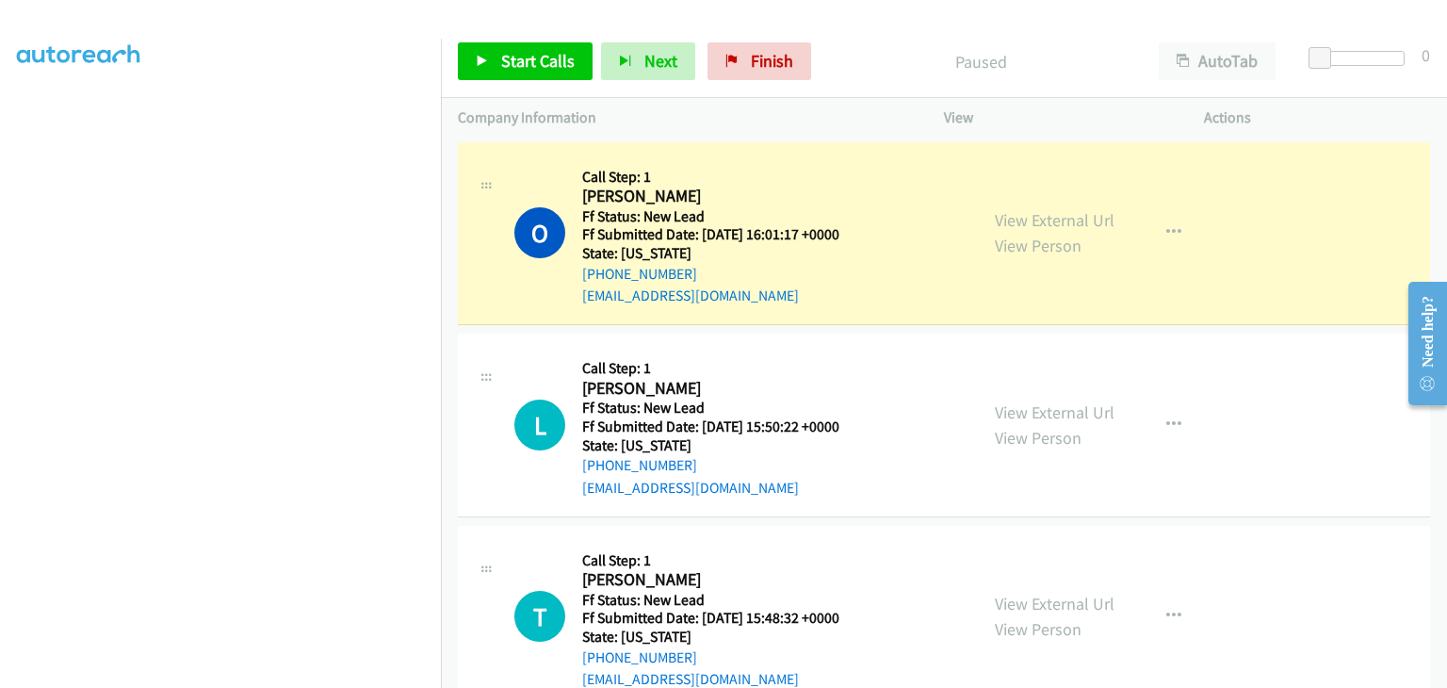
scroll to position [369, 0]
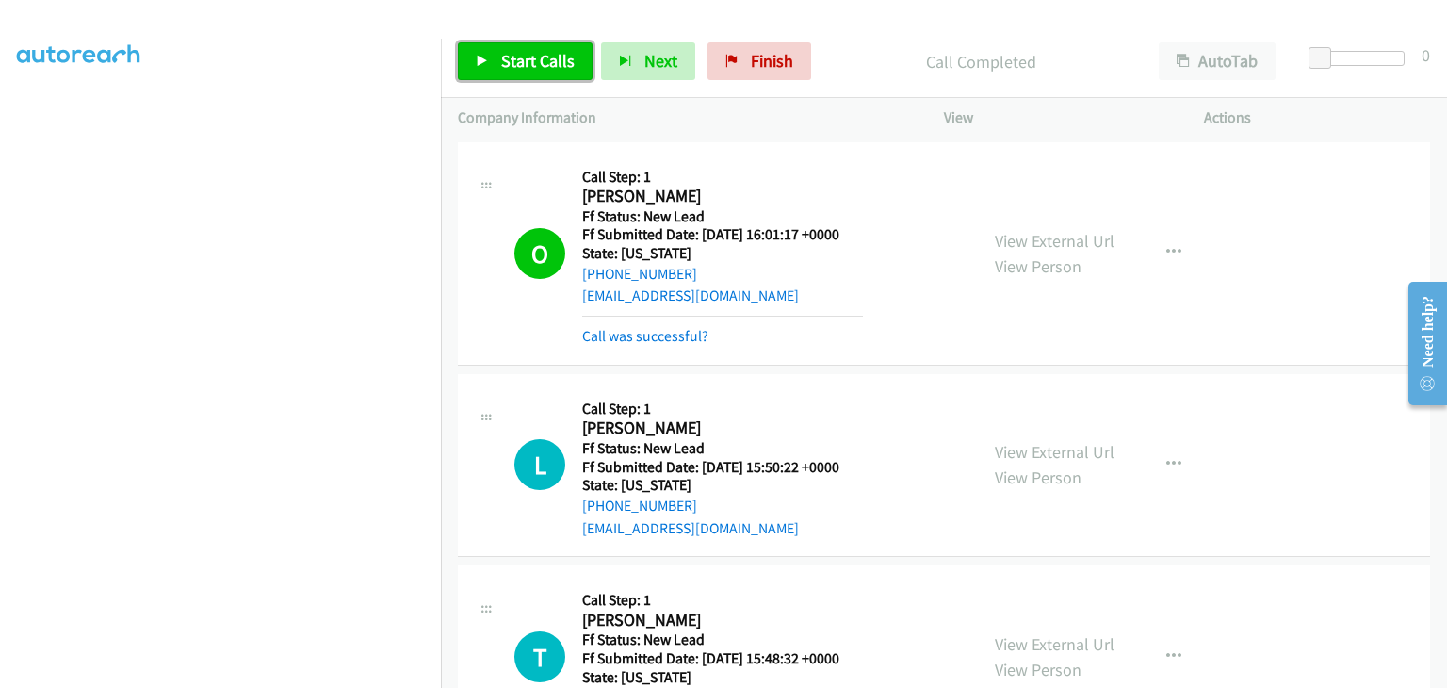
drag, startPoint x: 506, startPoint y: 69, endPoint x: 546, endPoint y: 90, distance: 45.9
click at [506, 69] on span "Start Calls" at bounding box center [537, 61] width 73 height 22
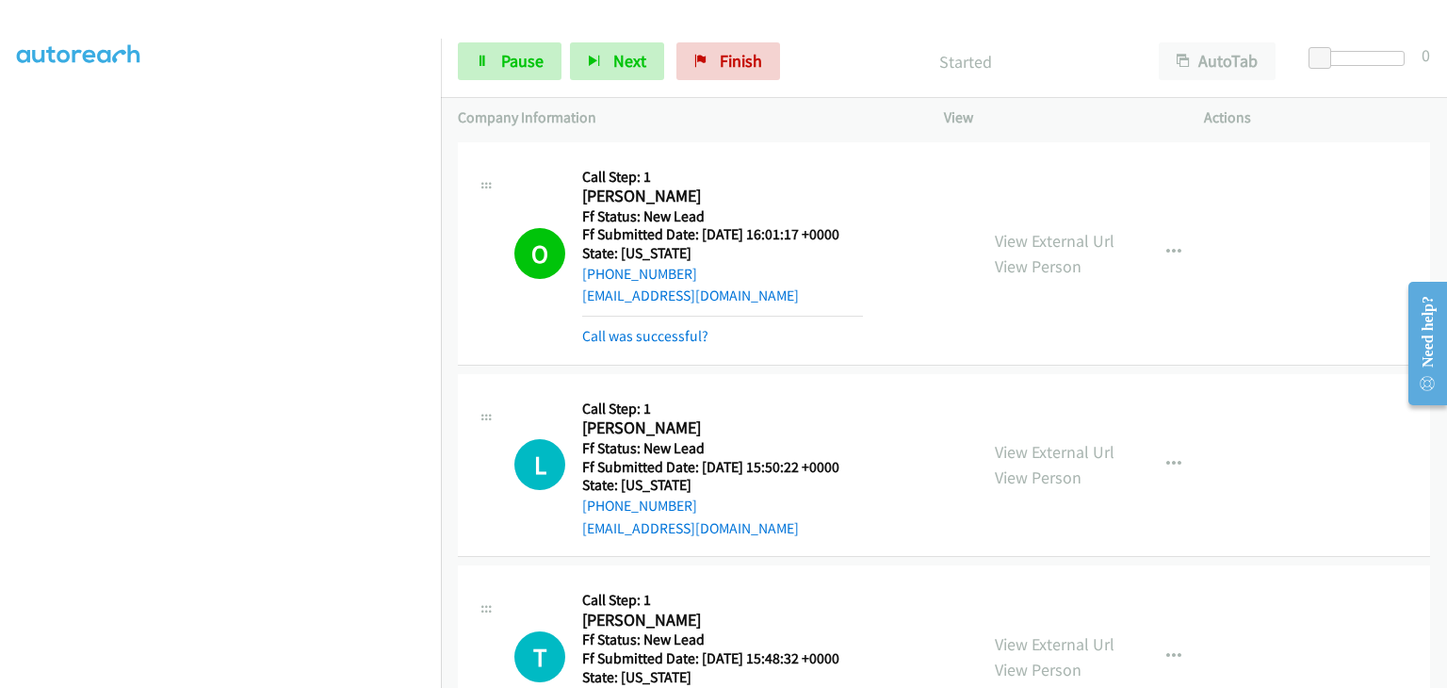
click at [707, 334] on div "Call was successful?" at bounding box center [722, 336] width 281 height 23
click at [681, 334] on link "Call was successful?" at bounding box center [645, 336] width 126 height 18
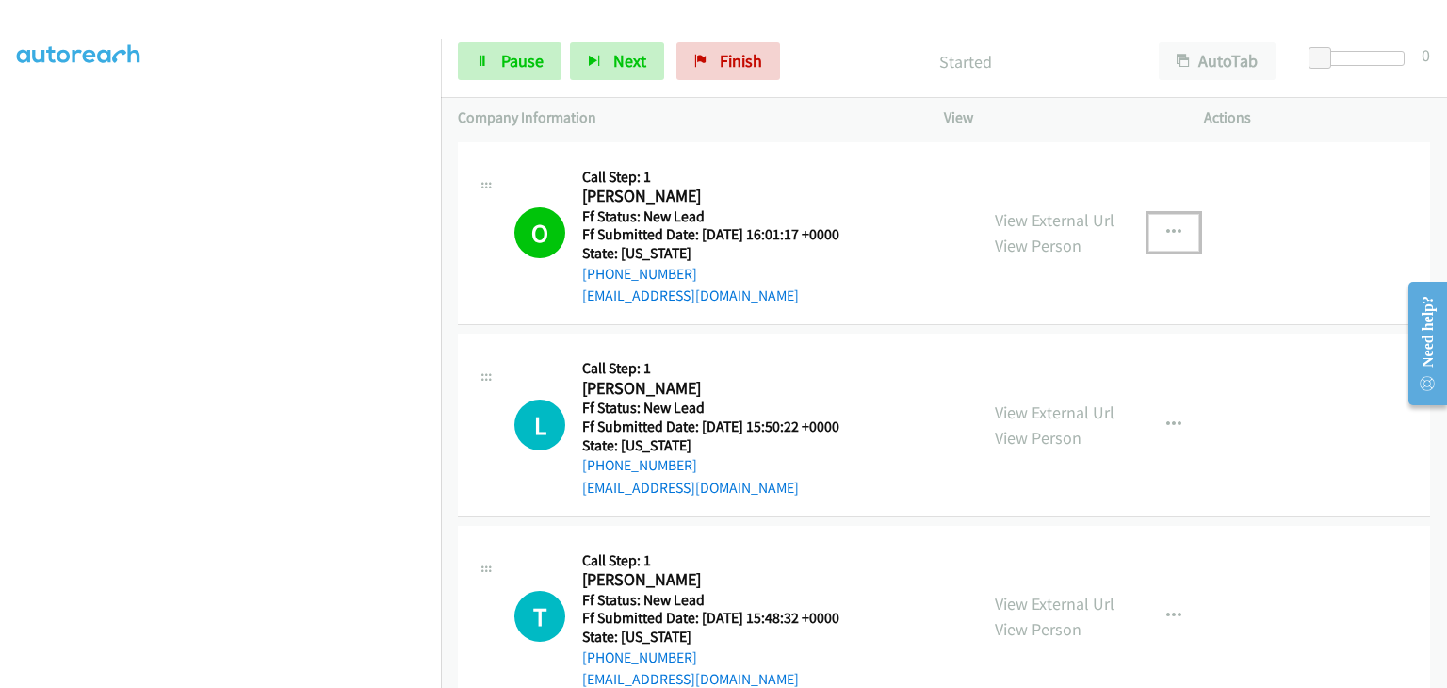
click at [1166, 236] on icon "button" at bounding box center [1173, 232] width 15 height 15
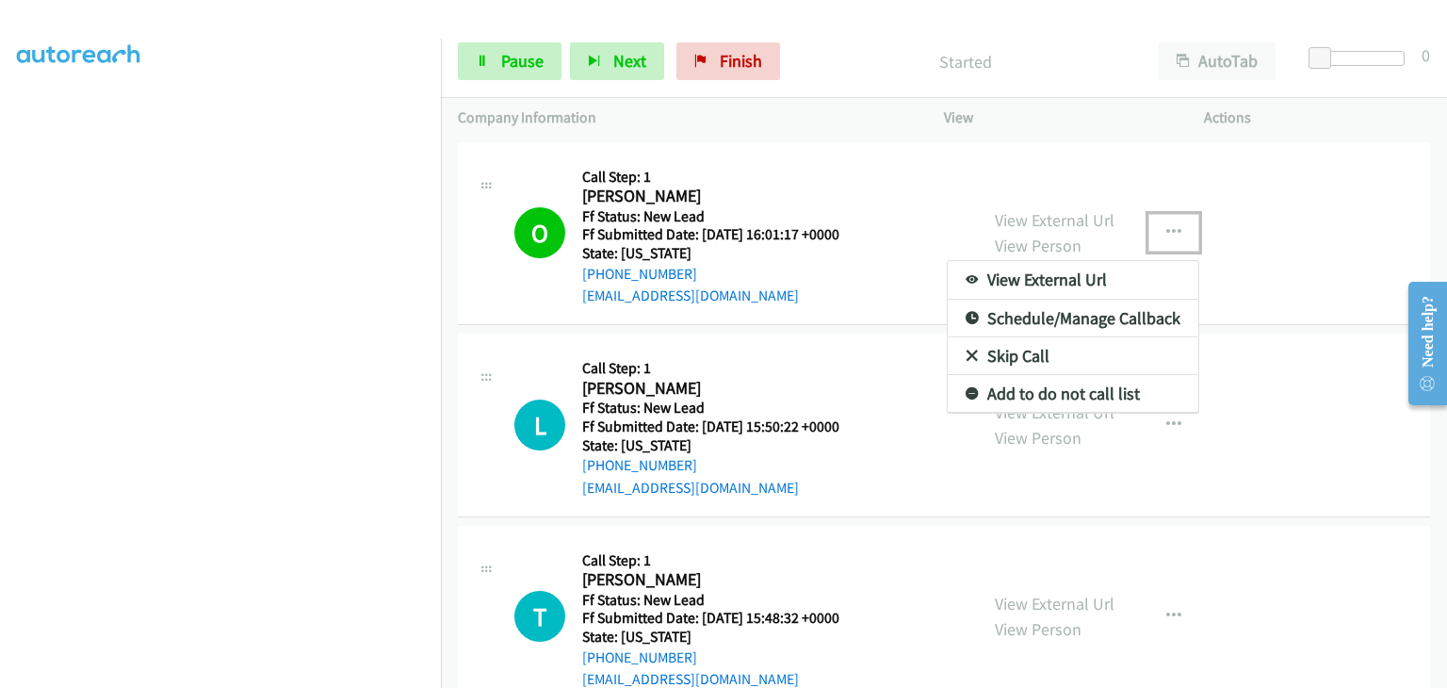
drag, startPoint x: 1036, startPoint y: 390, endPoint x: 1074, endPoint y: 390, distance: 37.7
click at [1006, 388] on link "Add to do not call list" at bounding box center [1073, 394] width 251 height 38
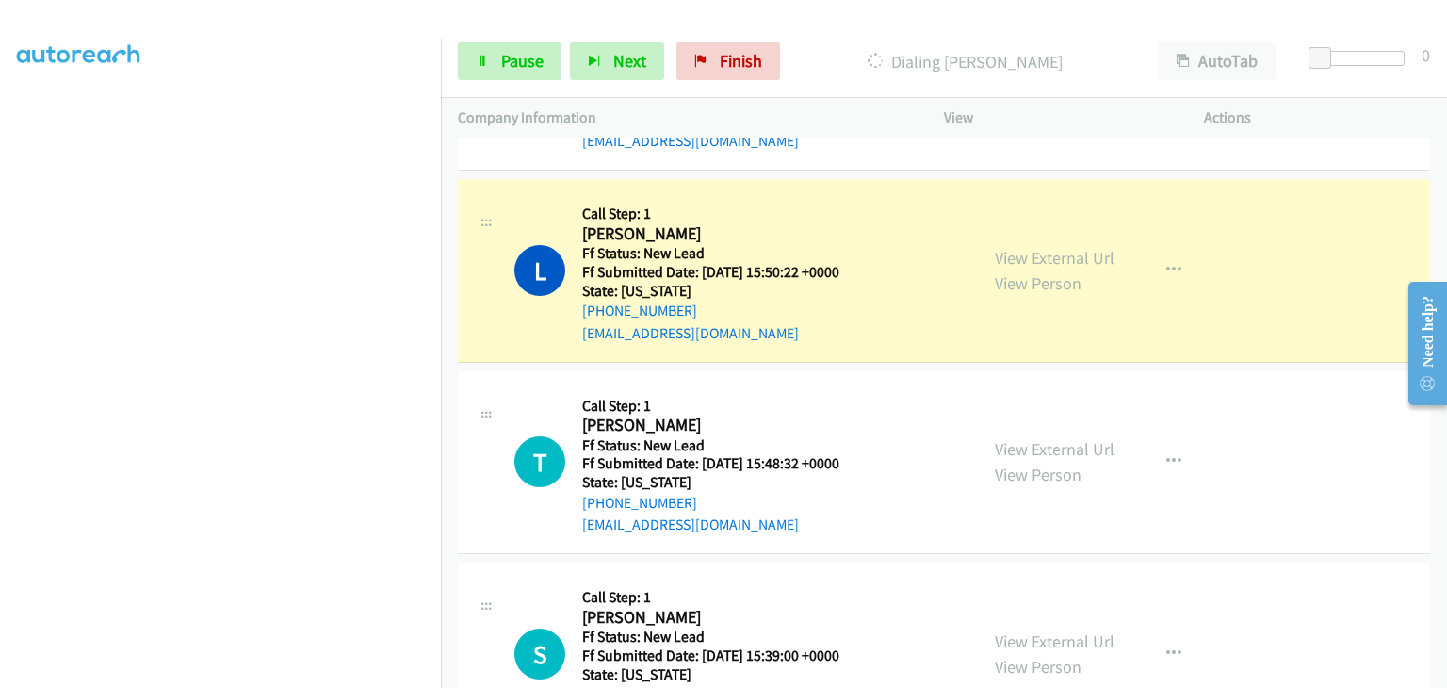
scroll to position [188, 0]
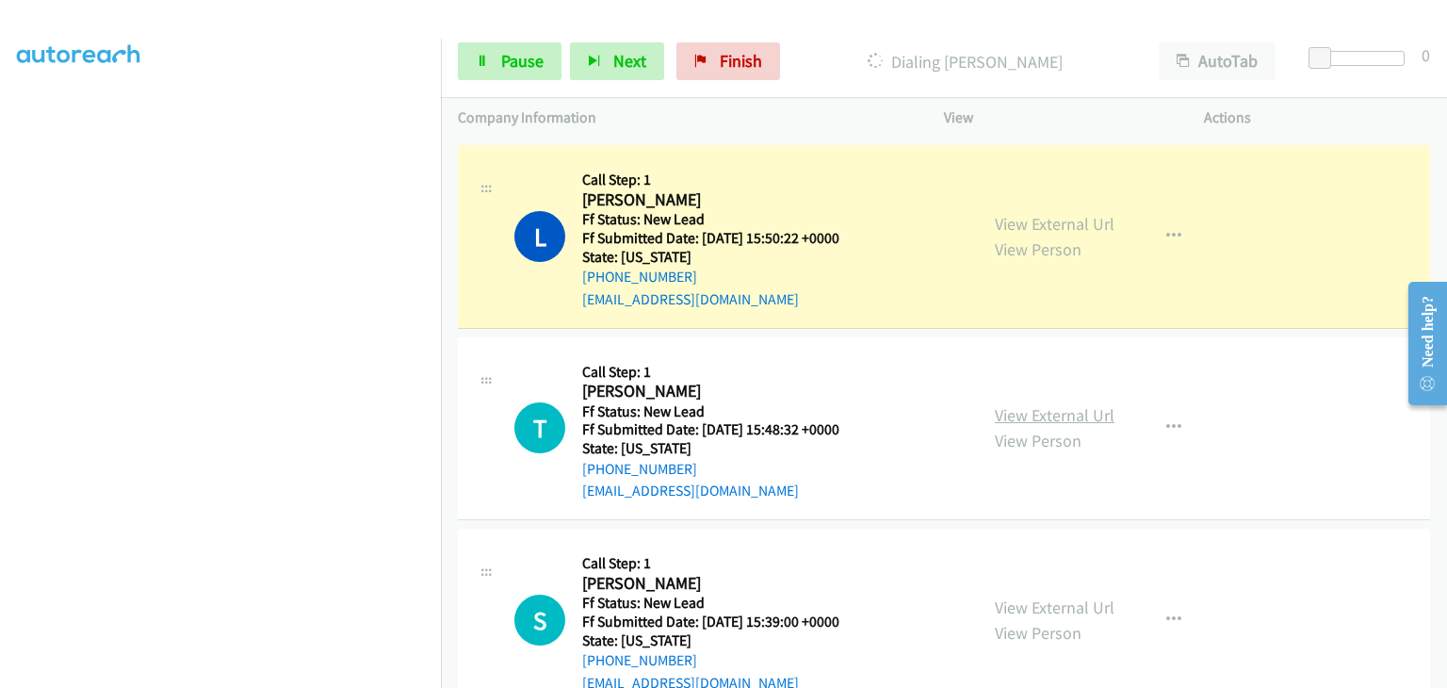
click at [1065, 419] on link "View External Url" at bounding box center [1055, 415] width 120 height 22
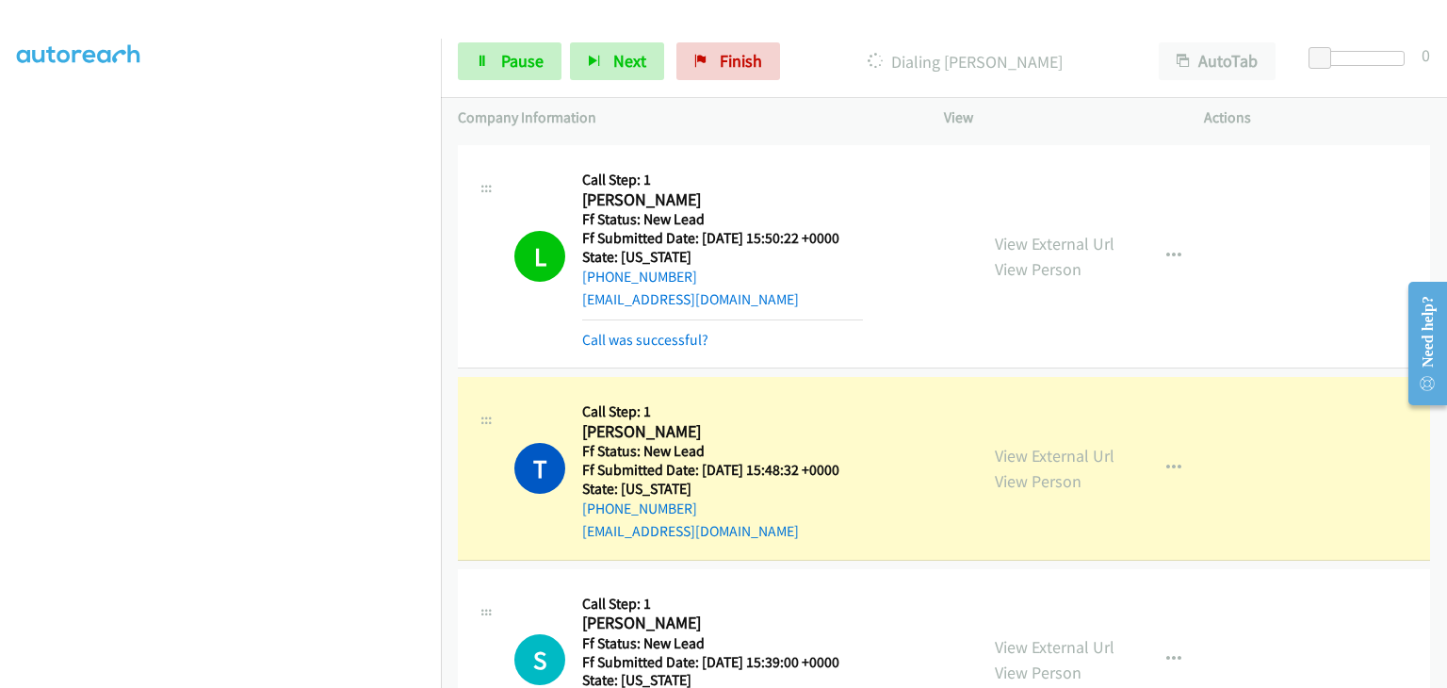
scroll to position [377, 0]
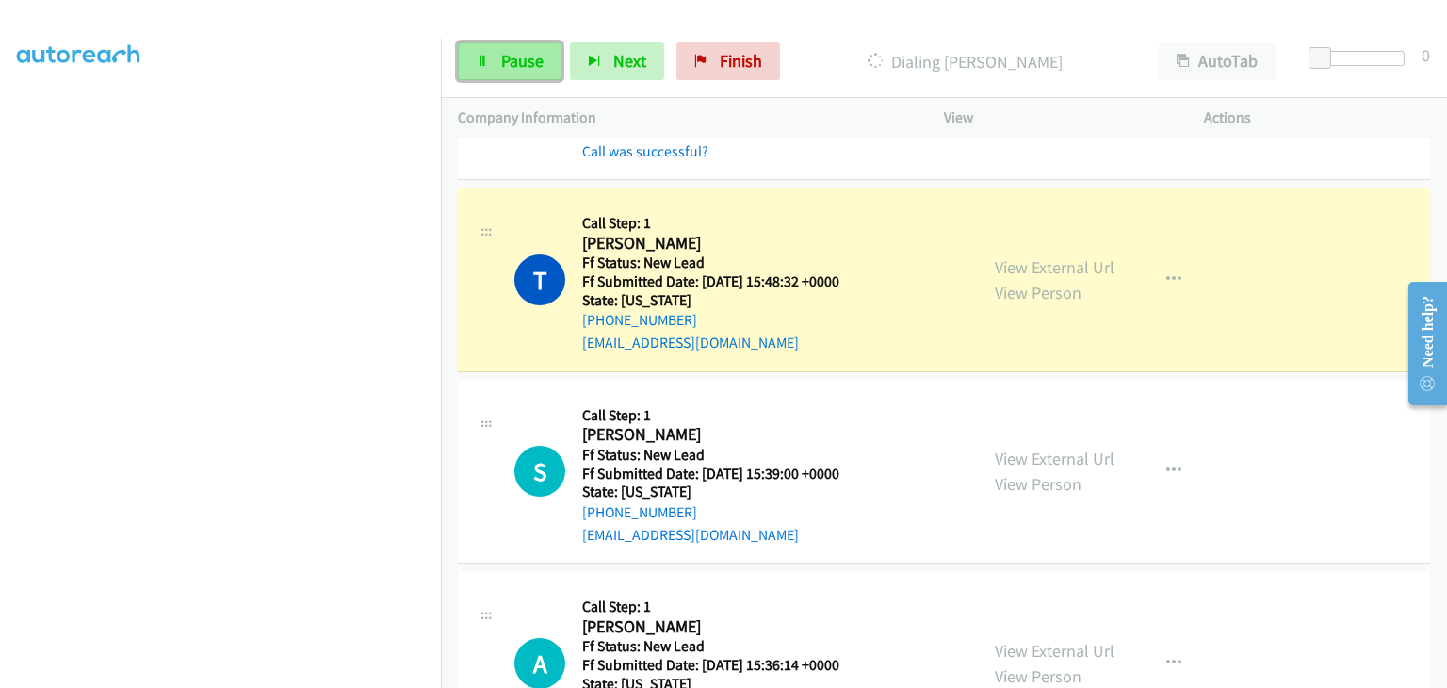
click at [529, 64] on span "Pause" at bounding box center [522, 61] width 42 height 22
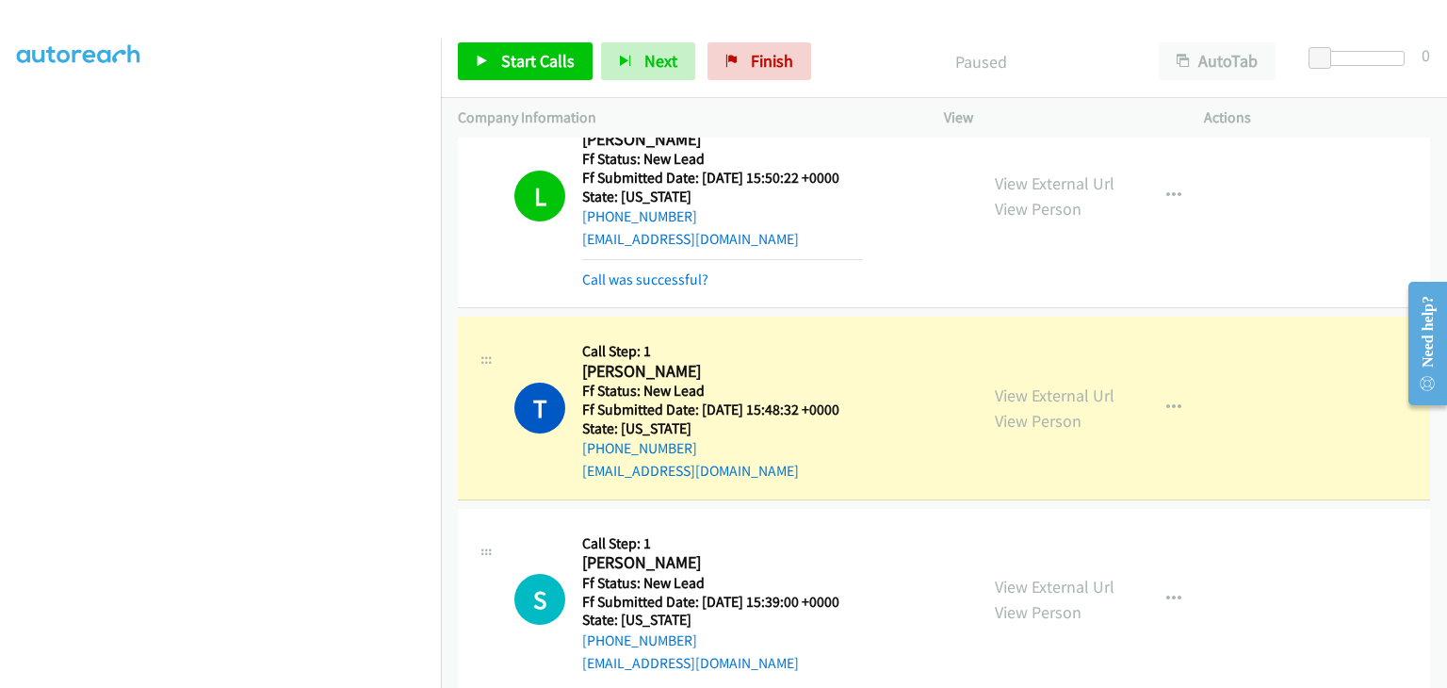
scroll to position [283, 0]
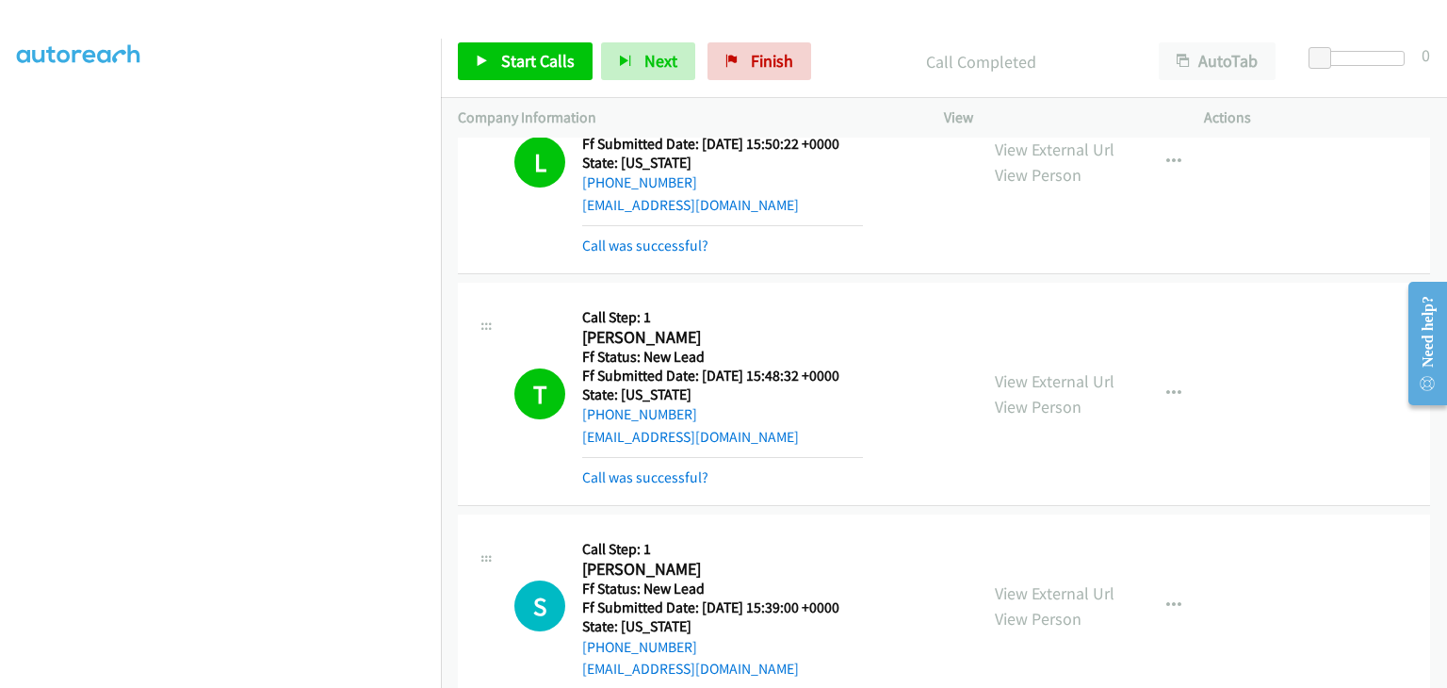
drag, startPoint x: 672, startPoint y: 474, endPoint x: 956, endPoint y: 449, distance: 285.5
click at [672, 474] on link "Call was successful?" at bounding box center [645, 477] width 126 height 18
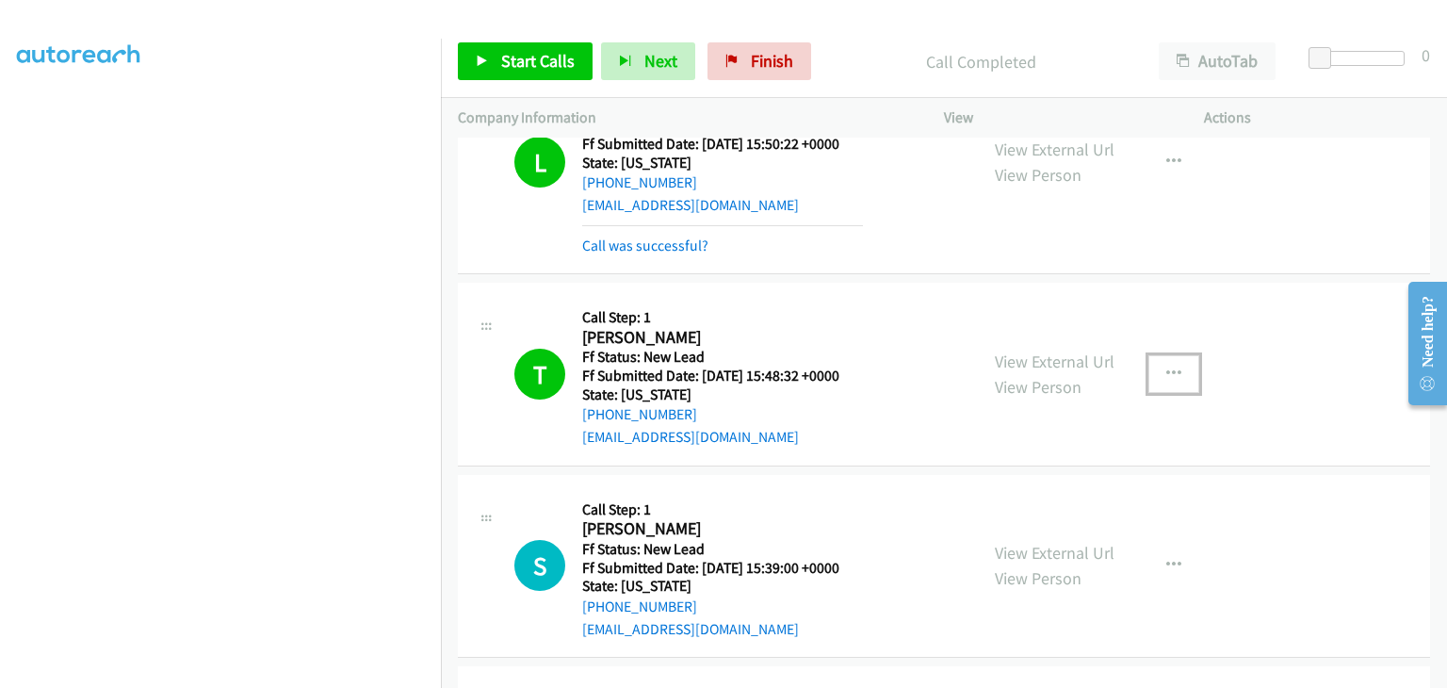
click at [1160, 381] on button "button" at bounding box center [1173, 374] width 51 height 38
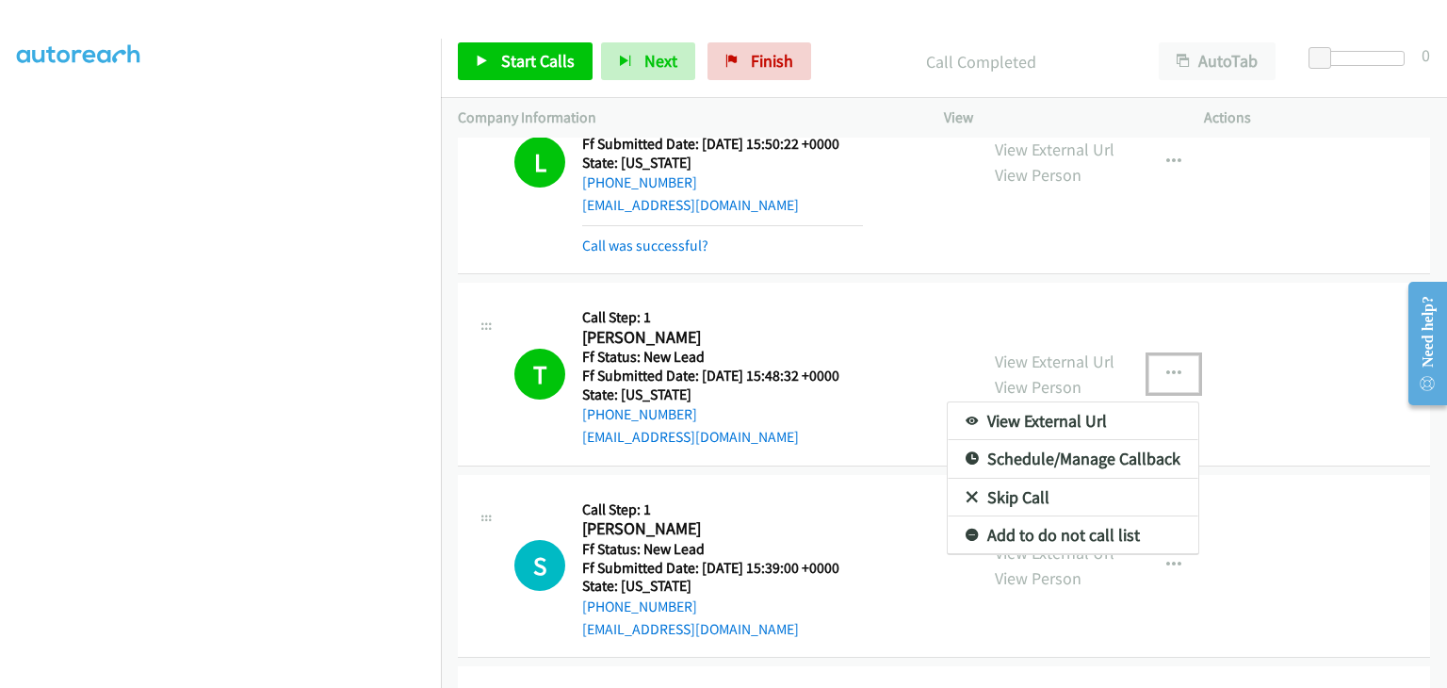
click at [1051, 525] on link "Add to do not call list" at bounding box center [1073, 535] width 251 height 38
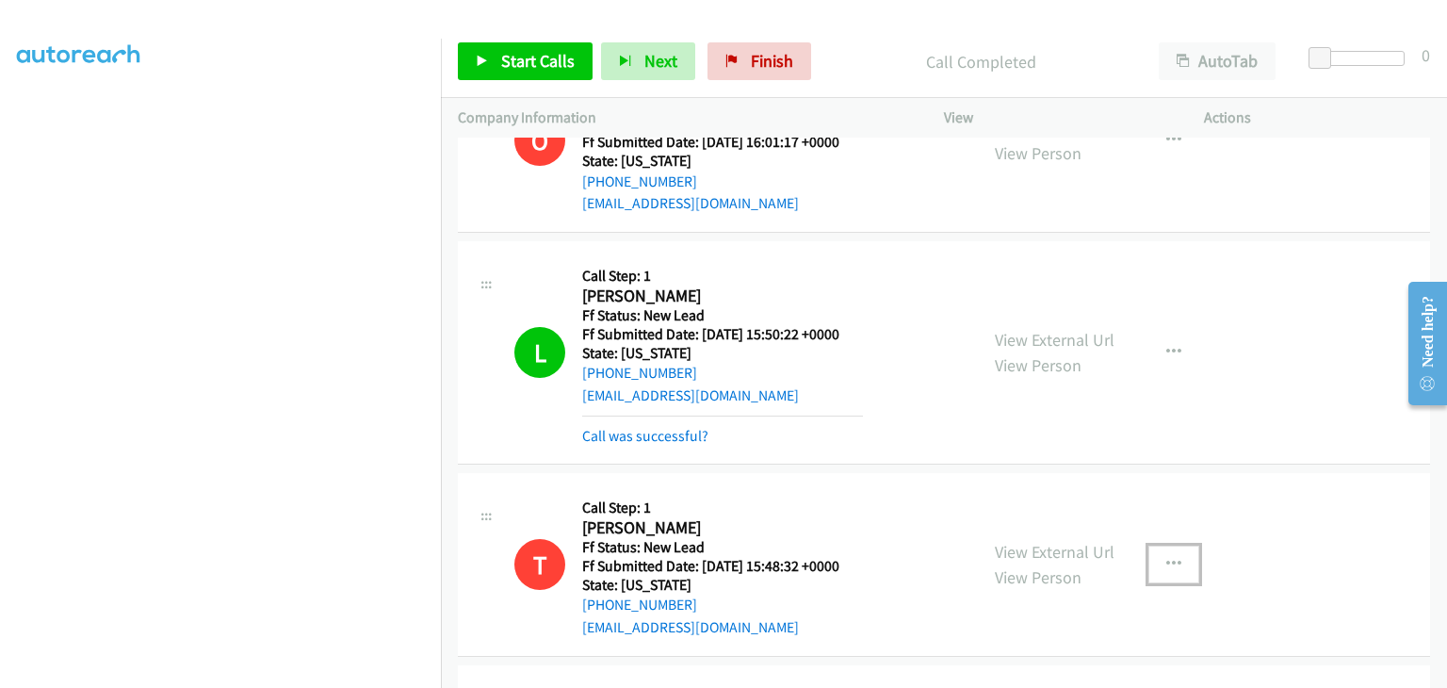
scroll to position [0, 0]
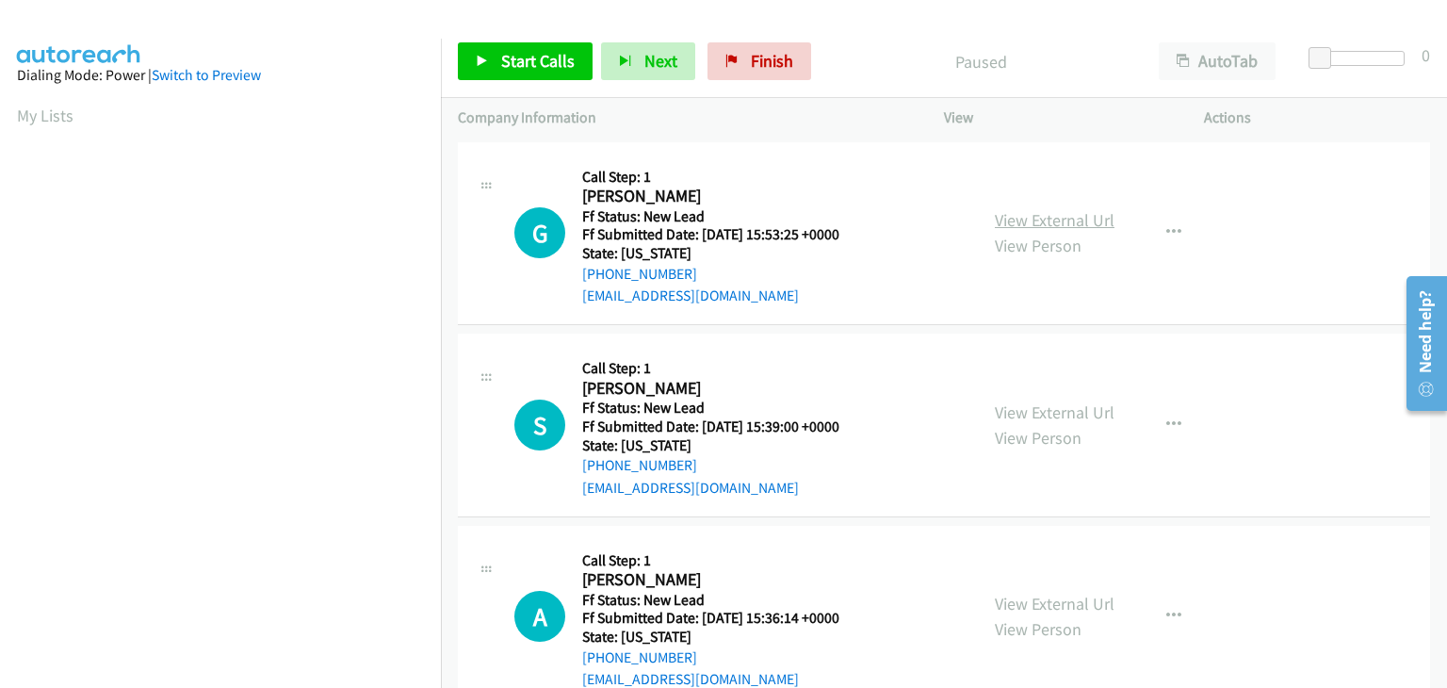
click at [1002, 212] on link "View External Url" at bounding box center [1055, 220] width 120 height 22
click at [549, 59] on span "Start Calls" at bounding box center [537, 61] width 73 height 22
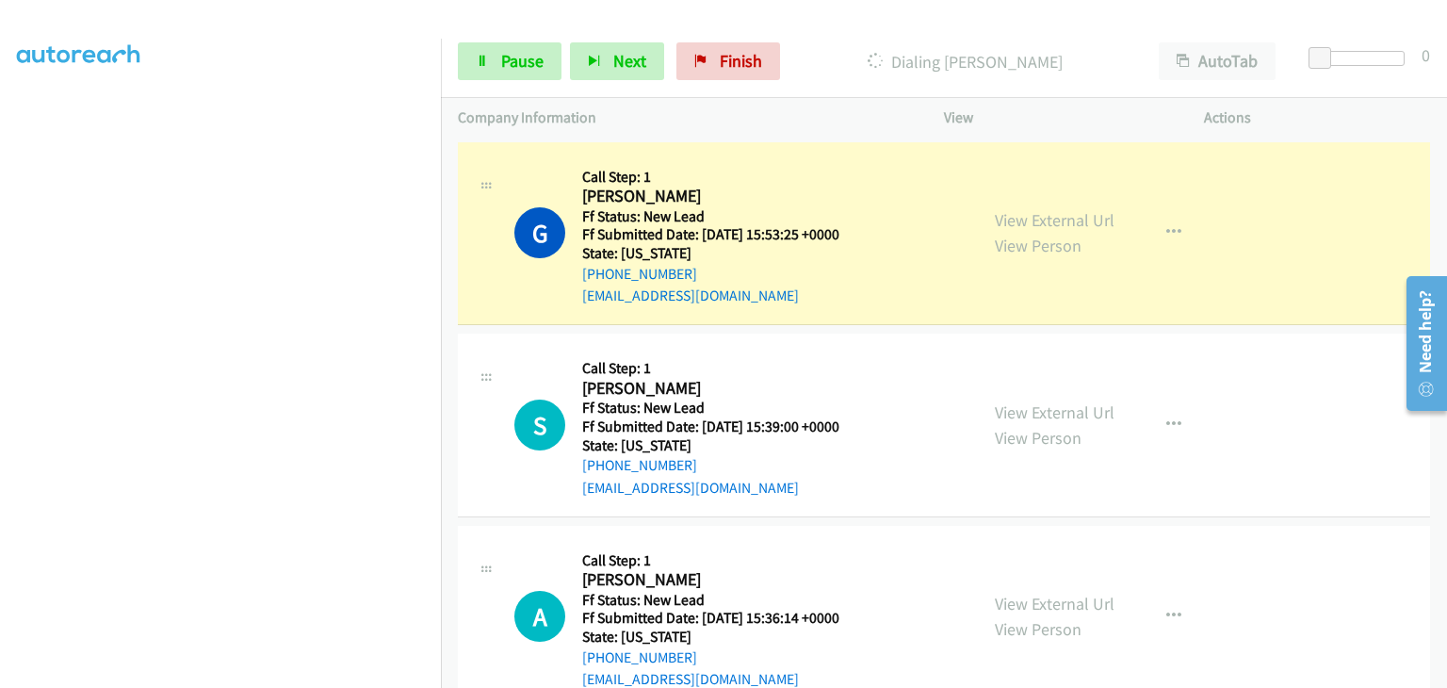
scroll to position [369, 0]
click at [523, 65] on span "Pause" at bounding box center [522, 61] width 42 height 22
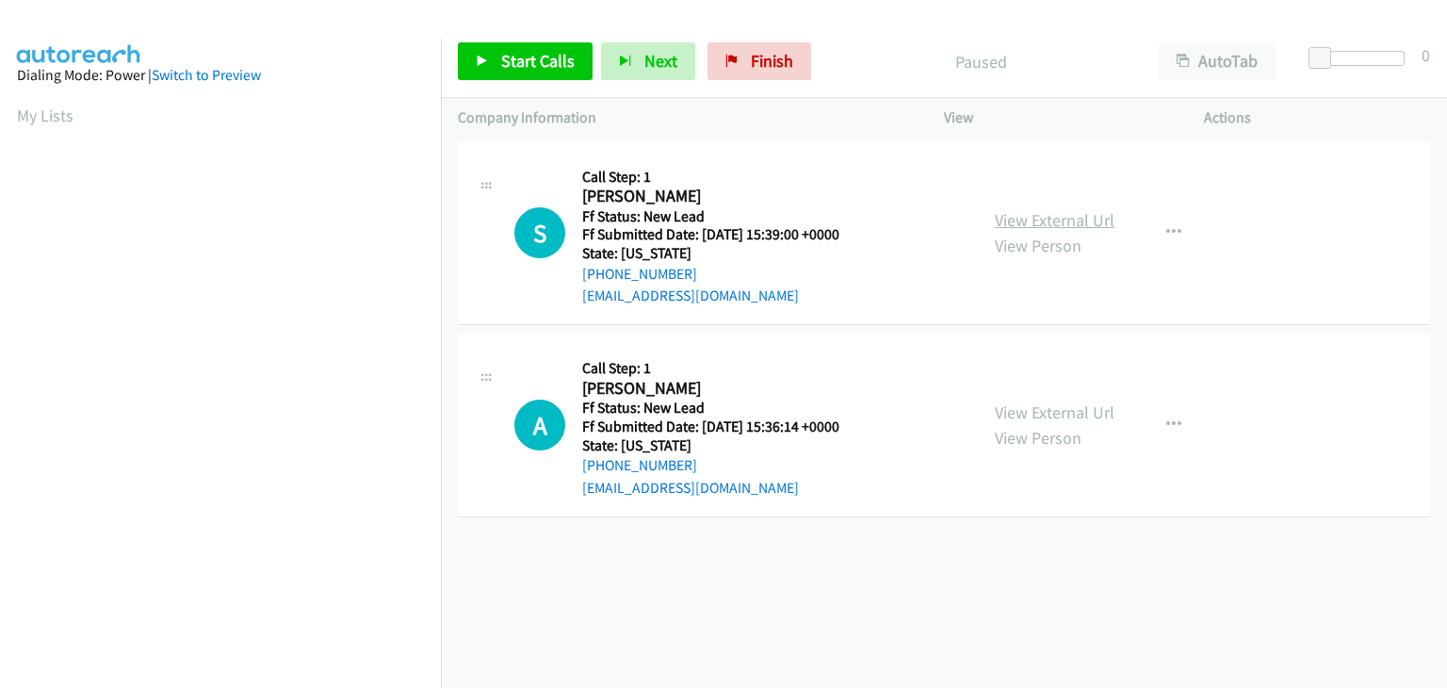
click at [1069, 214] on link "View External Url" at bounding box center [1055, 220] width 120 height 22
click at [538, 67] on span "Start Calls" at bounding box center [537, 61] width 73 height 22
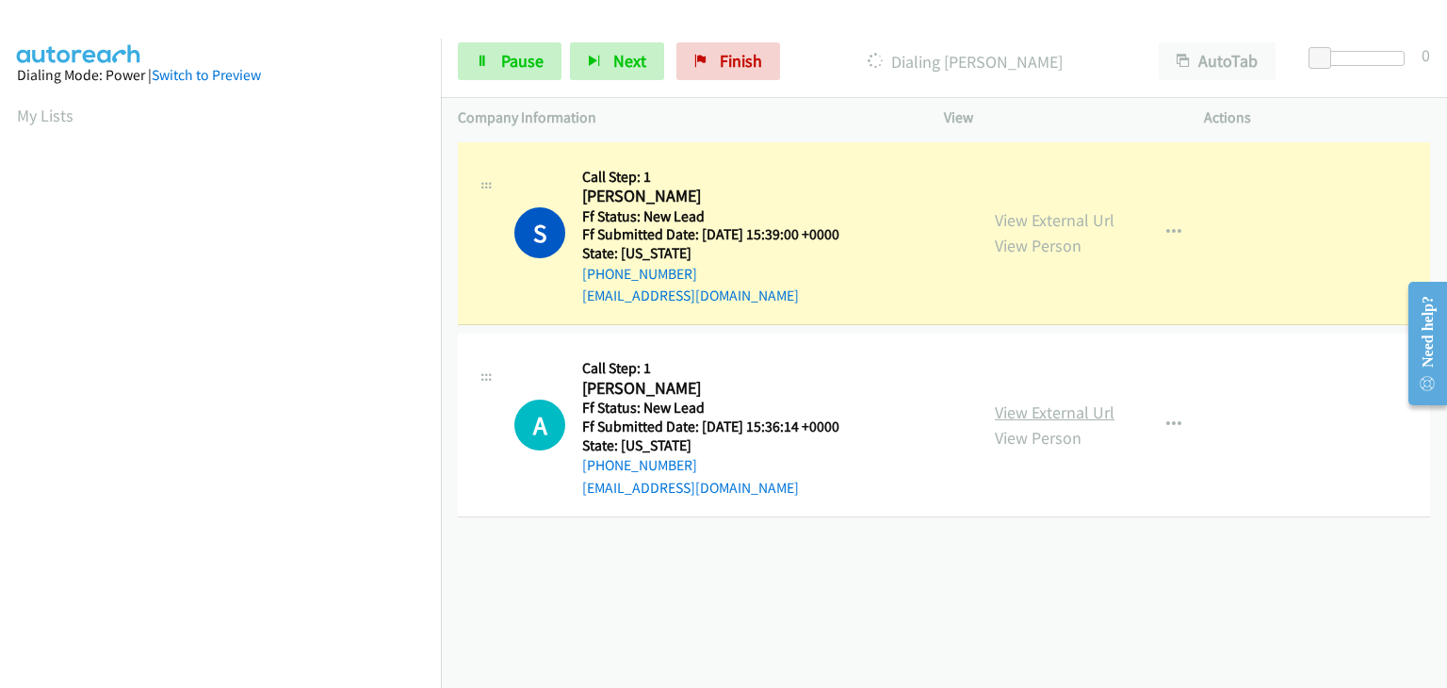
click at [1016, 411] on link "View External Url" at bounding box center [1055, 412] width 120 height 22
click at [1037, 405] on link "View External Url" at bounding box center [1055, 412] width 120 height 22
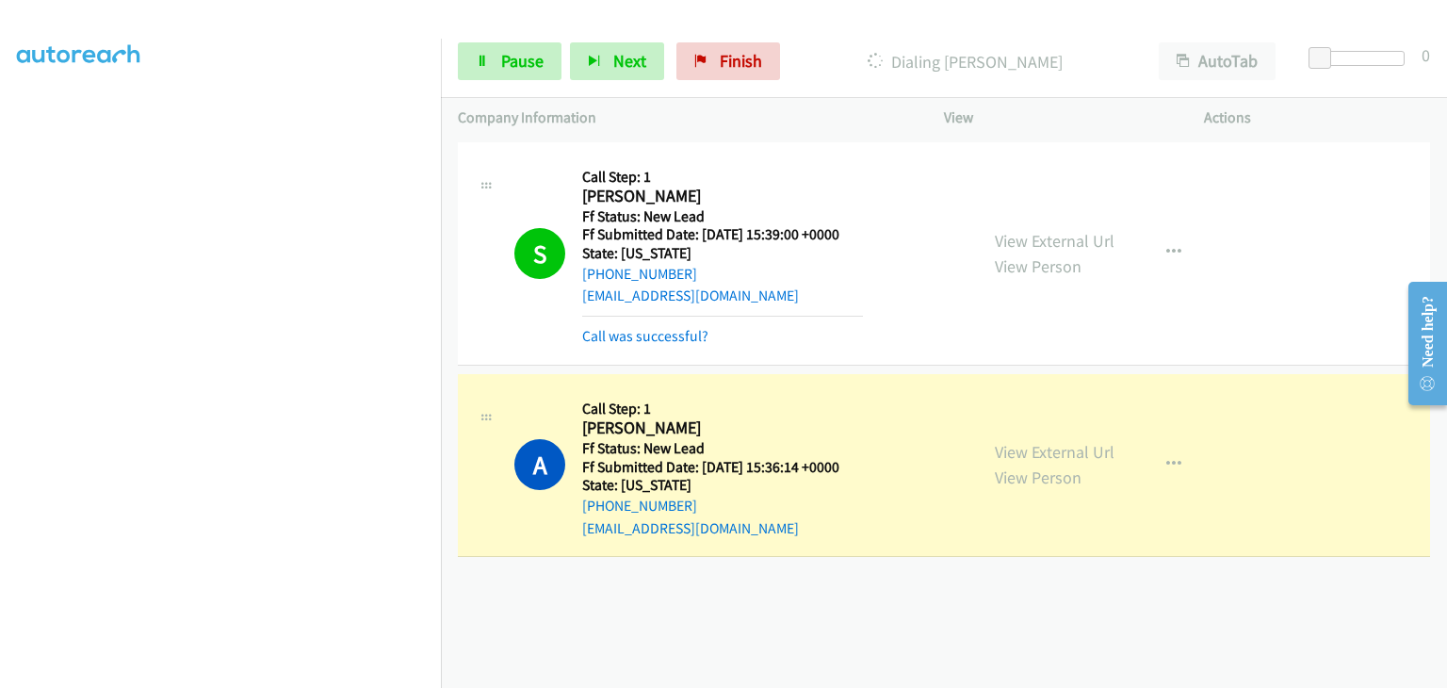
scroll to position [369, 0]
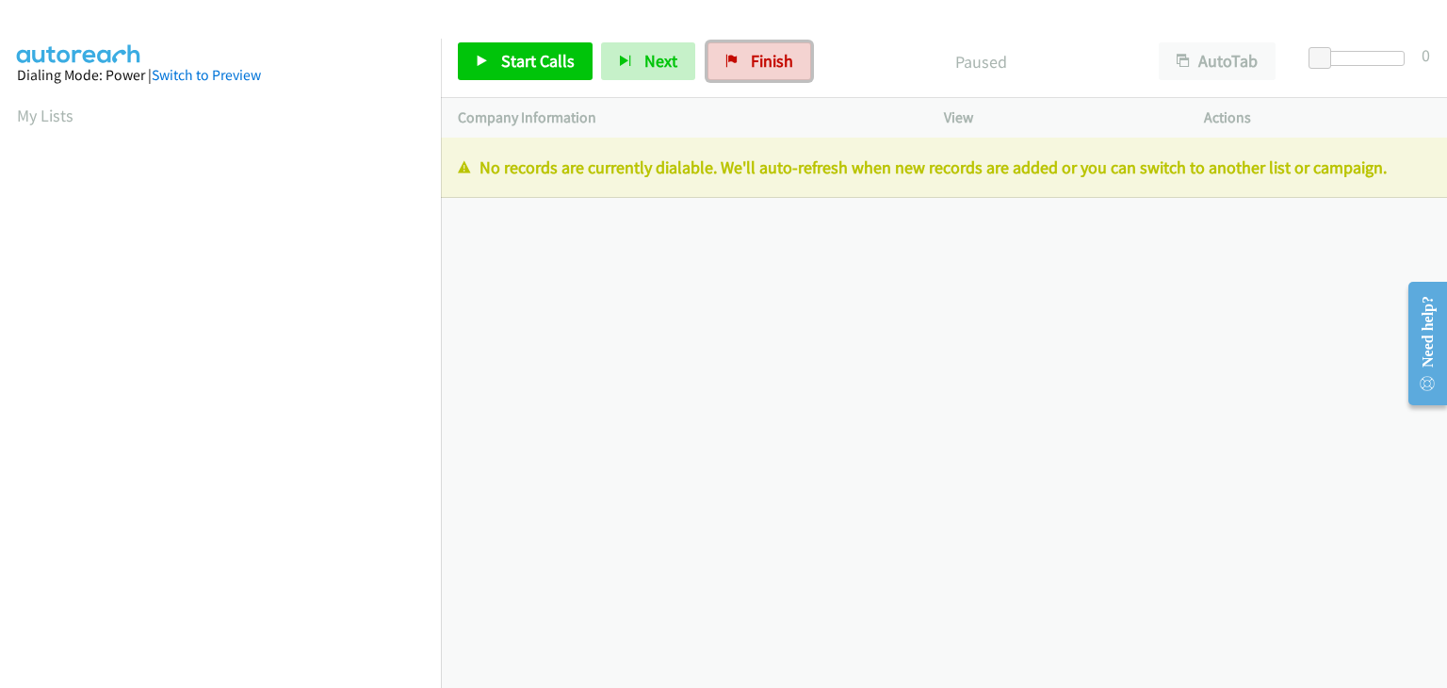
click at [785, 50] on span "Finish" at bounding box center [772, 61] width 42 height 22
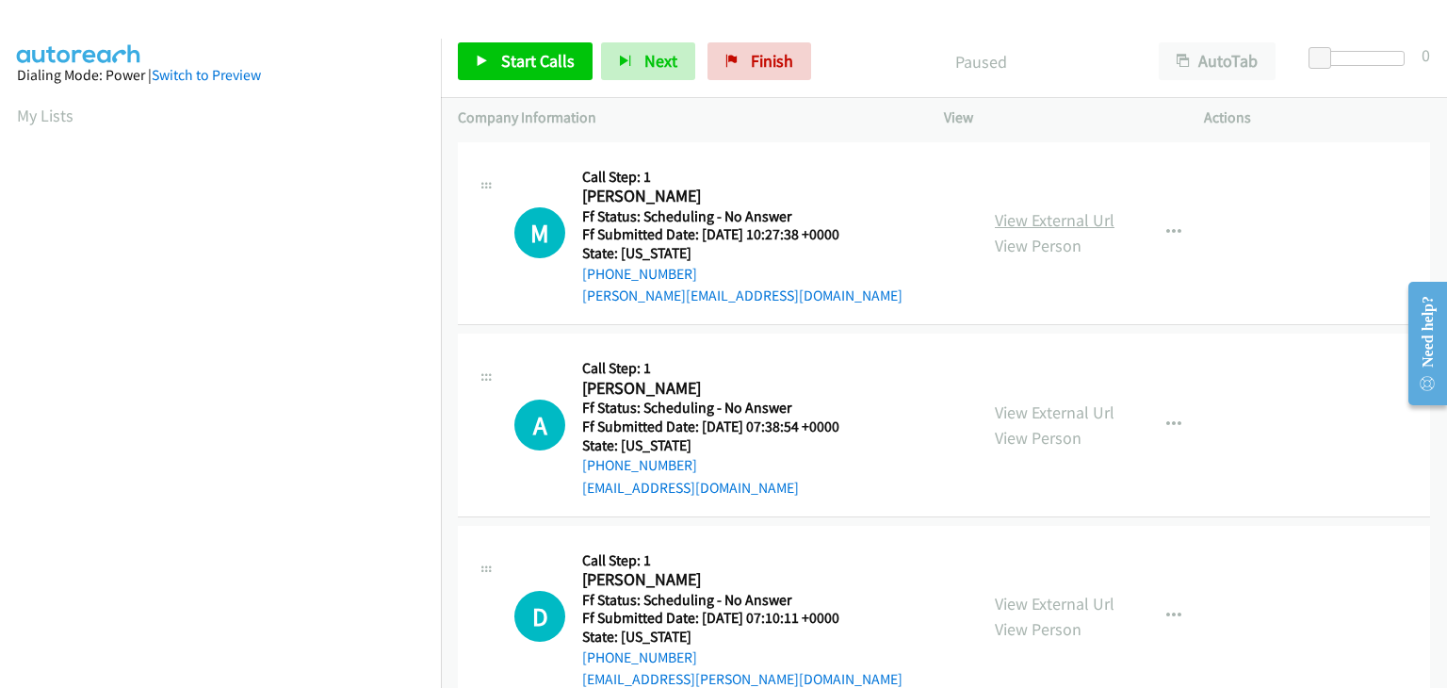
click at [1021, 220] on link "View External Url" at bounding box center [1055, 220] width 120 height 22
click at [1002, 409] on link "View External Url" at bounding box center [1055, 412] width 120 height 22
click at [1061, 593] on link "View External Url" at bounding box center [1055, 604] width 120 height 22
click at [509, 57] on span "Start Calls" at bounding box center [537, 61] width 73 height 22
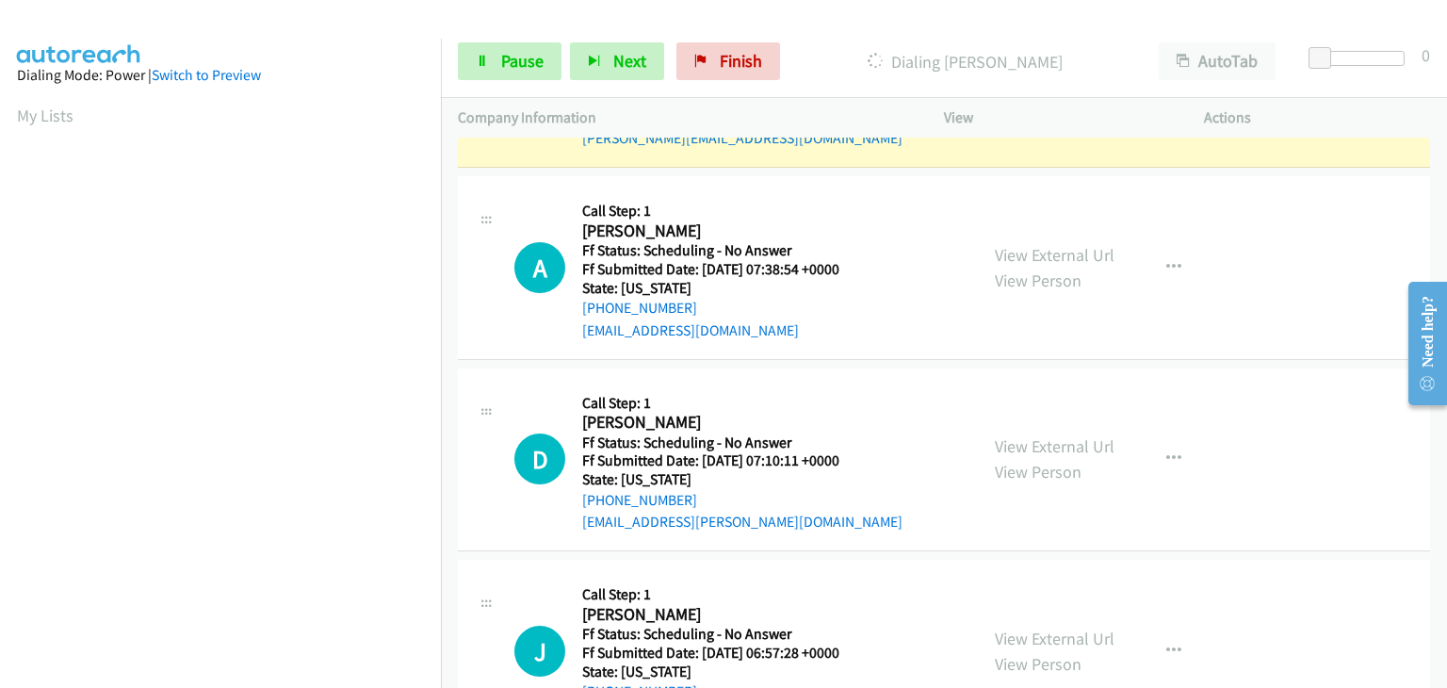
scroll to position [188, 0]
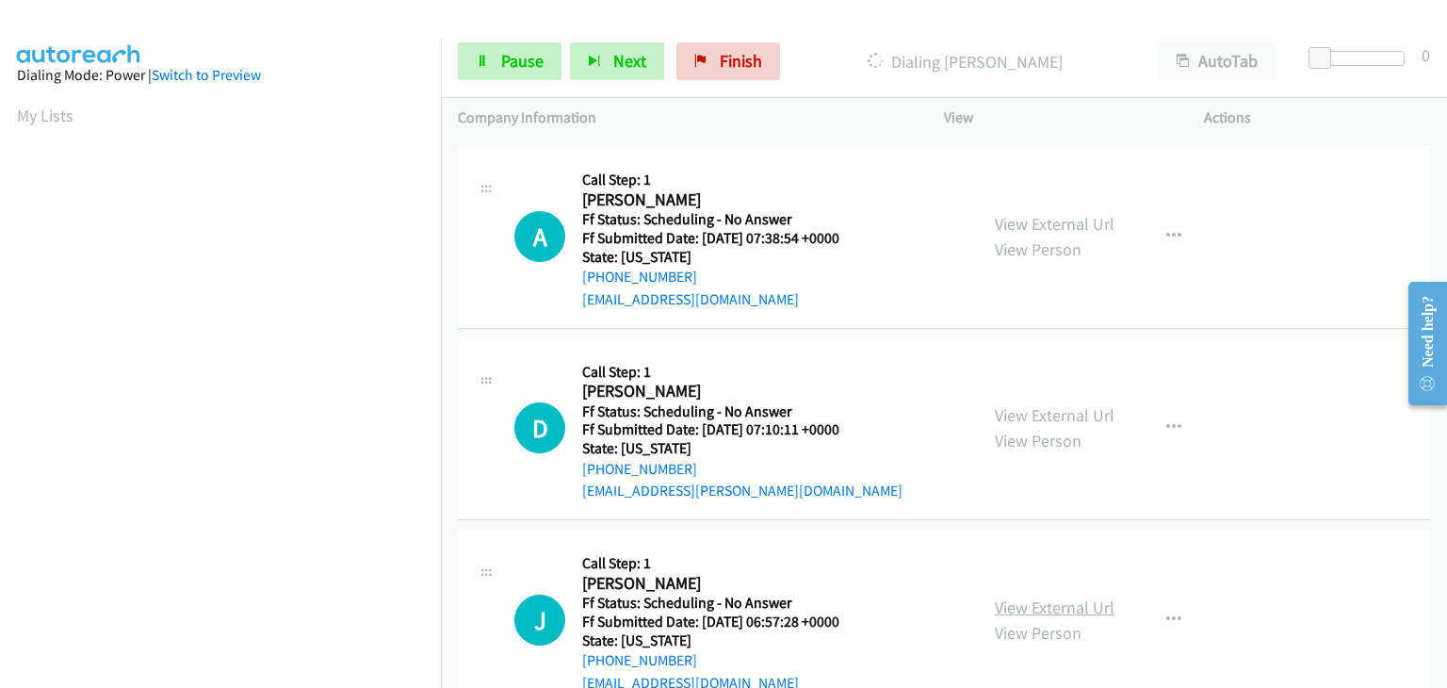
click at [1032, 596] on link "View External Url" at bounding box center [1055, 607] width 120 height 22
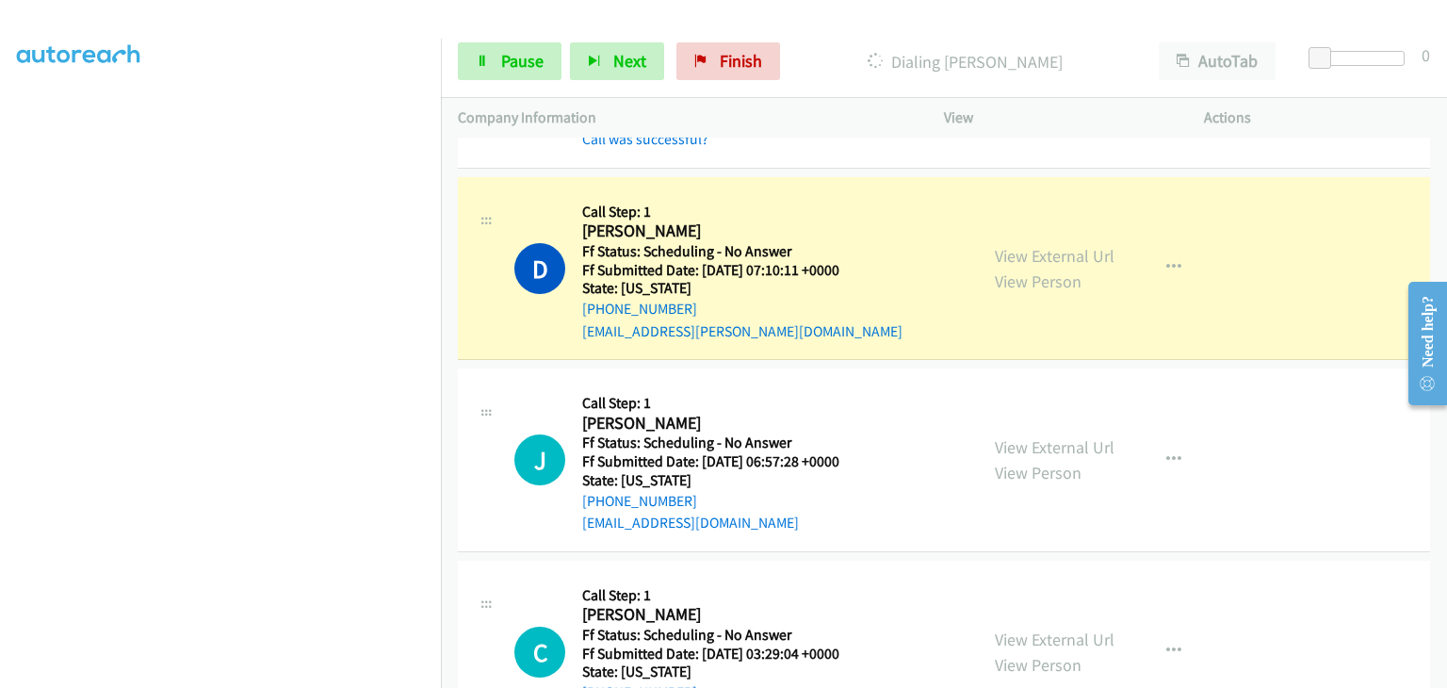
scroll to position [471, 0]
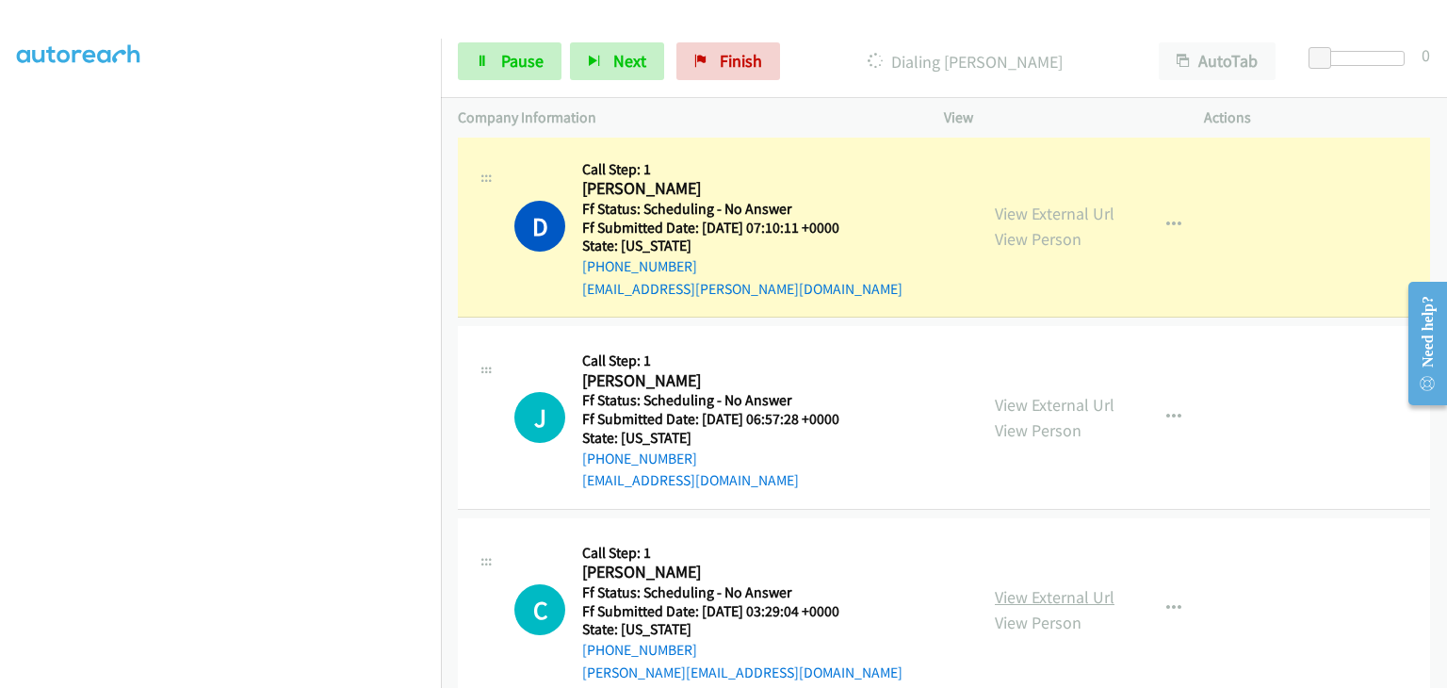
click at [1074, 598] on link "View External Url" at bounding box center [1055, 597] width 120 height 22
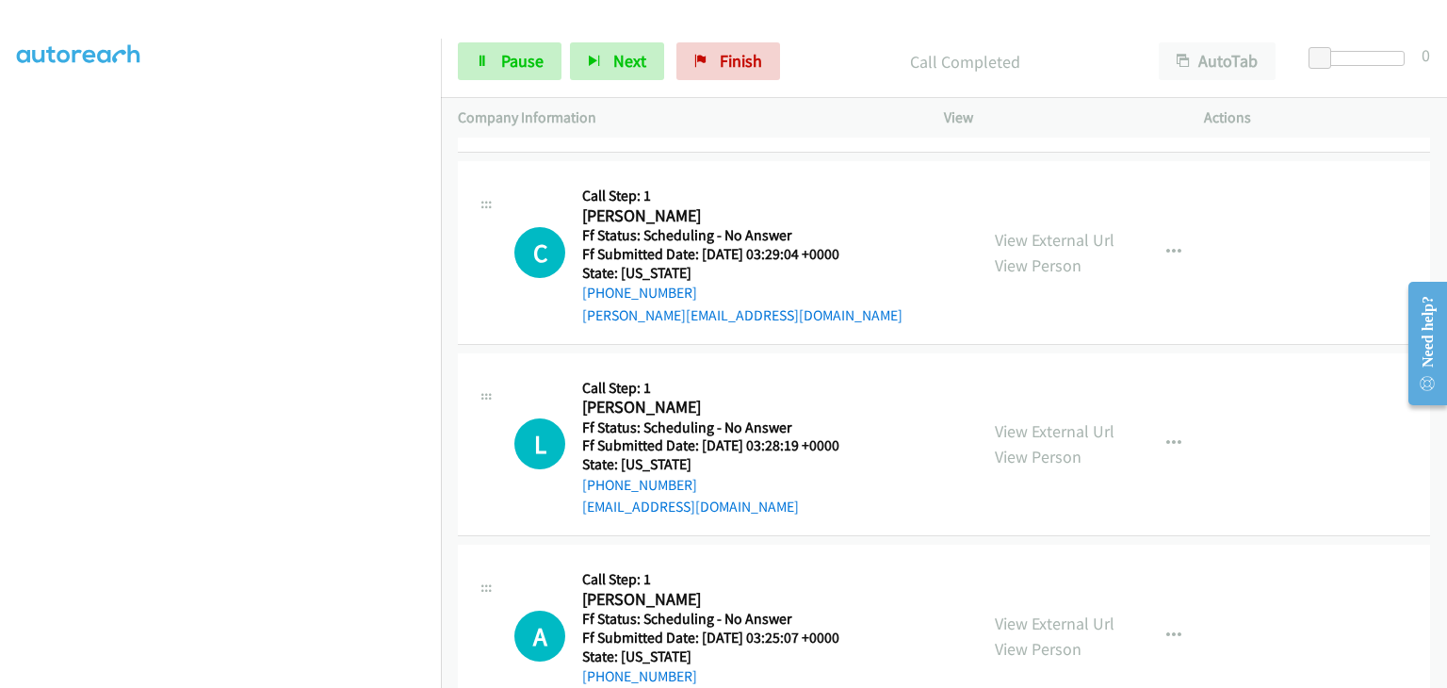
scroll to position [942, 0]
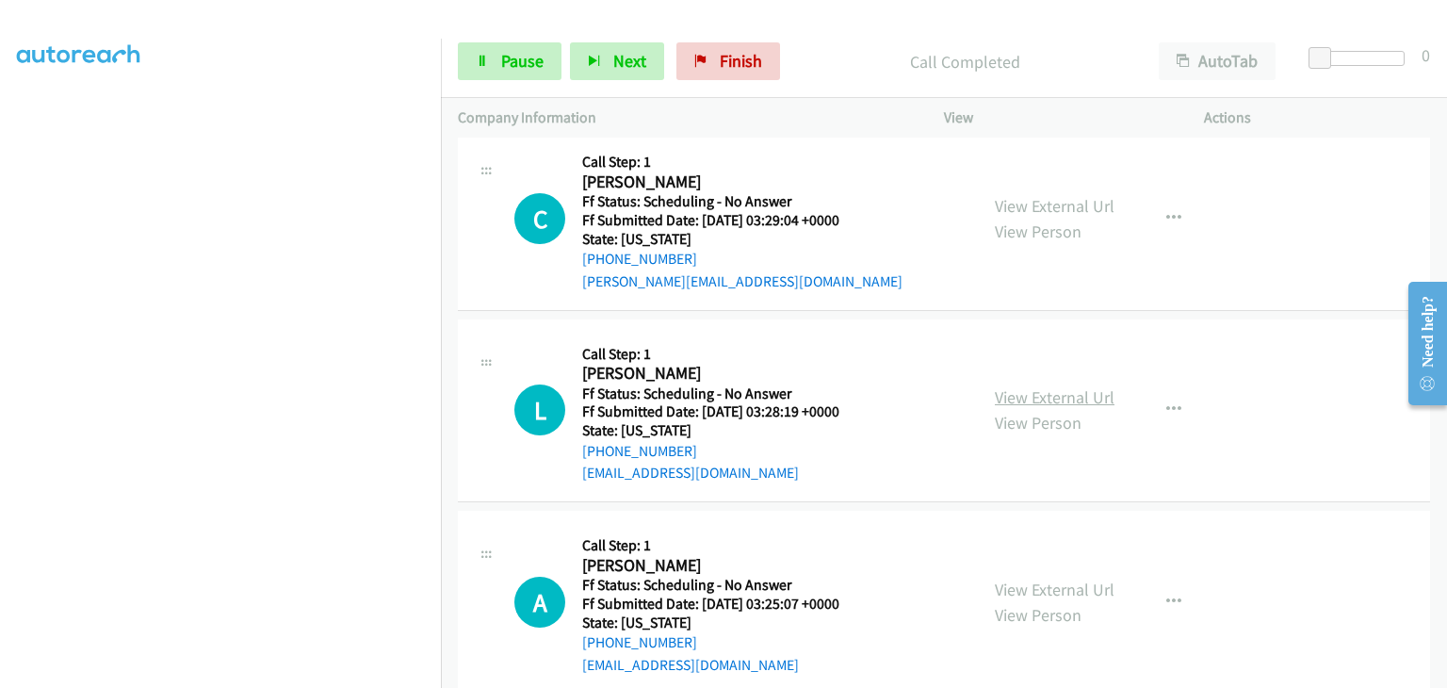
click at [1051, 394] on link "View External Url" at bounding box center [1055, 397] width 120 height 22
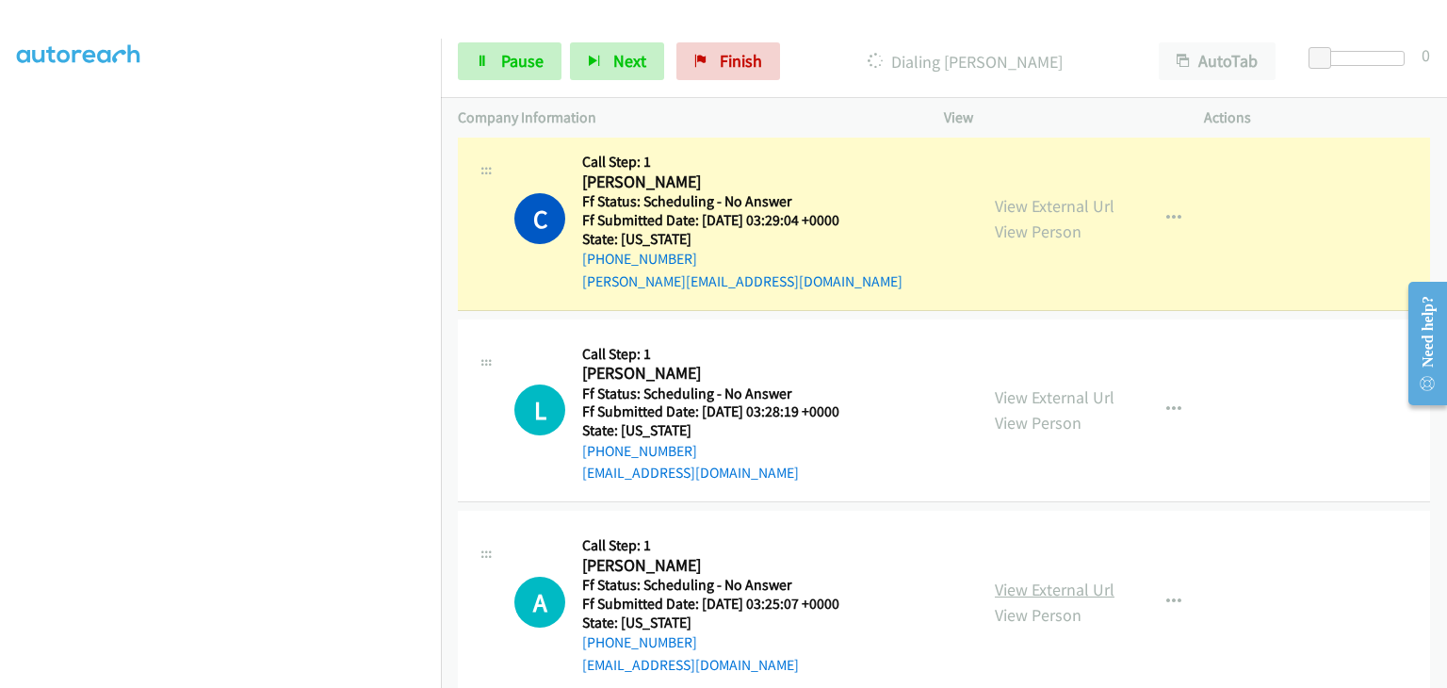
click at [1034, 578] on link "View External Url" at bounding box center [1055, 589] width 120 height 22
click at [524, 66] on span "Pause" at bounding box center [522, 61] width 42 height 22
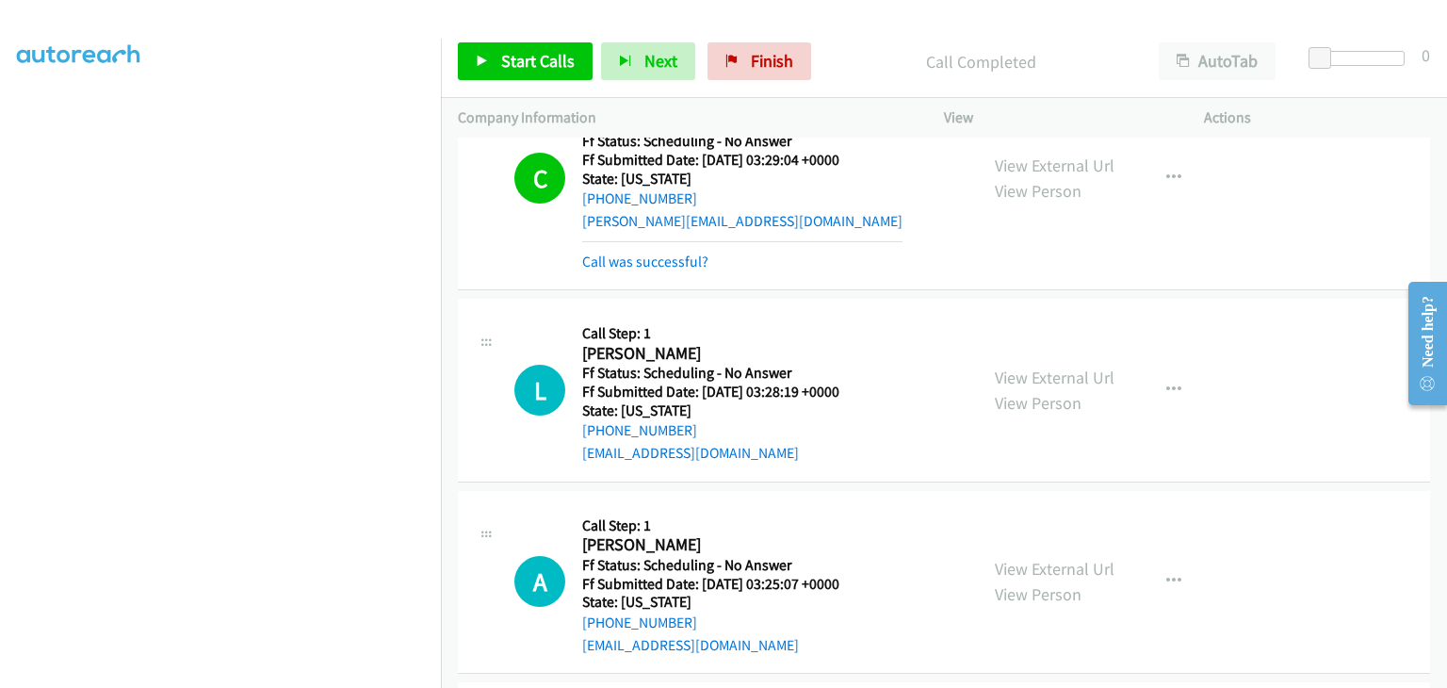
scroll to position [1036, 0]
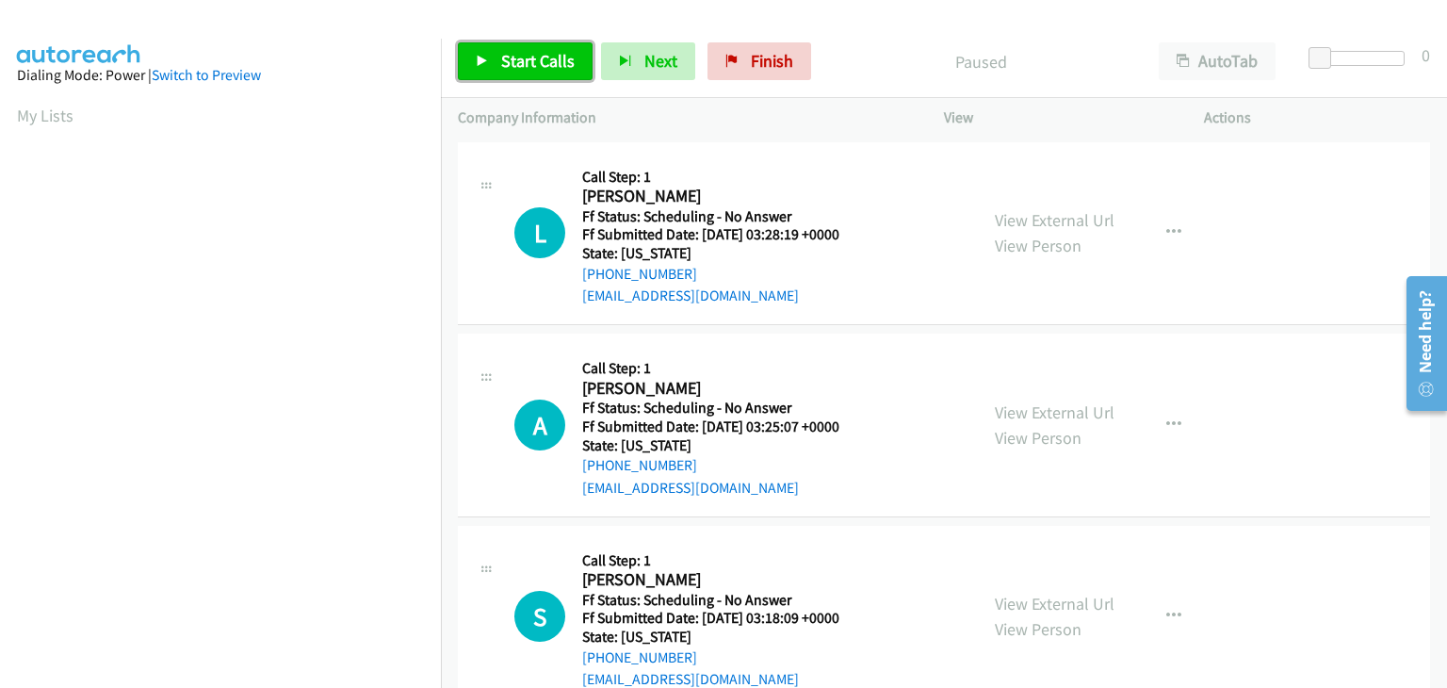
click at [544, 73] on link "Start Calls" at bounding box center [525, 61] width 135 height 38
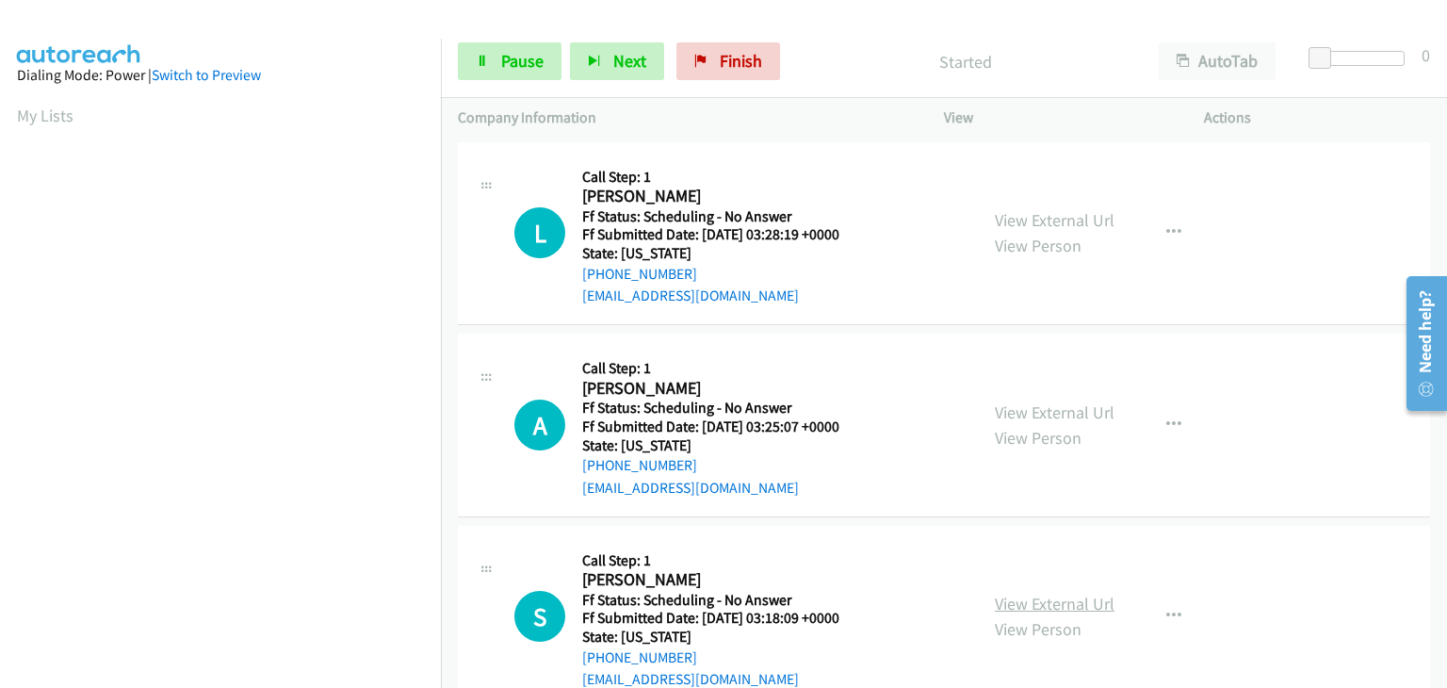
click at [1023, 593] on link "View External Url" at bounding box center [1055, 604] width 120 height 22
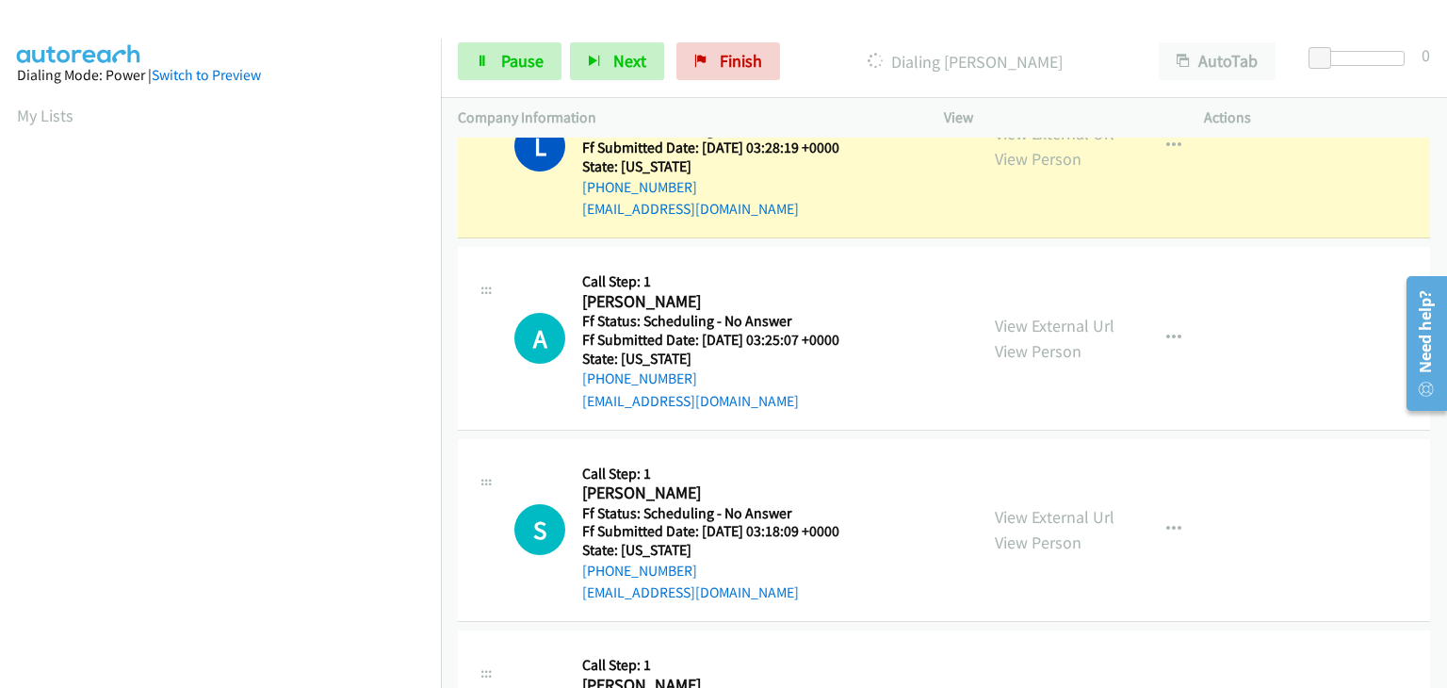
scroll to position [188, 0]
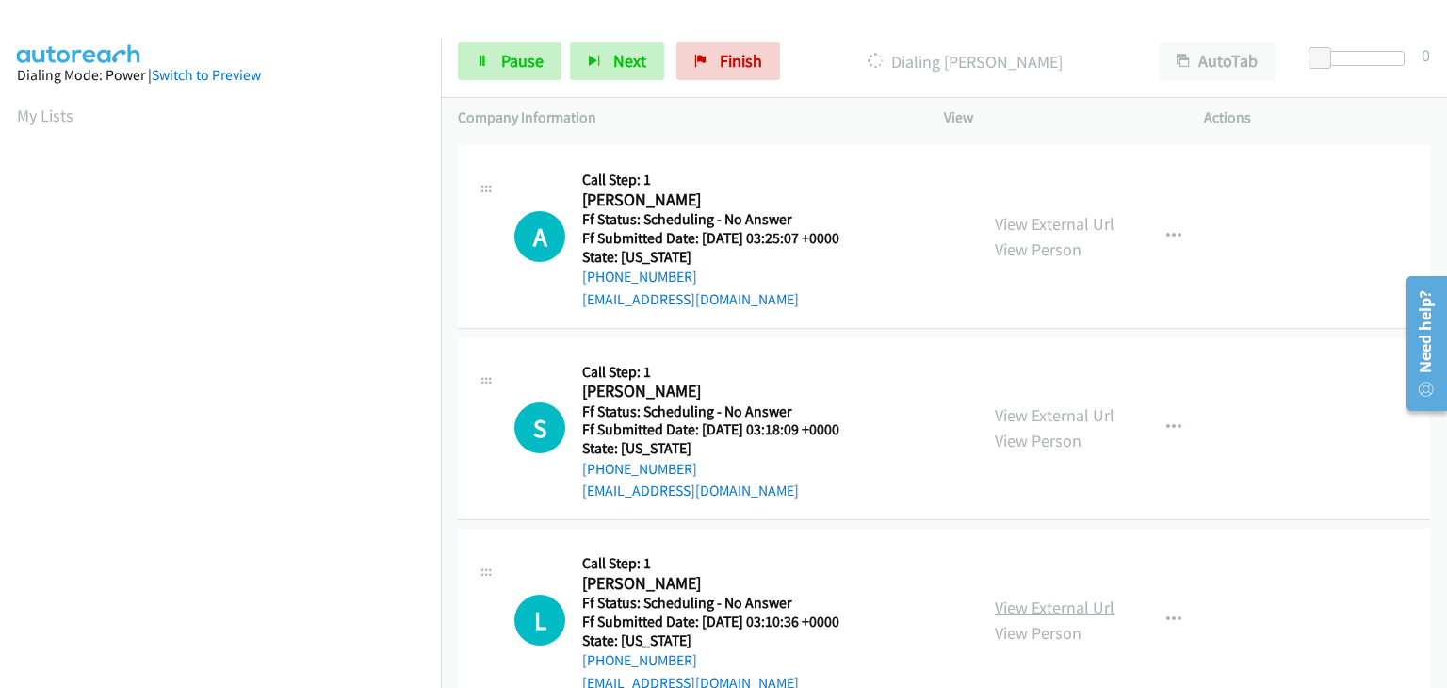
click at [1021, 596] on link "View External Url" at bounding box center [1055, 607] width 120 height 22
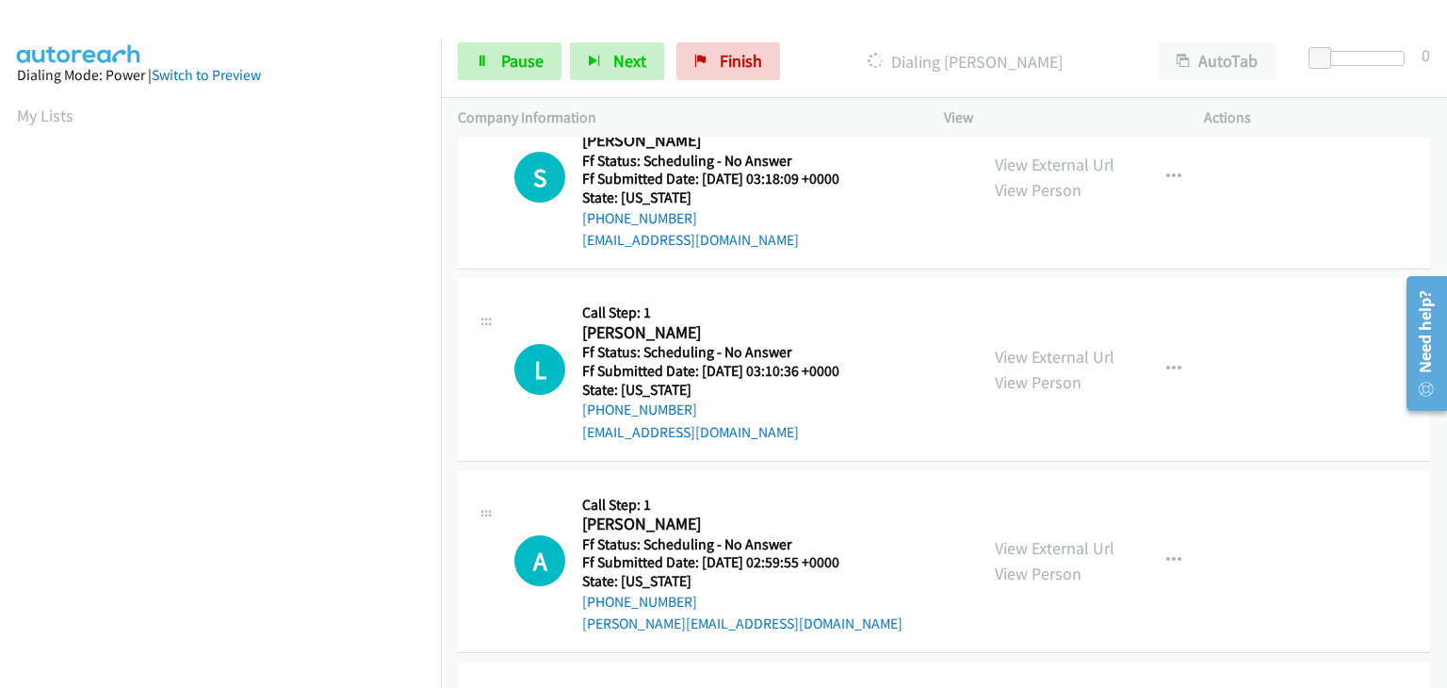
scroll to position [471, 0]
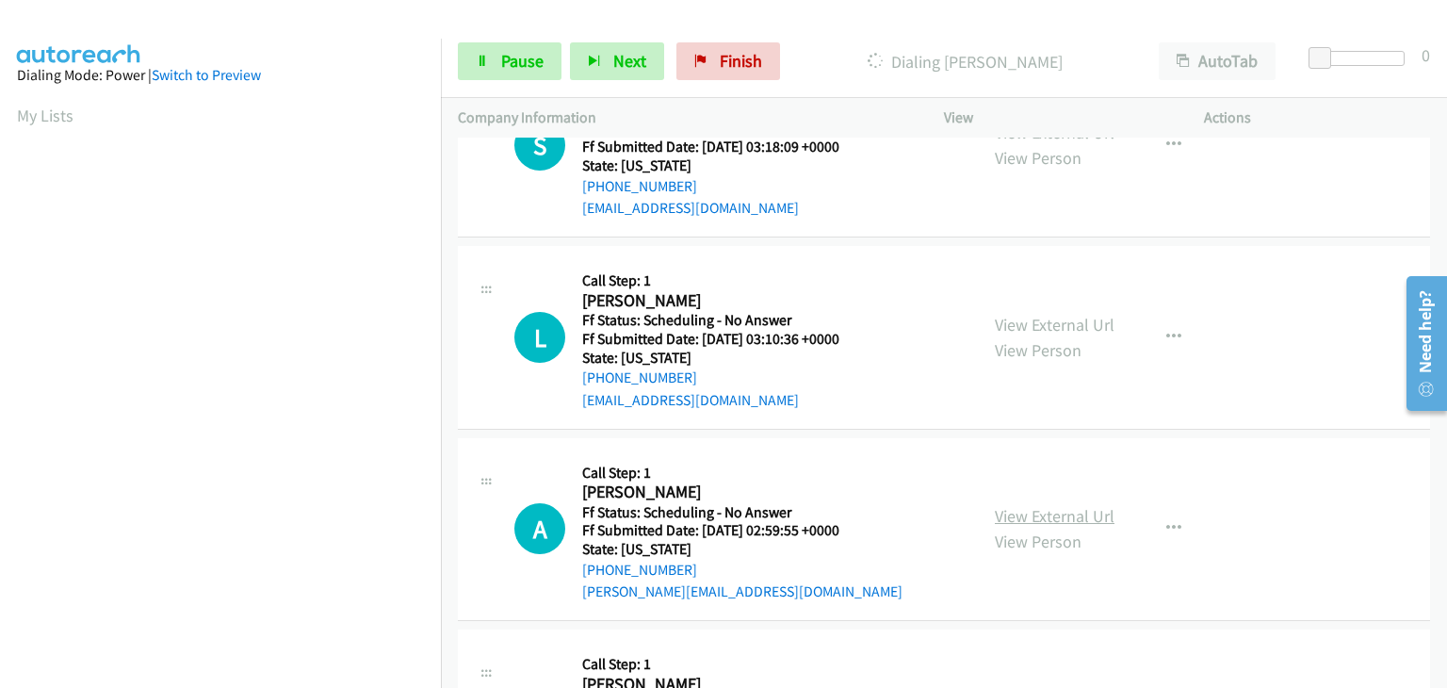
click at [1021, 513] on link "View External Url" at bounding box center [1055, 516] width 120 height 22
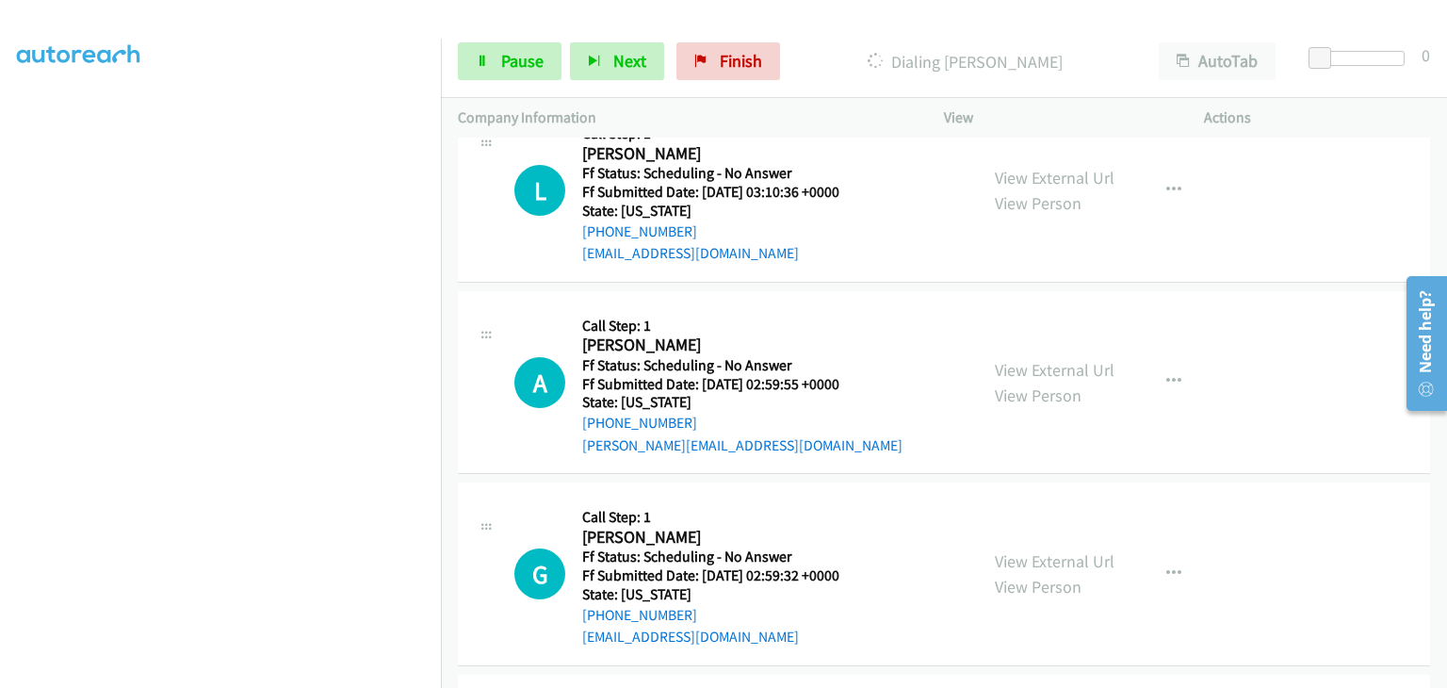
scroll to position [699, 0]
click at [1027, 555] on link "View External Url" at bounding box center [1055, 560] width 120 height 22
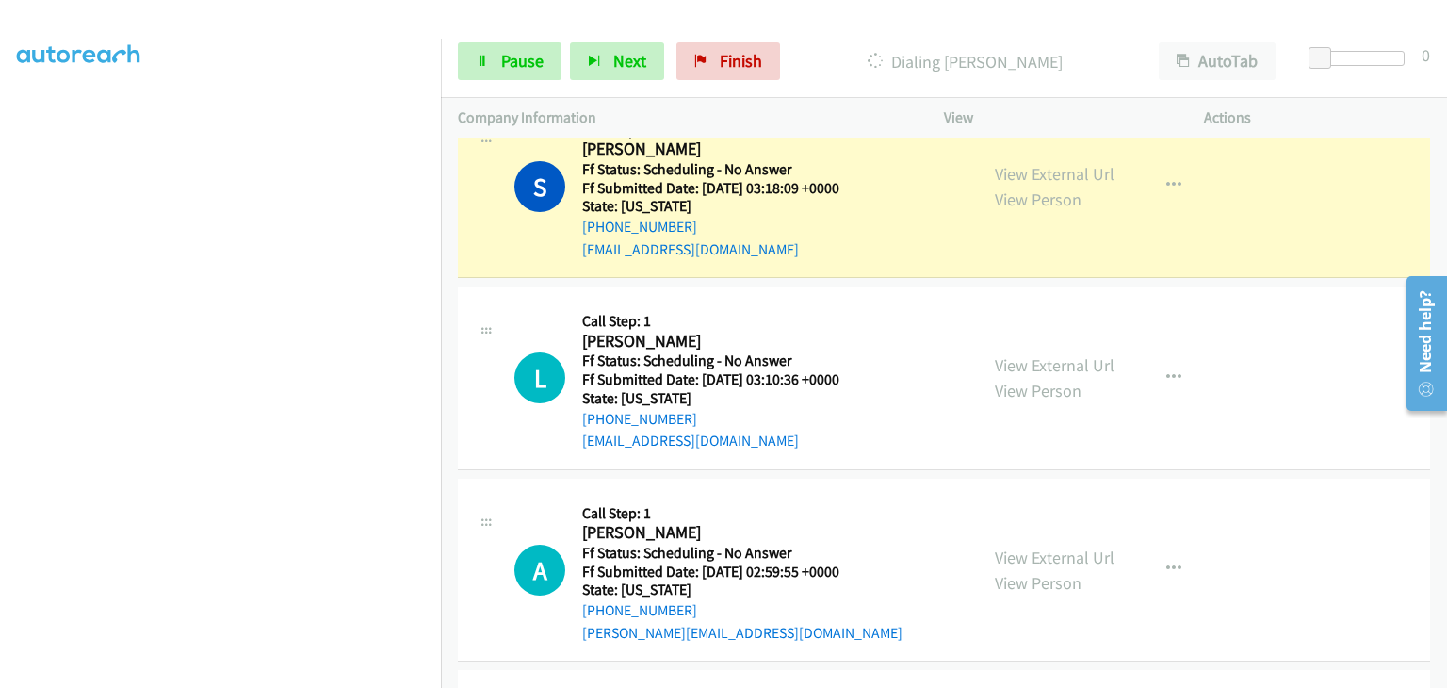
scroll to position [416, 0]
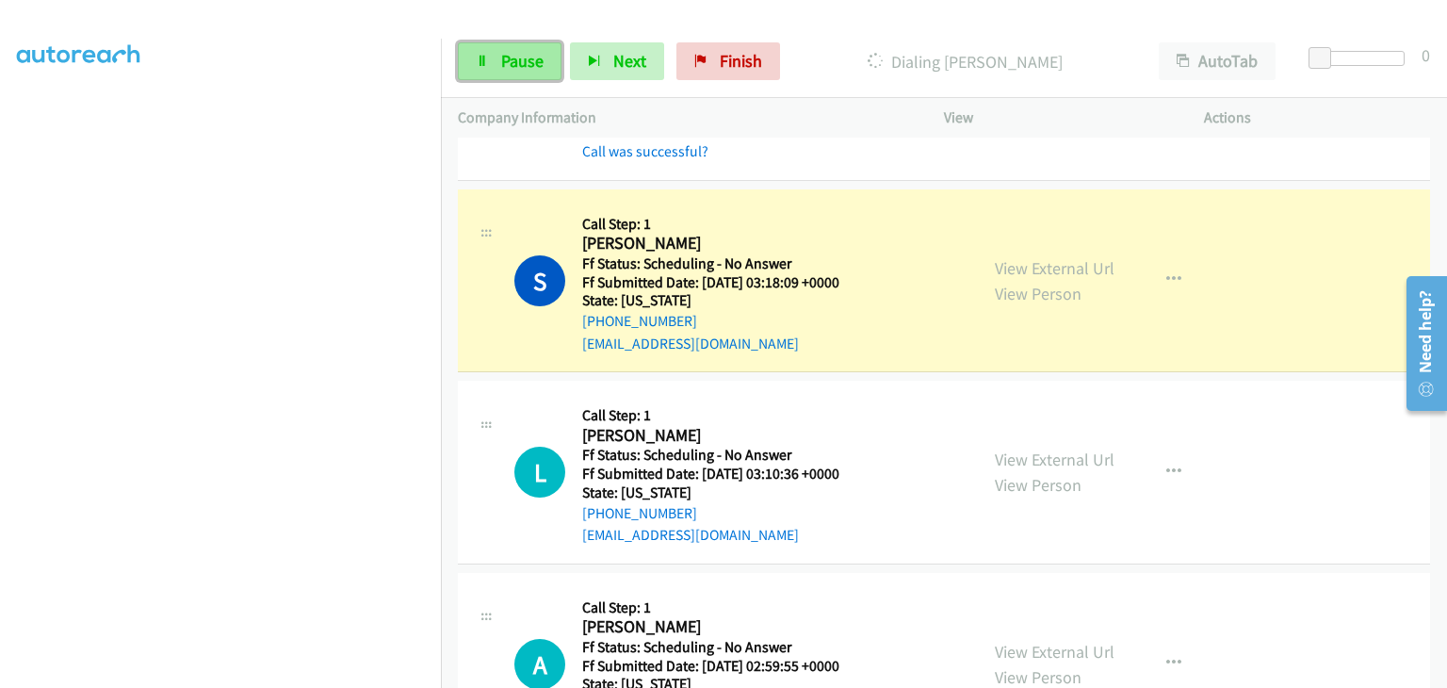
click at [497, 61] on link "Pause" at bounding box center [510, 61] width 104 height 38
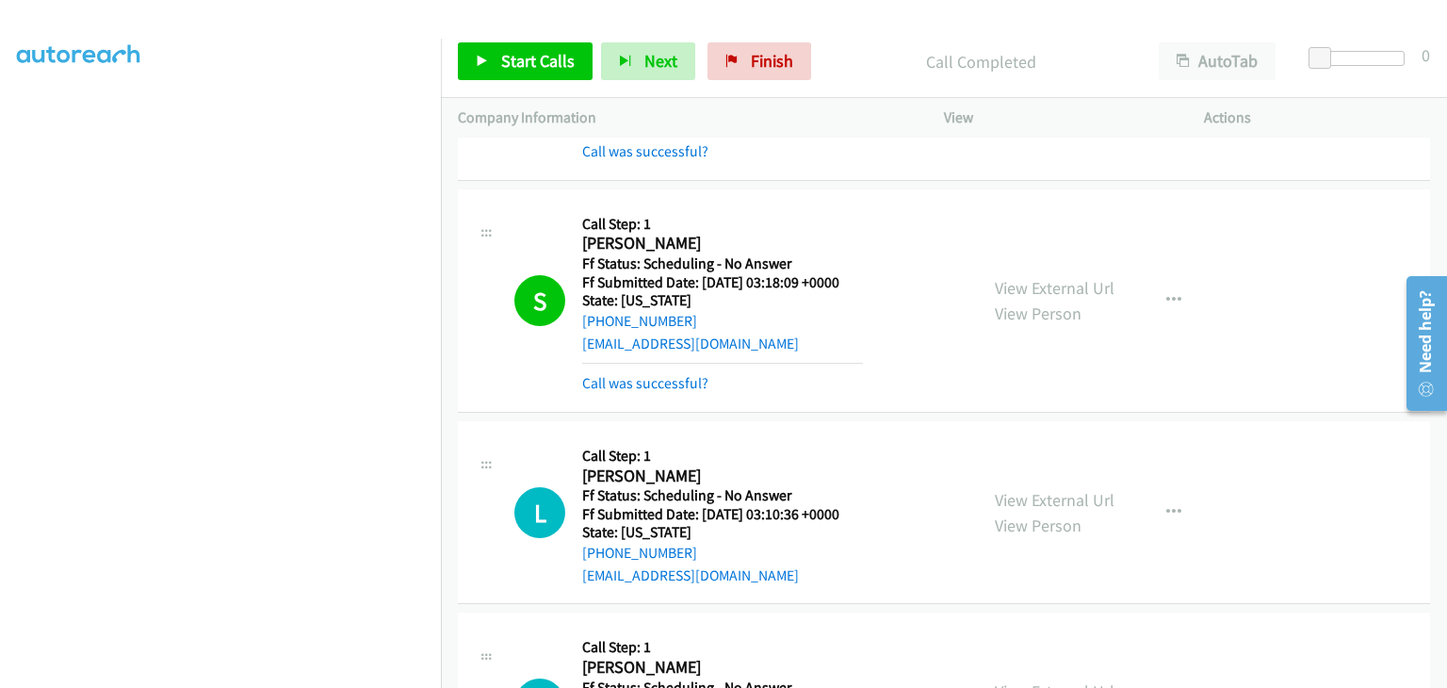
drag, startPoint x: 672, startPoint y: 386, endPoint x: 773, endPoint y: 370, distance: 103.0
click at [672, 386] on link "Call was successful?" at bounding box center [645, 383] width 126 height 18
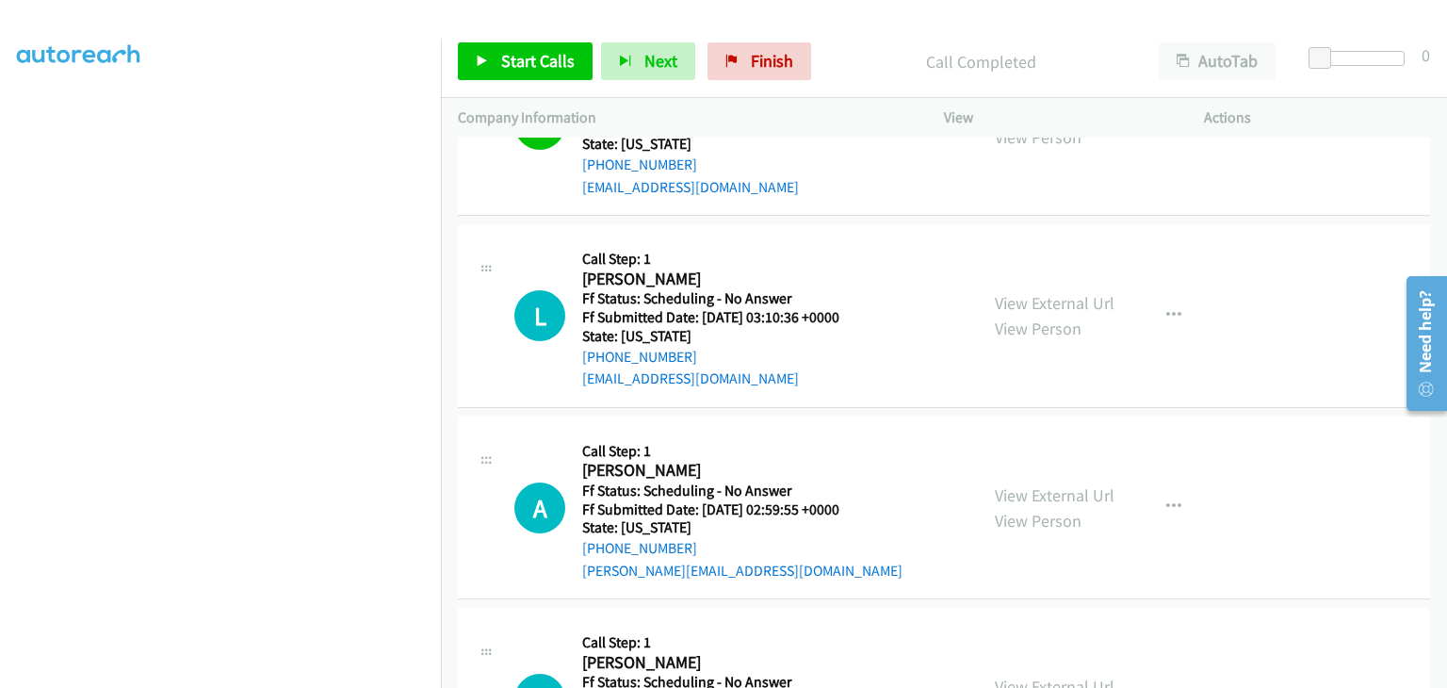
scroll to position [605, 0]
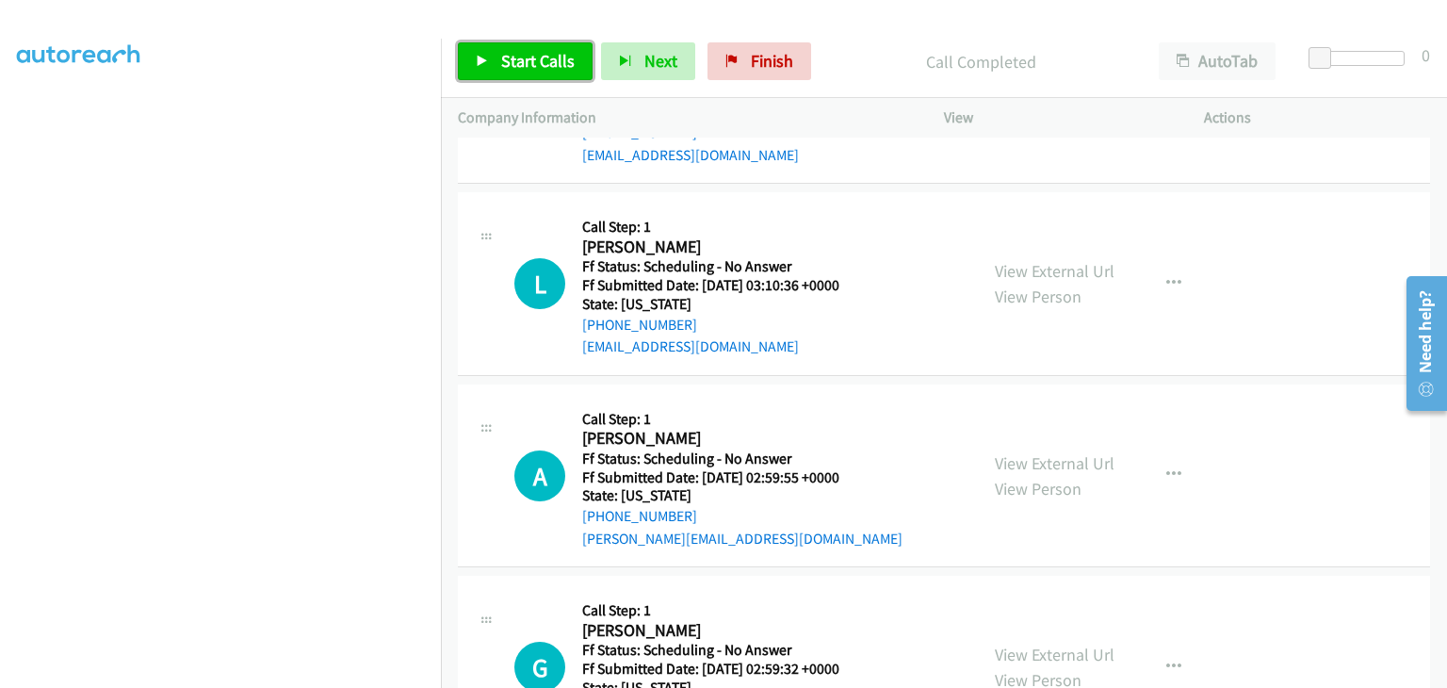
click at [573, 47] on link "Start Calls" at bounding box center [525, 61] width 135 height 38
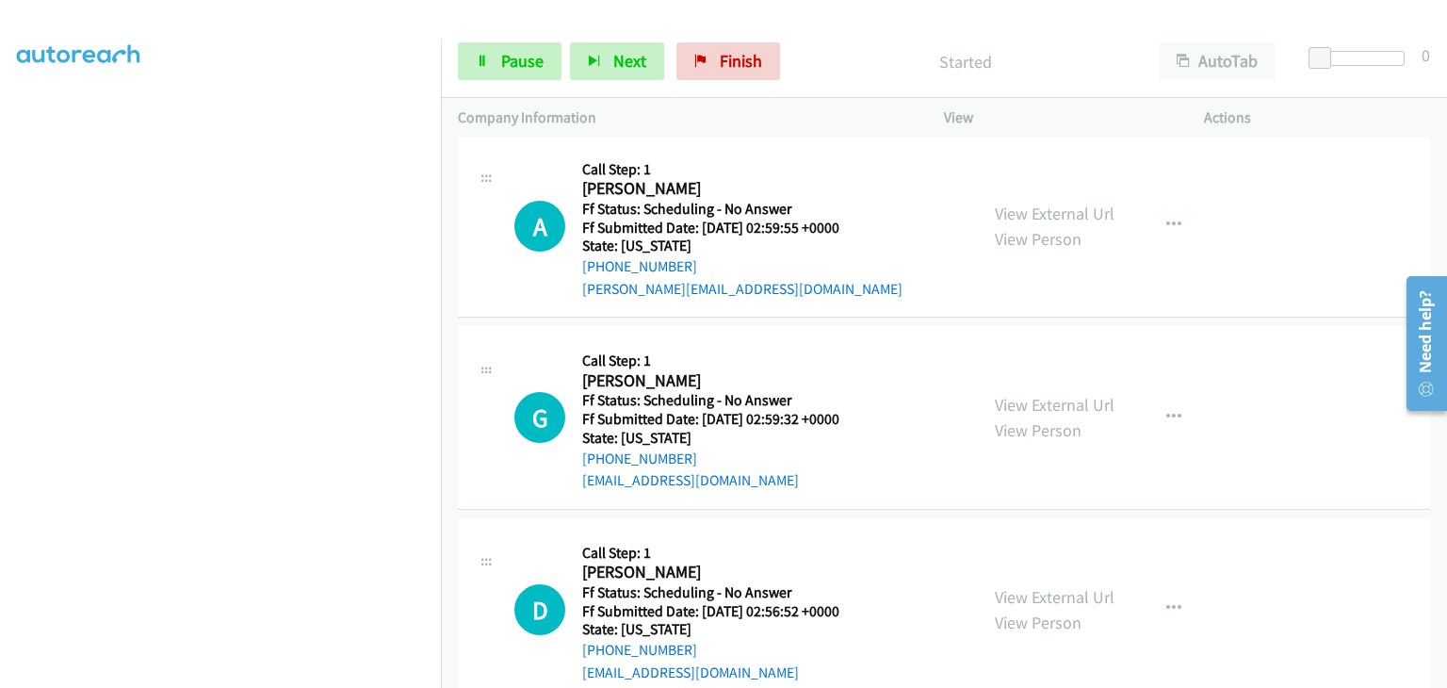
scroll to position [887, 0]
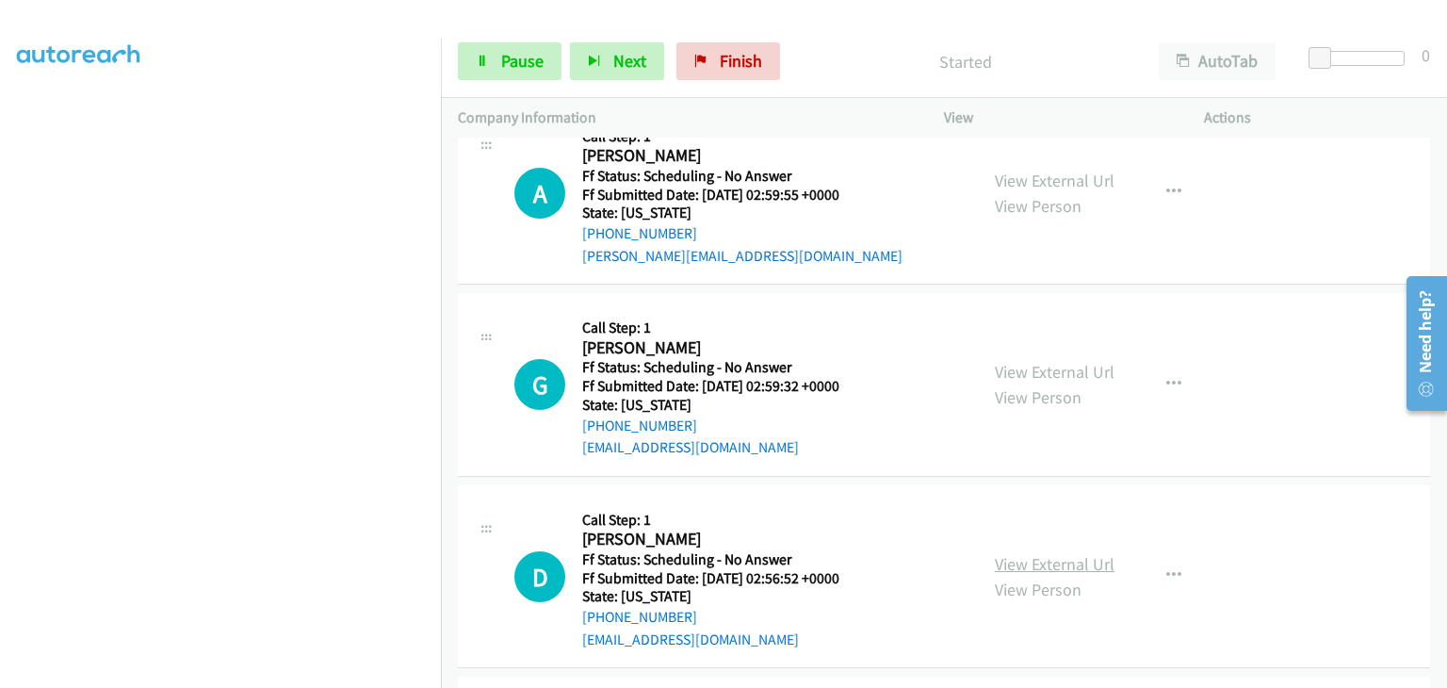
click at [1052, 569] on link "View External Url" at bounding box center [1055, 564] width 120 height 22
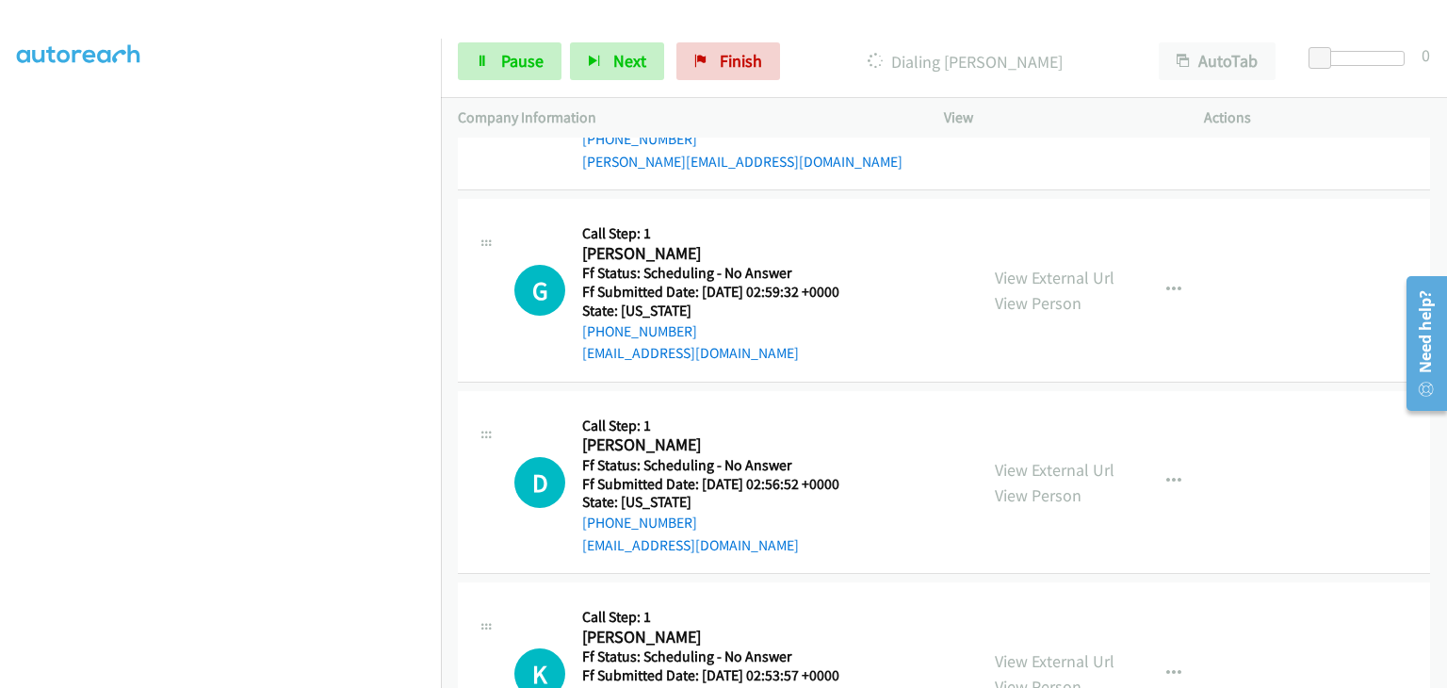
scroll to position [1076, 0]
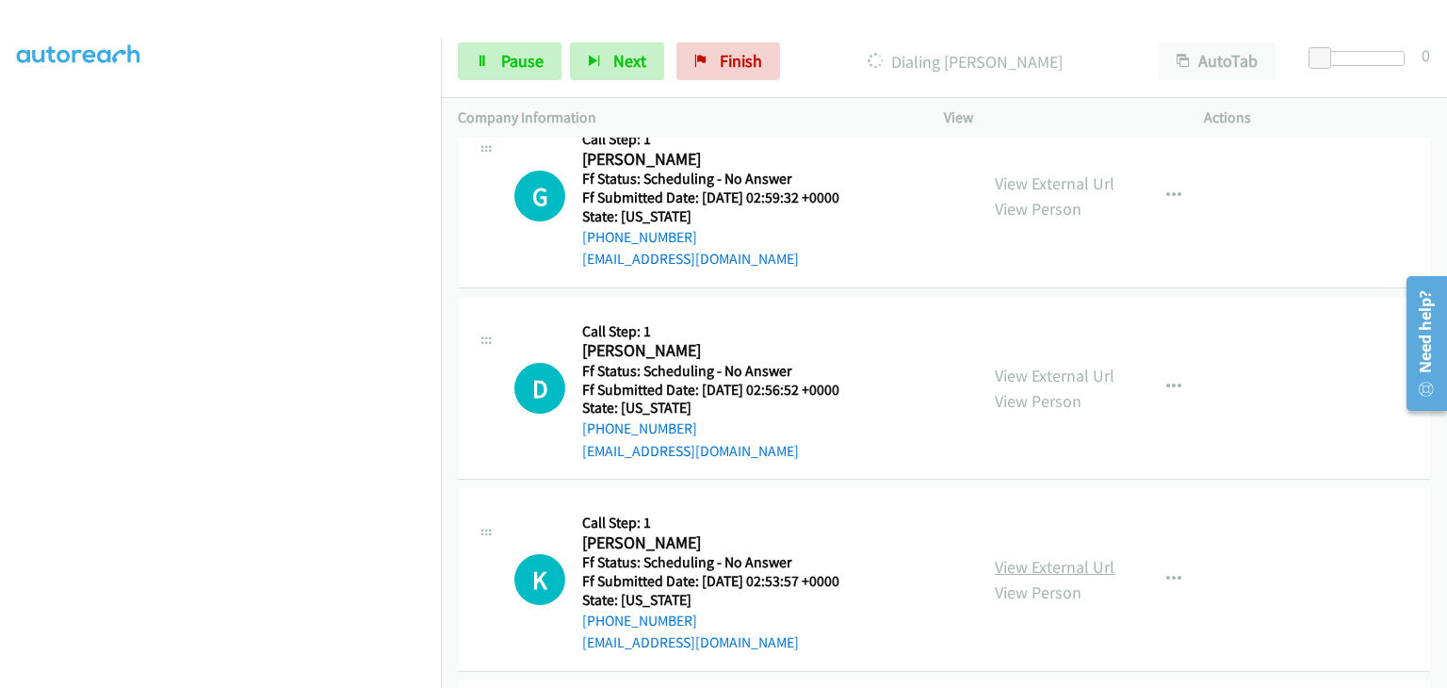
click at [1036, 556] on link "View External Url" at bounding box center [1055, 567] width 120 height 22
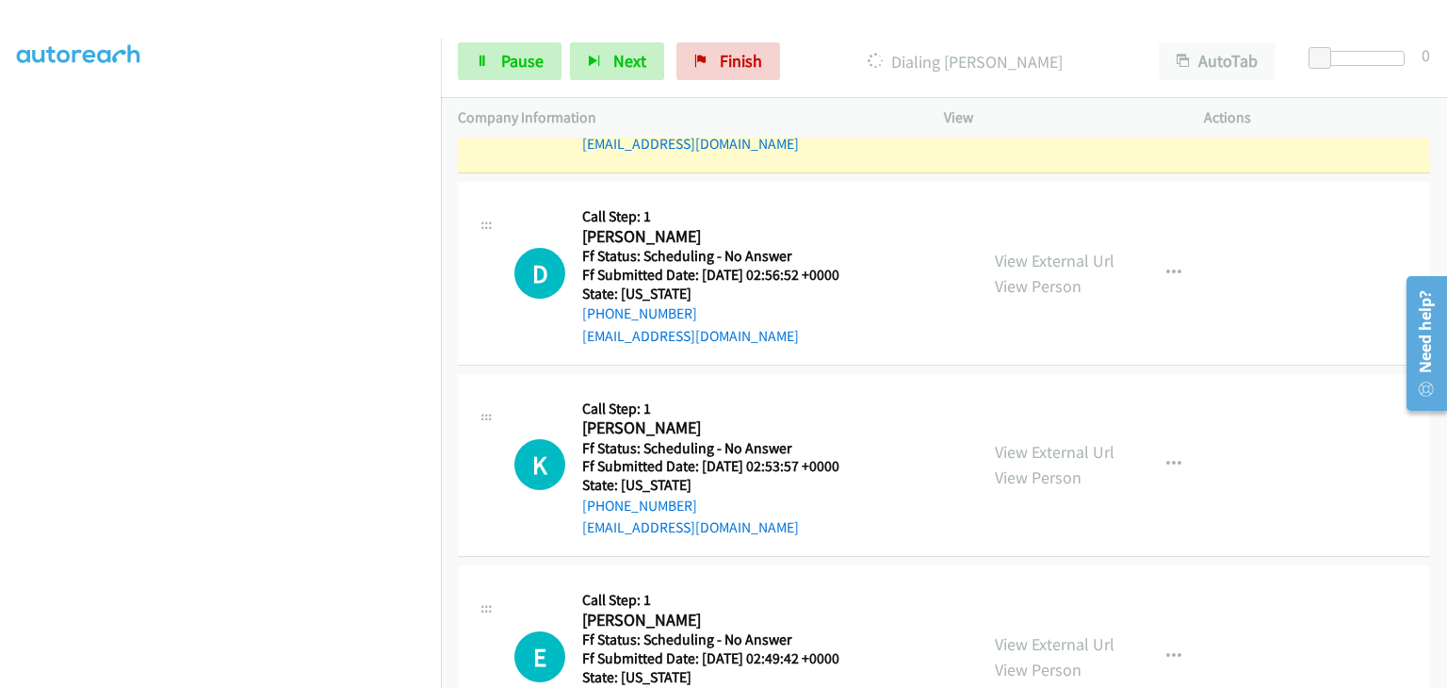
scroll to position [1304, 0]
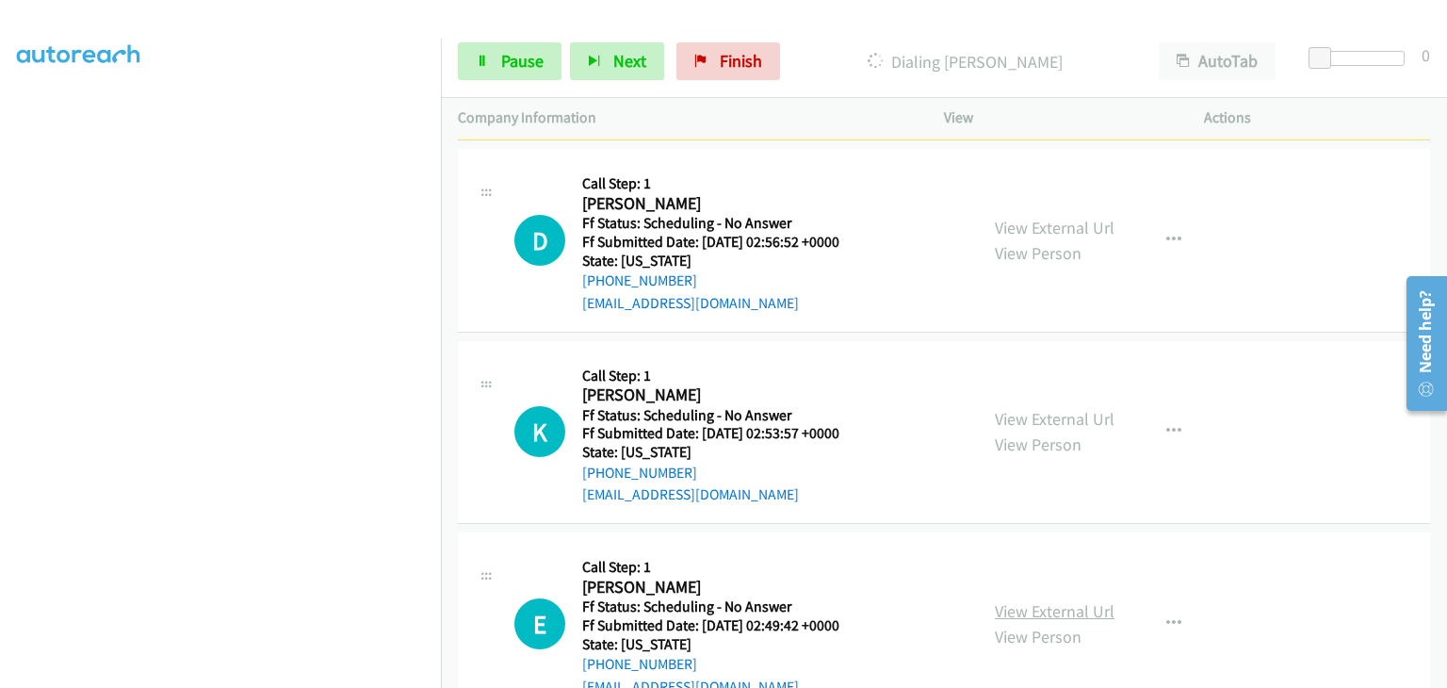
click at [1046, 604] on link "View External Url" at bounding box center [1055, 611] width 120 height 22
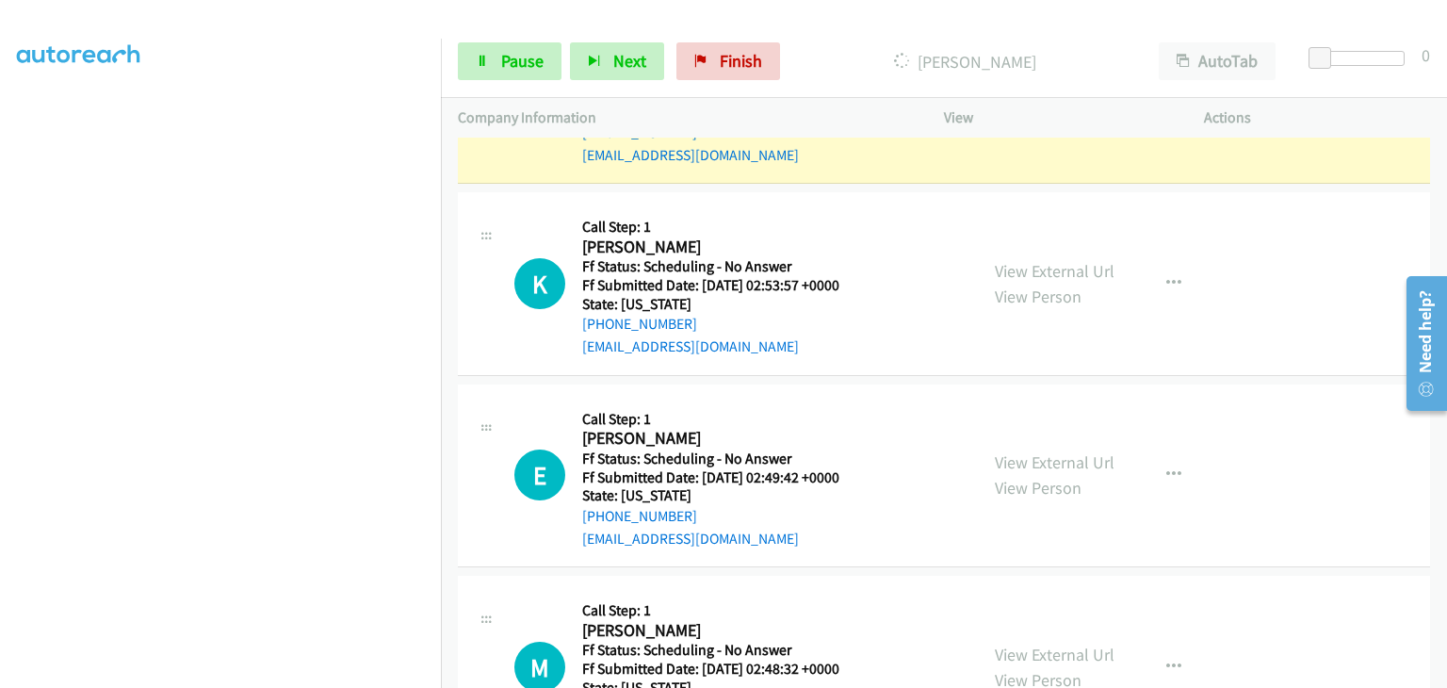
scroll to position [1586, 0]
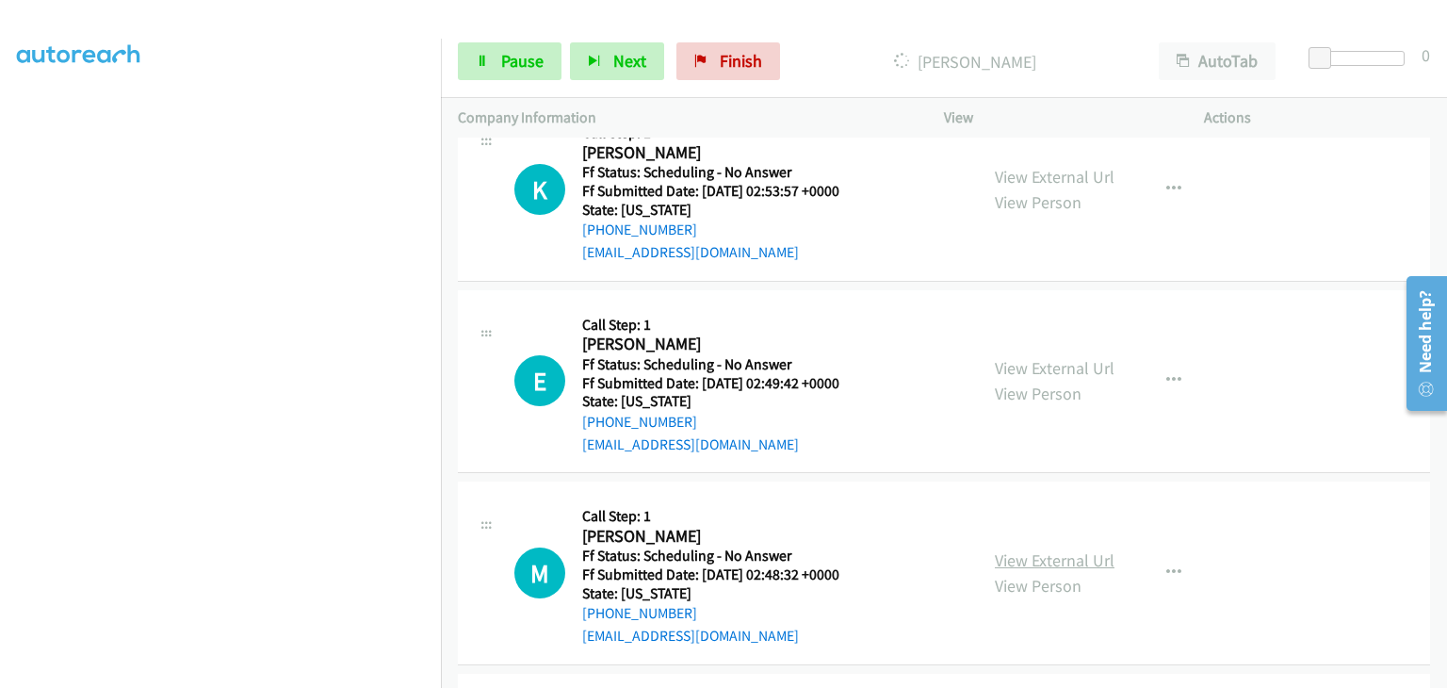
click at [1049, 556] on link "View External Url" at bounding box center [1055, 560] width 120 height 22
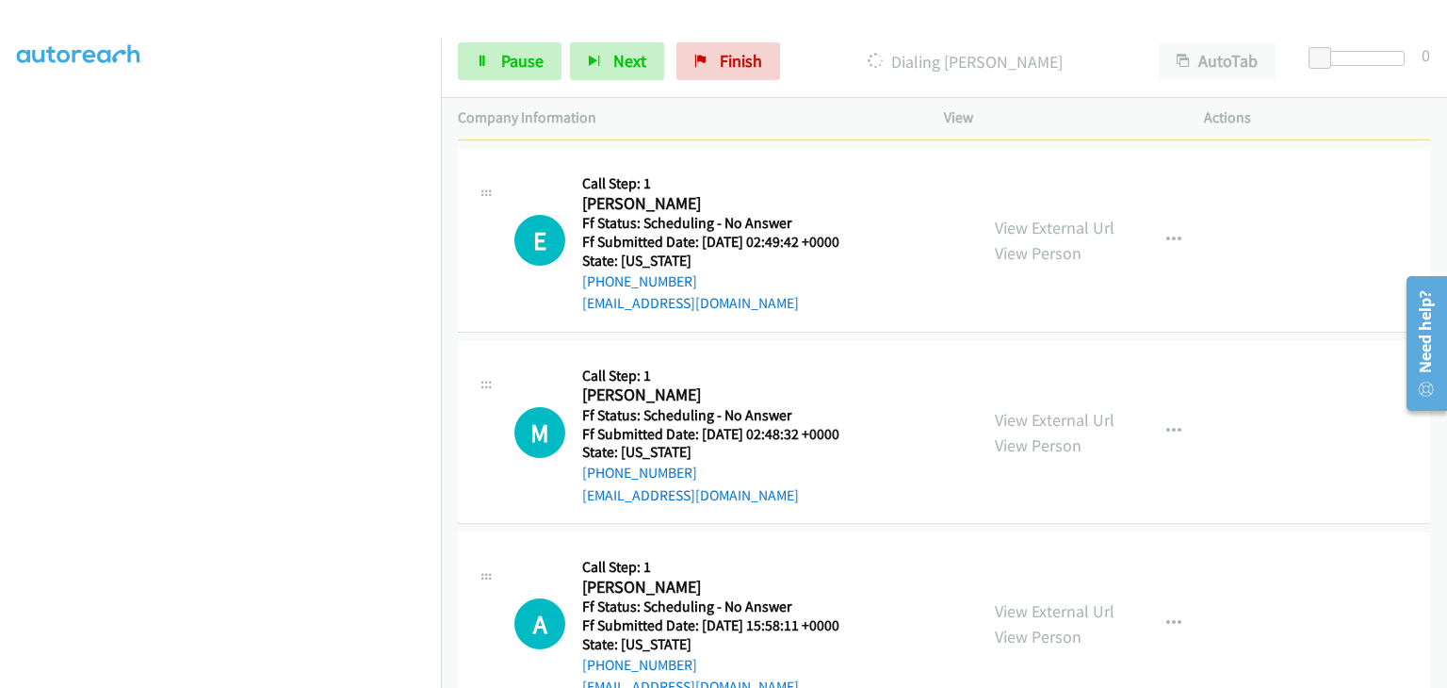
scroll to position [1815, 0]
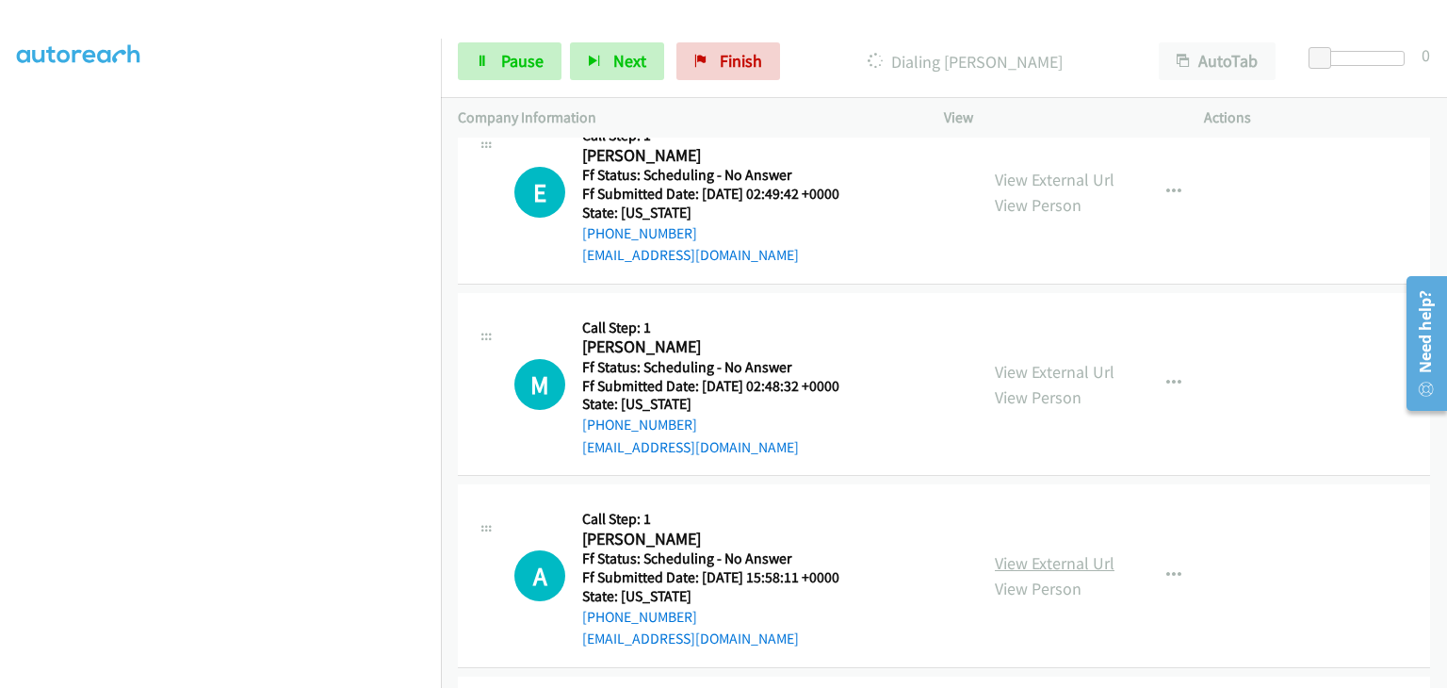
click at [1027, 563] on link "View External Url" at bounding box center [1055, 563] width 120 height 22
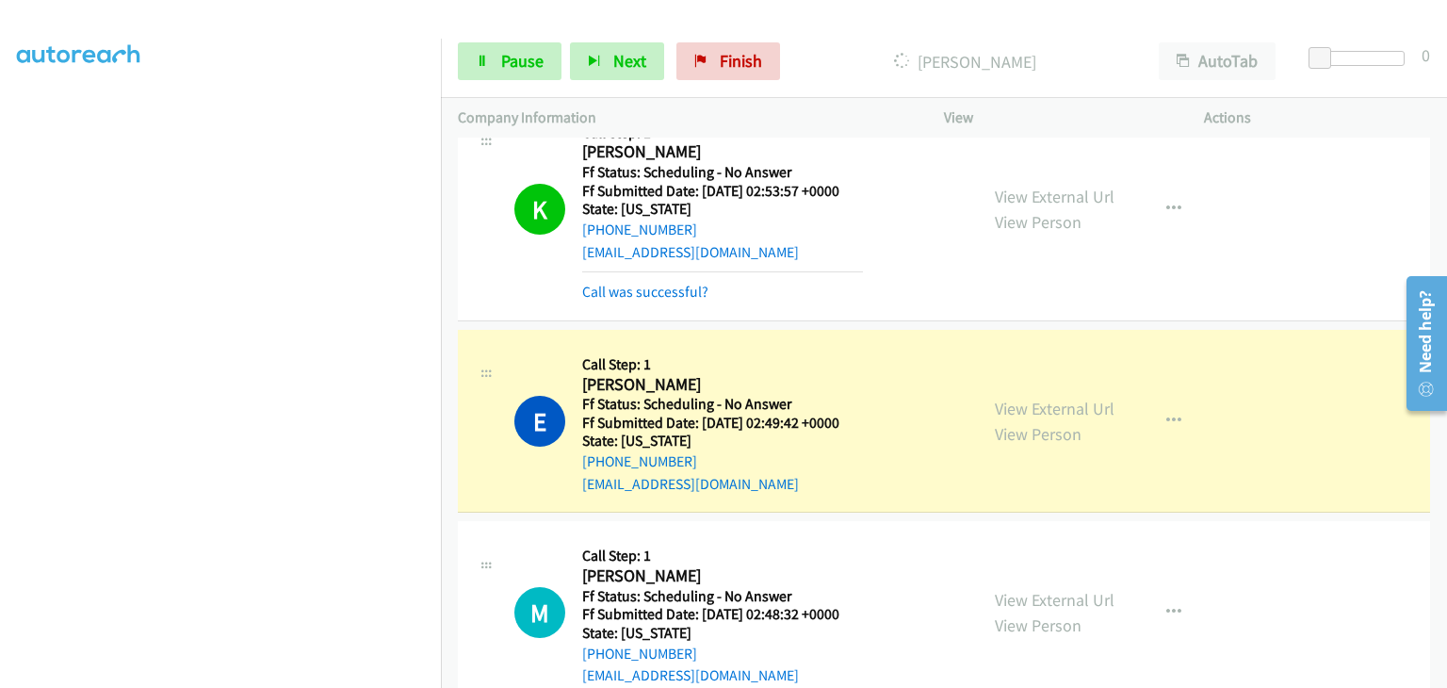
scroll to position [1721, 0]
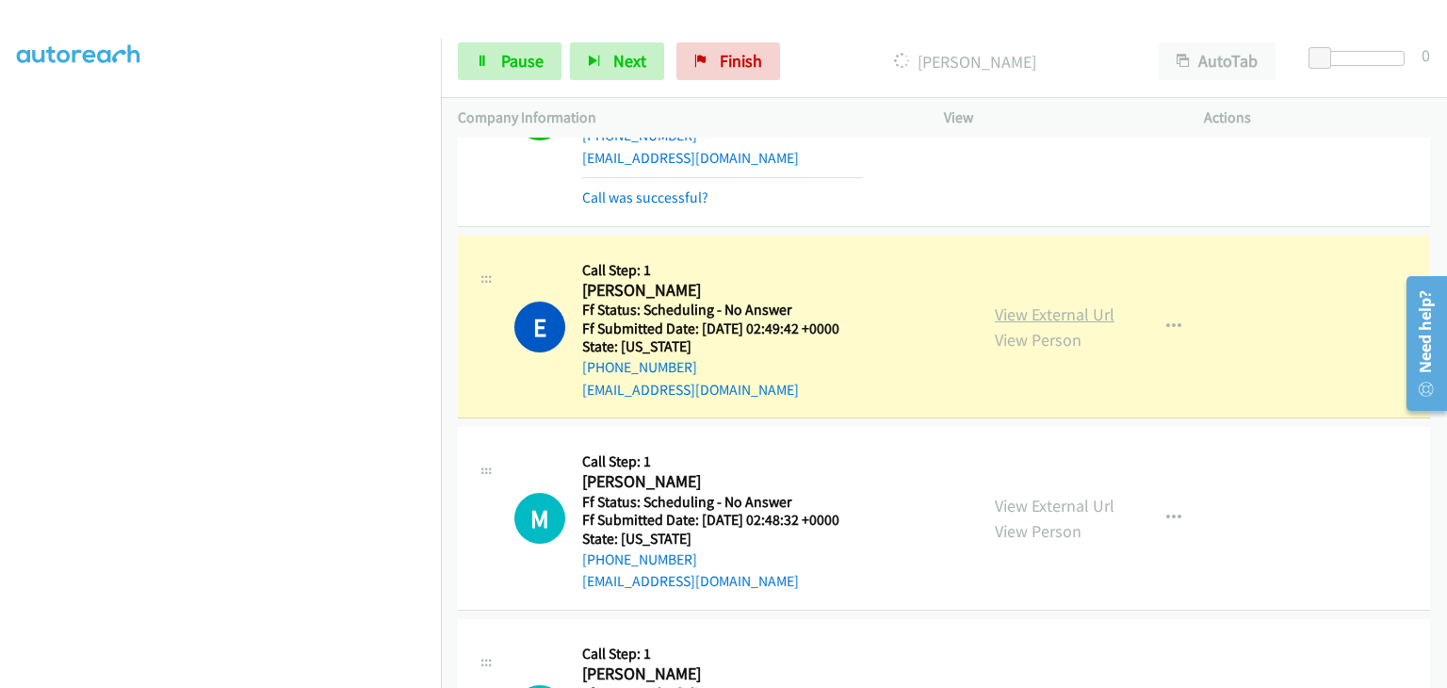
click at [1040, 306] on link "View External Url" at bounding box center [1055, 314] width 120 height 22
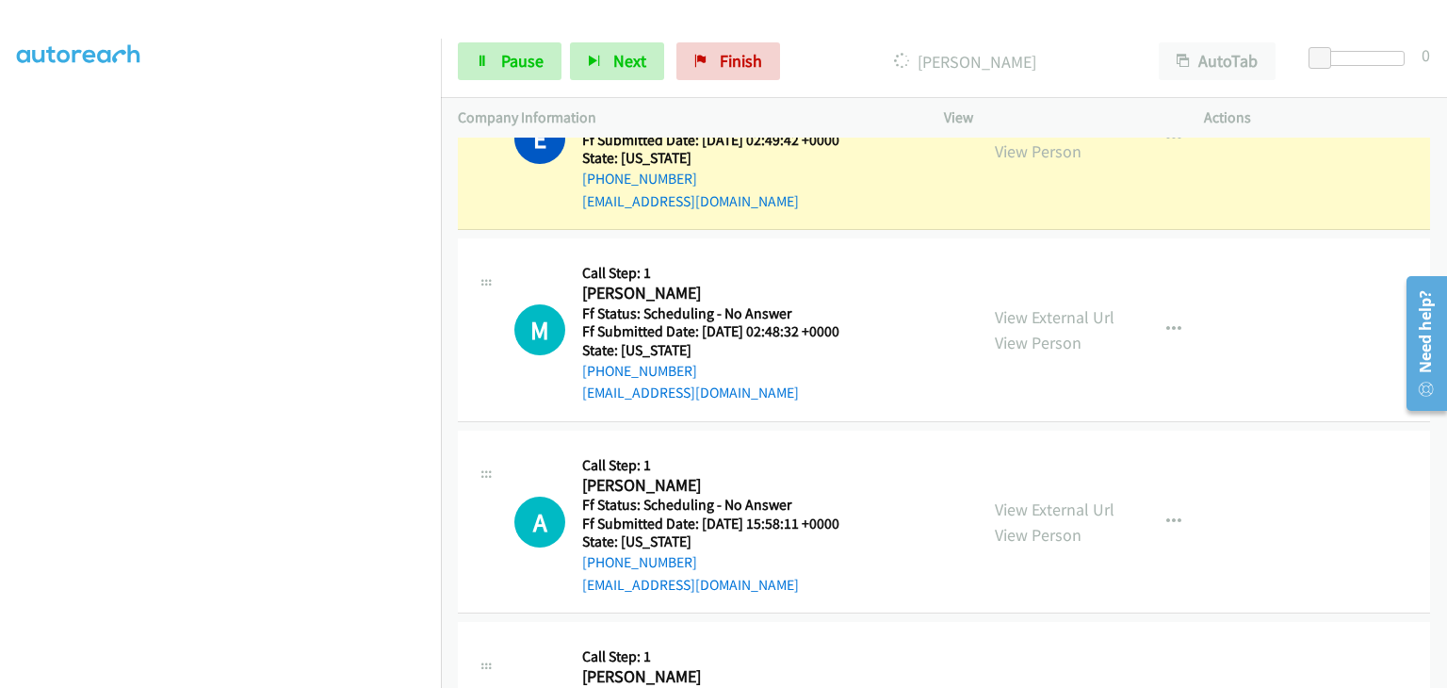
scroll to position [2004, 0]
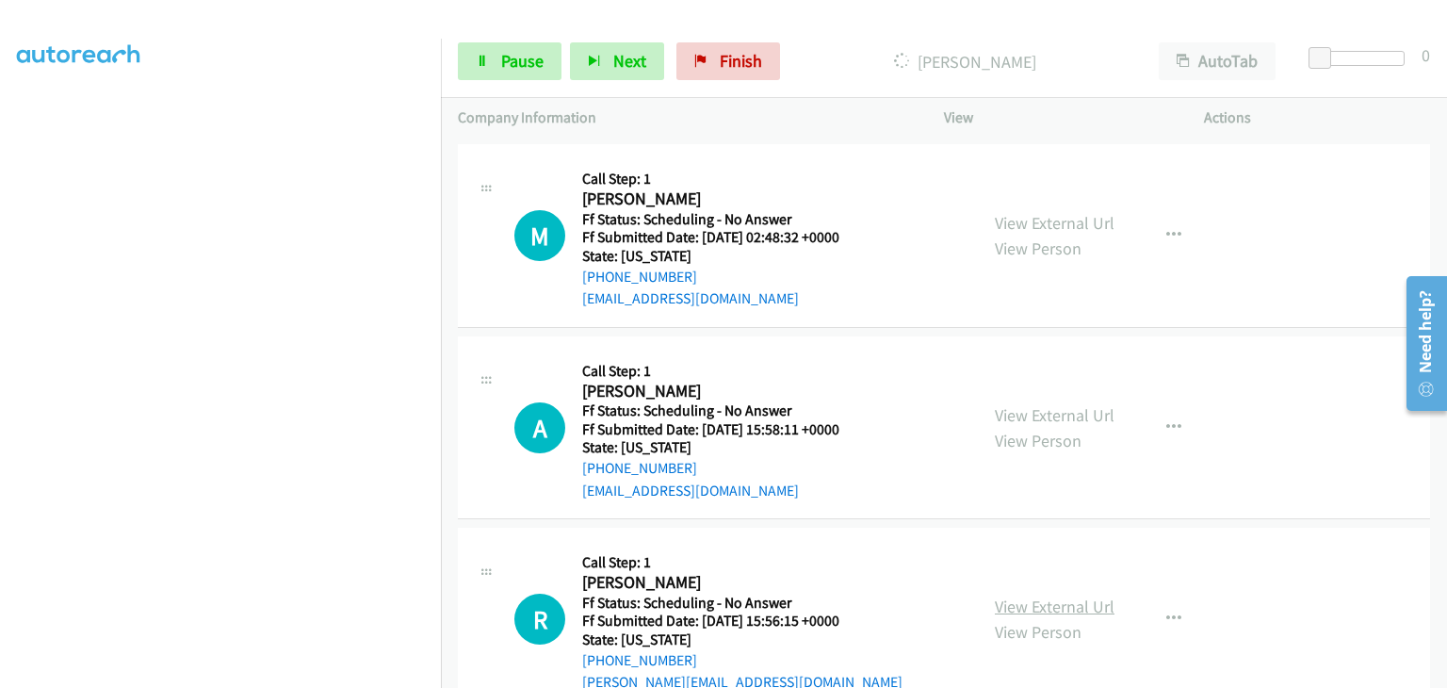
click at [1010, 604] on link "View External Url" at bounding box center [1055, 606] width 120 height 22
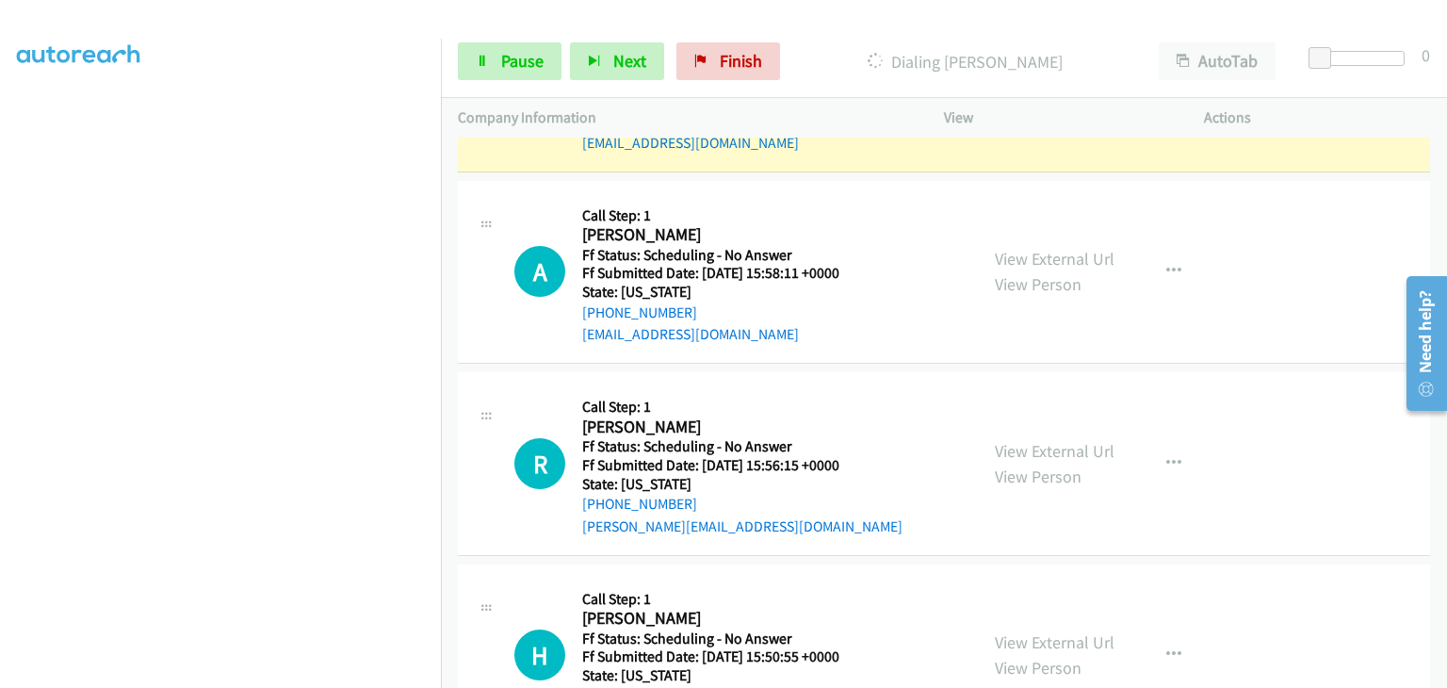
scroll to position [2232, 0]
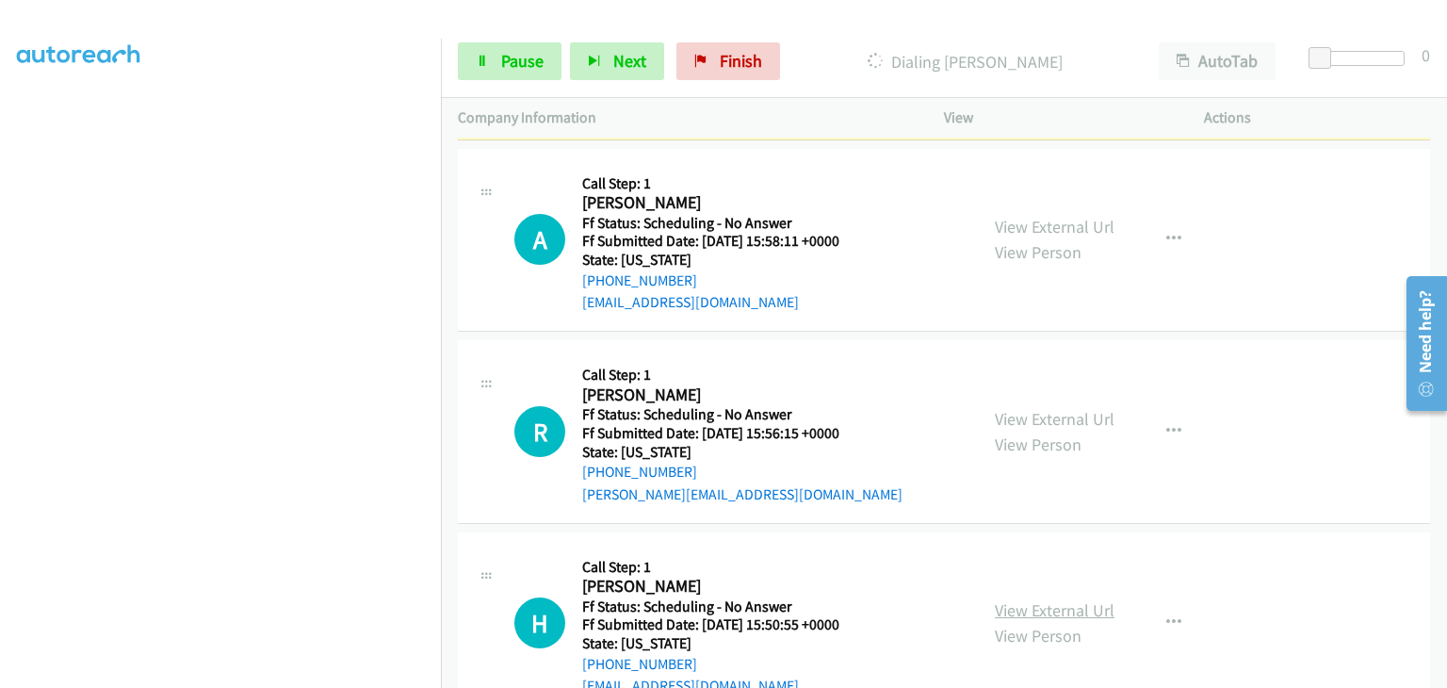
click at [1064, 604] on link "View External Url" at bounding box center [1055, 610] width 120 height 22
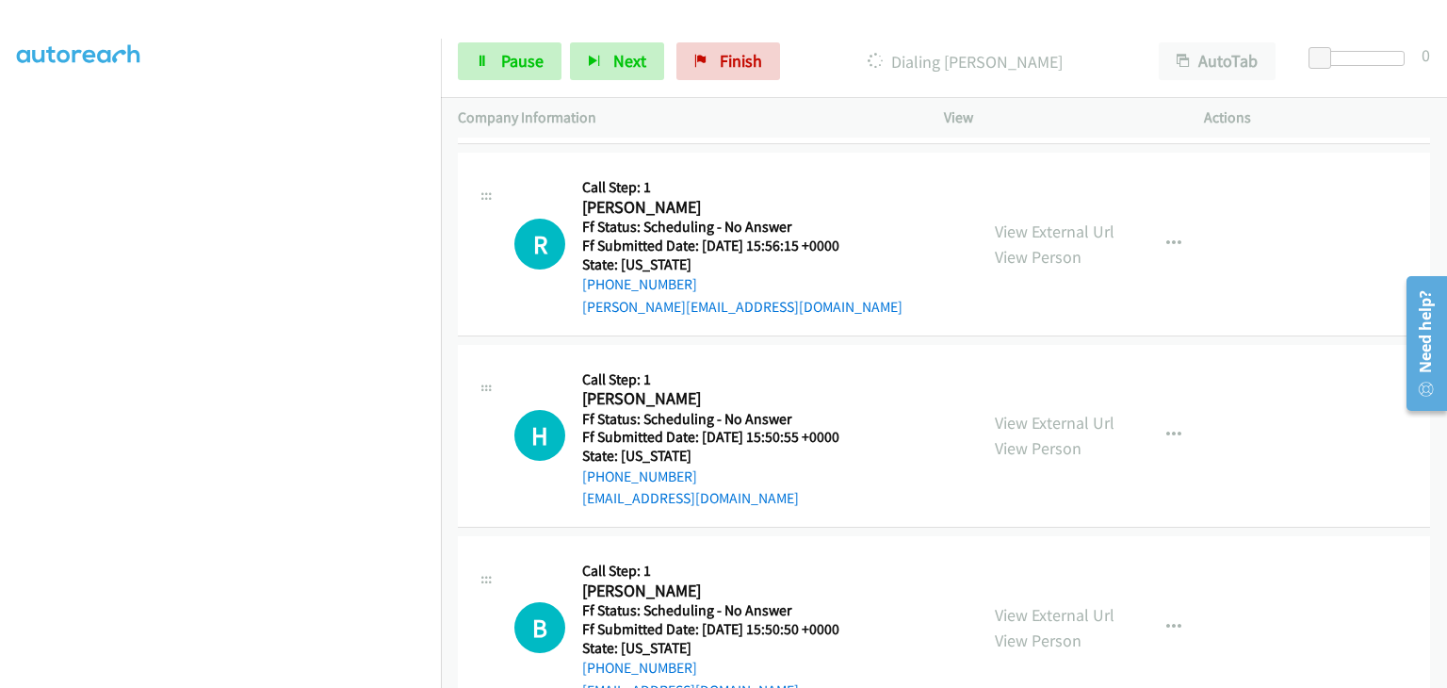
scroll to position [2420, 0]
click at [1007, 614] on link "View External Url" at bounding box center [1055, 614] width 120 height 22
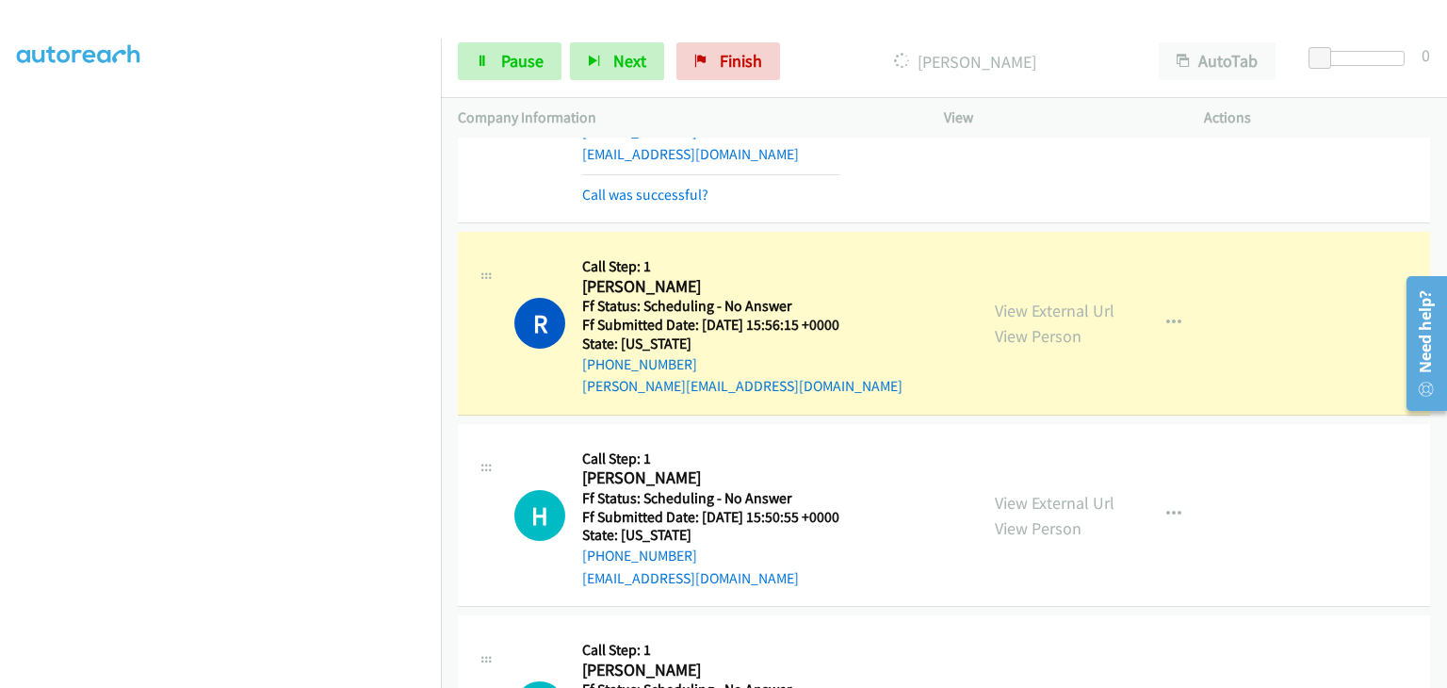
scroll to position [2514, 0]
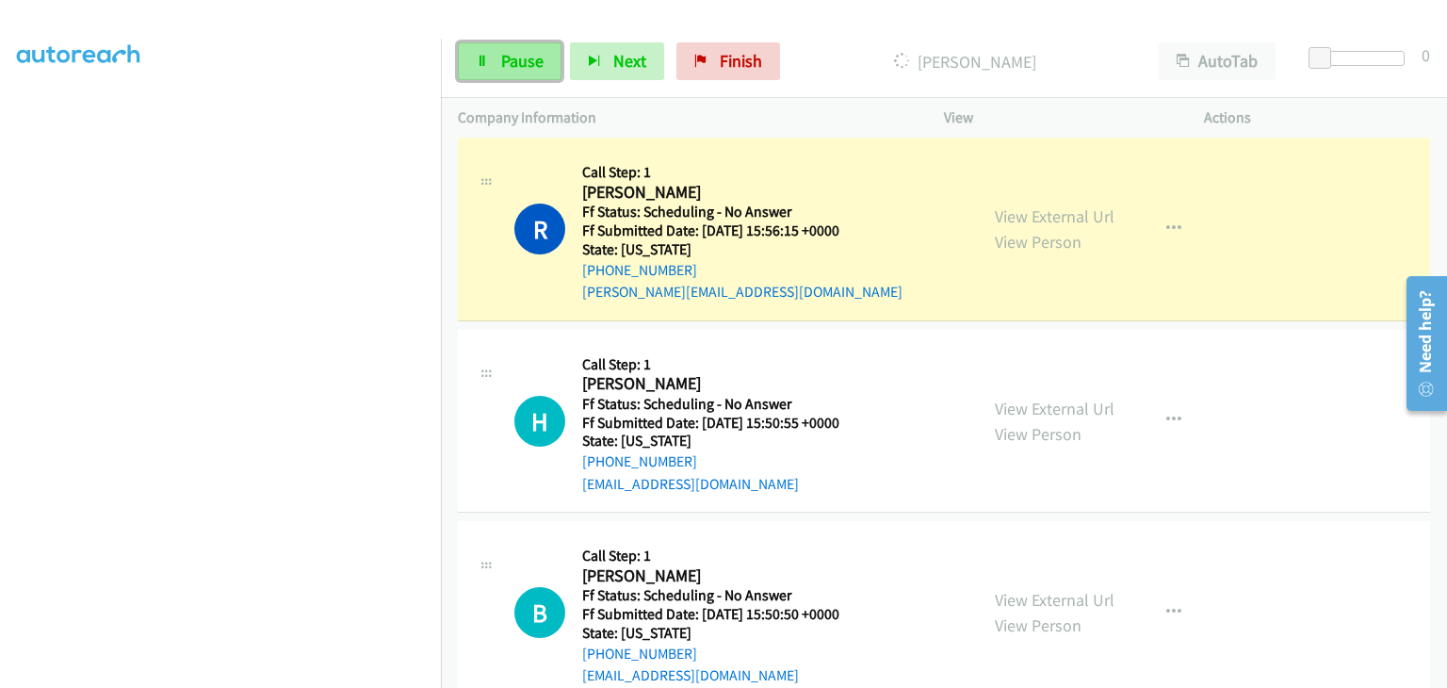
click at [542, 78] on link "Pause" at bounding box center [510, 61] width 104 height 38
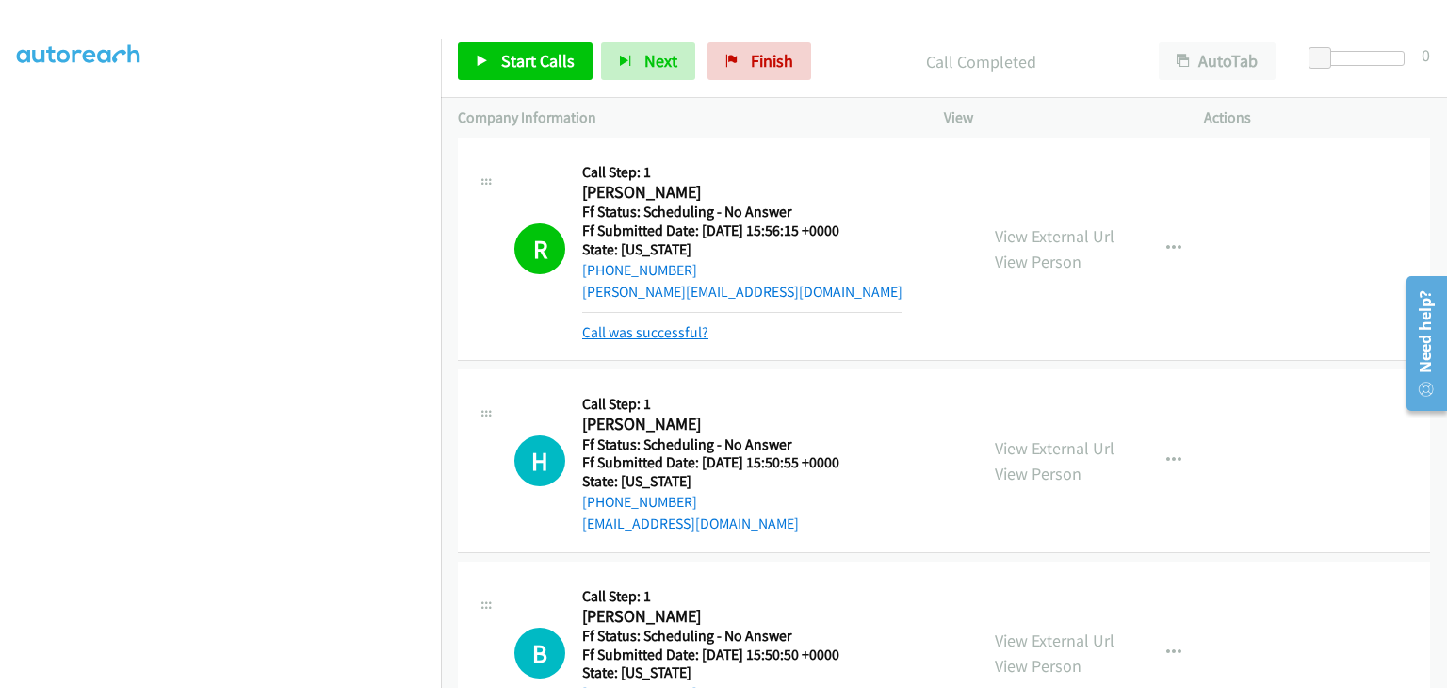
click at [658, 329] on link "Call was successful?" at bounding box center [645, 332] width 126 height 18
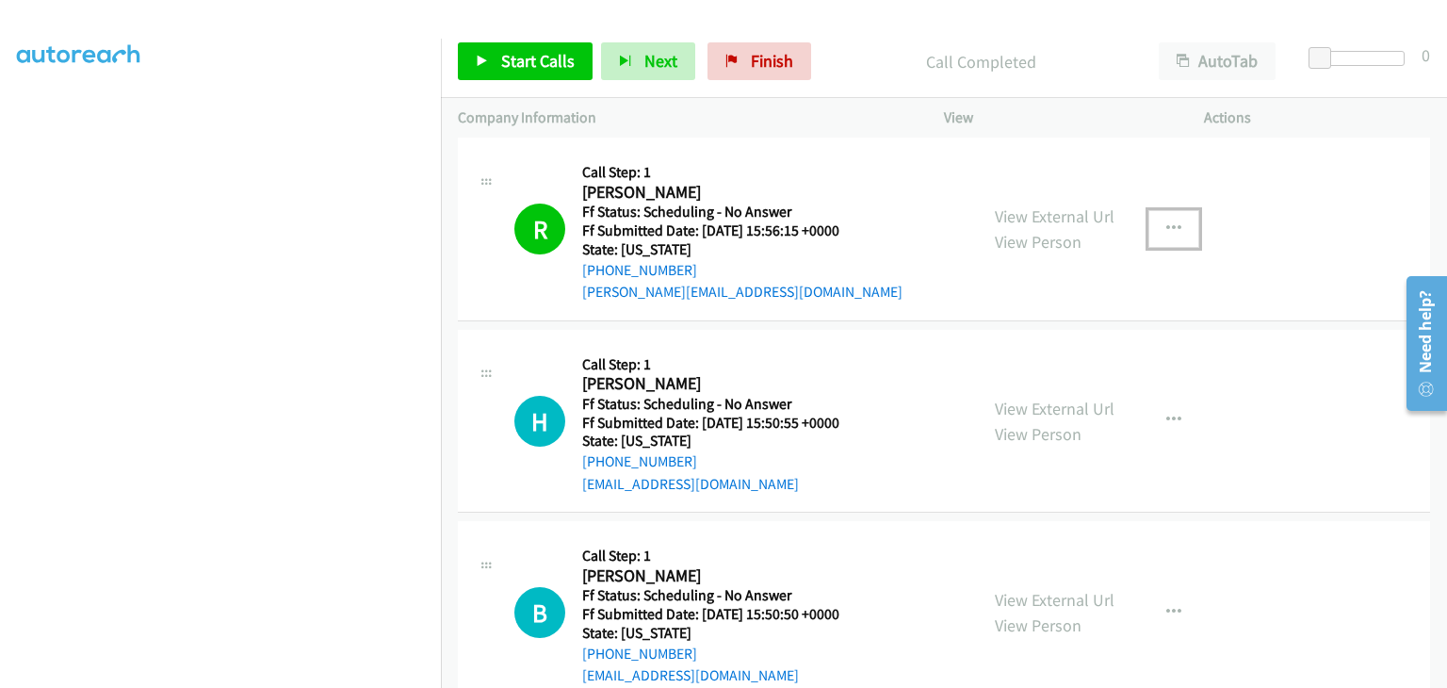
click at [1156, 228] on button "button" at bounding box center [1173, 229] width 51 height 38
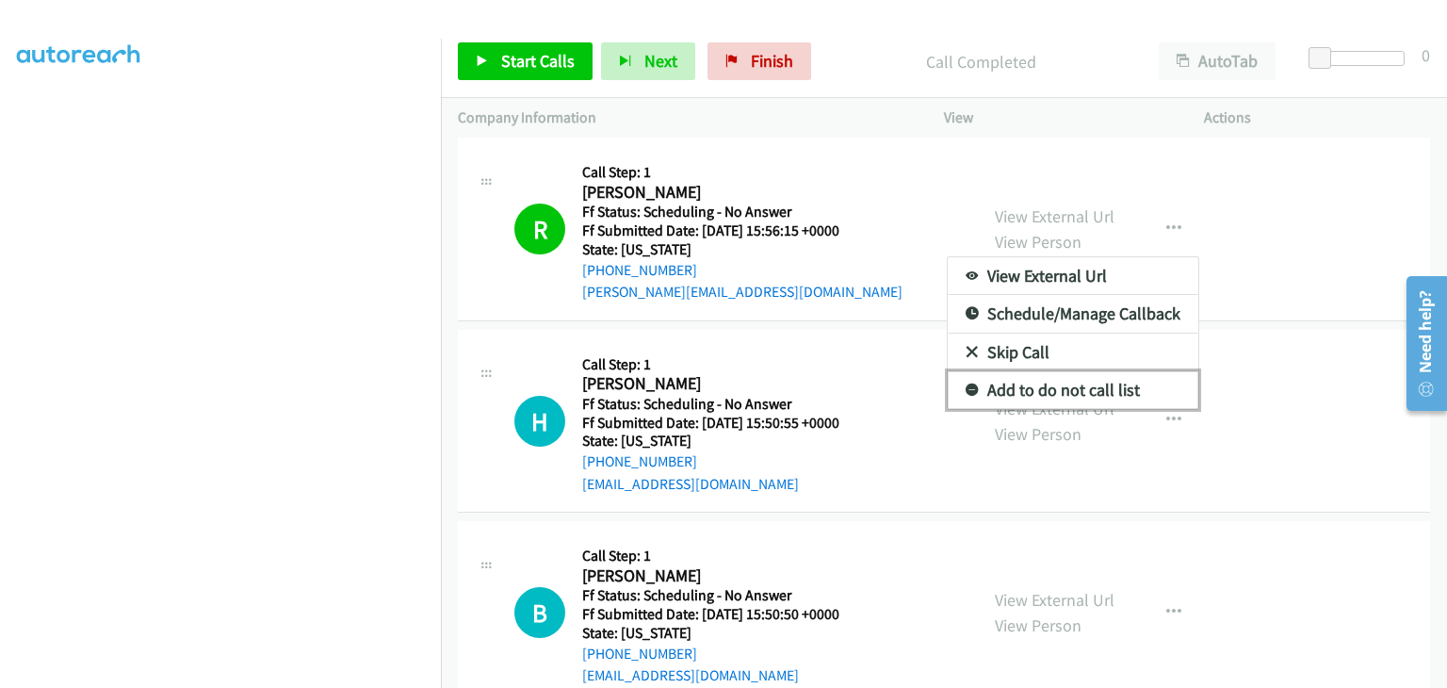
click at [983, 387] on link "Add to do not call list" at bounding box center [1073, 390] width 251 height 38
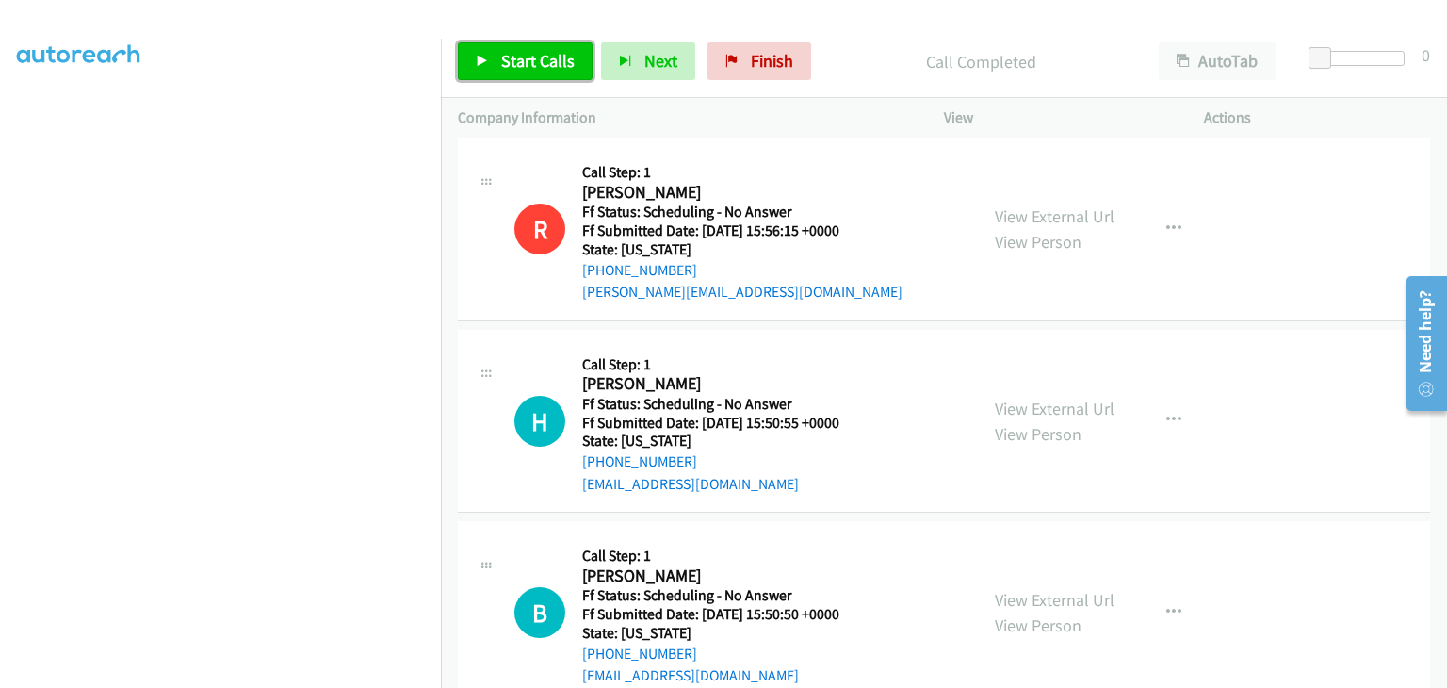
click at [533, 71] on span "Start Calls" at bounding box center [537, 61] width 73 height 22
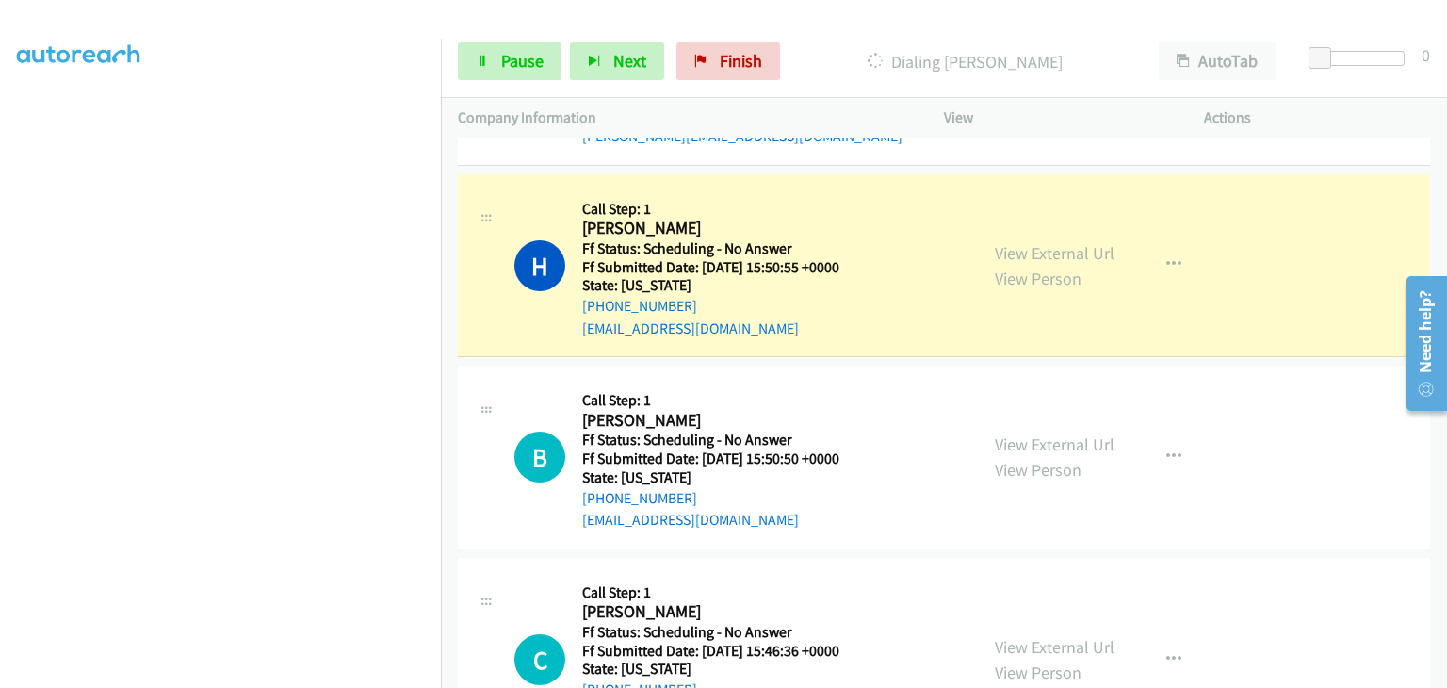
scroll to position [2703, 0]
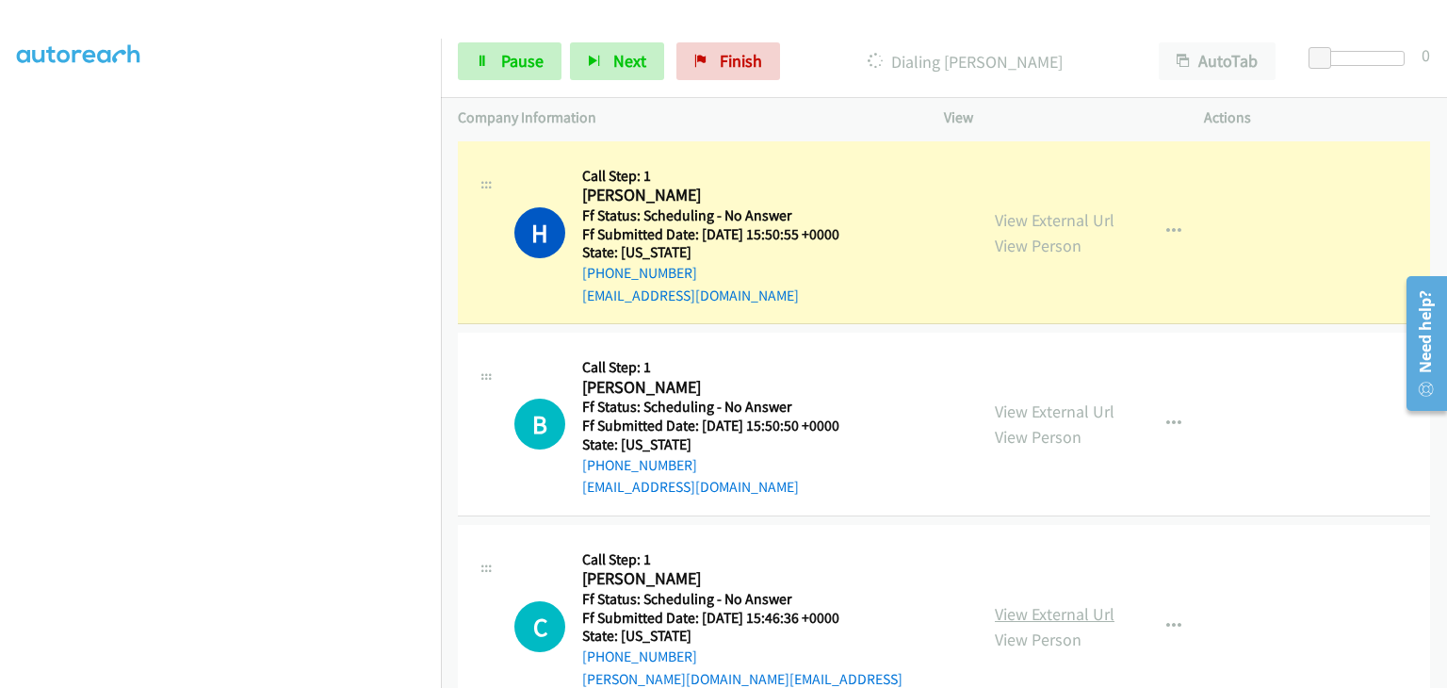
click at [1061, 603] on link "View External Url" at bounding box center [1055, 614] width 120 height 22
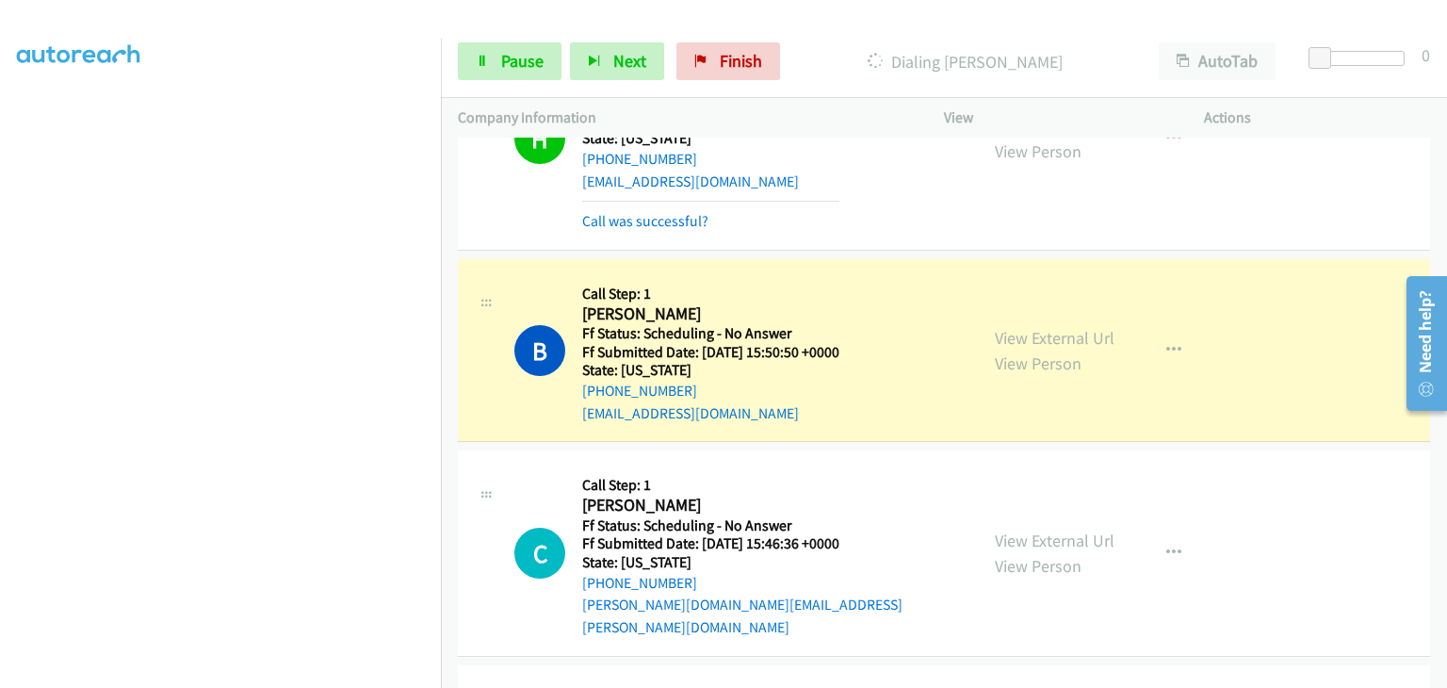
scroll to position [369, 0]
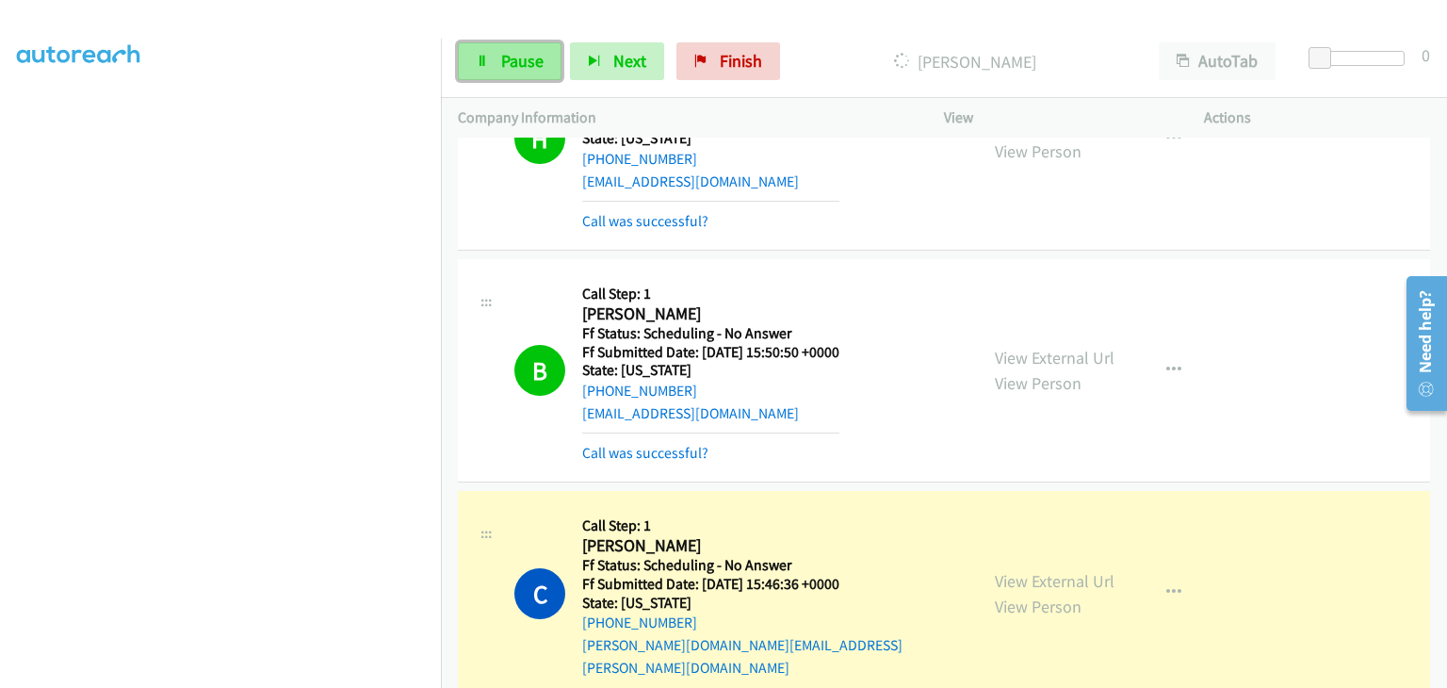
click at [482, 59] on icon at bounding box center [482, 62] width 13 height 13
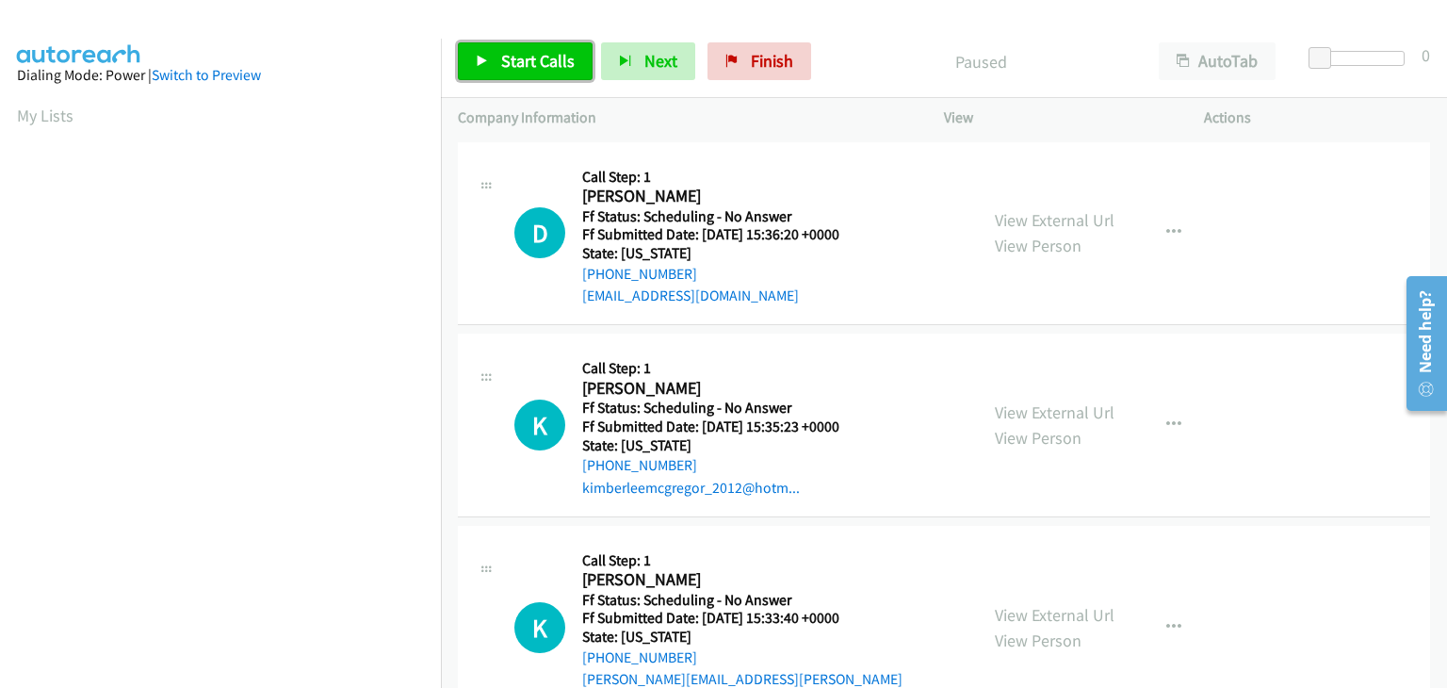
drag, startPoint x: 563, startPoint y: 57, endPoint x: 861, endPoint y: 137, distance: 308.0
click at [563, 57] on span "Start Calls" at bounding box center [537, 61] width 73 height 22
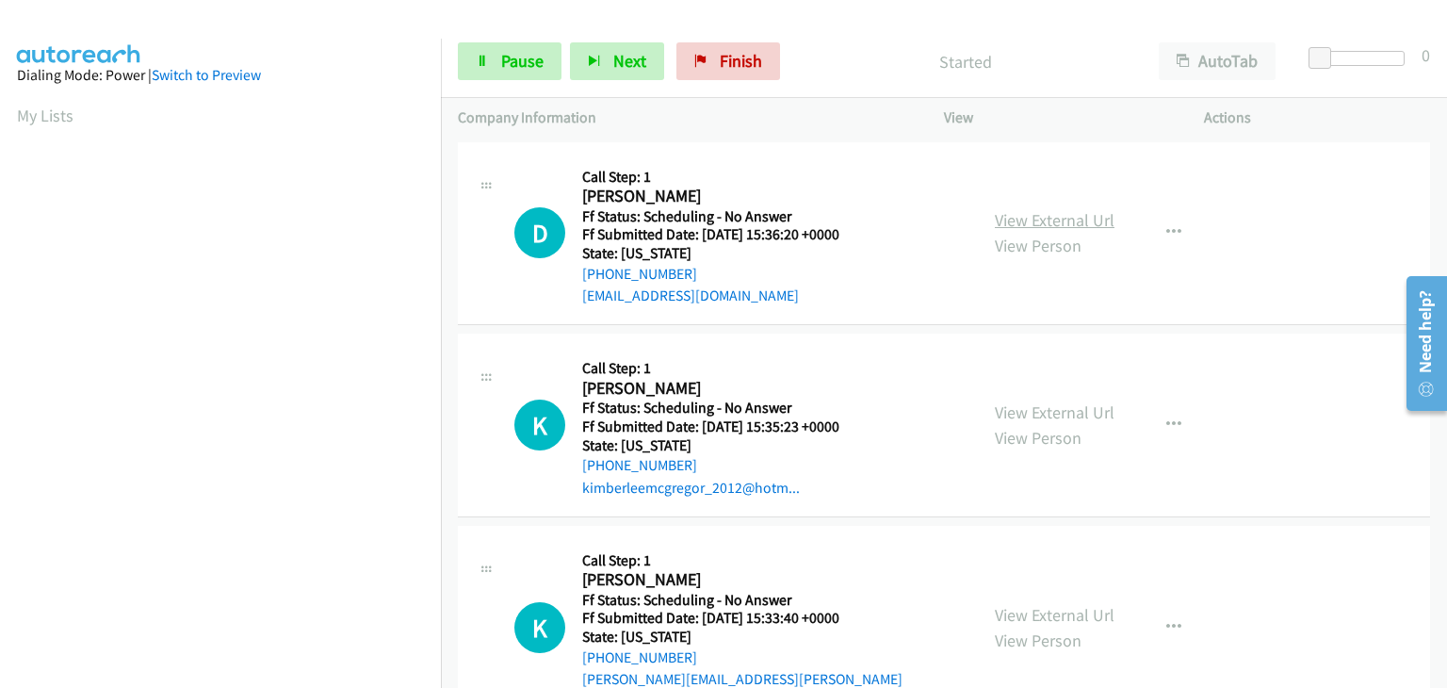
click at [1062, 220] on link "View External Url" at bounding box center [1055, 220] width 120 height 22
click at [1077, 411] on link "View External Url" at bounding box center [1055, 412] width 120 height 22
click at [1067, 610] on link "View External Url" at bounding box center [1055, 615] width 120 height 22
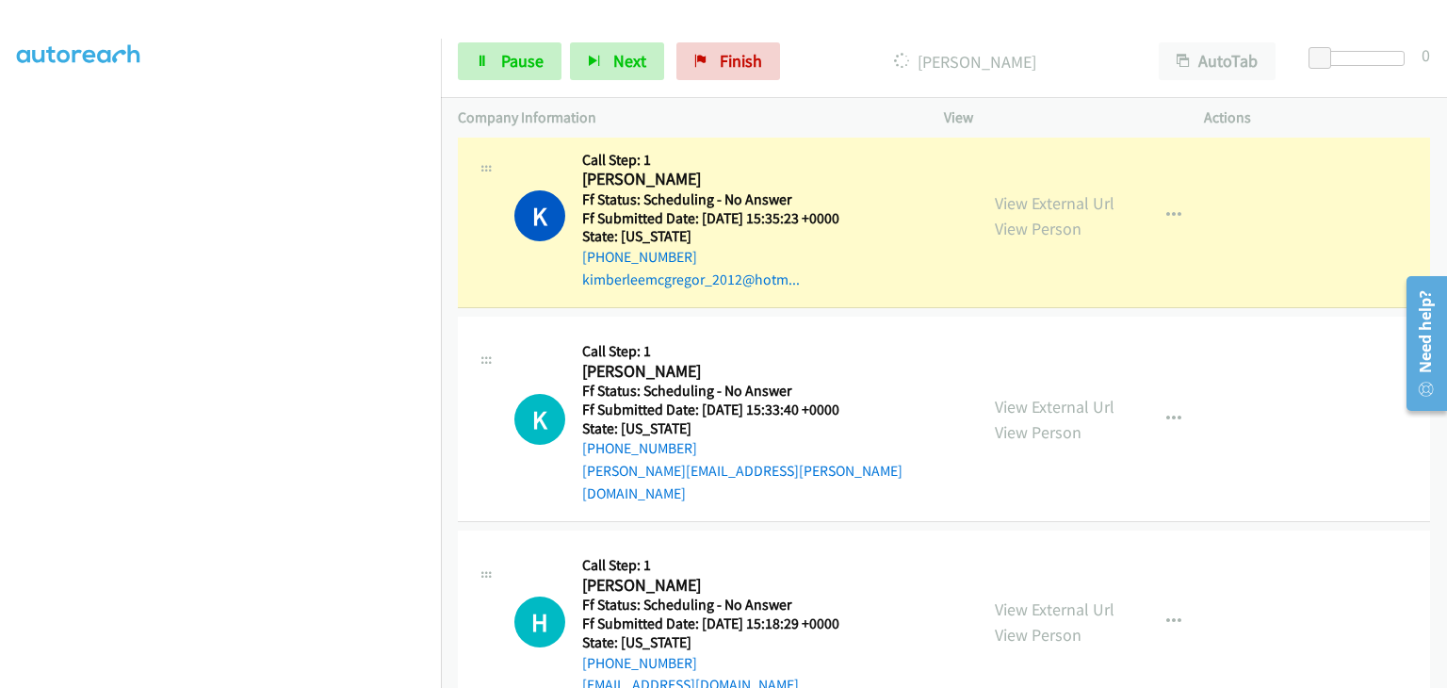
scroll to position [283, 0]
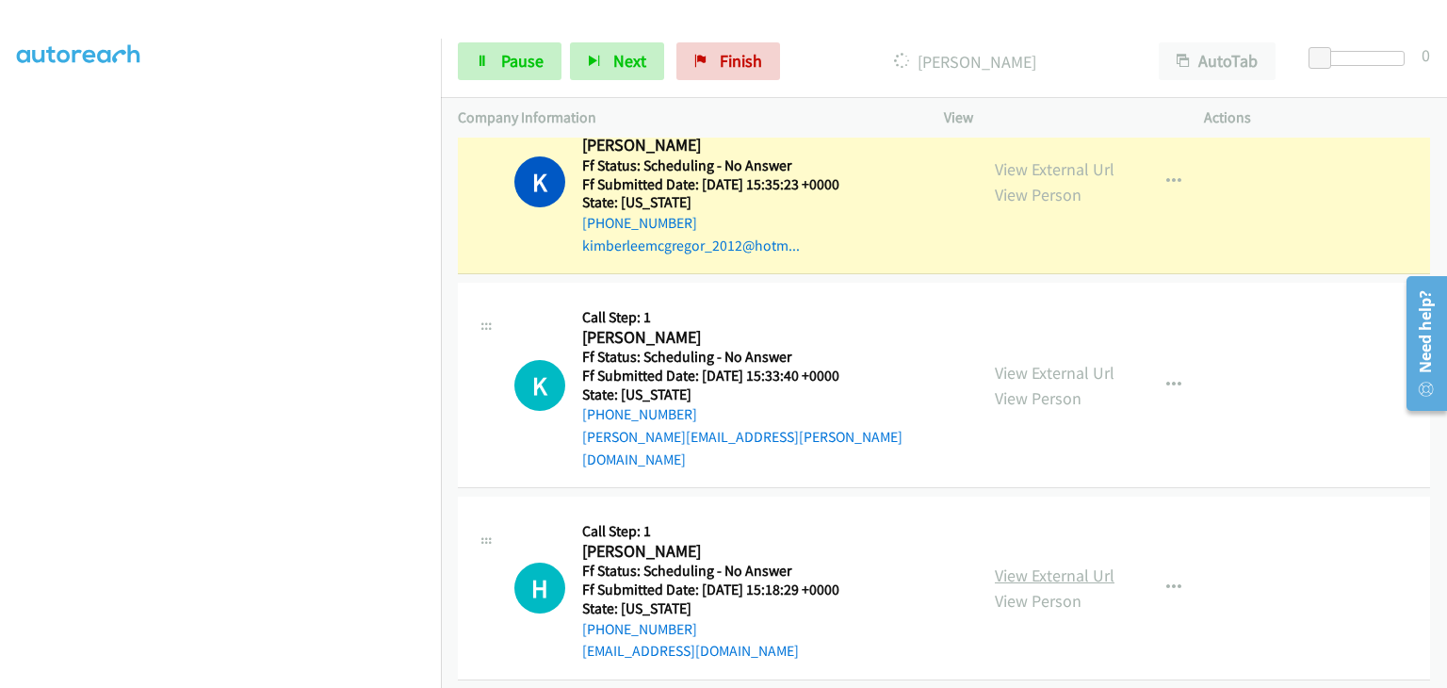
click at [1035, 564] on link "View External Url" at bounding box center [1055, 575] width 120 height 22
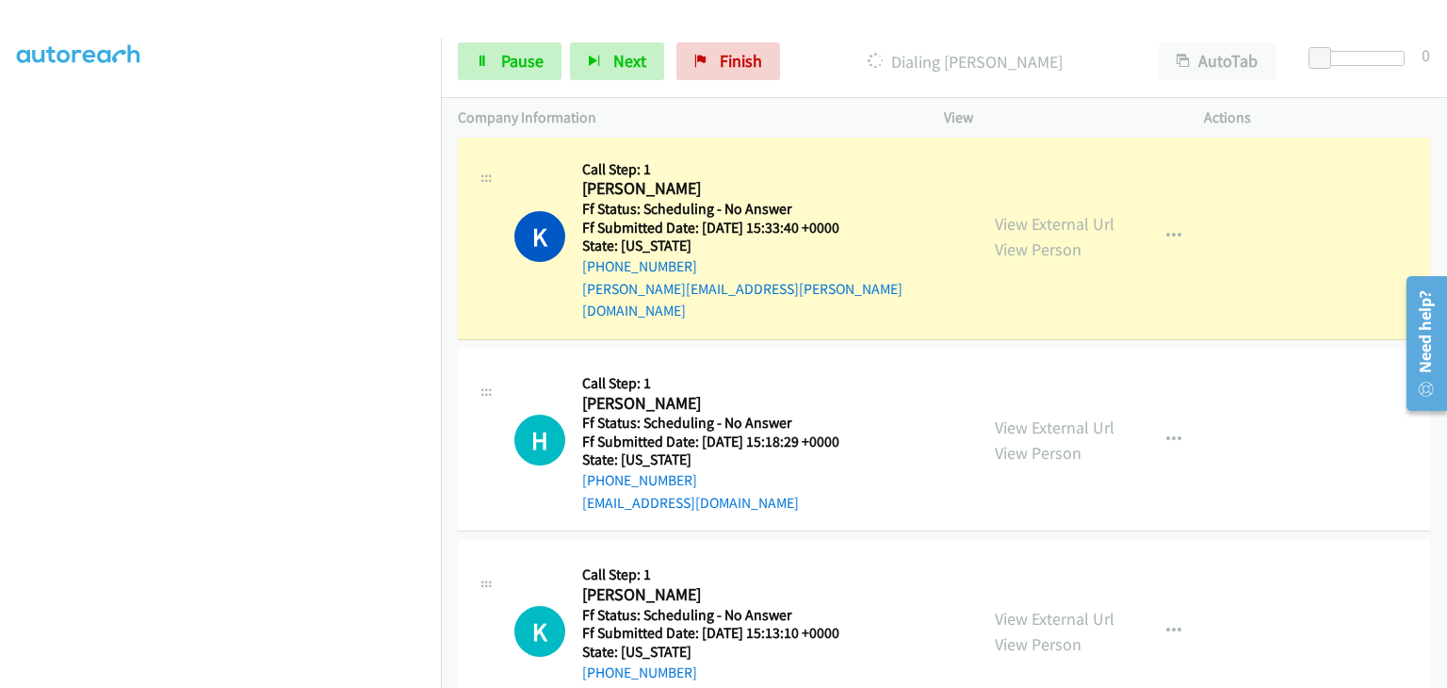
scroll to position [369, 0]
click at [1005, 608] on link "View External Url" at bounding box center [1055, 619] width 120 height 22
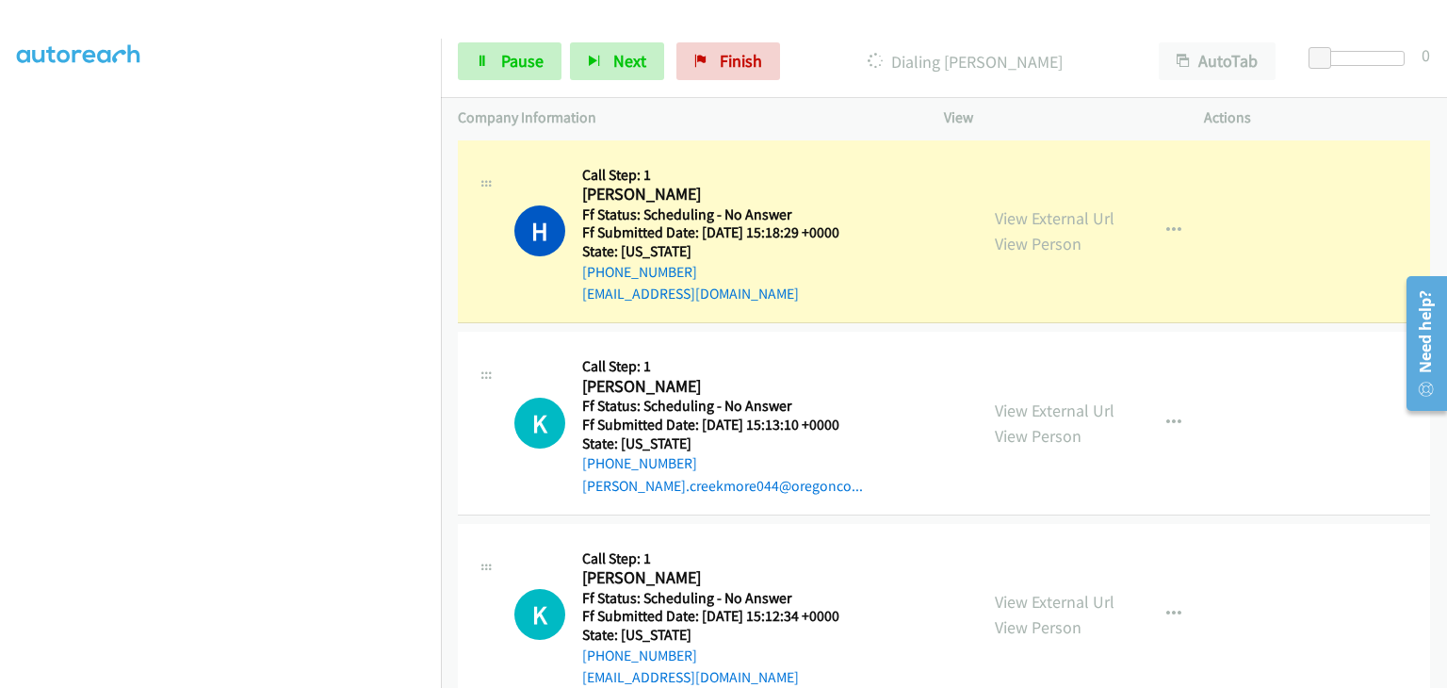
scroll to position [754, 0]
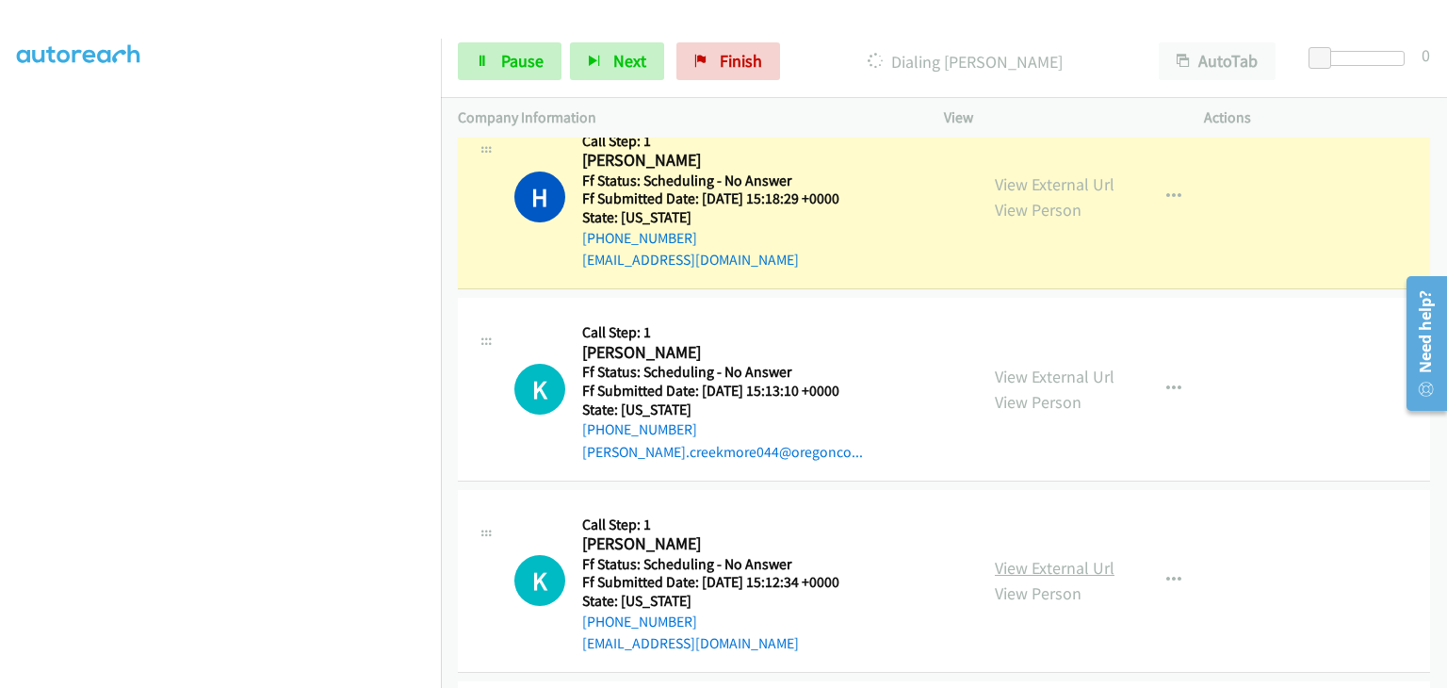
click at [1005, 557] on link "View External Url" at bounding box center [1055, 568] width 120 height 22
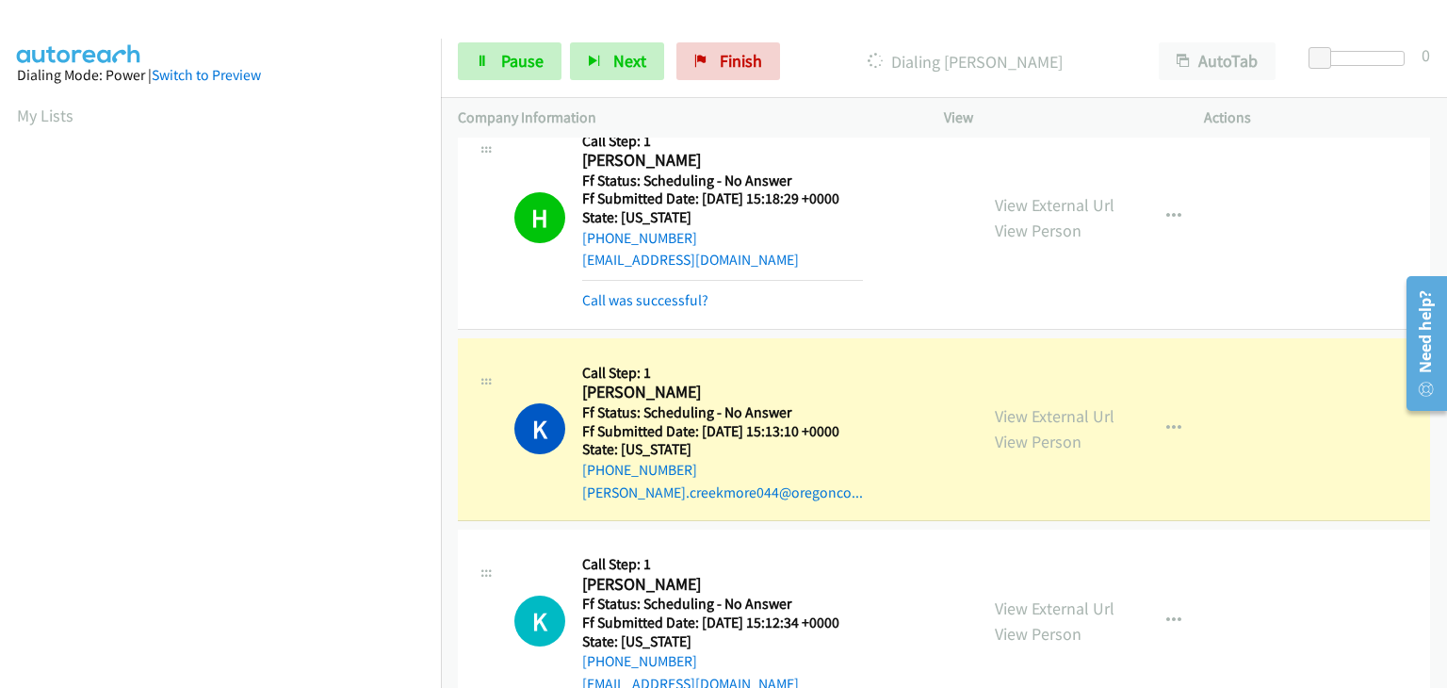
scroll to position [369, 0]
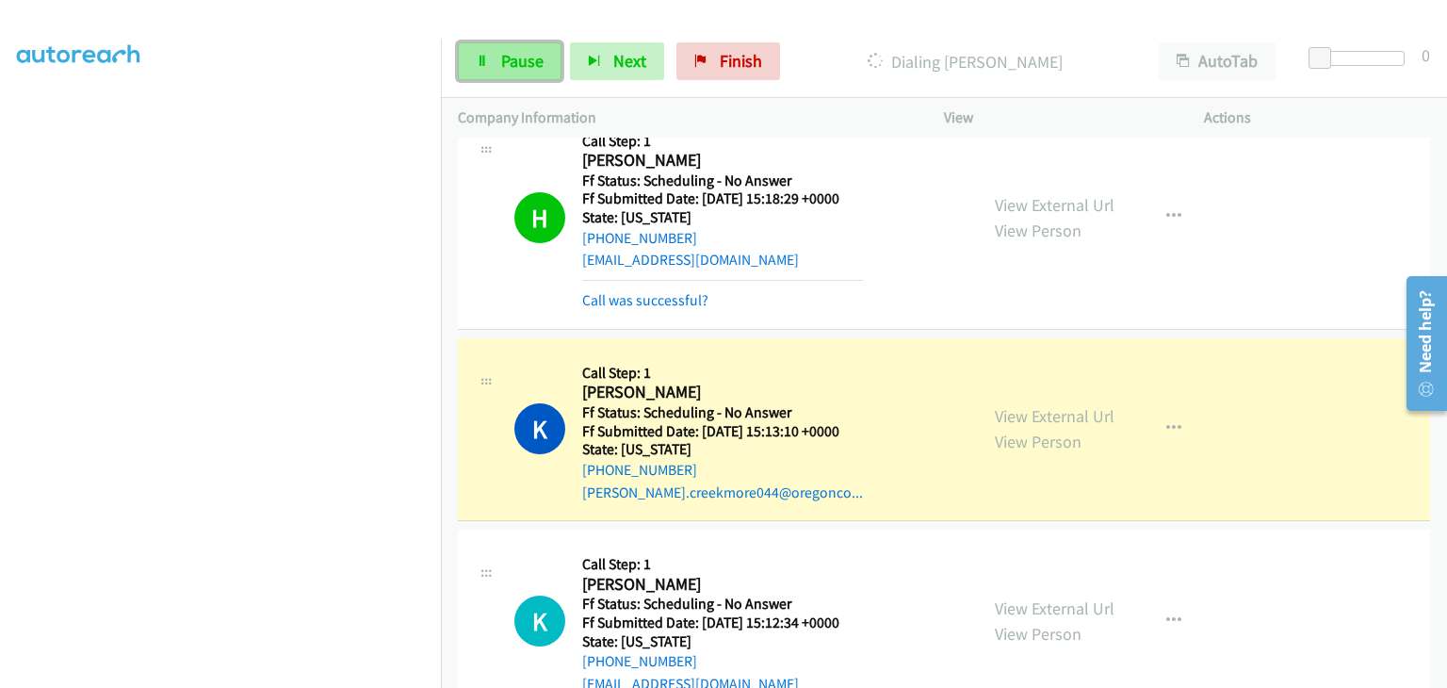
click at [517, 63] on span "Pause" at bounding box center [522, 61] width 42 height 22
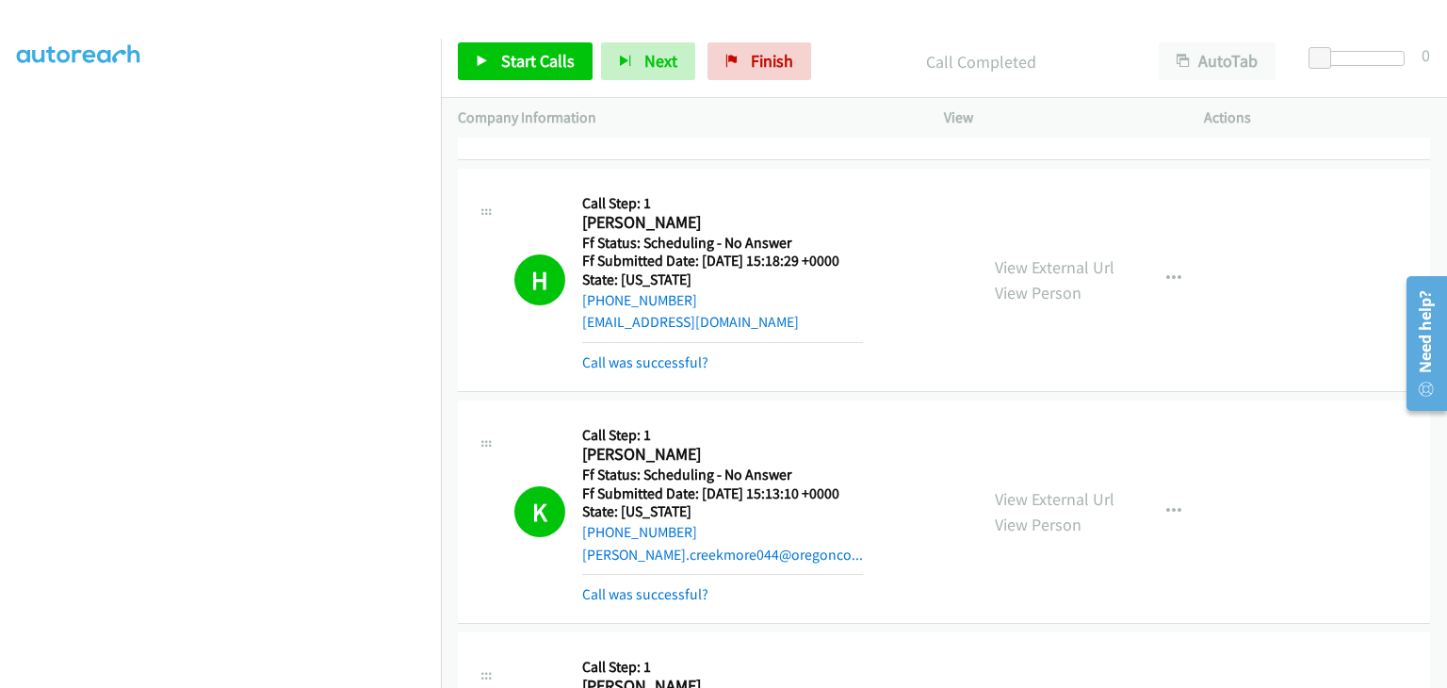
scroll to position [659, 0]
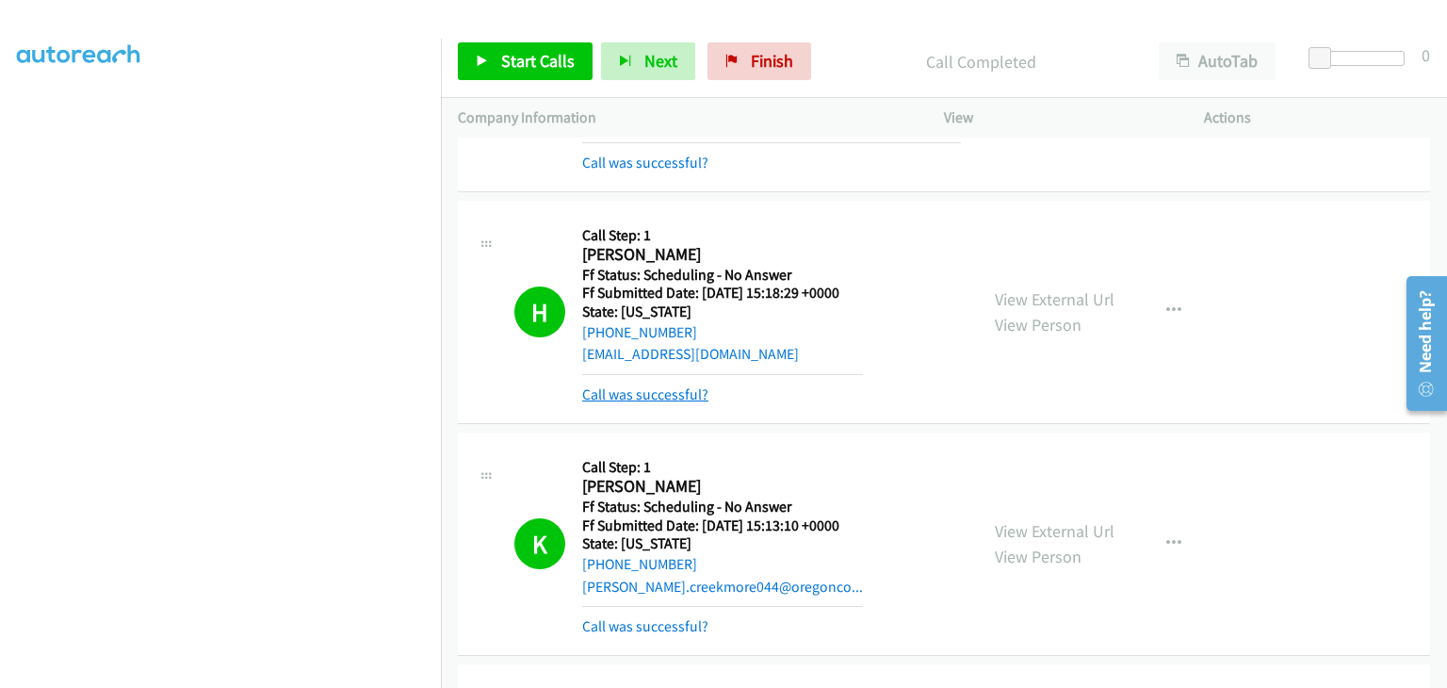
click at [680, 385] on link "Call was successful?" at bounding box center [645, 394] width 126 height 18
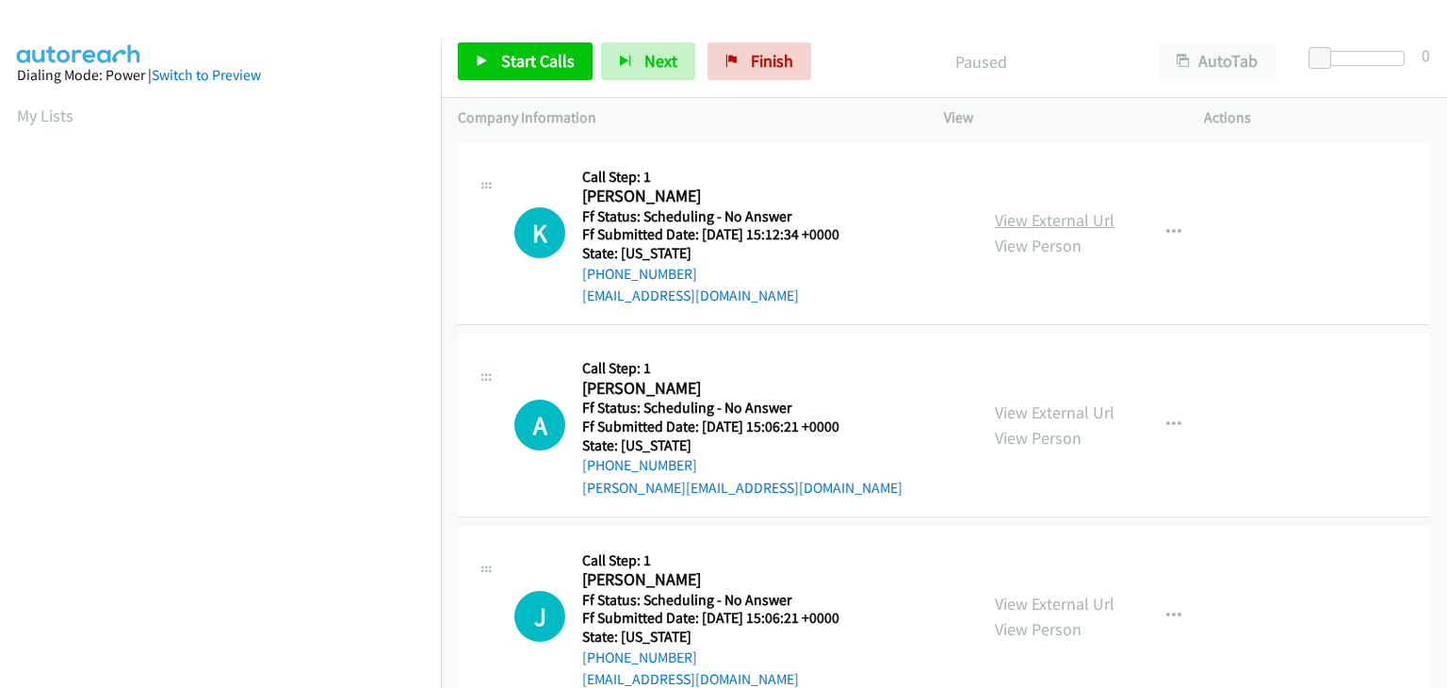
click at [1047, 210] on link "View External Url" at bounding box center [1055, 220] width 120 height 22
drag, startPoint x: 512, startPoint y: 53, endPoint x: 680, endPoint y: 113, distance: 179.1
click at [512, 53] on span "Start Calls" at bounding box center [537, 61] width 73 height 22
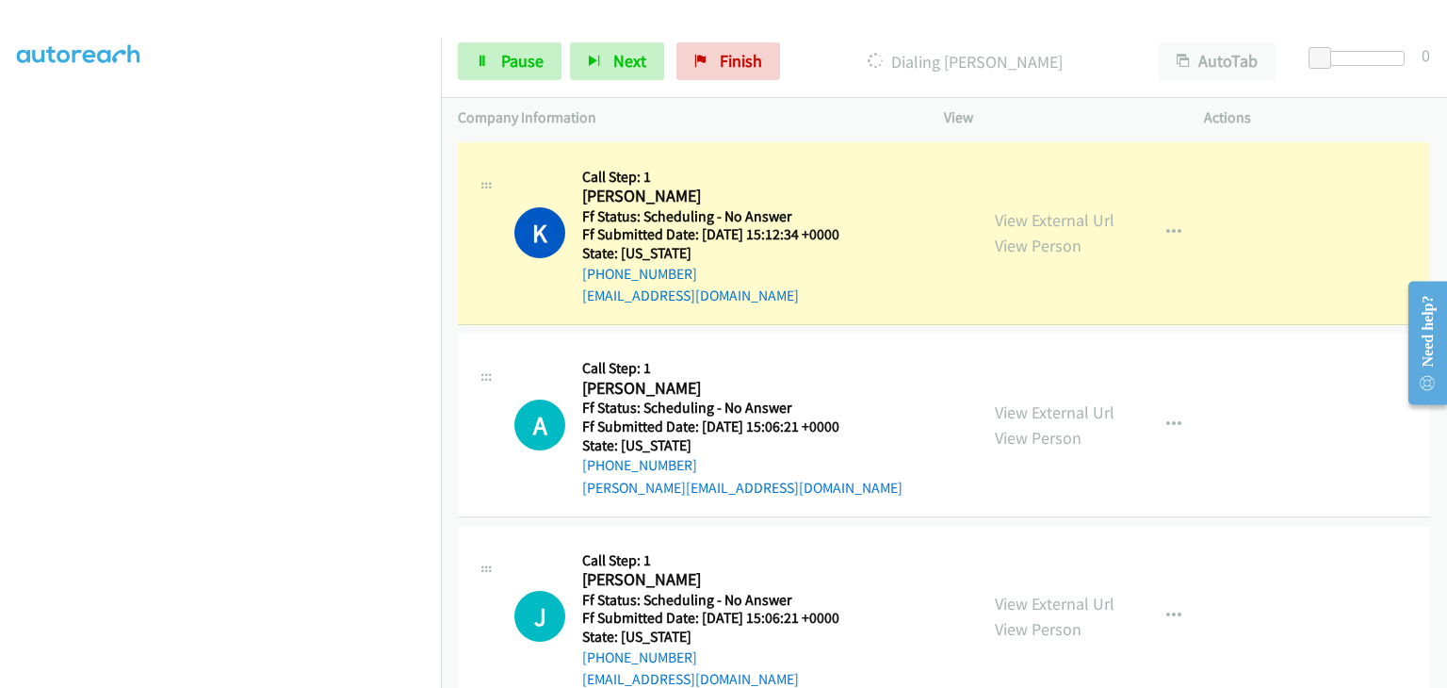
scroll to position [369, 0]
drag, startPoint x: 522, startPoint y: 42, endPoint x: 499, endPoint y: 125, distance: 85.9
click at [523, 42] on link "Pause" at bounding box center [510, 61] width 104 height 38
